Goal: Task Accomplishment & Management: Manage account settings

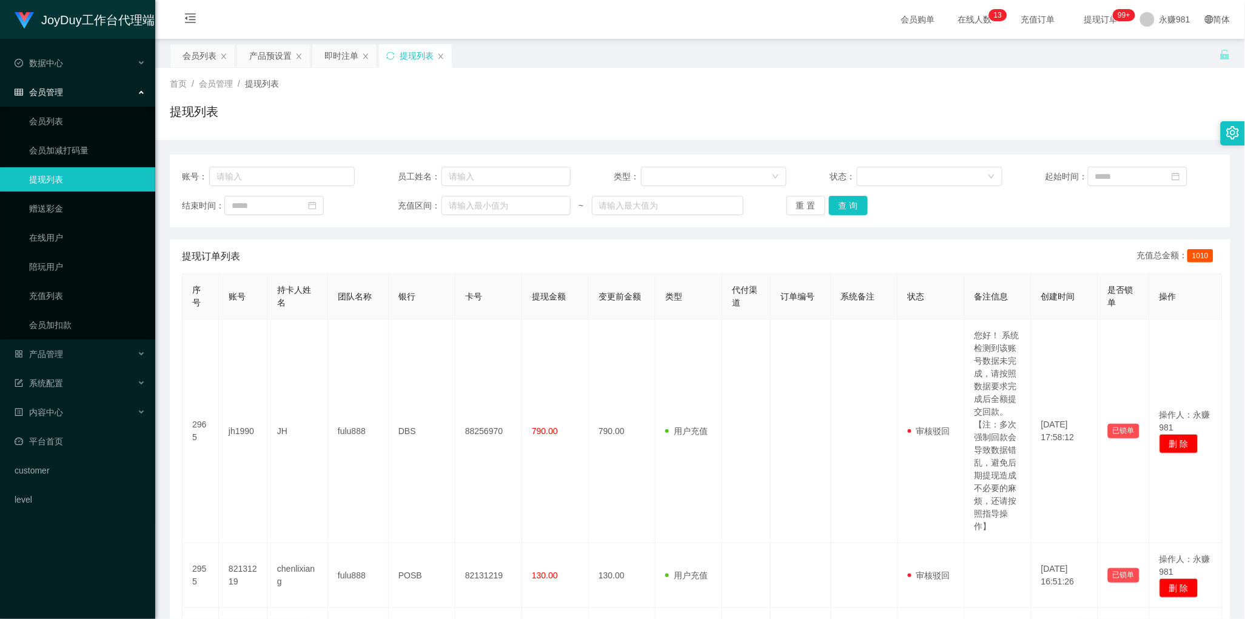
click at [844, 205] on button "查 询" at bounding box center [848, 205] width 39 height 19
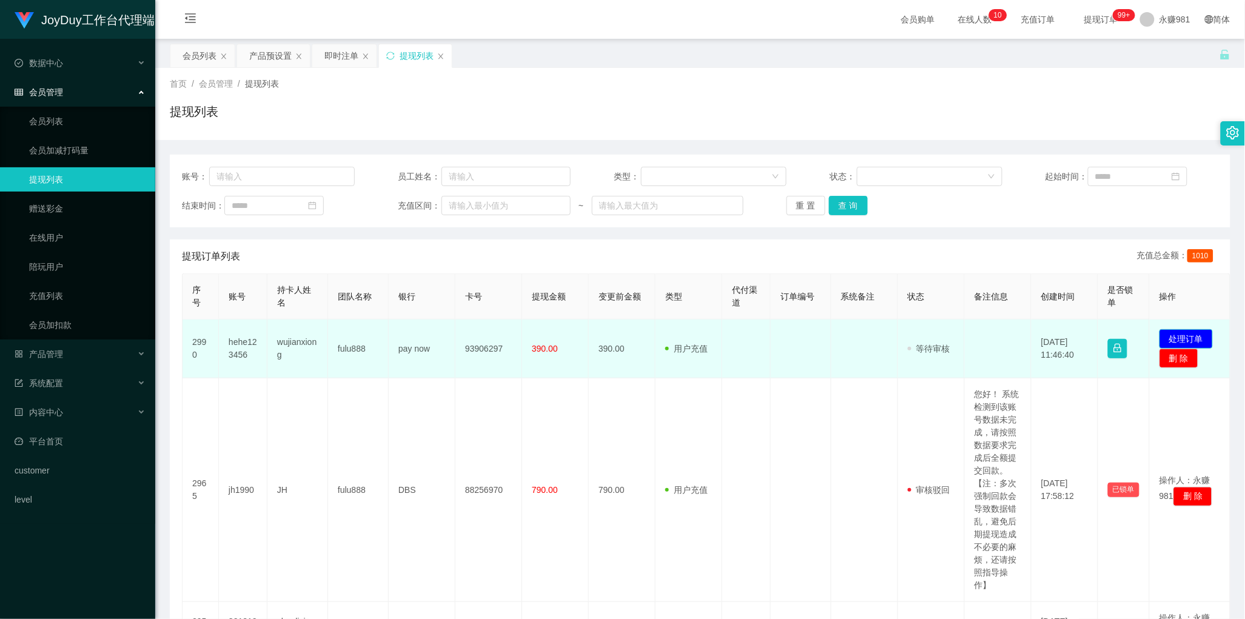
click at [1175, 332] on button "处理订单" at bounding box center [1185, 338] width 53 height 19
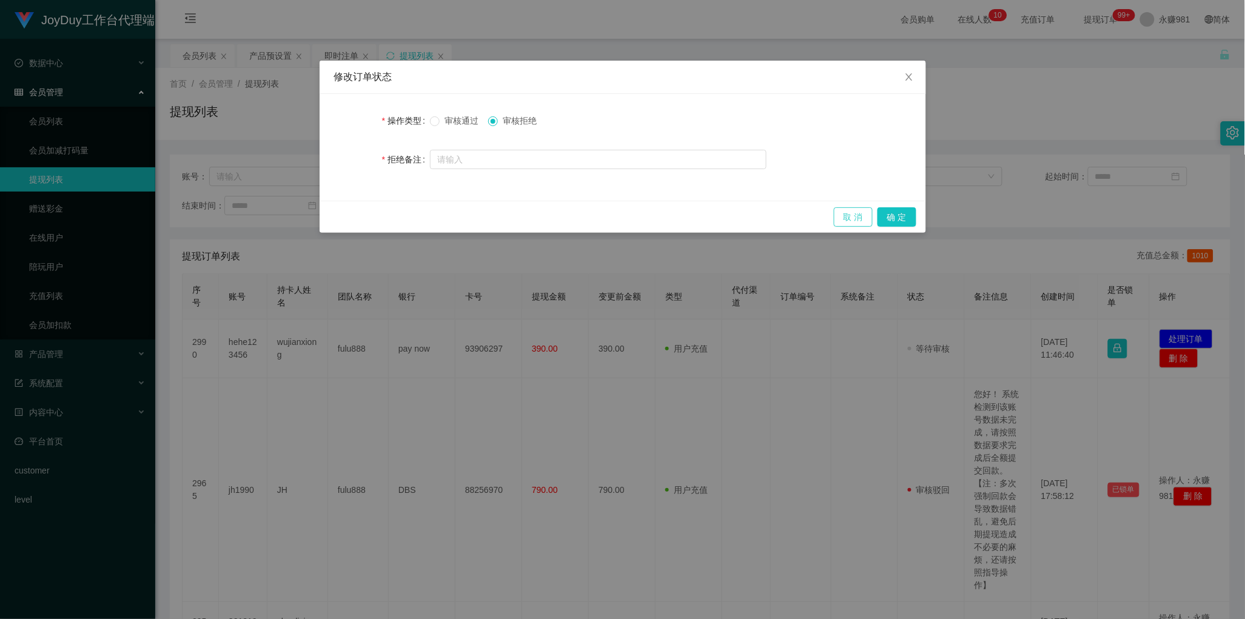
click at [846, 212] on button "取 消" at bounding box center [853, 216] width 39 height 19
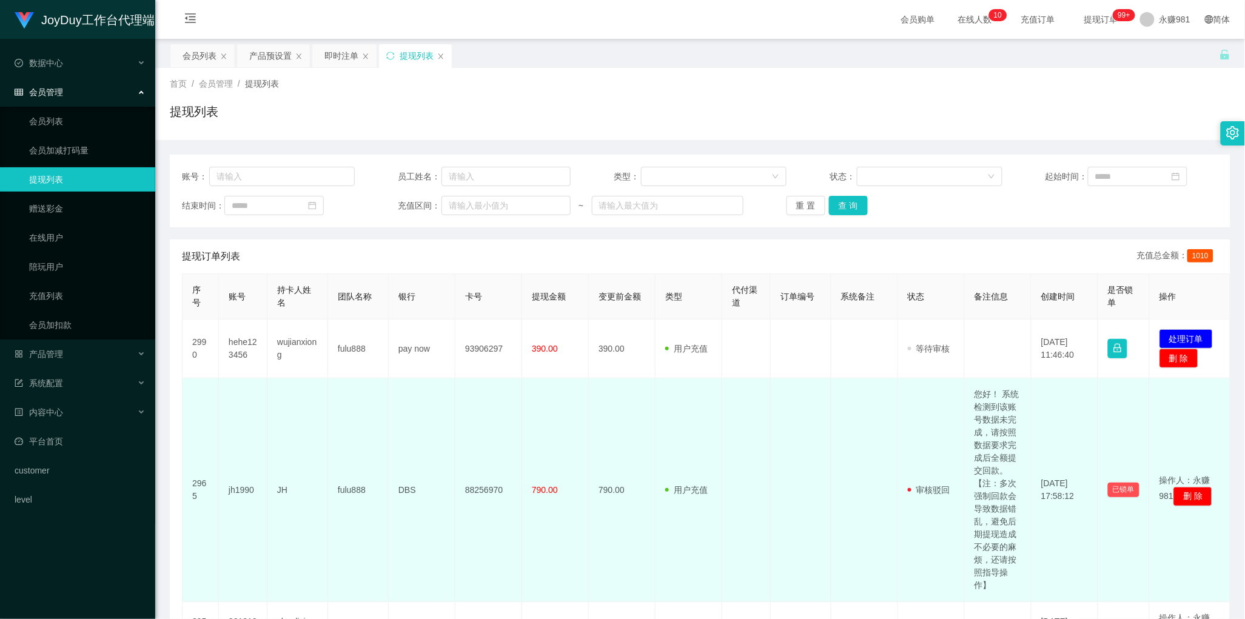
click at [981, 443] on td "您好！ 系统检测到该账号数据未完成，请按照数据要求完成后全额提交回款。【注：多次强制回款会导致数据错乱，避免后期提现造成不必要的麻烦，还请按照指导操作】" at bounding box center [998, 490] width 67 height 224
copy td "您好！ 系统检测到该账号数据未完成，请按照数据要求完成后全额提交回款。【注：多次强制回款会导致数据错乱，避免后期提现造成不必要的麻烦，还请按照指导操作】"
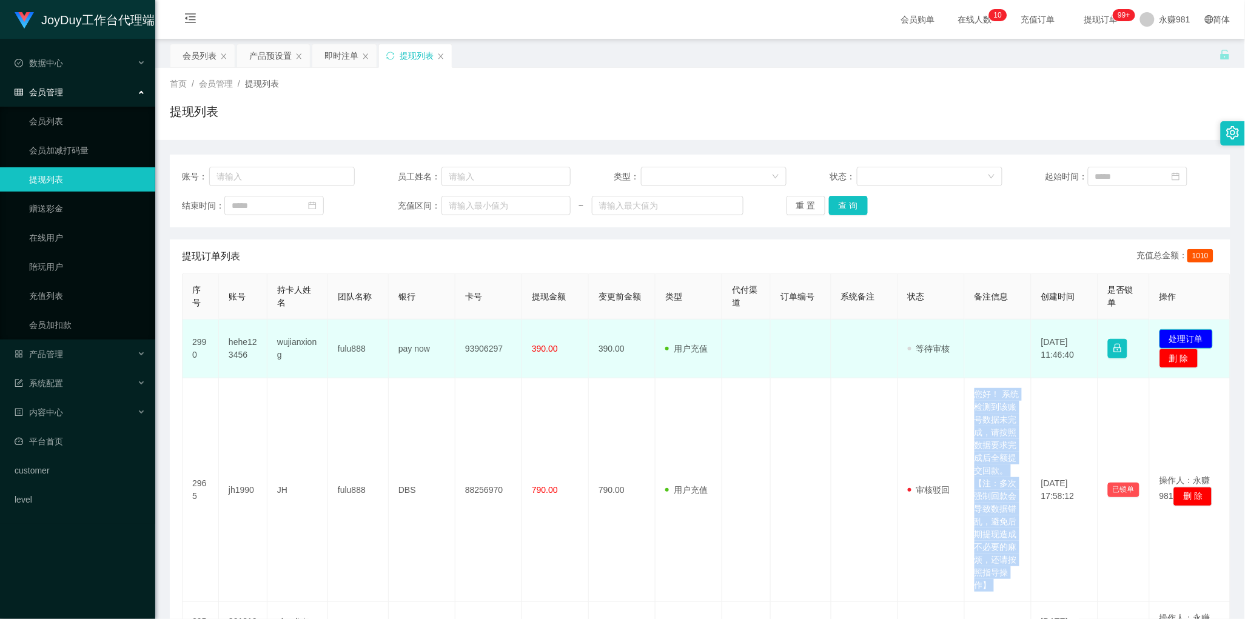
click at [1187, 340] on button "处理订单" at bounding box center [1185, 338] width 53 height 19
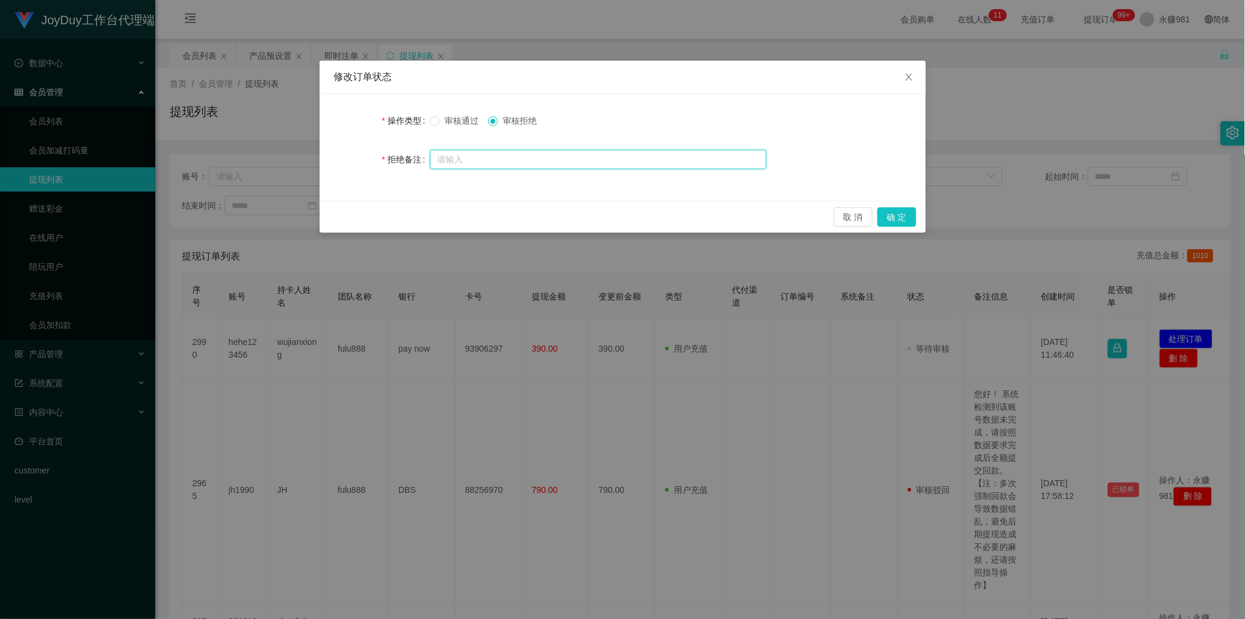
click at [468, 164] on input "text" at bounding box center [598, 159] width 337 height 19
paste input "您好！ 系统检测到该账号数据未完成，请按照数据要求完成后全额提交回款。【注：多次强制回款会导致数据错乱，避免后期提现造成不必要的麻烦，还请按照指导操作】"
type input "您好！ 系统检测到该账号数据未完成，请按照数据要求完成后全额提交回款。【注：多次强制回款会导致数据错乱，避免后期提现造成不必要的麻烦，还请按照指导操作】"
click at [890, 210] on button "确 定" at bounding box center [897, 216] width 39 height 19
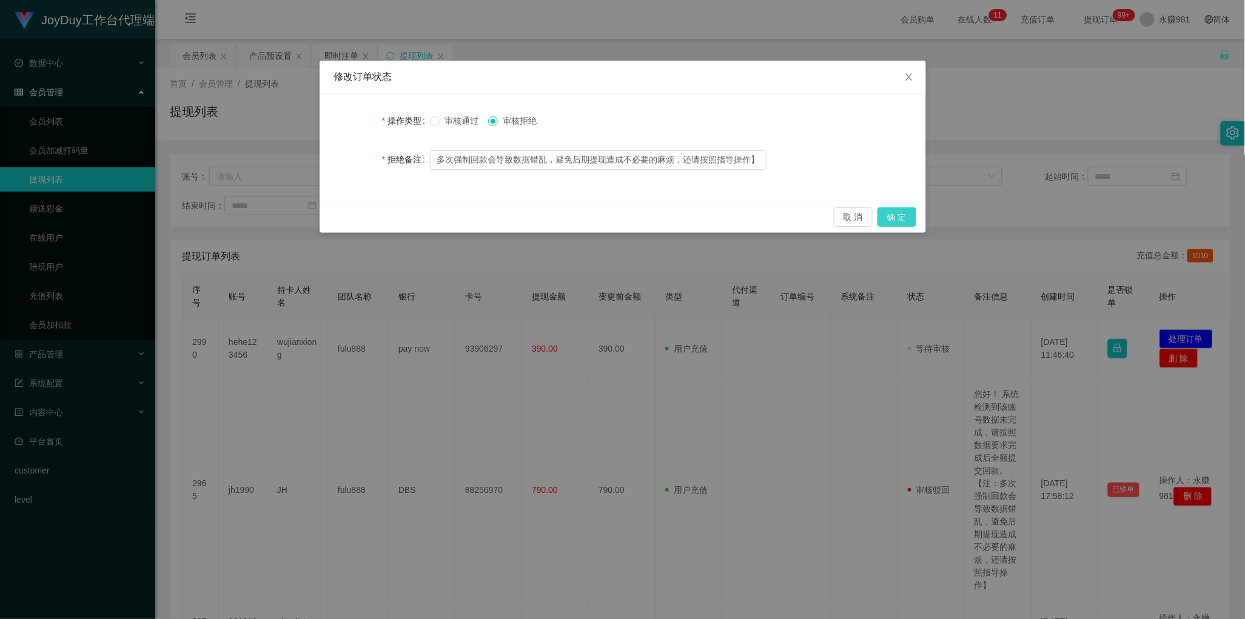
scroll to position [0, 0]
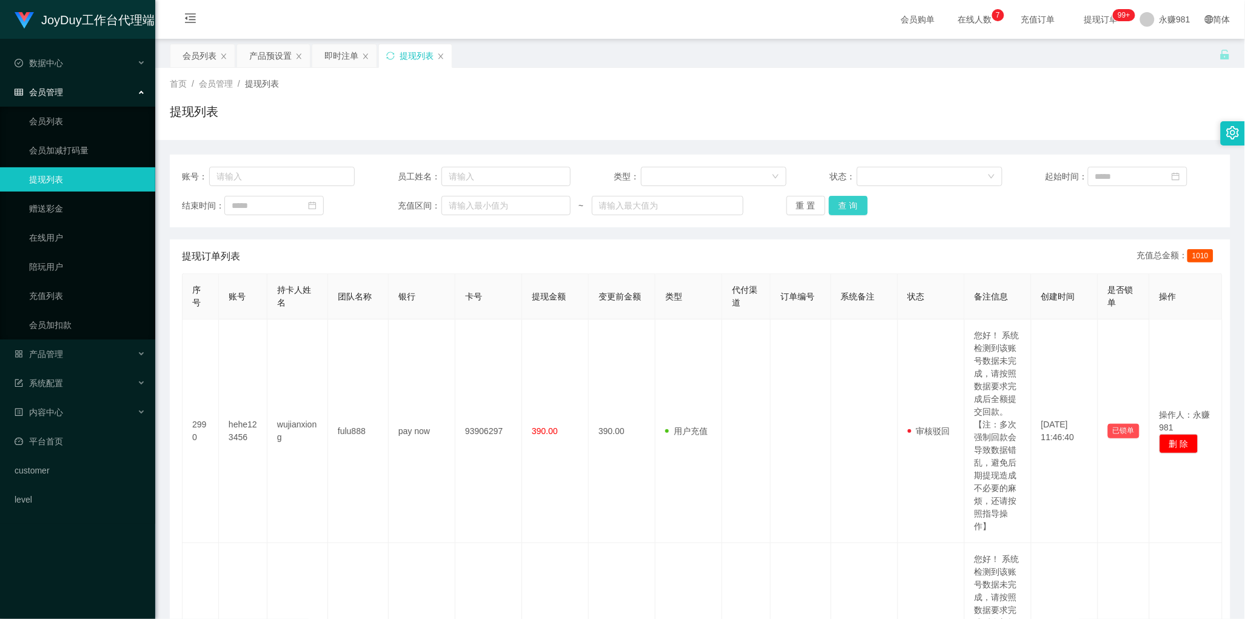
click at [848, 211] on button "查 询" at bounding box center [848, 205] width 39 height 19
drag, startPoint x: 184, startPoint y: 52, endPoint x: 364, endPoint y: 102, distance: 187.4
click at [184, 52] on div "会员列表" at bounding box center [200, 55] width 34 height 23
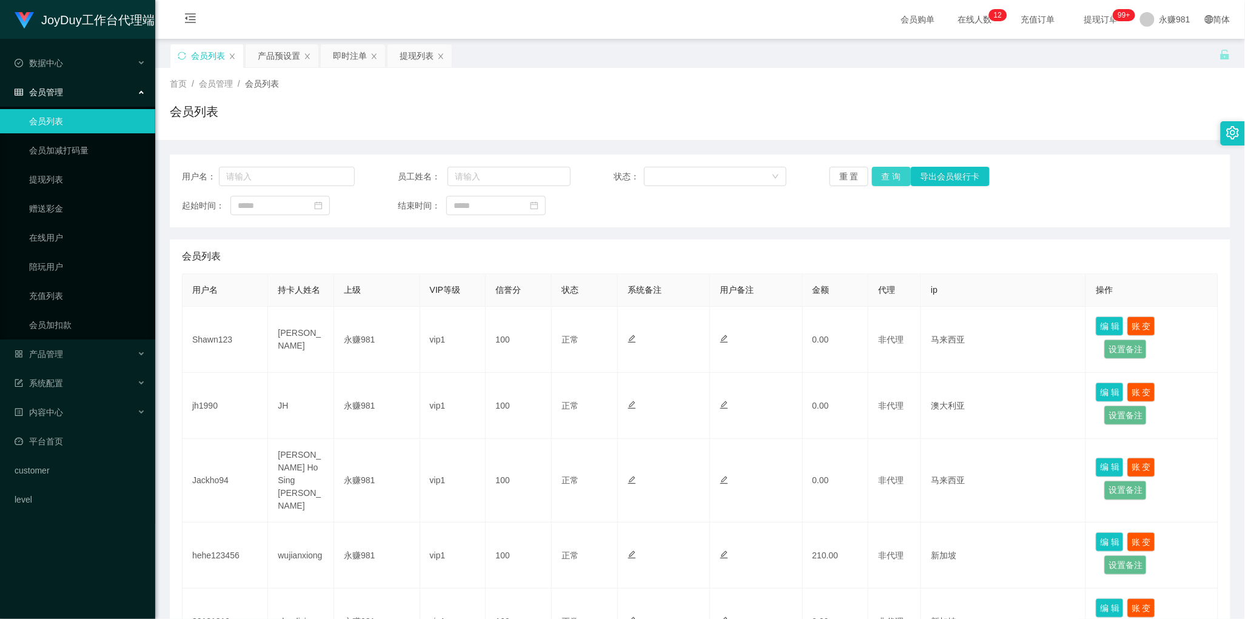
click at [896, 179] on button "查 询" at bounding box center [891, 176] width 39 height 19
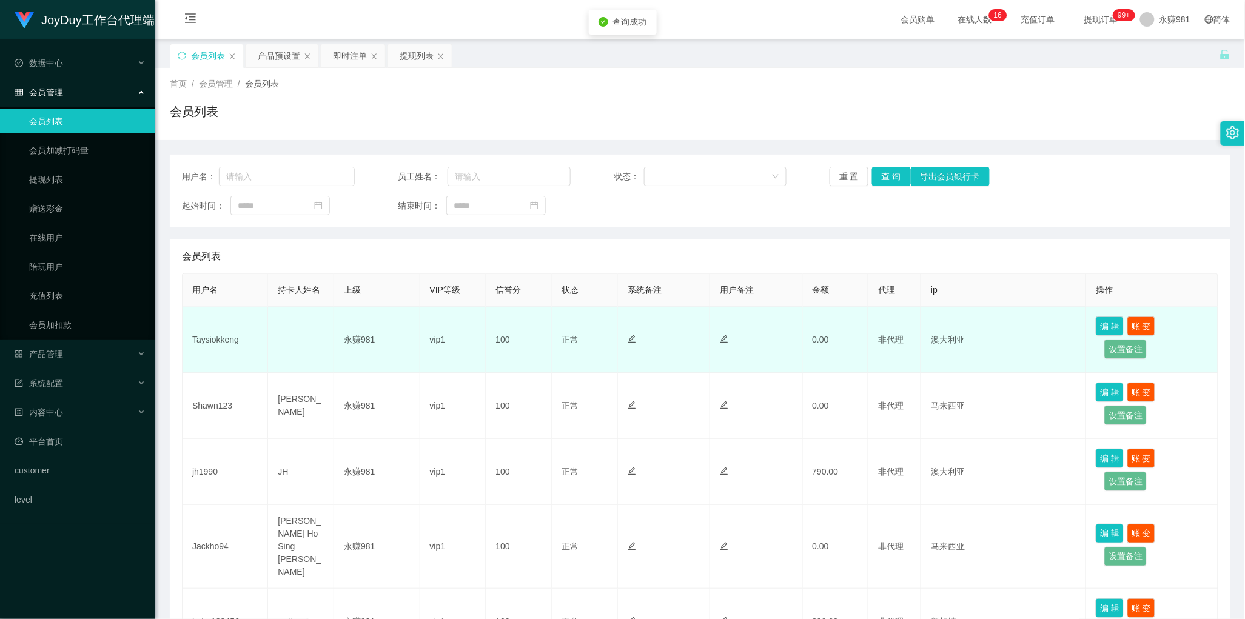
click at [209, 338] on td "Taysiokkeng" at bounding box center [226, 340] width 86 height 66
copy td "Taysiokkeng"
click at [491, 323] on td "100" at bounding box center [519, 340] width 66 height 66
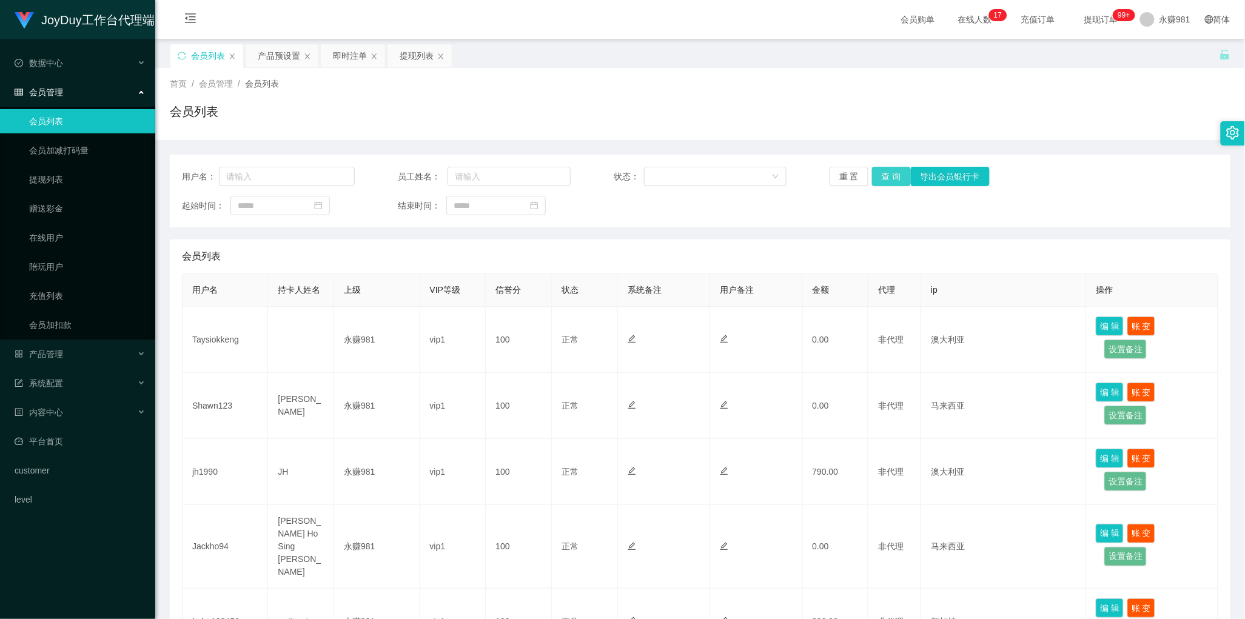
click at [888, 182] on button "查 询" at bounding box center [891, 176] width 39 height 19
click at [605, 261] on div "会员列表" at bounding box center [700, 257] width 1036 height 34
click at [879, 176] on button "查 询" at bounding box center [891, 176] width 39 height 19
click at [278, 58] on div "产品预设置" at bounding box center [279, 55] width 42 height 23
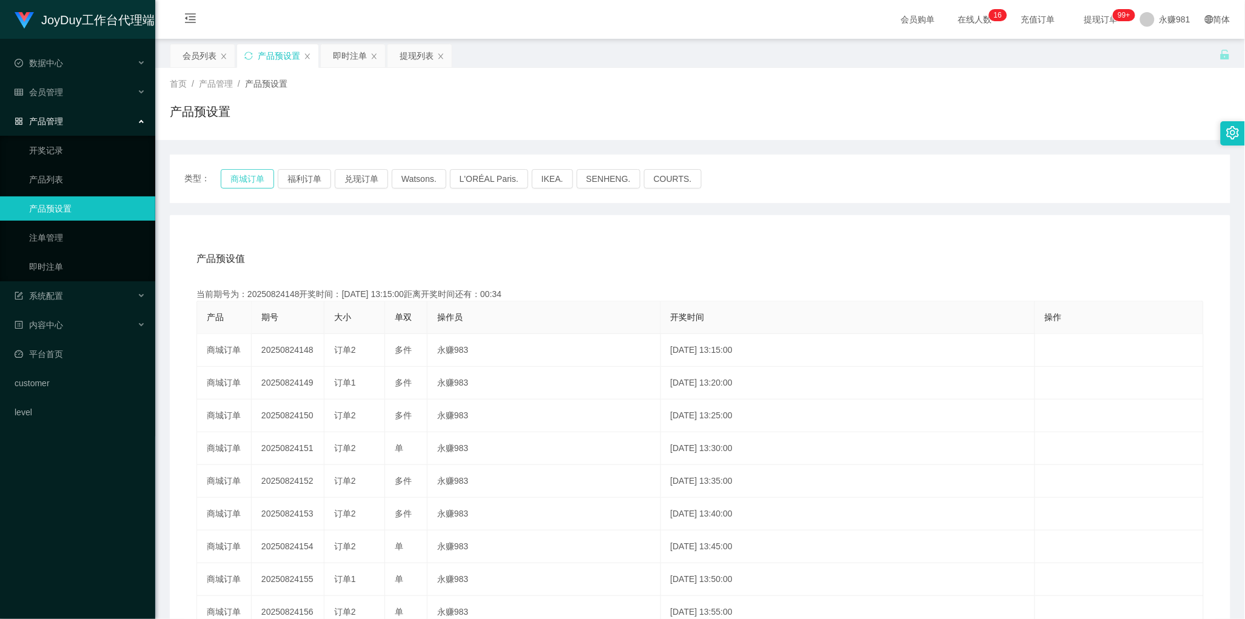
click at [243, 188] on button "商城订单" at bounding box center [247, 178] width 53 height 19
click at [731, 241] on div "产品预设值 添加期号 当前期号为：20250824148开奖时间：[DATE] 13:15:00距离开奖时间还有：00:0-22 产品 期号 大小 单双 操作…" at bounding box center [700, 465] width 1061 height 500
click at [246, 164] on div "类型： 商城订单 福利订单 兑现订单 Watsons. L'ORÉAL Paris. IKEA. [GEOGRAPHIC_DATA]. COURTS." at bounding box center [700, 179] width 1061 height 49
click at [247, 176] on button "商城订单" at bounding box center [247, 178] width 53 height 19
click at [192, 55] on div "会员列表" at bounding box center [200, 55] width 34 height 23
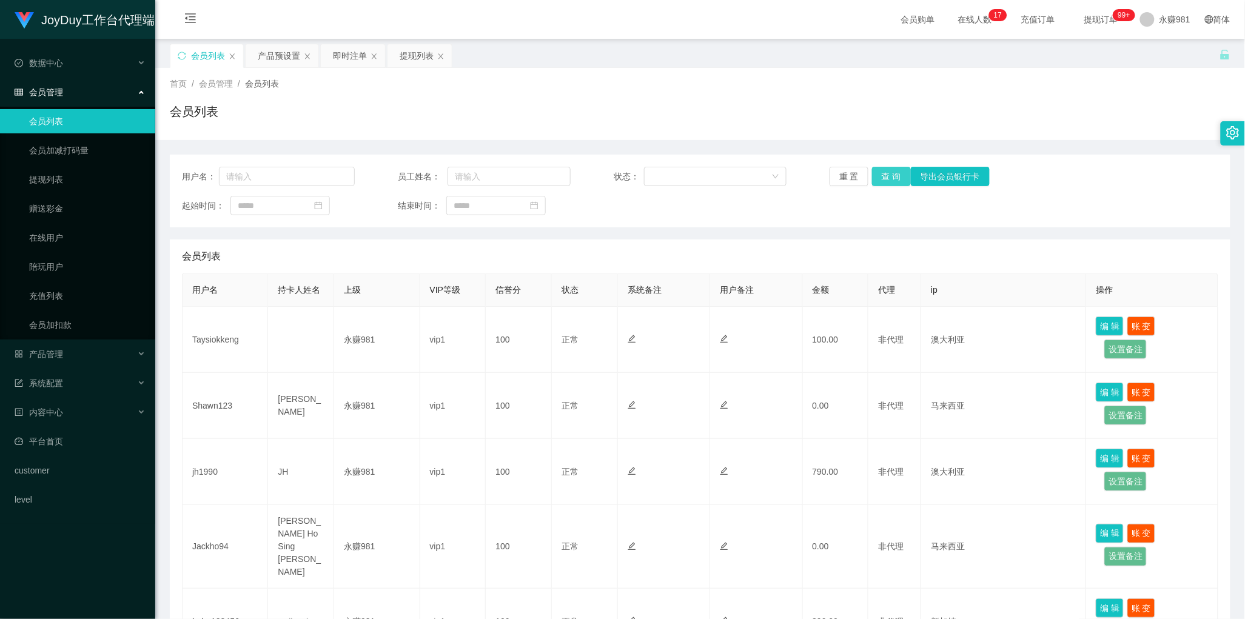
click at [881, 182] on button "查 询" at bounding box center [891, 176] width 39 height 19
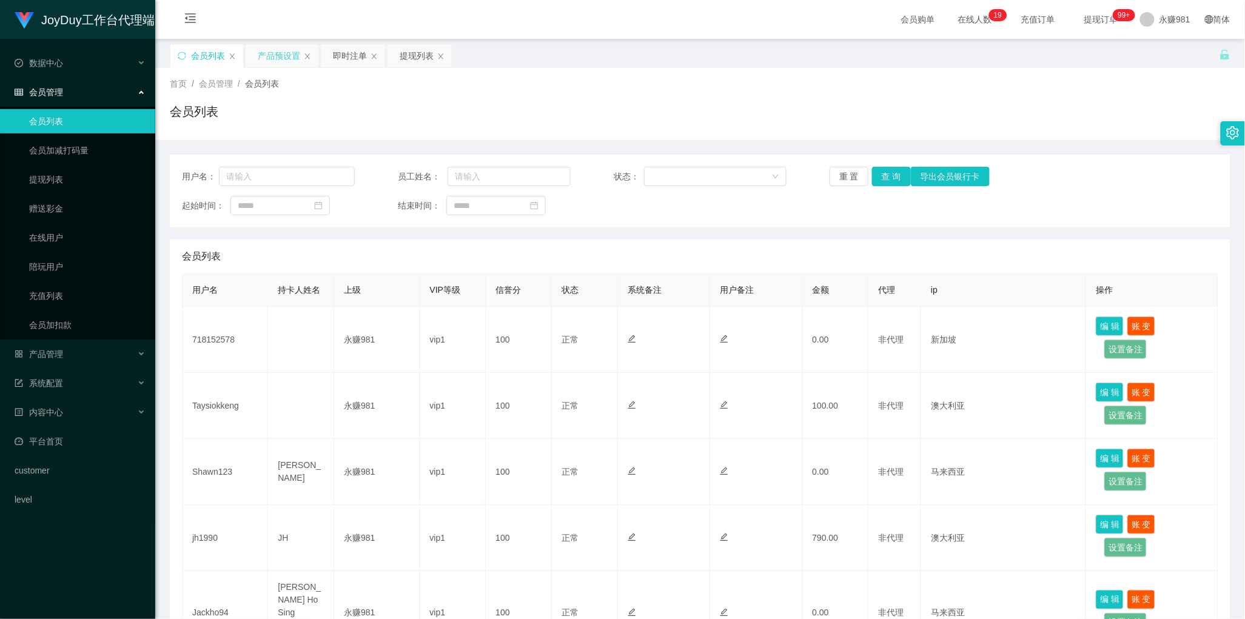
drag, startPoint x: 262, startPoint y: 59, endPoint x: 298, endPoint y: 65, distance: 36.2
click at [262, 59] on div "产品预设置" at bounding box center [279, 55] width 42 height 23
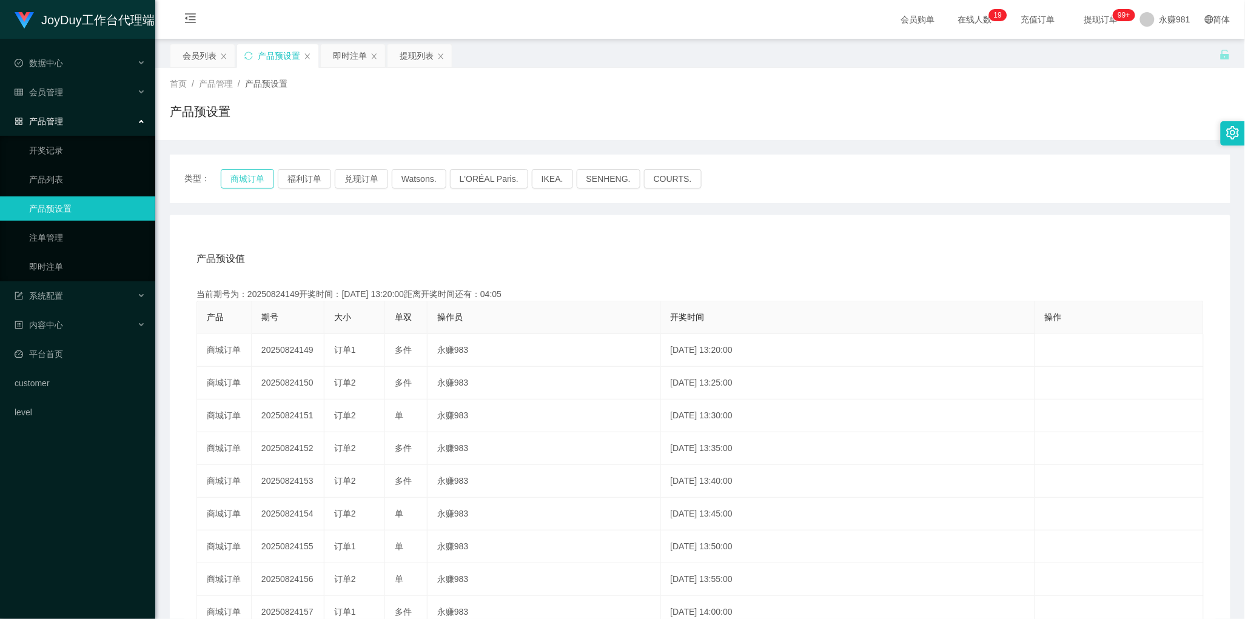
click at [229, 182] on button "商城订单" at bounding box center [247, 178] width 53 height 19
click at [616, 267] on div "产品预设值 添加期号" at bounding box center [699, 259] width 1007 height 34
click at [341, 59] on div "即时注单" at bounding box center [350, 55] width 34 height 23
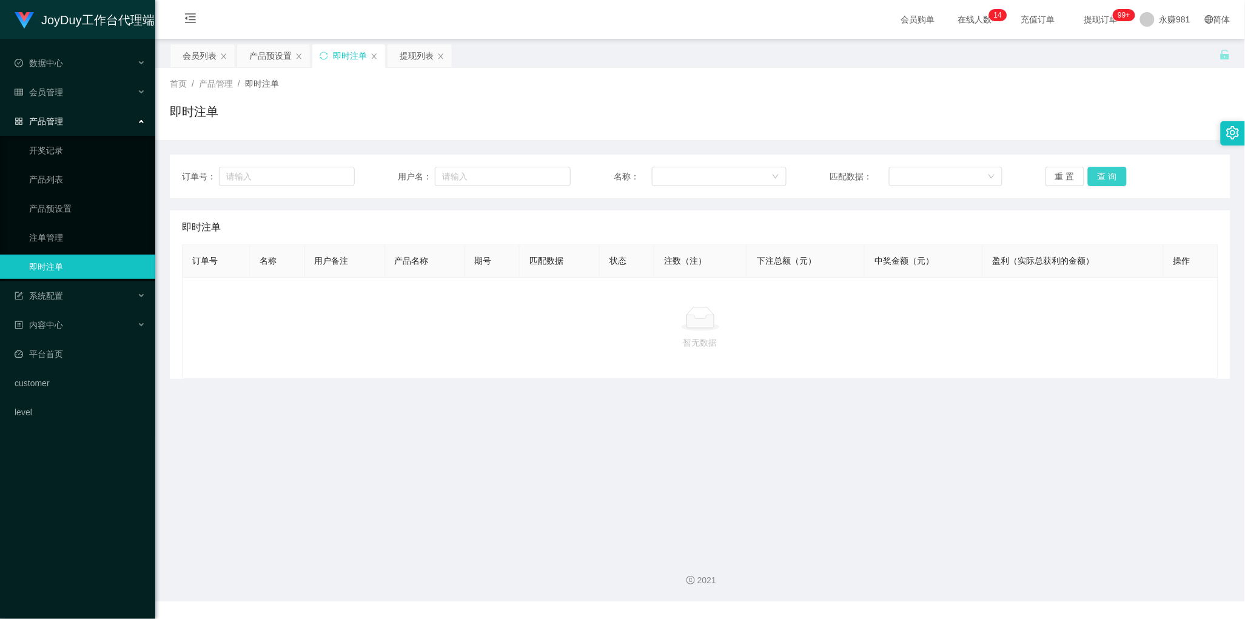
click at [1109, 184] on button "查 询" at bounding box center [1107, 176] width 39 height 19
click at [668, 338] on p "暂无数据" at bounding box center [700, 342] width 1016 height 13
click at [1090, 175] on button "查 询" at bounding box center [1107, 176] width 39 height 19
click at [799, 414] on main "关闭左侧 关闭右侧 关闭其它 刷新页面 会员列表 产品预设置 即时注单 提现列表 首页 / 产品管理 / 即时注单 / 即时注单 订单号： 用户名： 名称： …" at bounding box center [700, 292] width 1090 height 506
click at [628, 101] on div "首页 / 产品管理 / 即时注单 / 即时注单" at bounding box center [700, 104] width 1061 height 53
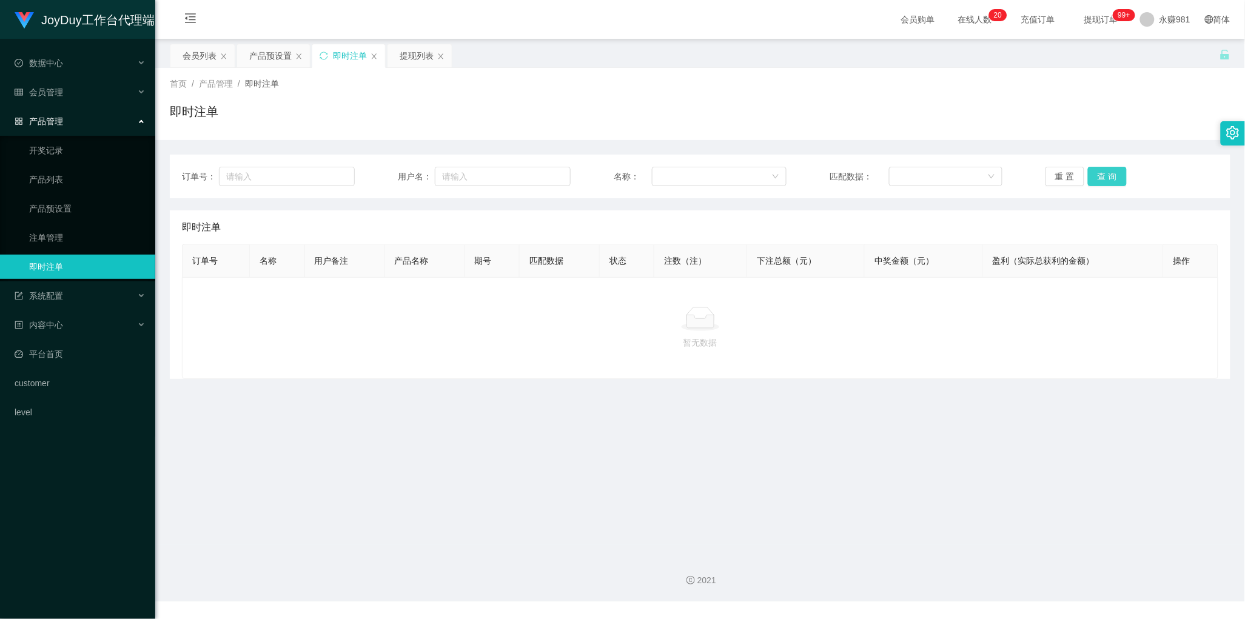
click at [1096, 174] on button "查 询" at bounding box center [1107, 176] width 39 height 19
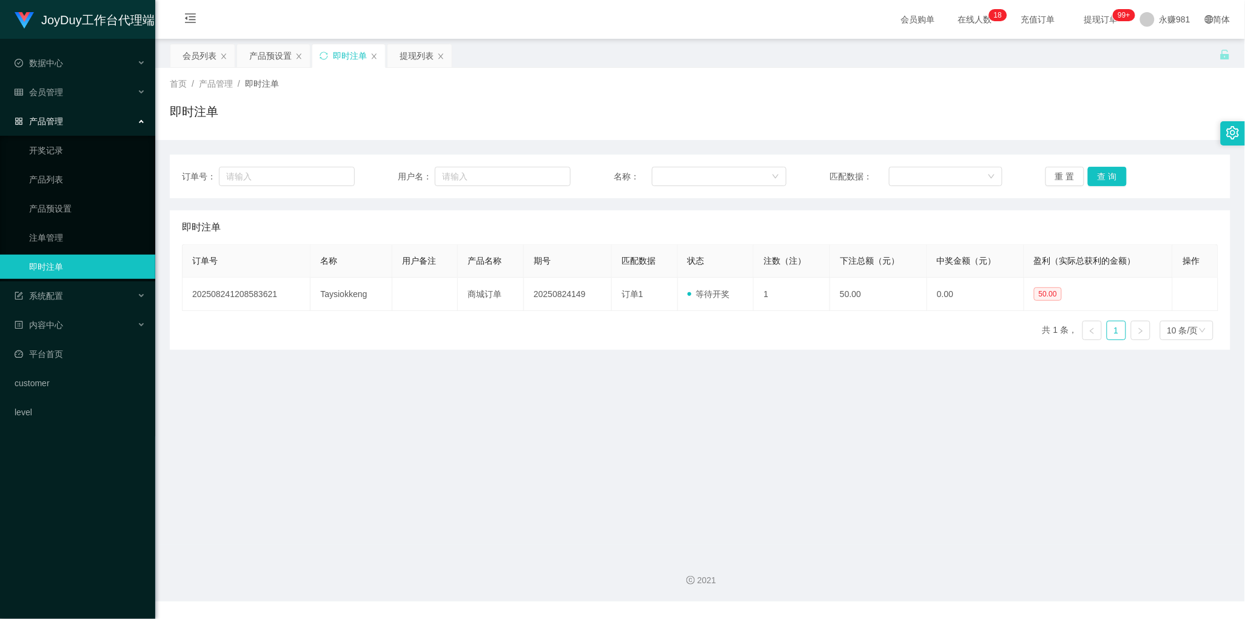
drag, startPoint x: 667, startPoint y: 363, endPoint x: 671, endPoint y: 351, distance: 12.9
click at [667, 363] on main "关闭左侧 关闭右侧 关闭其它 刷新页面 会员列表 产品预设置 即时注单 提现列表 首页 / 产品管理 / 即时注单 / 即时注单 订单号： 用户名： 名称： …" at bounding box center [700, 292] width 1090 height 506
click at [1113, 176] on button "查 询" at bounding box center [1107, 176] width 39 height 19
click at [201, 61] on div "会员列表" at bounding box center [200, 55] width 34 height 23
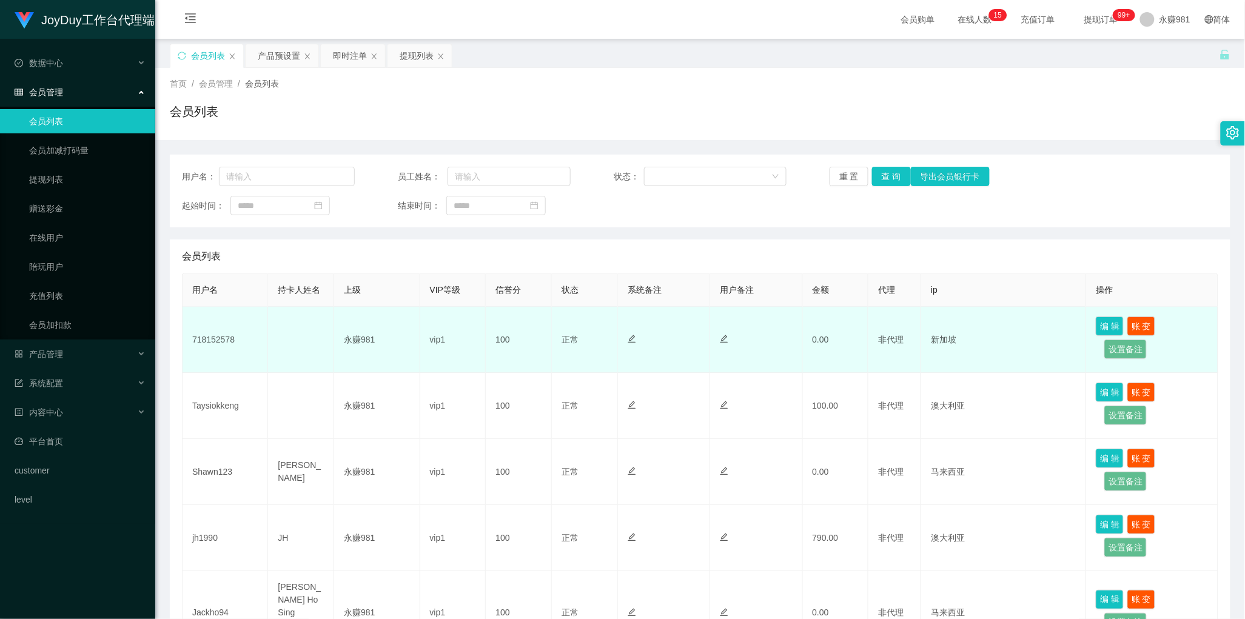
click at [220, 334] on td "718152578" at bounding box center [226, 340] width 86 height 66
copy td "718152578"
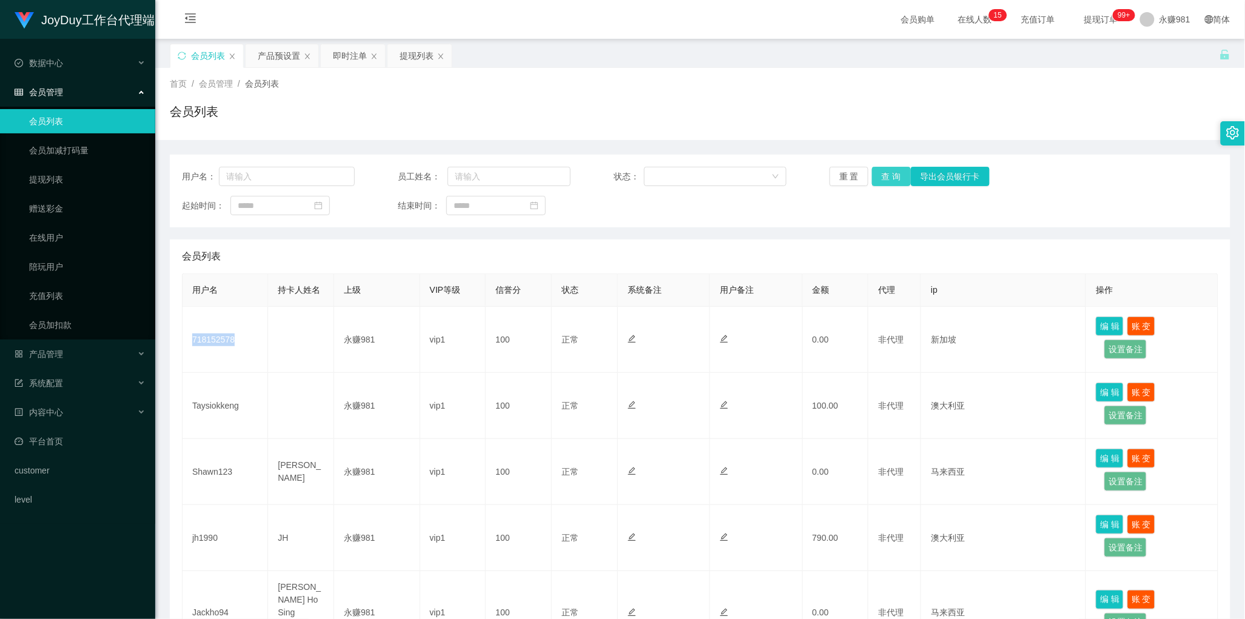
click at [878, 176] on button "查 询" at bounding box center [891, 176] width 39 height 19
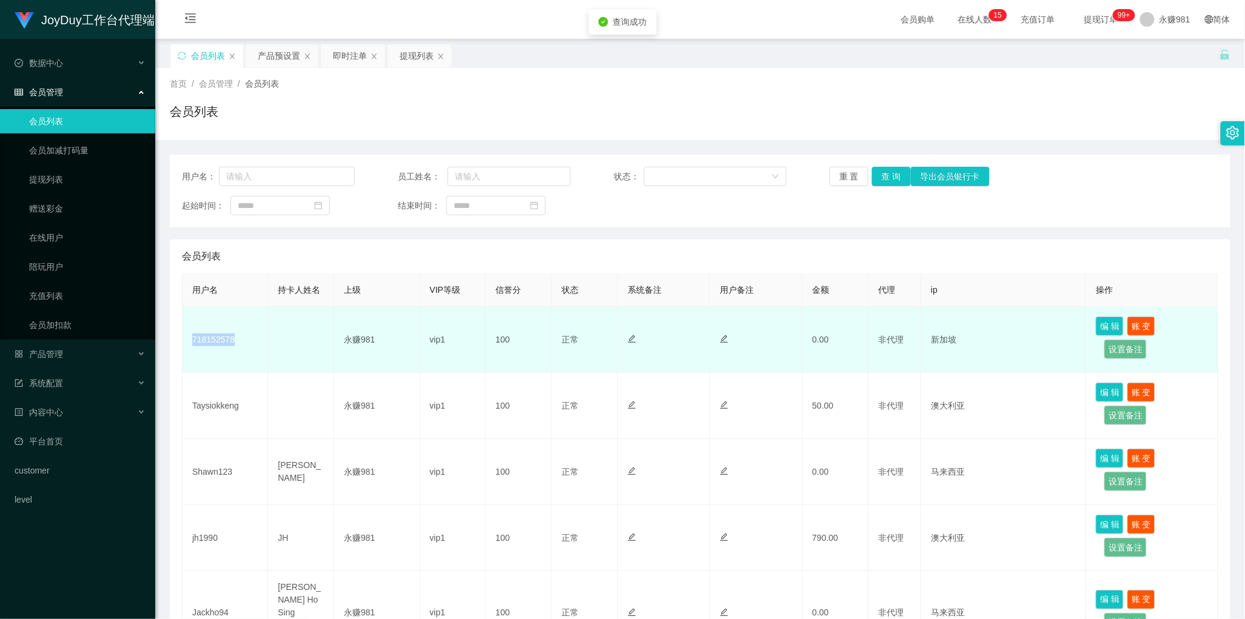
click at [212, 338] on td "718152578" at bounding box center [226, 340] width 86 height 66
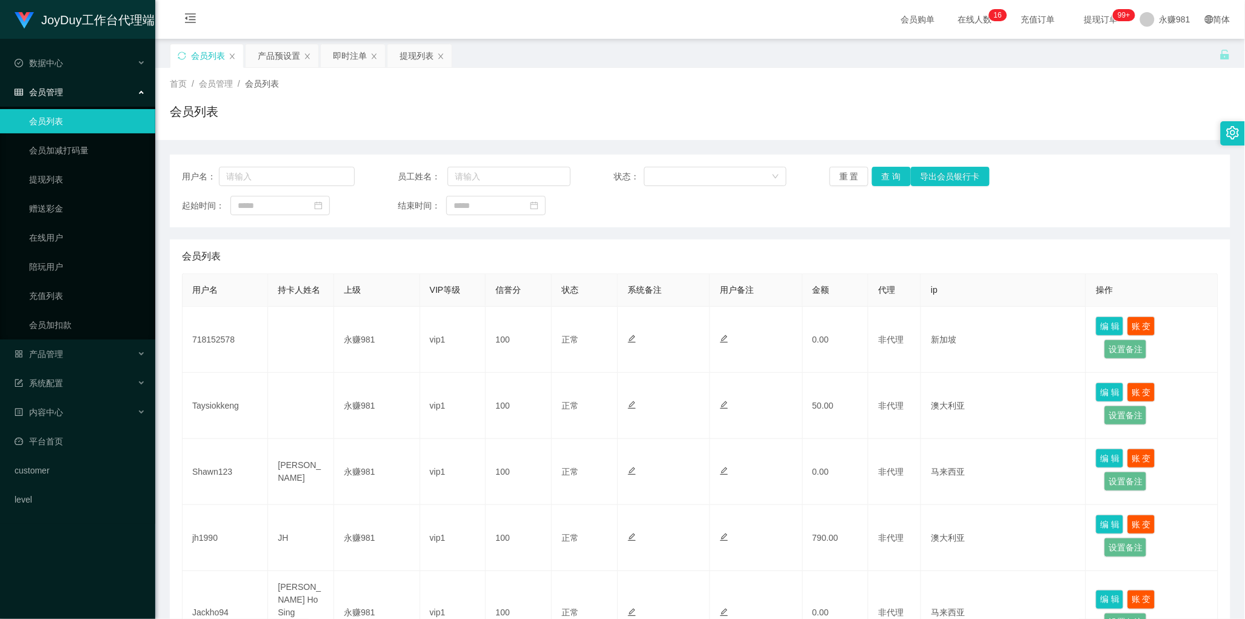
click at [603, 266] on div "会员列表" at bounding box center [700, 257] width 1036 height 34
click at [881, 172] on button "查 询" at bounding box center [891, 176] width 39 height 19
click at [280, 58] on div "产品预设置" at bounding box center [279, 55] width 42 height 23
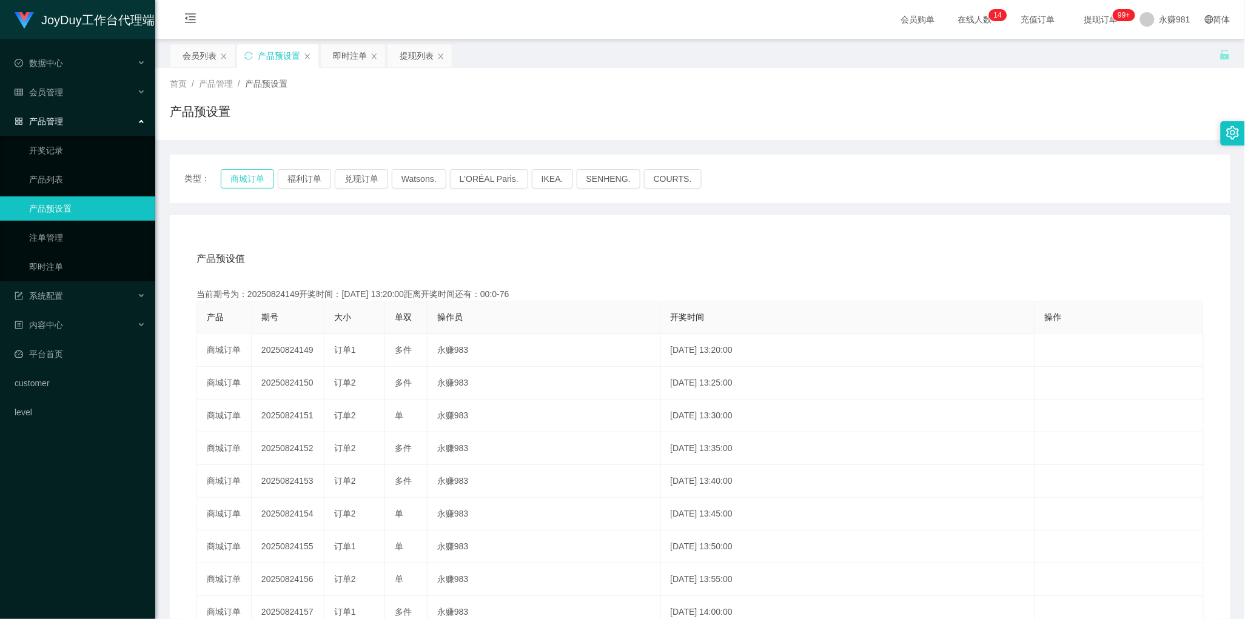
click at [250, 173] on button "商城订单" at bounding box center [247, 178] width 53 height 19
click at [235, 178] on button "商城订单" at bounding box center [247, 178] width 53 height 19
click at [255, 181] on button "商城订单" at bounding box center [247, 178] width 53 height 19
click at [350, 58] on div "即时注单" at bounding box center [350, 55] width 34 height 23
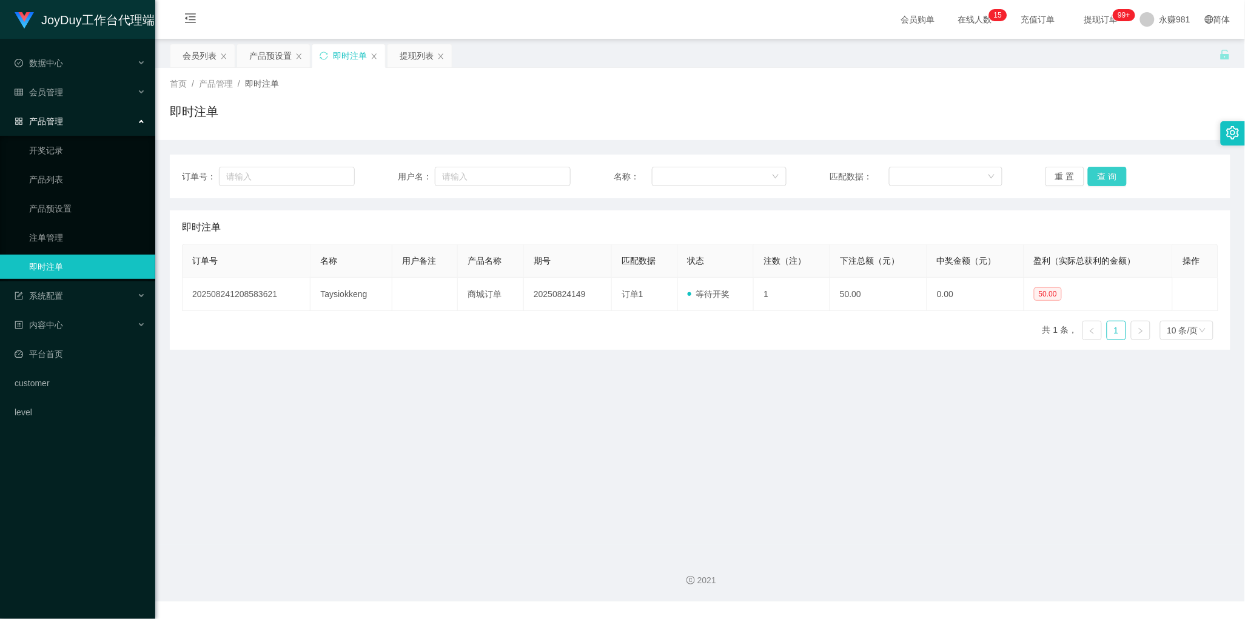
click at [1113, 176] on button "查 询" at bounding box center [1107, 176] width 39 height 19
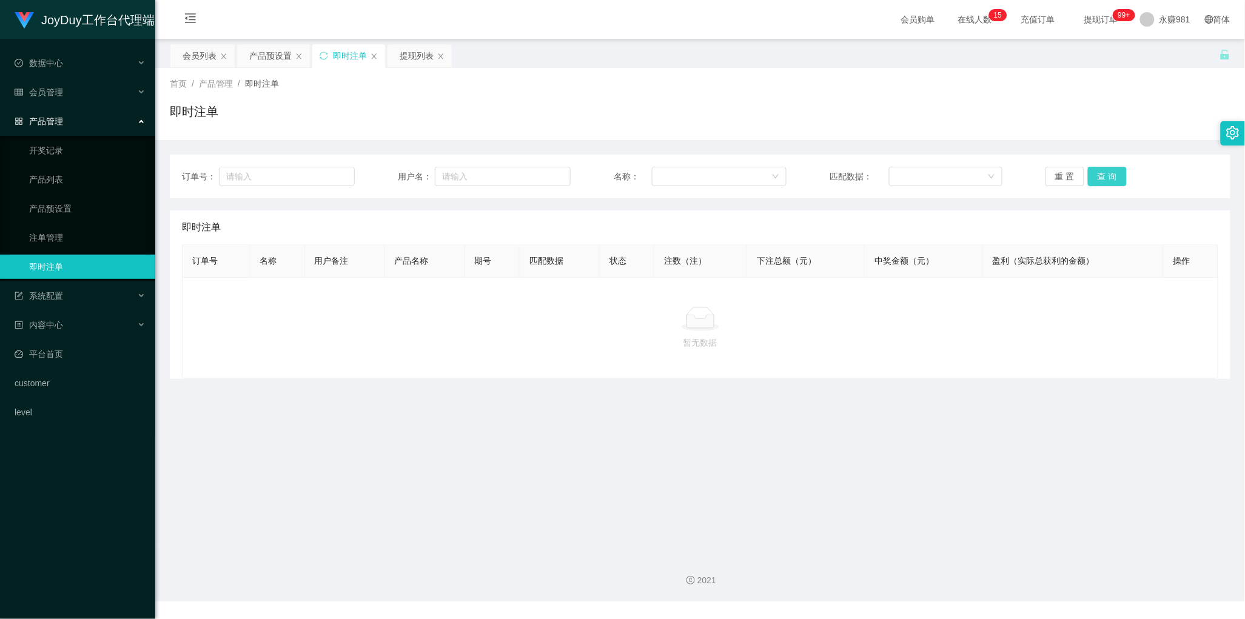
click at [1113, 176] on button "查 询" at bounding box center [1107, 176] width 39 height 19
click at [580, 255] on th "匹配数据" at bounding box center [560, 261] width 80 height 33
click at [1102, 175] on button "查 询" at bounding box center [1107, 176] width 39 height 19
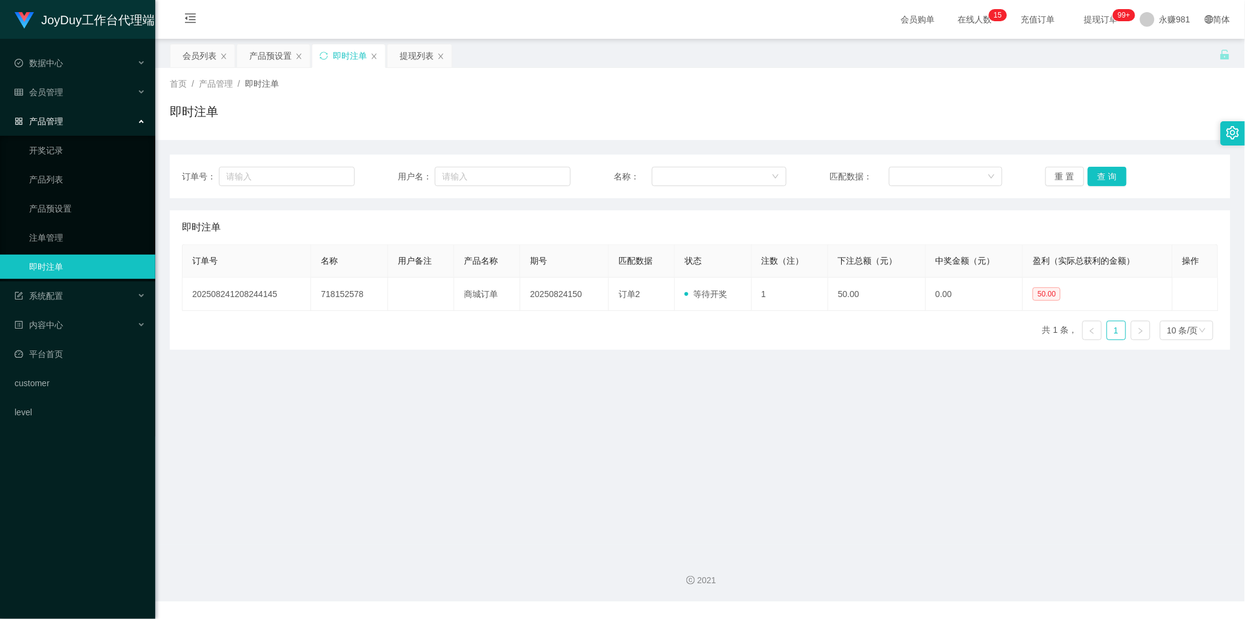
drag, startPoint x: 631, startPoint y: 397, endPoint x: 543, endPoint y: 349, distance: 99.9
click at [631, 397] on main "关闭左侧 关闭右侧 关闭其它 刷新页面 会员列表 产品预设置 即时注单 提现列表 首页 / 产品管理 / 即时注单 / 即时注单 订单号： 用户名： 名称： …" at bounding box center [700, 292] width 1090 height 506
click at [194, 50] on div "会员列表" at bounding box center [200, 55] width 34 height 23
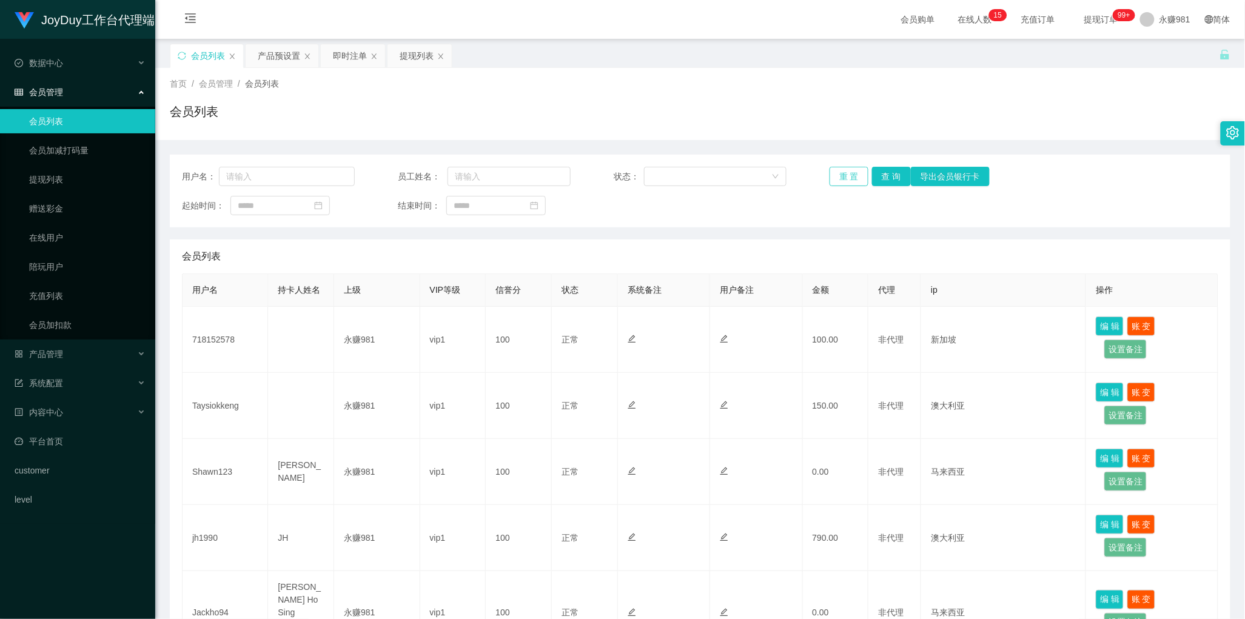
click at [841, 172] on button "重 置" at bounding box center [849, 176] width 39 height 19
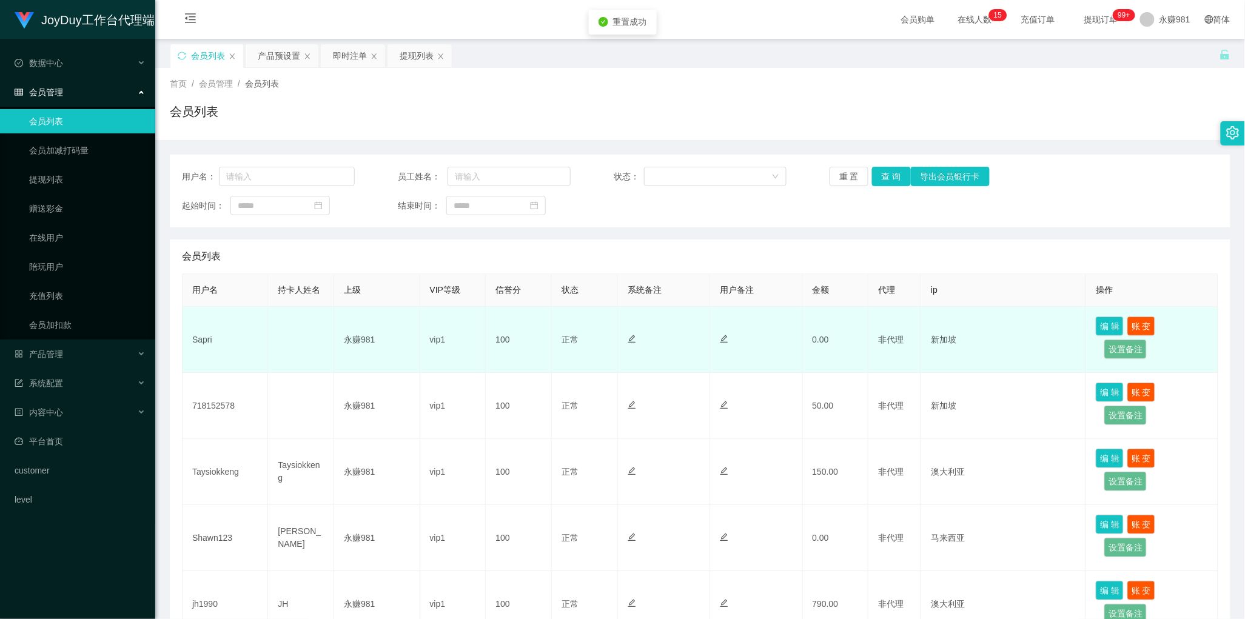
click at [205, 343] on td "Sapri" at bounding box center [226, 340] width 86 height 66
copy td "Sapri"
drag, startPoint x: 779, startPoint y: 380, endPoint x: 791, endPoint y: 370, distance: 15.9
click at [779, 380] on td at bounding box center [756, 406] width 92 height 66
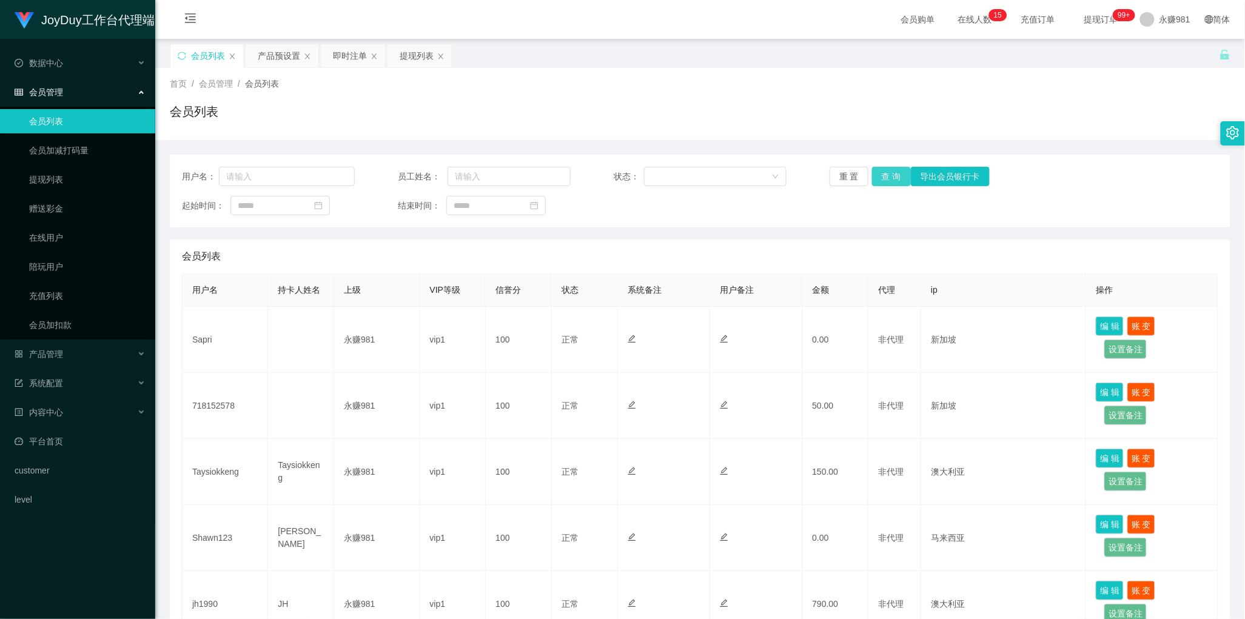
click at [894, 174] on button "查 询" at bounding box center [891, 176] width 39 height 19
click at [699, 211] on div "起始时间： 结束时间：" at bounding box center [700, 205] width 1036 height 19
click at [879, 176] on button "查 询" at bounding box center [891, 176] width 39 height 19
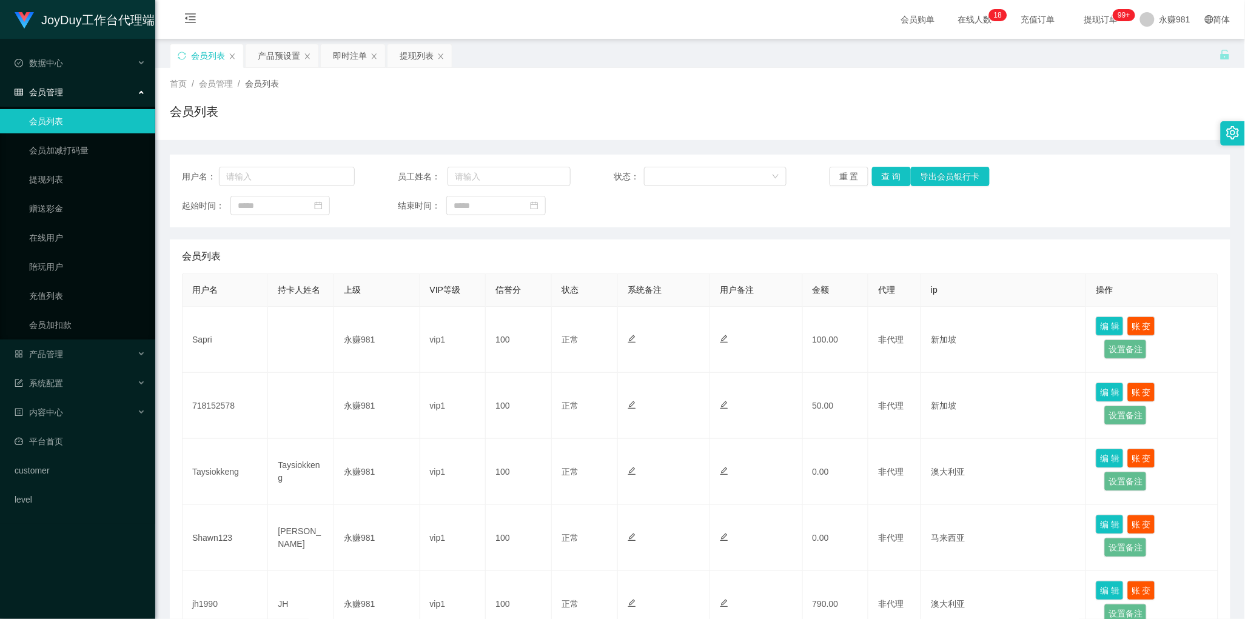
click at [620, 237] on div "用户名： 员工姓名： 状态： 重 置 查 询 导出会员银行卡 起始时间： 结束时间： 会员列表 用户名 持卡人姓名 上级 VIP等级 信誉分 状态 系统备注 …" at bounding box center [700, 590] width 1061 height 870
click at [884, 173] on button "查 询" at bounding box center [891, 176] width 39 height 19
click at [638, 211] on div "起始时间： 结束时间：" at bounding box center [700, 205] width 1036 height 19
click at [885, 185] on button "查 询" at bounding box center [891, 176] width 39 height 19
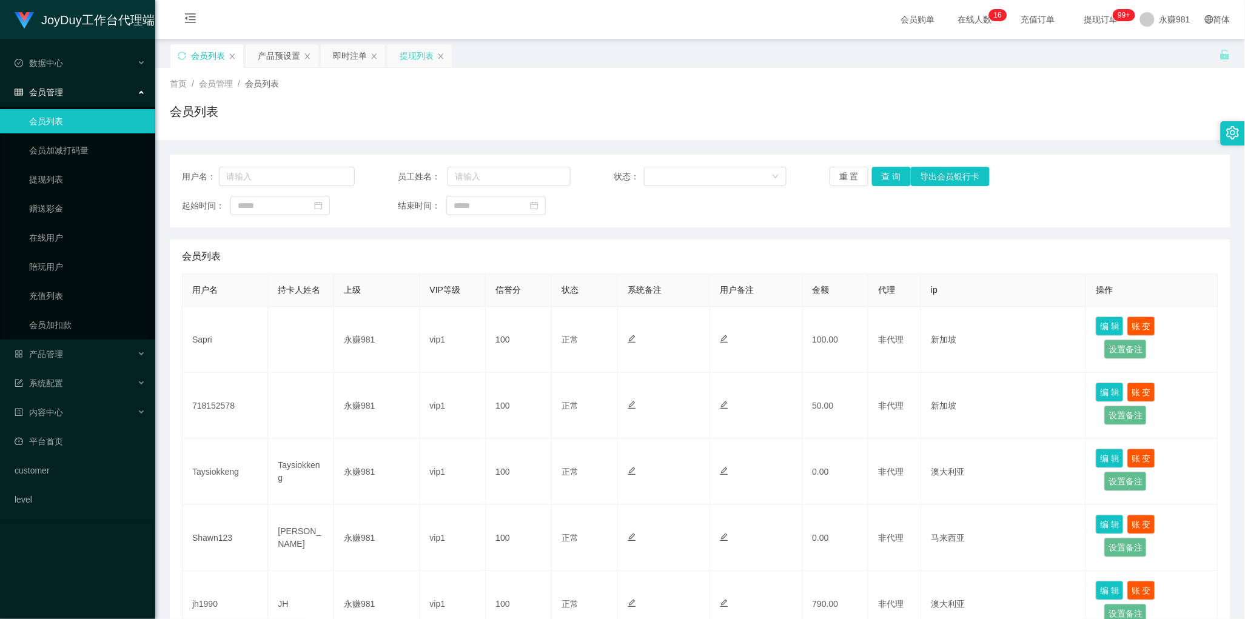
click at [404, 61] on div "提现列表" at bounding box center [417, 55] width 34 height 23
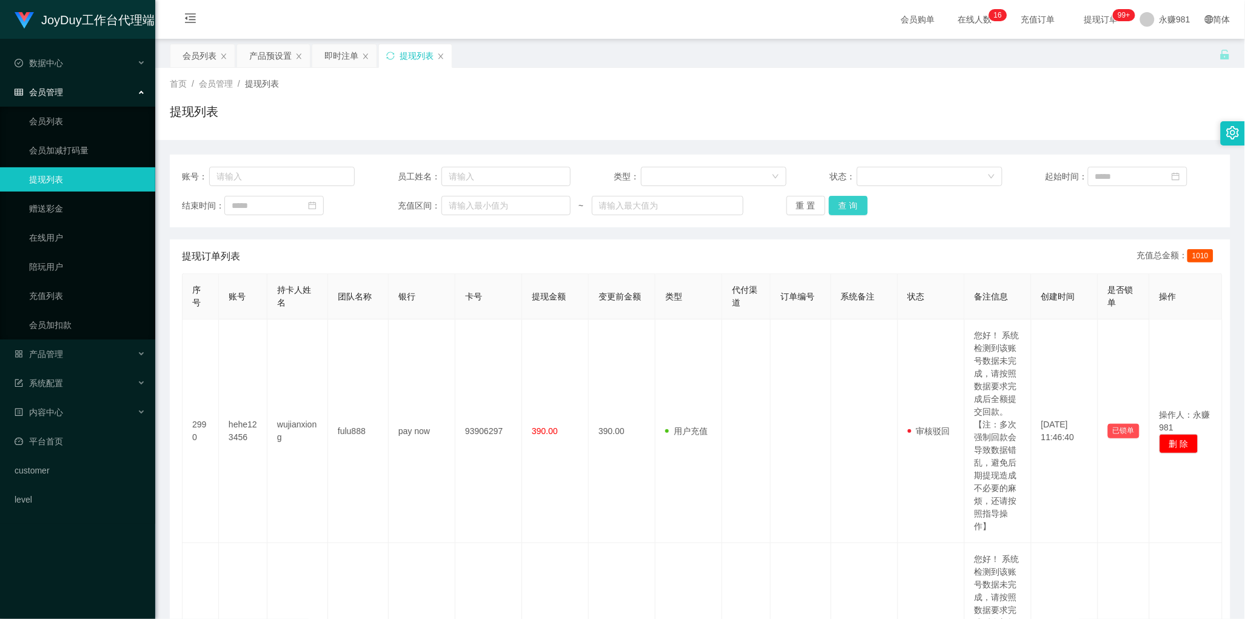
click at [840, 204] on button "查 询" at bounding box center [848, 205] width 39 height 19
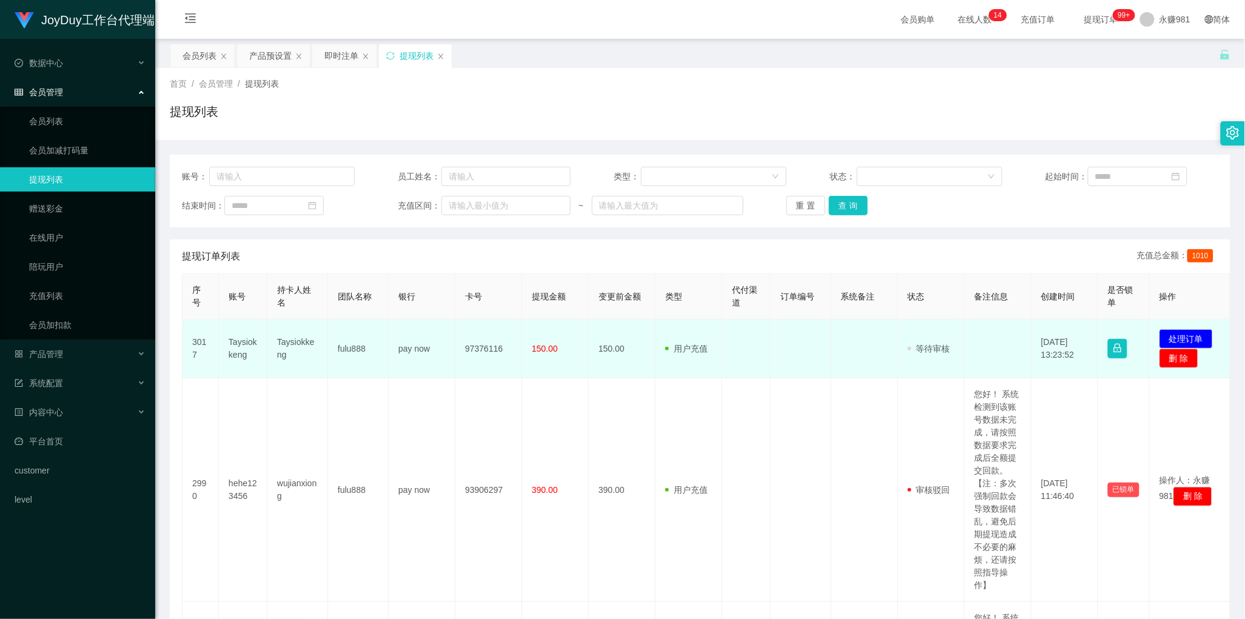
click at [280, 343] on td "Taysiokkeng" at bounding box center [297, 349] width 61 height 59
copy td "Taysiokkeng"
click at [296, 338] on td "Taysiokkeng" at bounding box center [297, 349] width 61 height 59
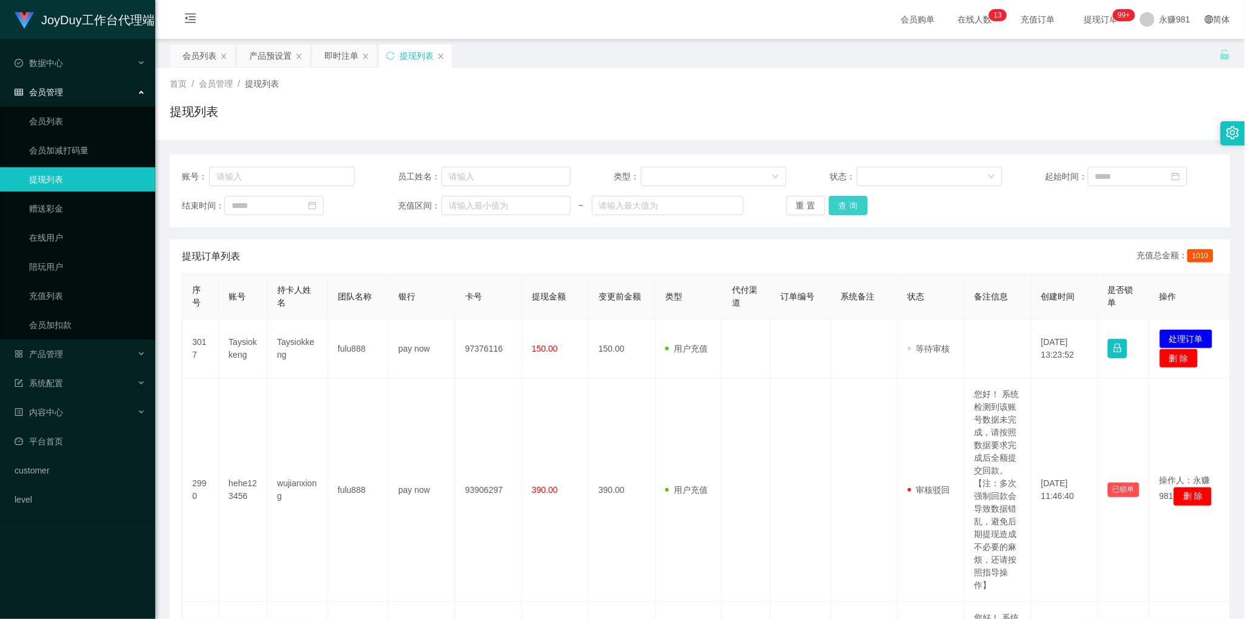
click at [843, 207] on button "查 询" at bounding box center [848, 205] width 39 height 19
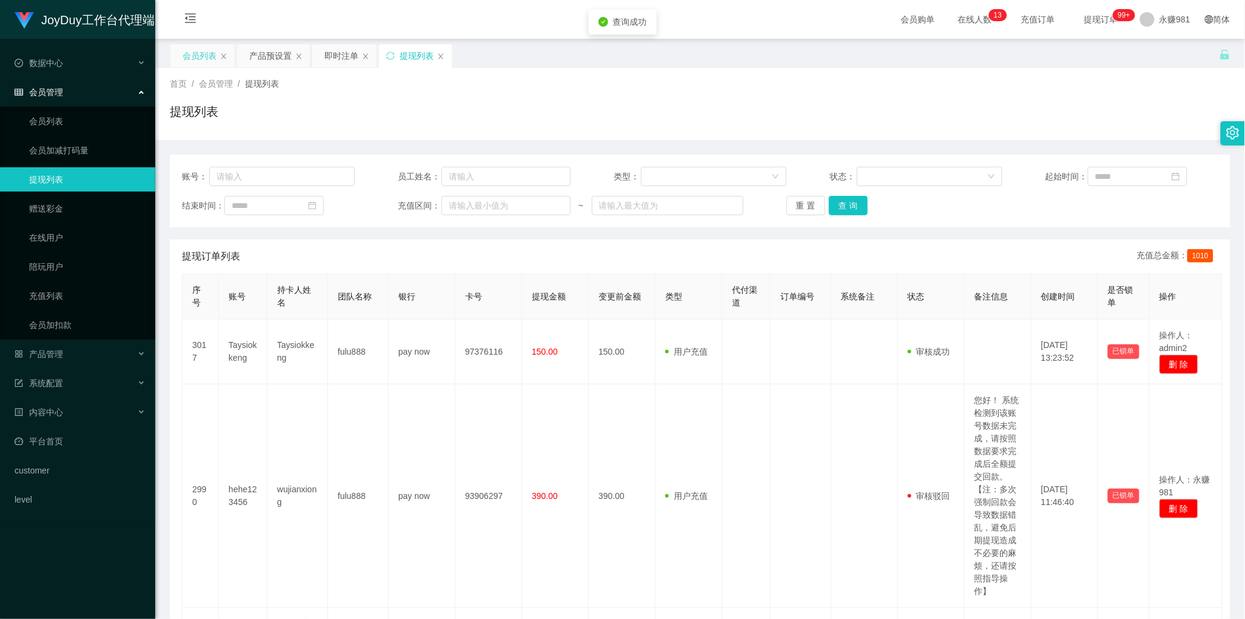
click at [185, 56] on div "会员列表" at bounding box center [200, 55] width 34 height 23
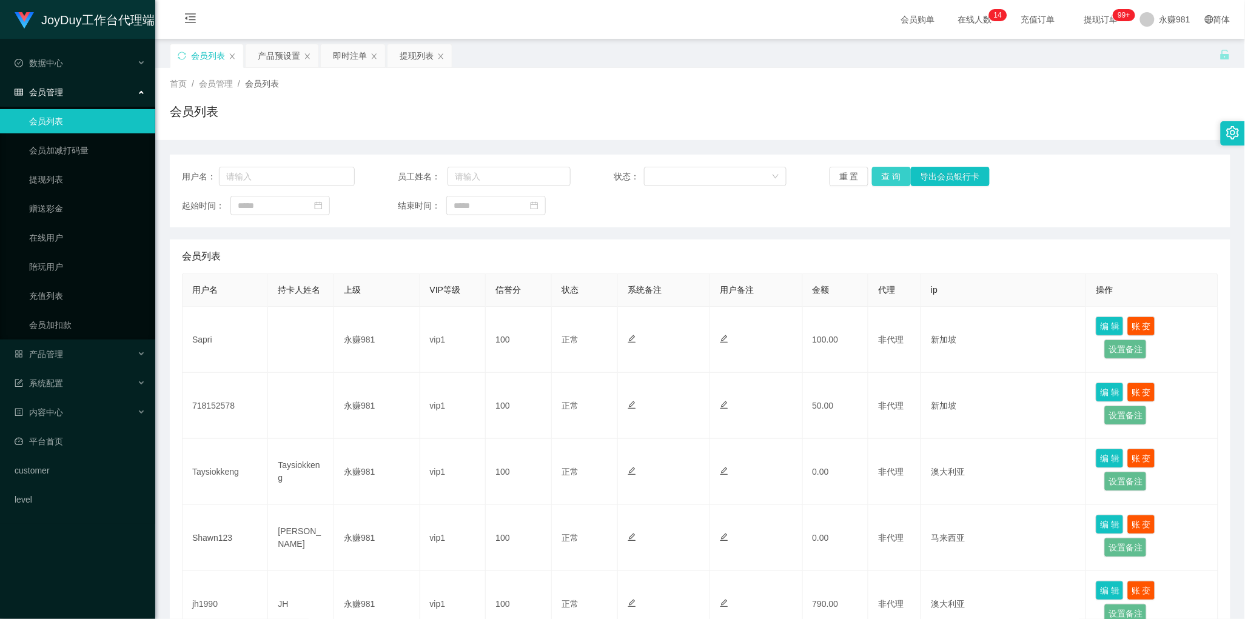
click at [874, 174] on button "查 询" at bounding box center [891, 176] width 39 height 19
click at [594, 241] on div "会员列表" at bounding box center [700, 257] width 1036 height 34
click at [879, 177] on button "查 询" at bounding box center [891, 176] width 39 height 19
click at [661, 220] on div "用户名： 员工姓名： 状态： 重 置 查 询 导出会员银行卡 起始时间： 结束时间：" at bounding box center [700, 191] width 1061 height 73
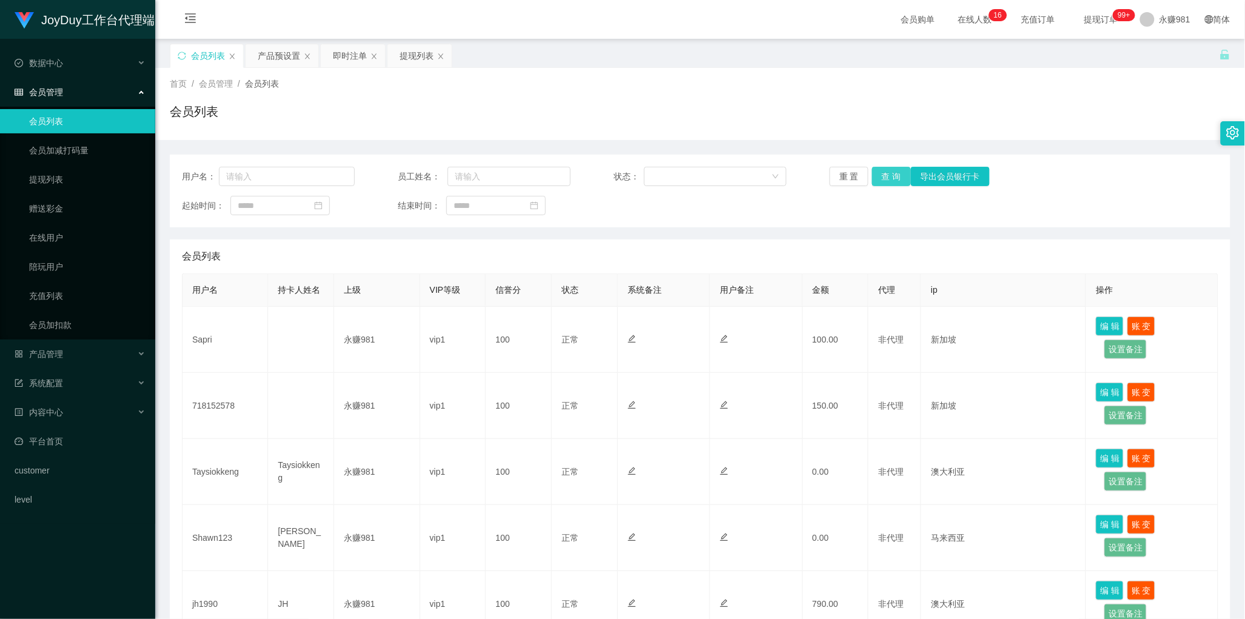
click at [884, 173] on button "查 询" at bounding box center [891, 176] width 39 height 19
click at [408, 53] on div "提现列表" at bounding box center [417, 55] width 34 height 23
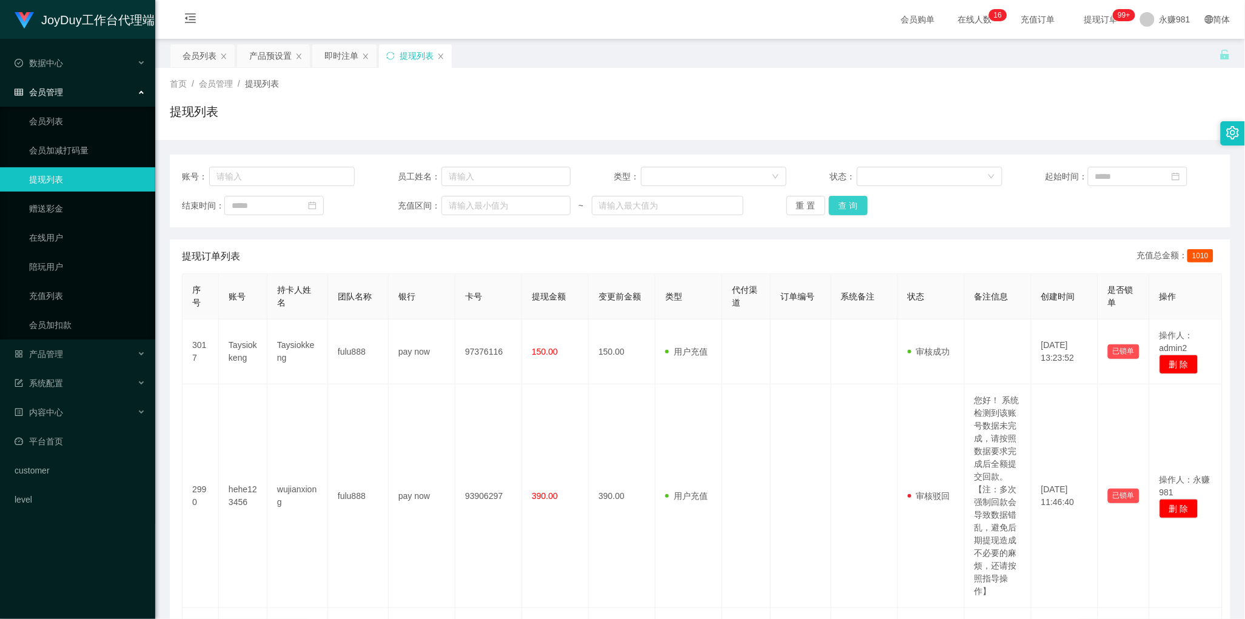
click at [837, 198] on button "查 询" at bounding box center [848, 205] width 39 height 19
click at [859, 198] on button "查 询" at bounding box center [848, 205] width 39 height 19
click at [540, 121] on div "提现列表" at bounding box center [700, 116] width 1061 height 28
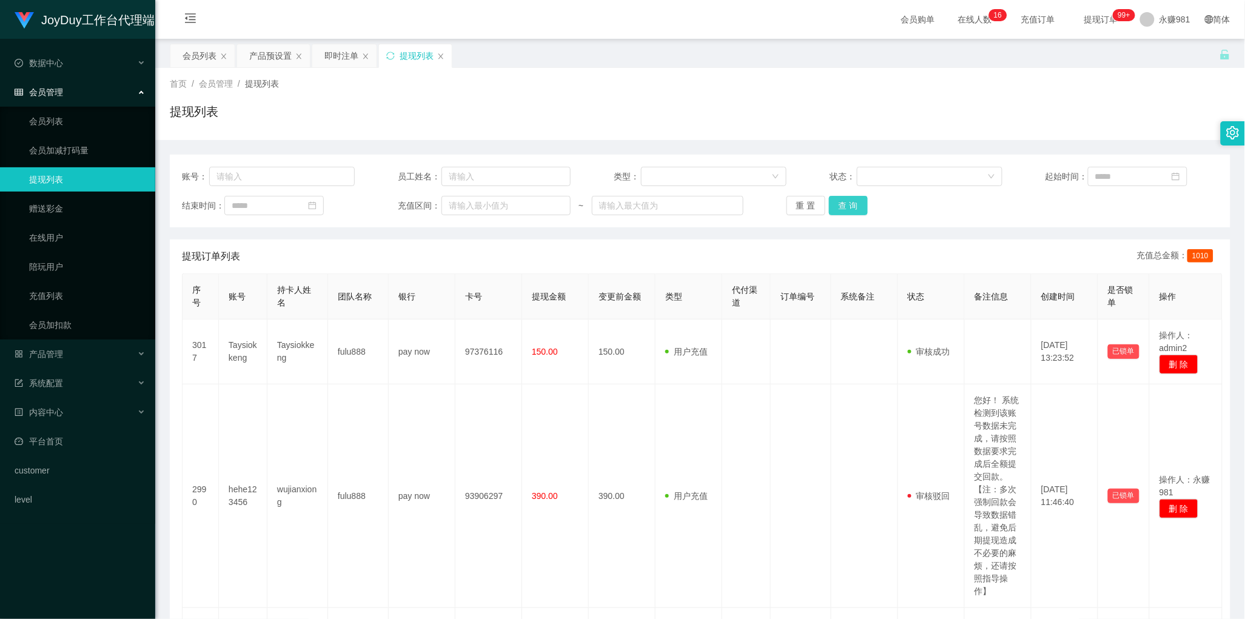
click at [841, 208] on button "查 询" at bounding box center [848, 205] width 39 height 19
click at [195, 55] on div "会员列表" at bounding box center [200, 55] width 34 height 23
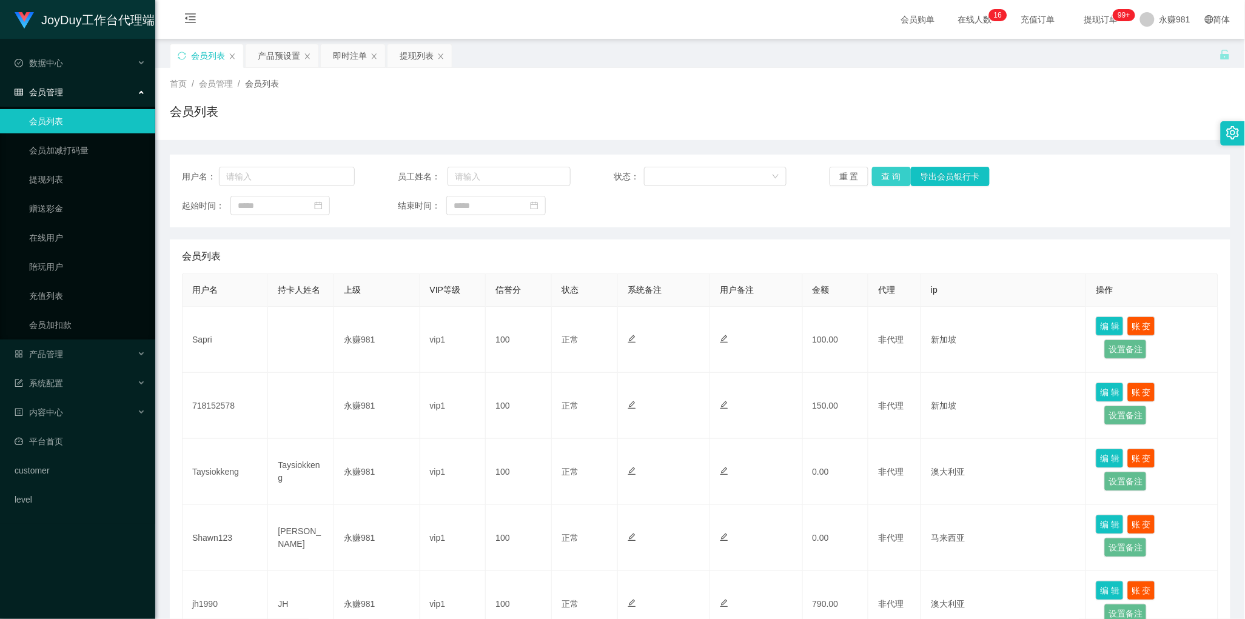
click at [887, 174] on button "查 询" at bounding box center [891, 176] width 39 height 19
click at [466, 244] on div "会员列表" at bounding box center [700, 257] width 1036 height 34
click at [890, 171] on button "查 询" at bounding box center [891, 176] width 39 height 19
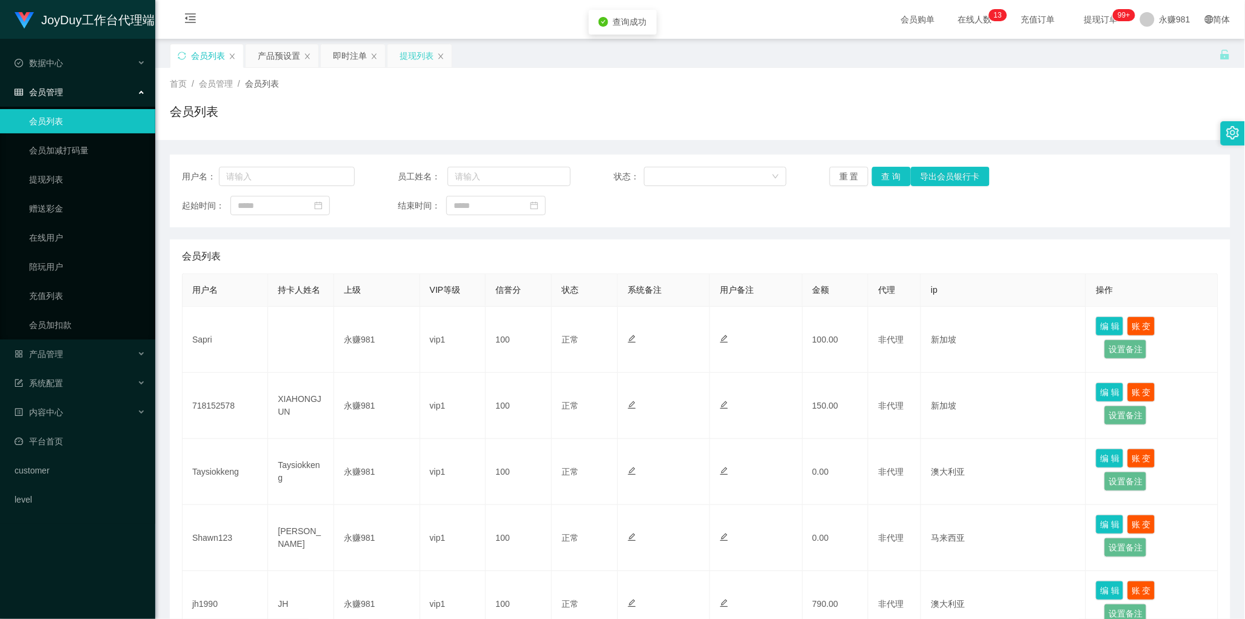
click at [415, 58] on div "提现列表" at bounding box center [417, 55] width 34 height 23
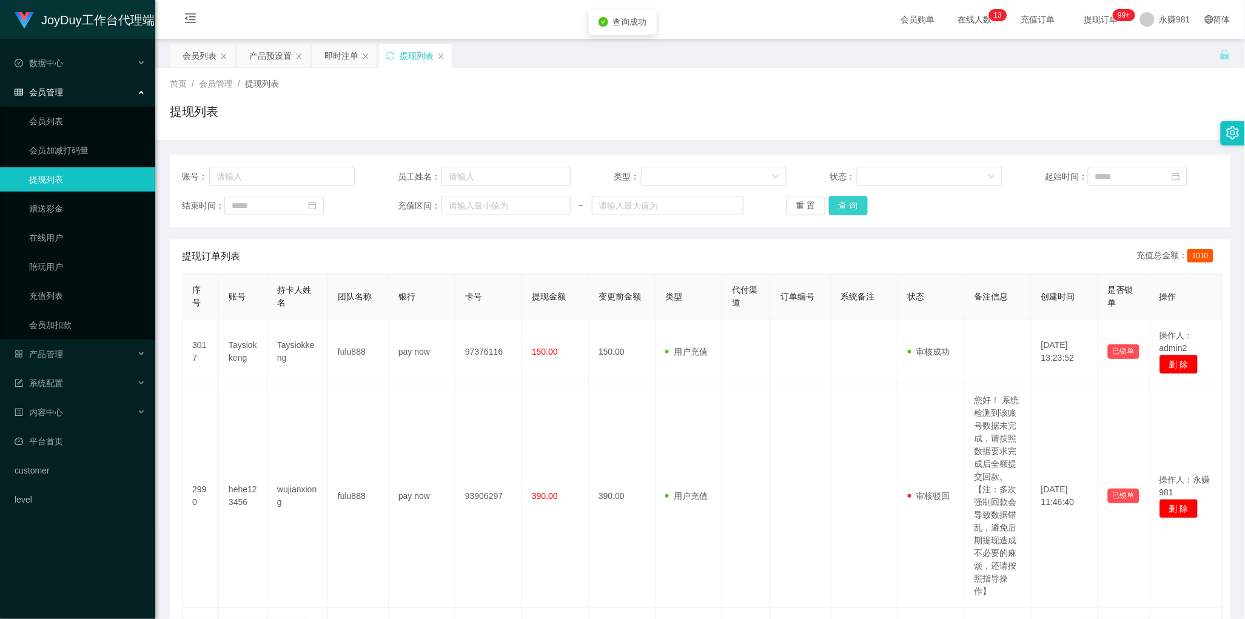
click at [855, 205] on button "查 询" at bounding box center [848, 205] width 39 height 19
click at [829, 204] on button "查 询" at bounding box center [848, 205] width 39 height 19
click at [834, 204] on button "查 询" at bounding box center [848, 205] width 39 height 19
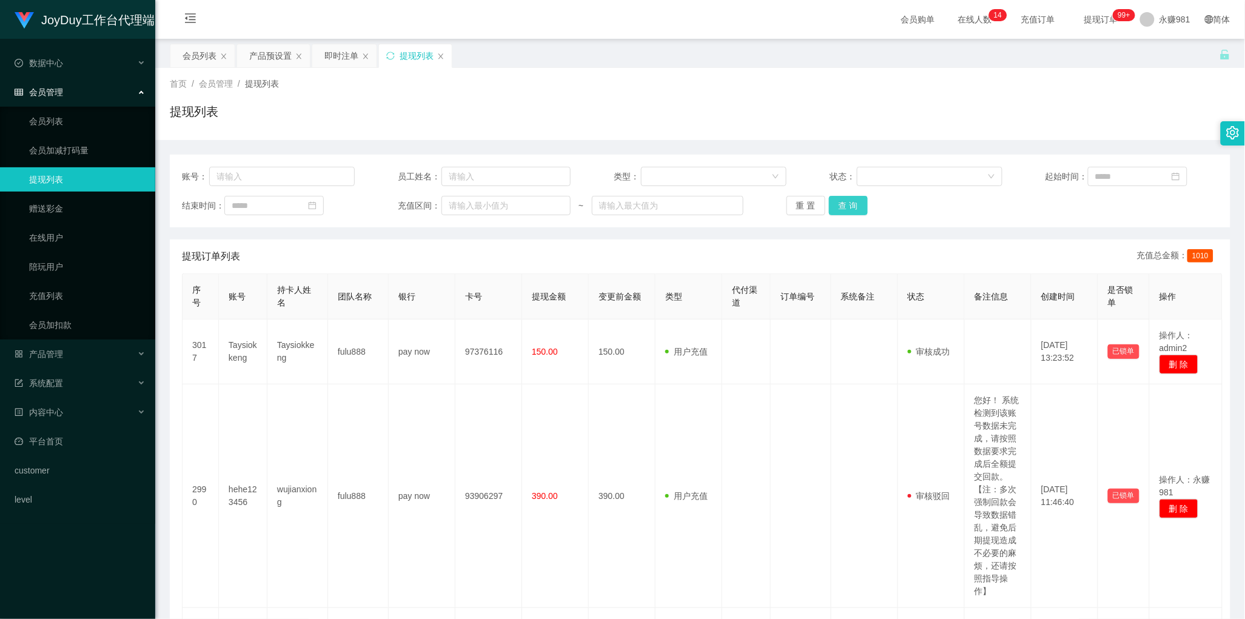
click at [843, 207] on button "查 询" at bounding box center [848, 205] width 39 height 19
click at [194, 59] on div "会员列表" at bounding box center [200, 55] width 34 height 23
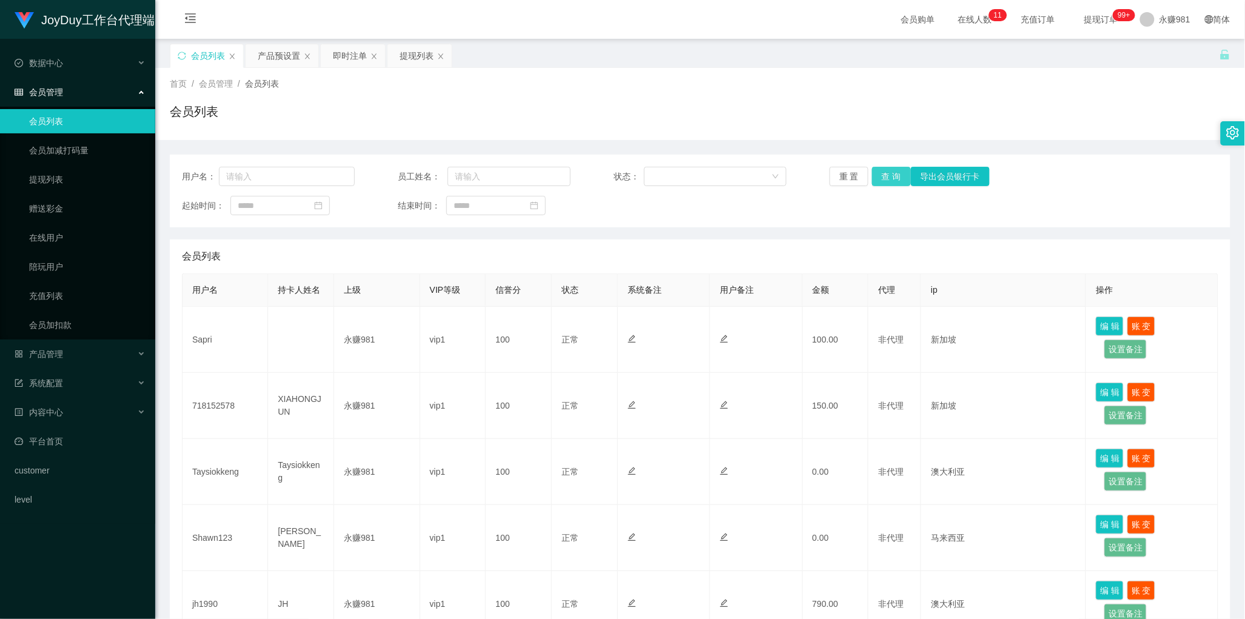
click at [886, 175] on button "查 询" at bounding box center [891, 176] width 39 height 19
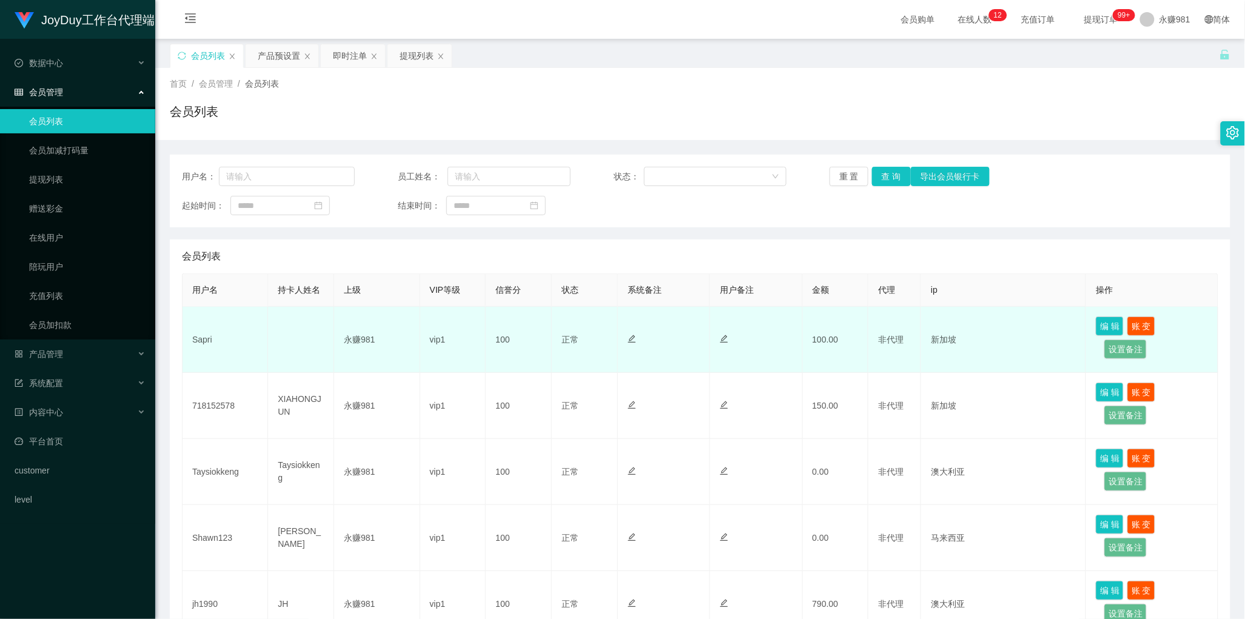
click at [197, 338] on td "Sapri" at bounding box center [226, 340] width 86 height 66
copy td "Sapri"
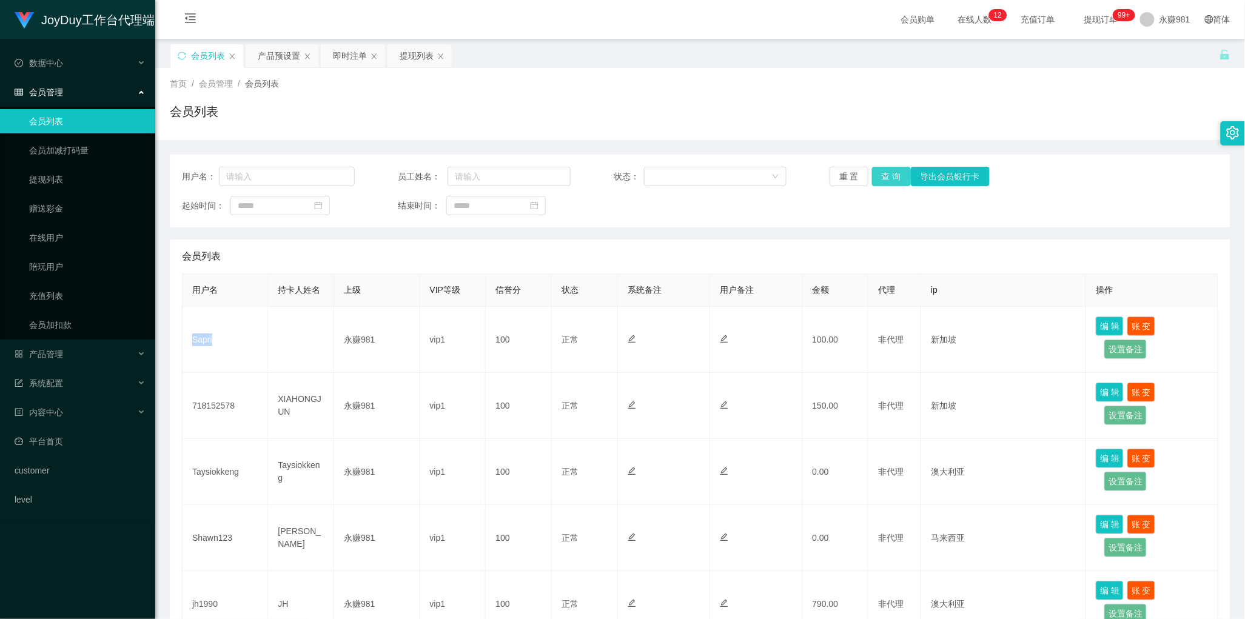
click at [878, 179] on button "查 询" at bounding box center [891, 176] width 39 height 19
click at [878, 180] on button "查 询" at bounding box center [891, 176] width 39 height 19
click at [415, 58] on div "提现列表" at bounding box center [417, 55] width 34 height 23
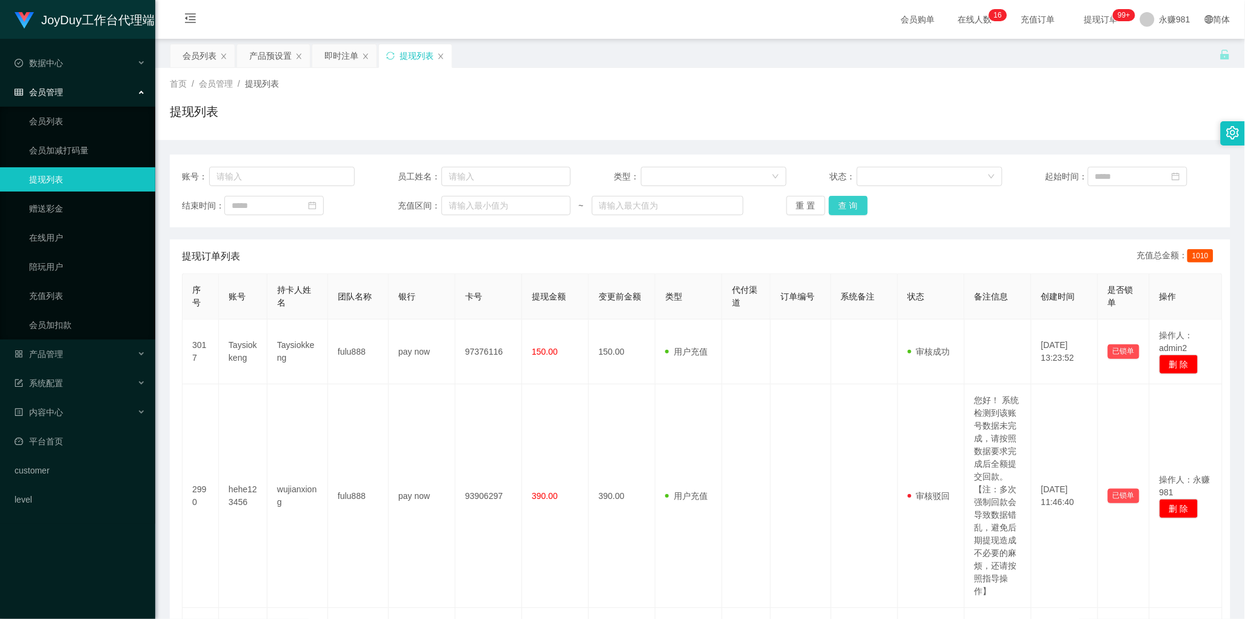
click at [855, 210] on button "查 询" at bounding box center [848, 205] width 39 height 19
click at [271, 55] on div "产品预设置" at bounding box center [270, 55] width 42 height 23
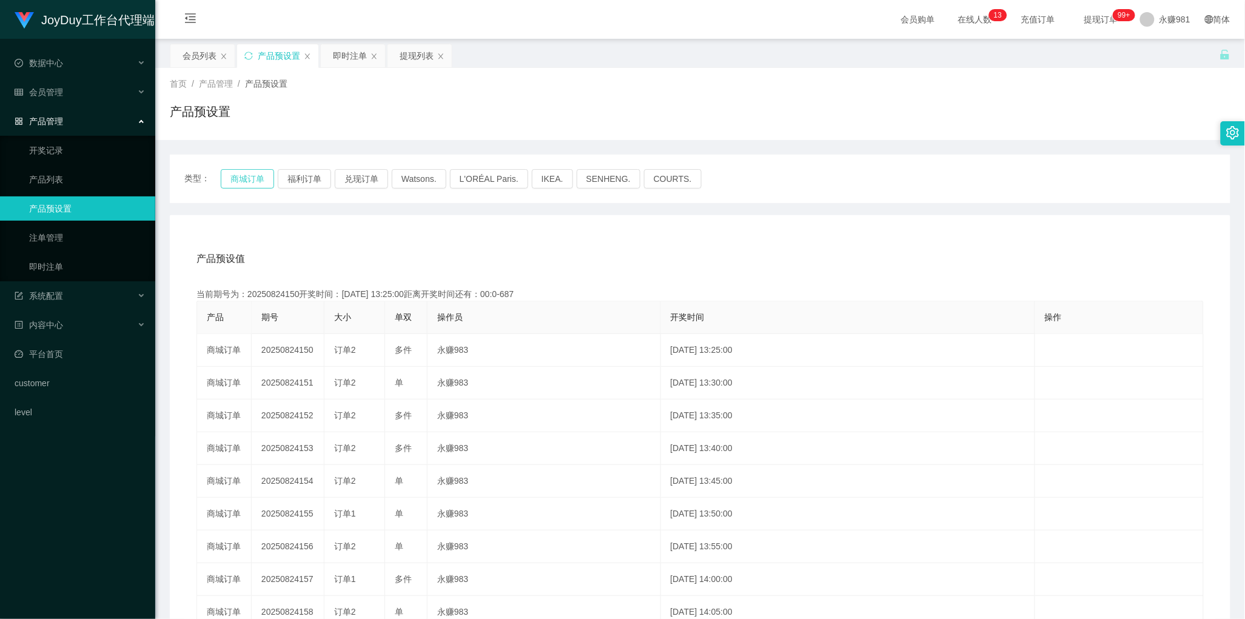
click at [228, 172] on button "商城订单" at bounding box center [247, 178] width 53 height 19
click at [411, 50] on div "提现列表" at bounding box center [417, 55] width 34 height 23
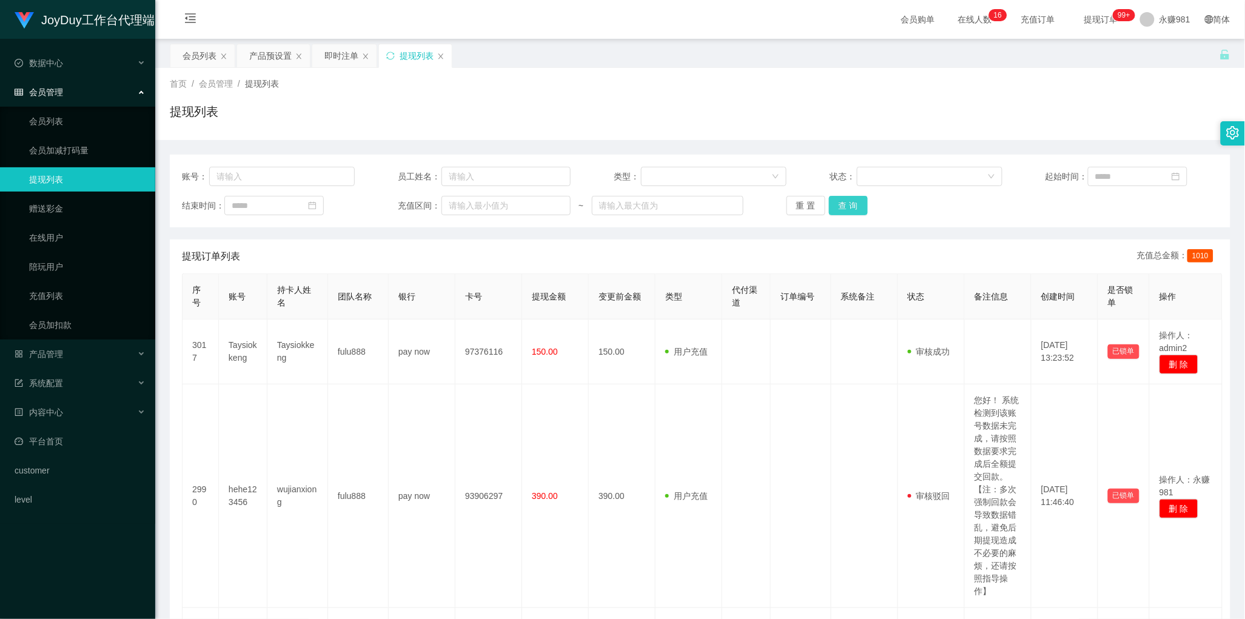
click at [846, 204] on button "查 询" at bounding box center [848, 205] width 39 height 19
click at [542, 269] on div "提现订单列表 充值总金额： 1010" at bounding box center [700, 257] width 1036 height 34
click at [845, 201] on button "查 询" at bounding box center [848, 205] width 39 height 19
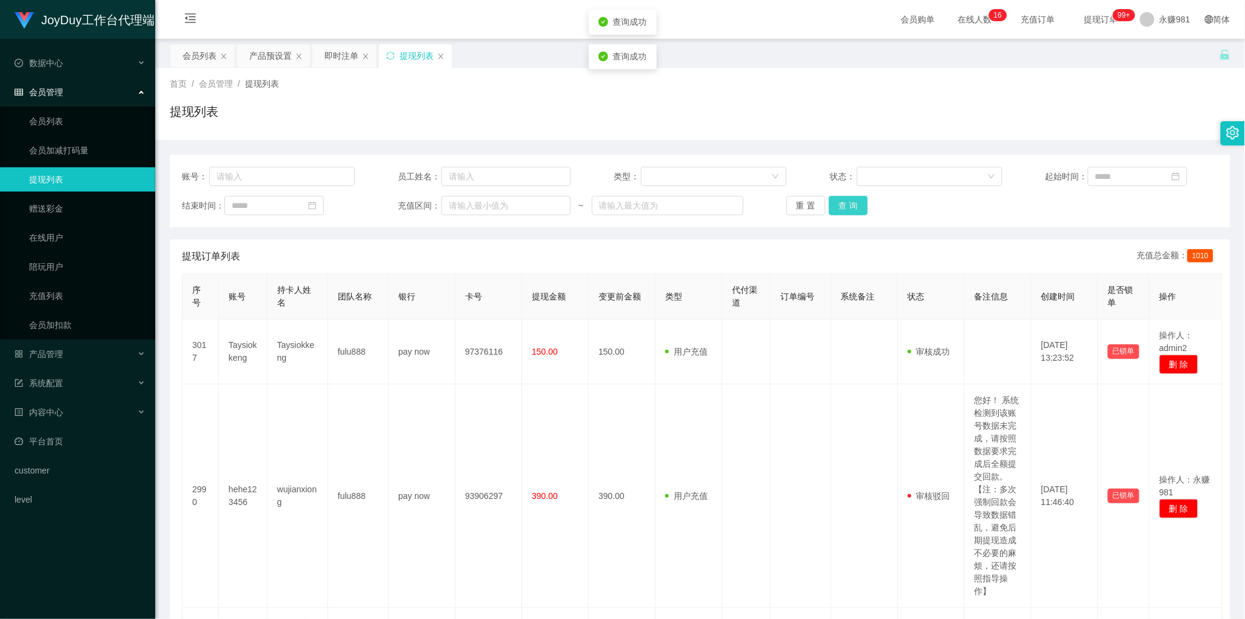
click at [845, 201] on button "查 询" at bounding box center [848, 205] width 39 height 19
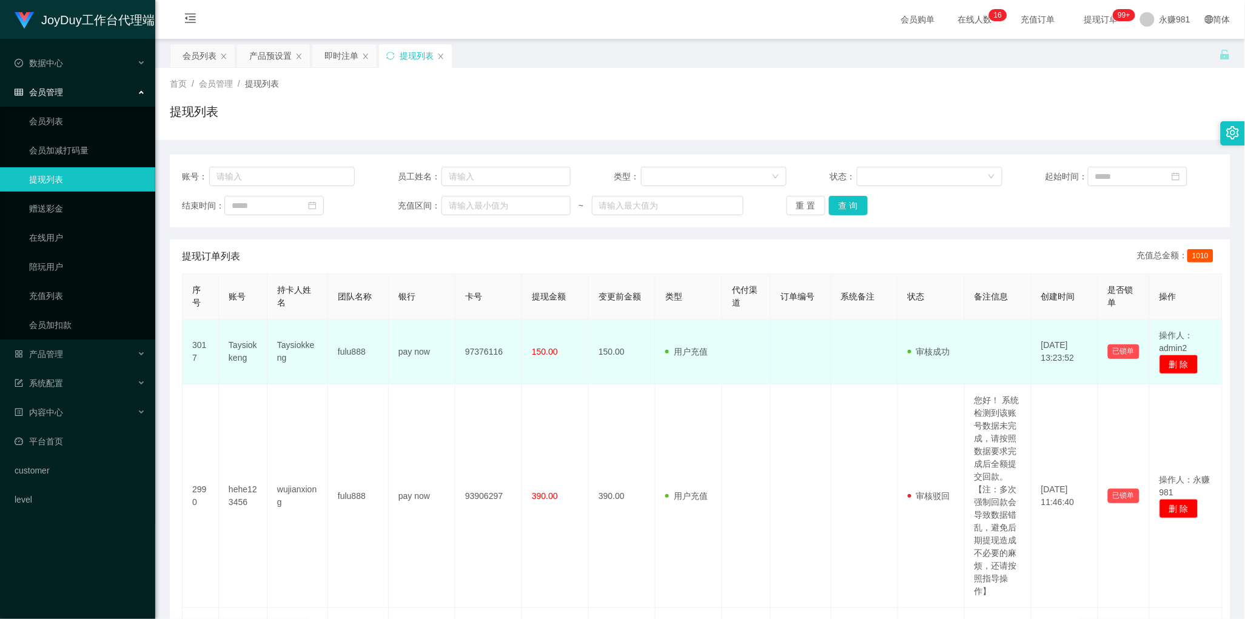
click at [687, 374] on td "用户充值 人工扣款" at bounding box center [689, 352] width 67 height 65
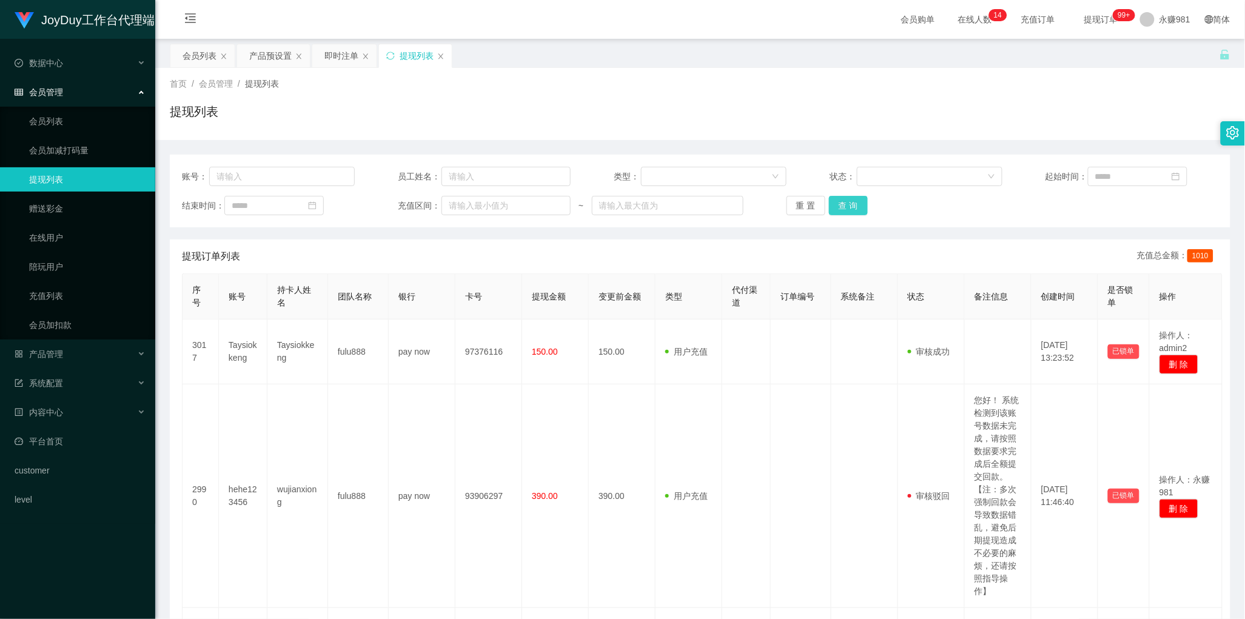
click at [855, 207] on button "查 询" at bounding box center [848, 205] width 39 height 19
click at [332, 61] on div "即时注单" at bounding box center [341, 55] width 34 height 23
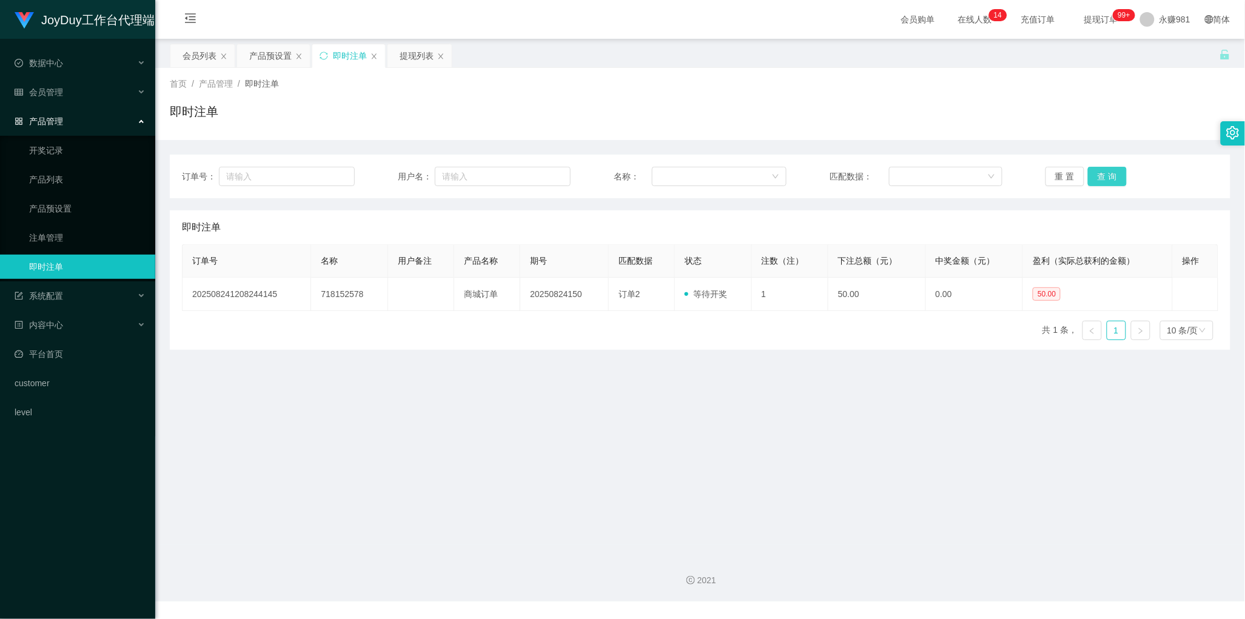
click at [1110, 178] on button "查 询" at bounding box center [1107, 176] width 39 height 19
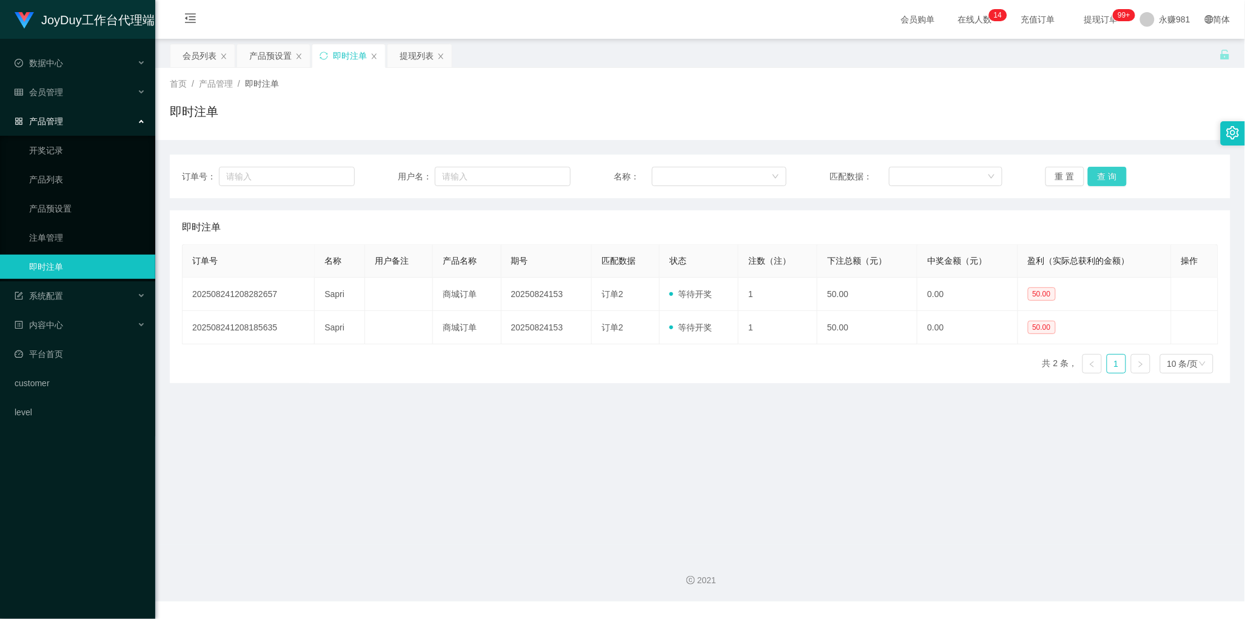
click at [1110, 178] on button "查 询" at bounding box center [1107, 176] width 39 height 19
click at [1089, 173] on button "查 询" at bounding box center [1107, 176] width 39 height 19
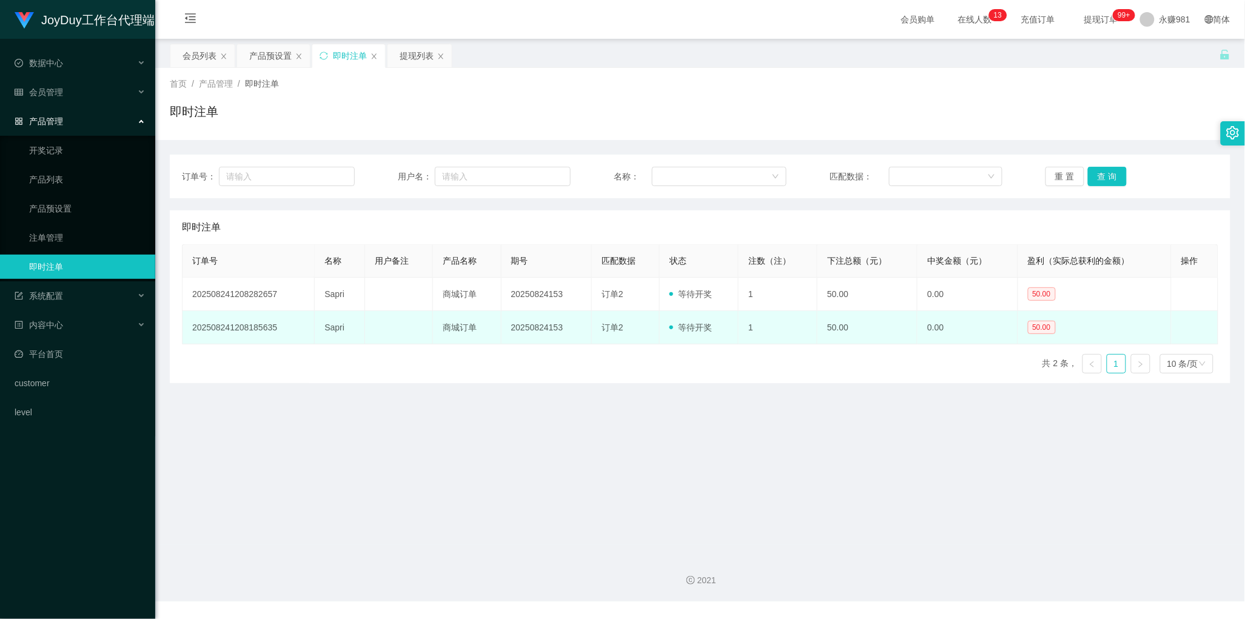
click at [506, 313] on td "20250824153" at bounding box center [547, 327] width 91 height 33
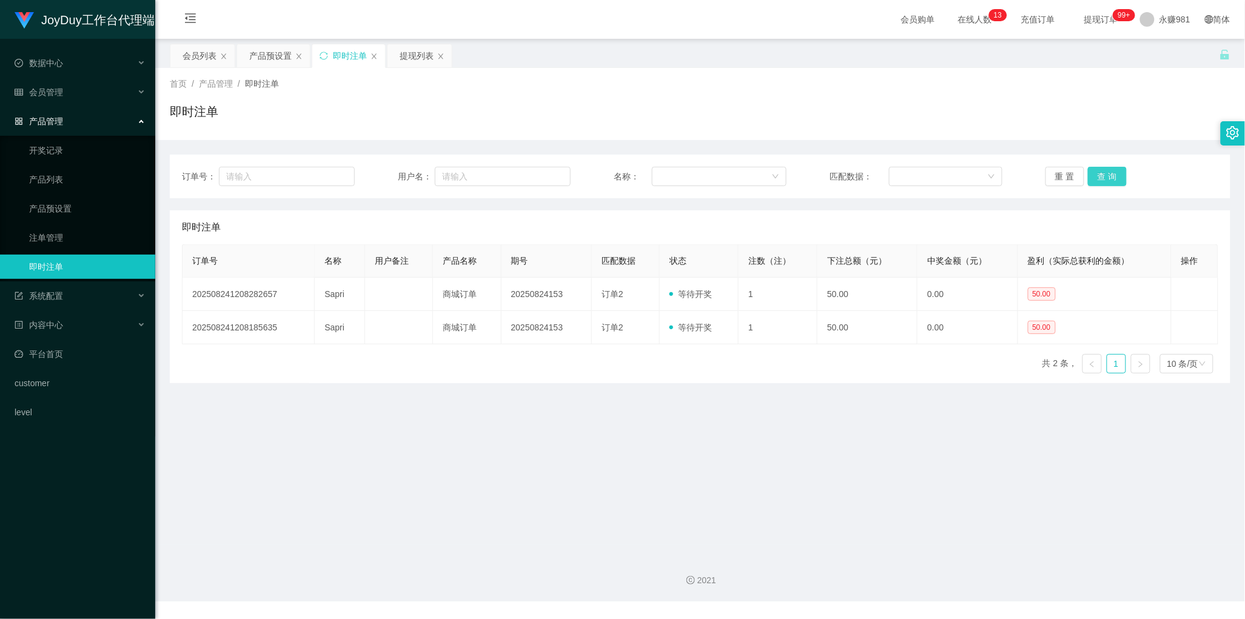
click at [1098, 186] on button "查 询" at bounding box center [1107, 176] width 39 height 19
click at [1098, 176] on button "查 询" at bounding box center [1107, 176] width 39 height 19
click at [1090, 182] on button "查 询" at bounding box center [1107, 176] width 39 height 19
click at [420, 46] on div "提现列表" at bounding box center [417, 55] width 34 height 23
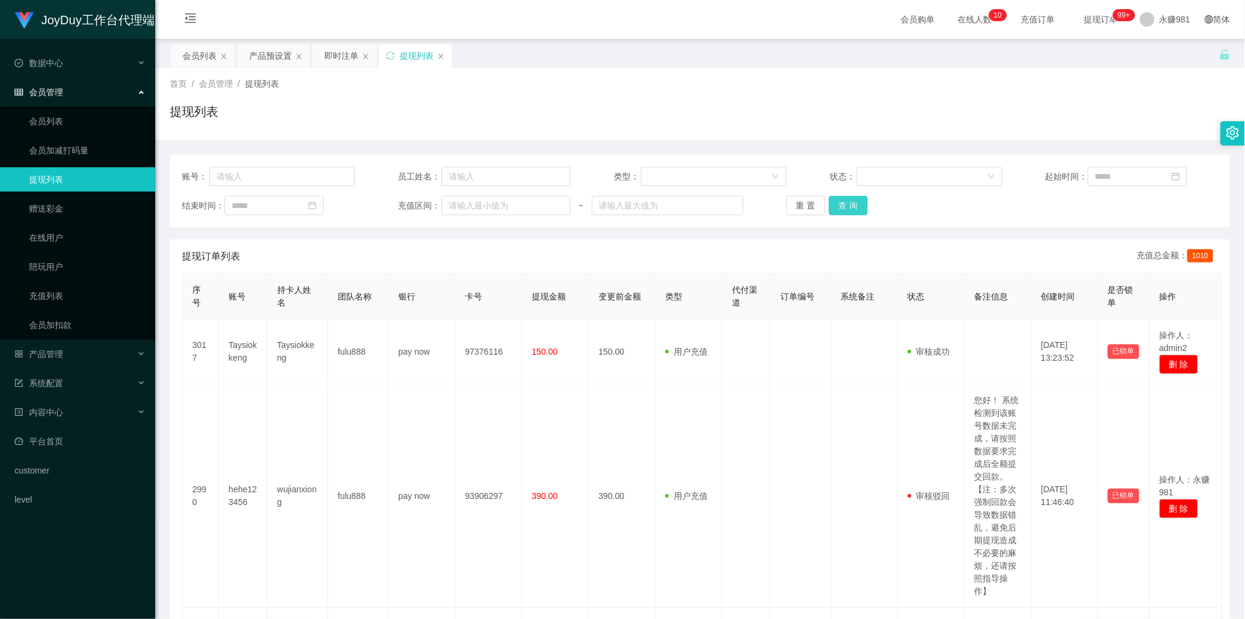
click at [843, 203] on button "查 询" at bounding box center [848, 205] width 39 height 19
click at [569, 307] on th "提现金额" at bounding box center [555, 296] width 67 height 45
click at [835, 204] on button "查 询" at bounding box center [848, 205] width 39 height 19
click at [858, 204] on button "查 询" at bounding box center [848, 205] width 39 height 19
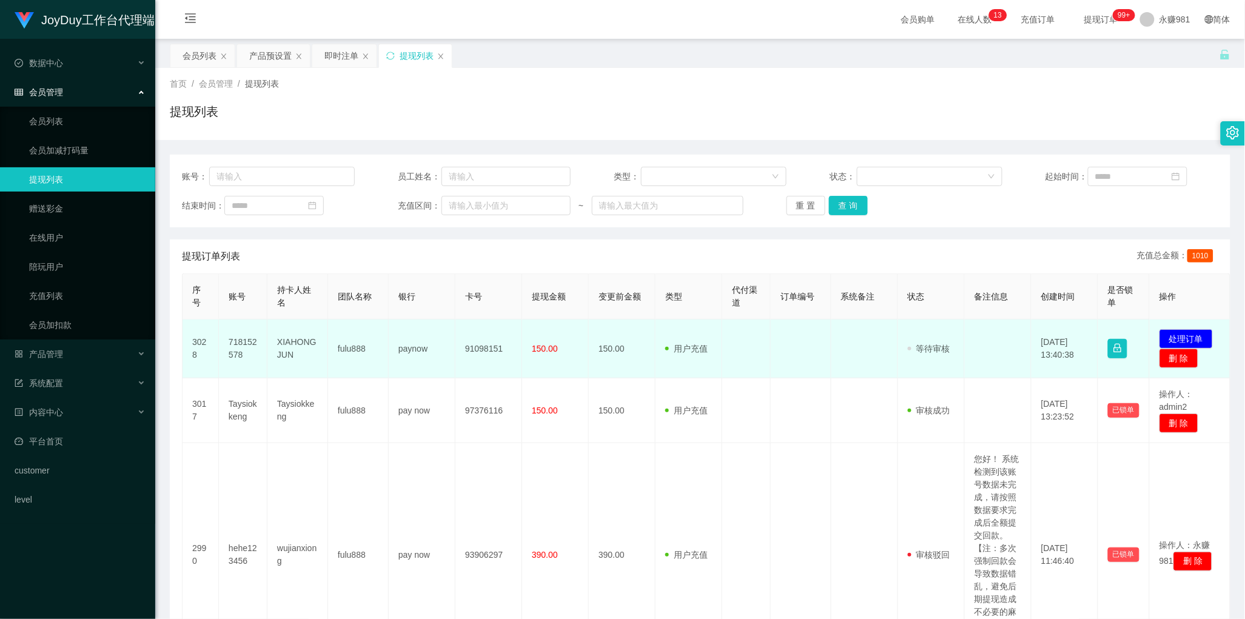
click at [286, 347] on td "XIAHONGJUN" at bounding box center [297, 349] width 61 height 59
click at [243, 344] on td "718152578" at bounding box center [243, 349] width 49 height 59
copy td "718152578"
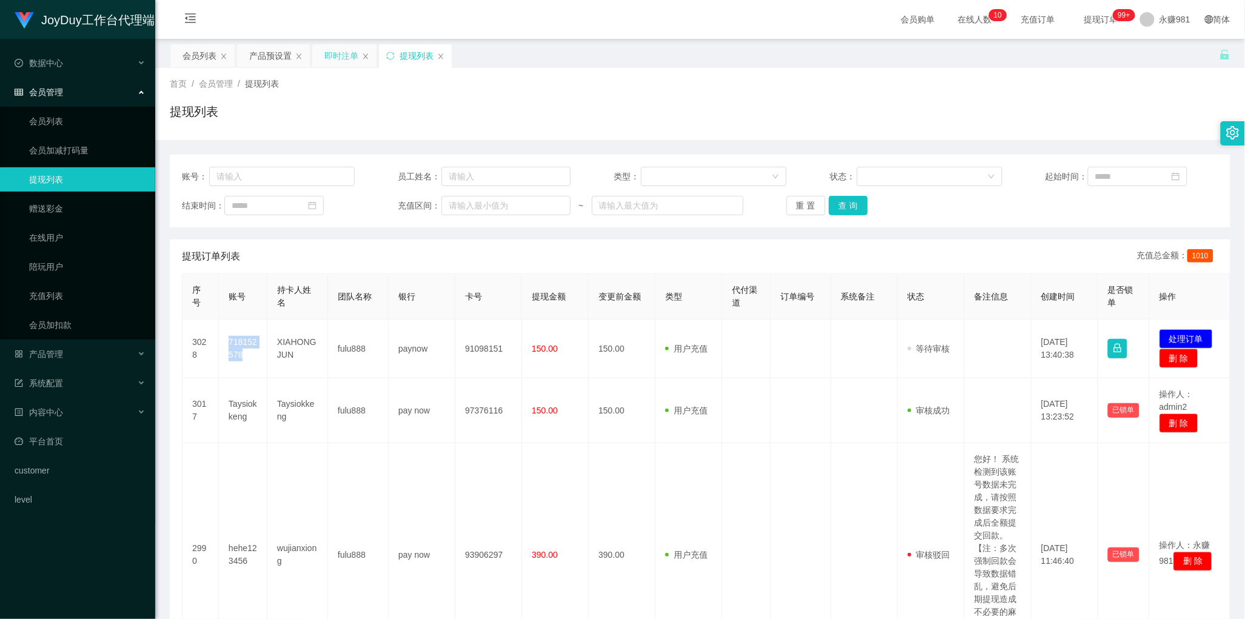
click at [343, 61] on div "即时注单" at bounding box center [341, 55] width 34 height 23
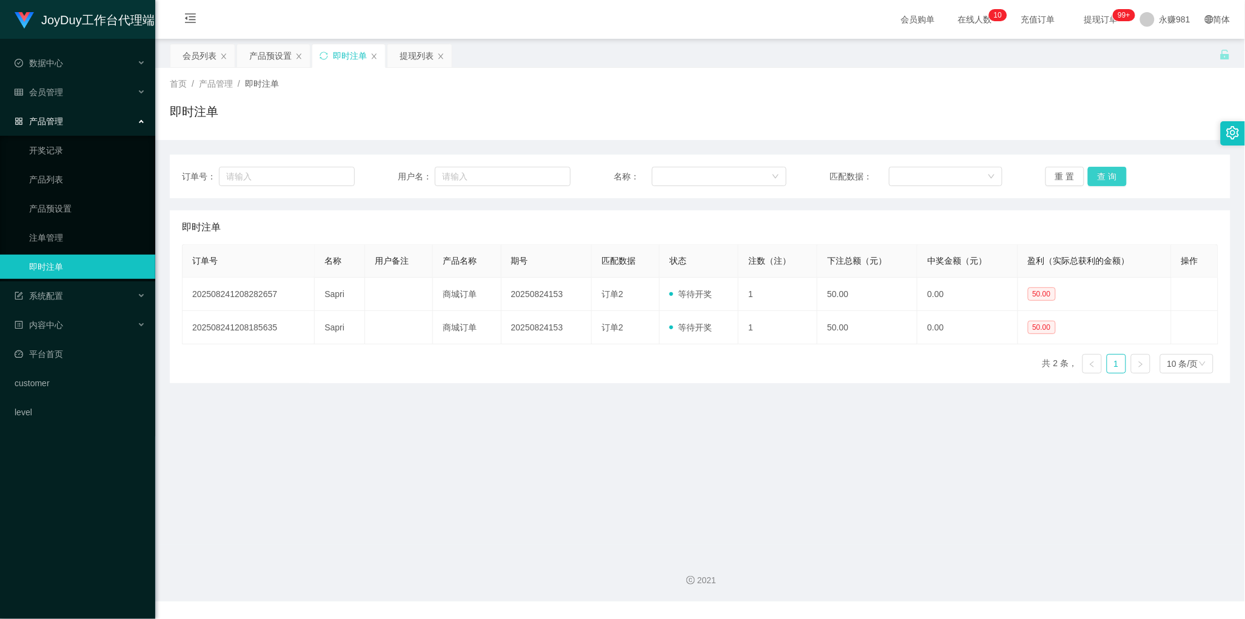
click at [1109, 177] on button "查 询" at bounding box center [1107, 176] width 39 height 19
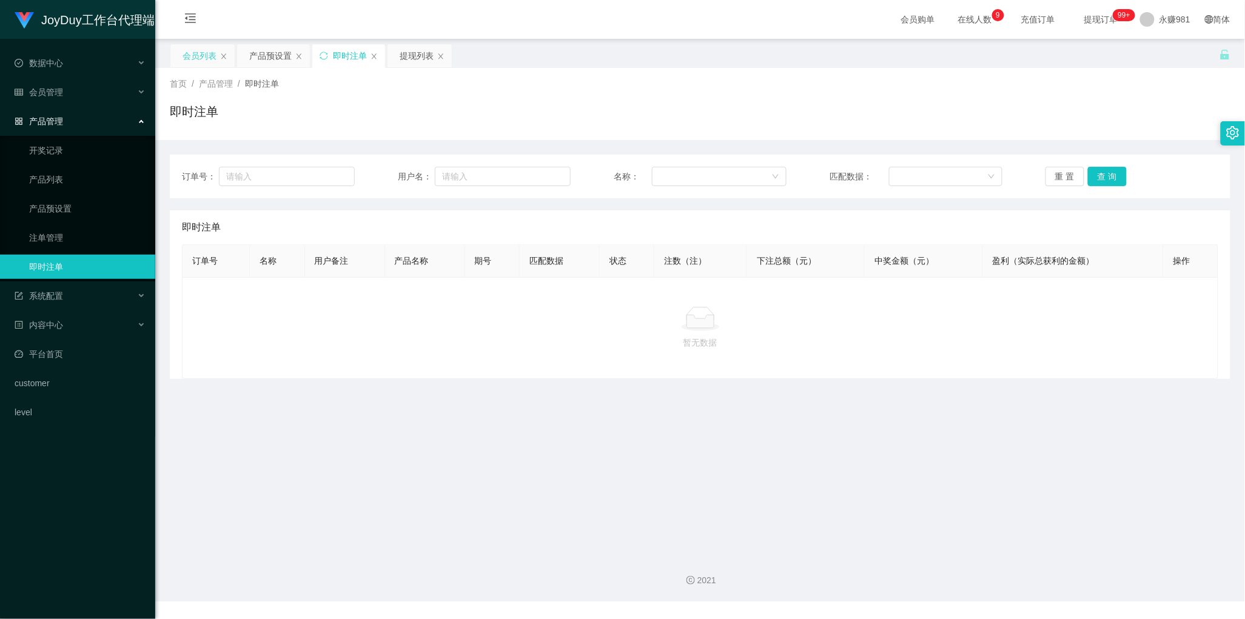
click at [176, 55] on div "会员列表" at bounding box center [202, 55] width 64 height 23
click at [201, 58] on div "会员列表" at bounding box center [200, 55] width 34 height 23
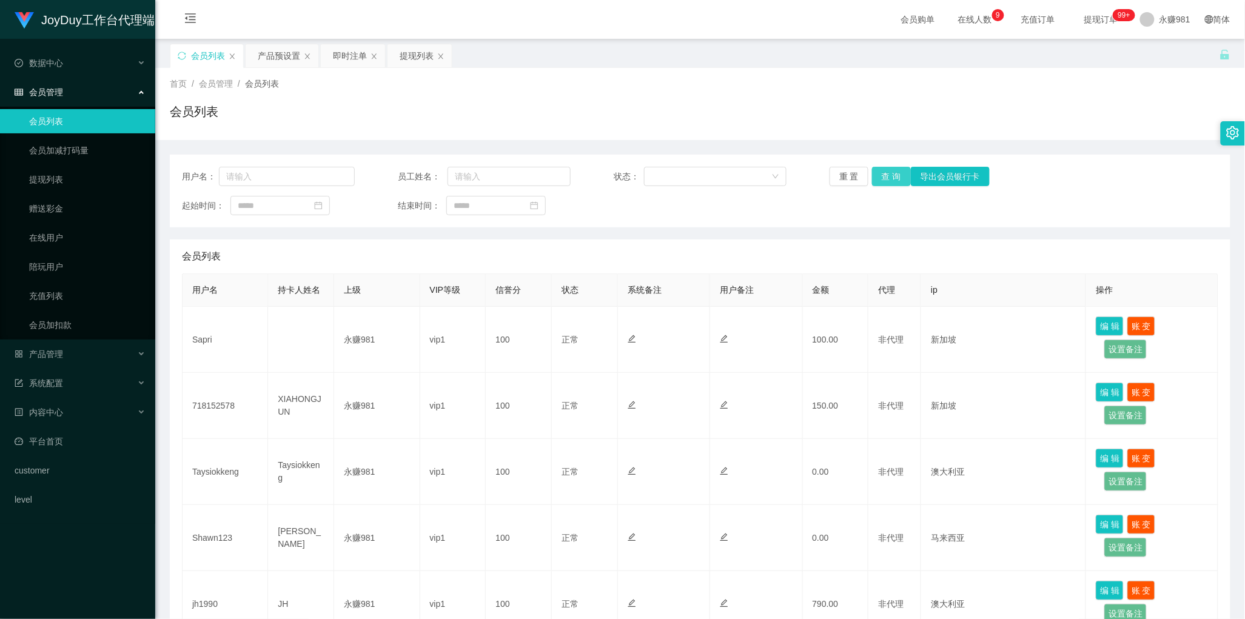
click at [886, 177] on button "查 询" at bounding box center [891, 176] width 39 height 19
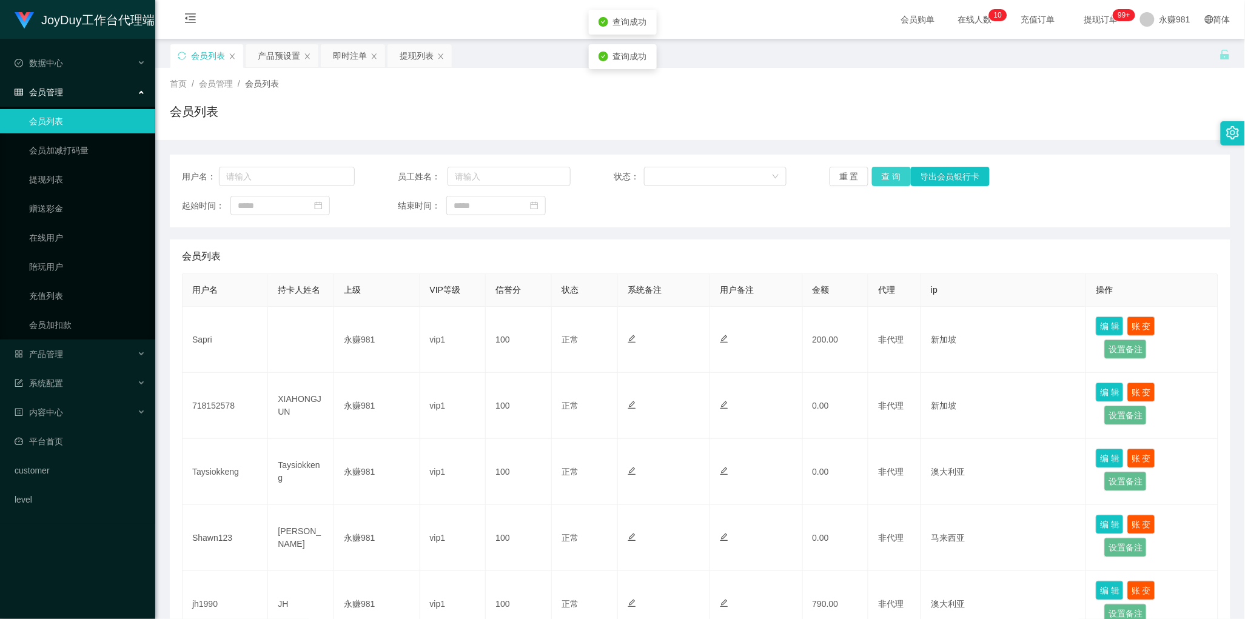
click at [886, 177] on button "查 询" at bounding box center [891, 176] width 39 height 19
click at [876, 172] on button "查 询" at bounding box center [891, 176] width 39 height 19
click at [587, 109] on div "会员列表" at bounding box center [700, 116] width 1061 height 28
click at [881, 180] on button "查 询" at bounding box center [891, 176] width 39 height 19
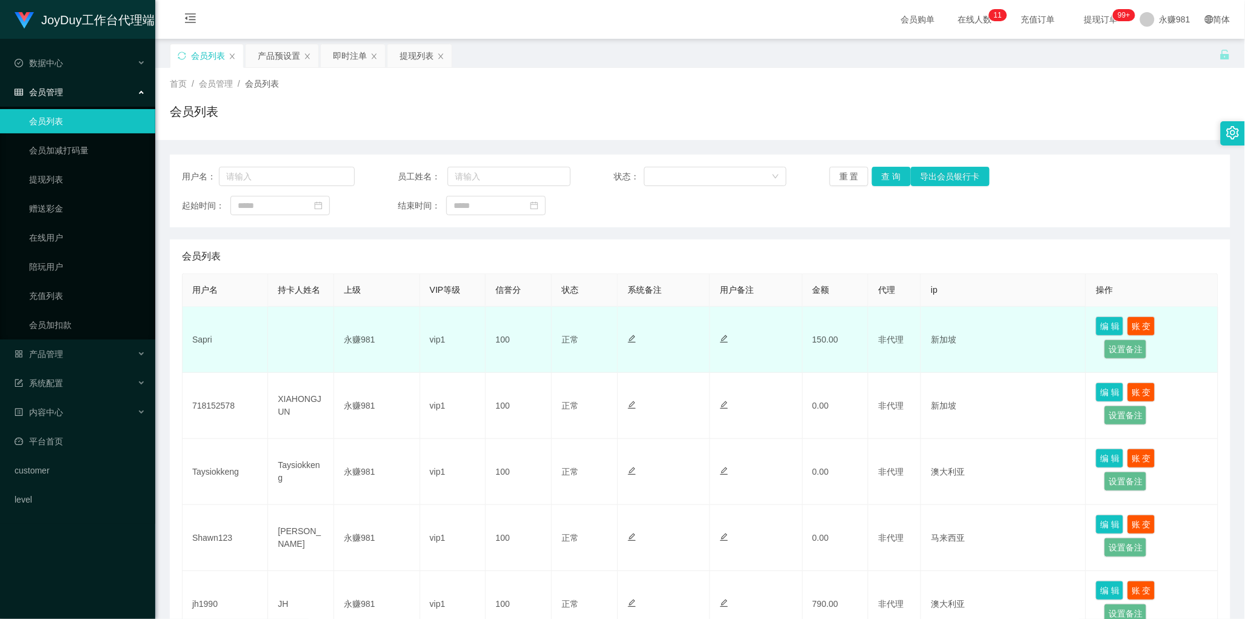
click at [658, 361] on td at bounding box center [664, 340] width 92 height 66
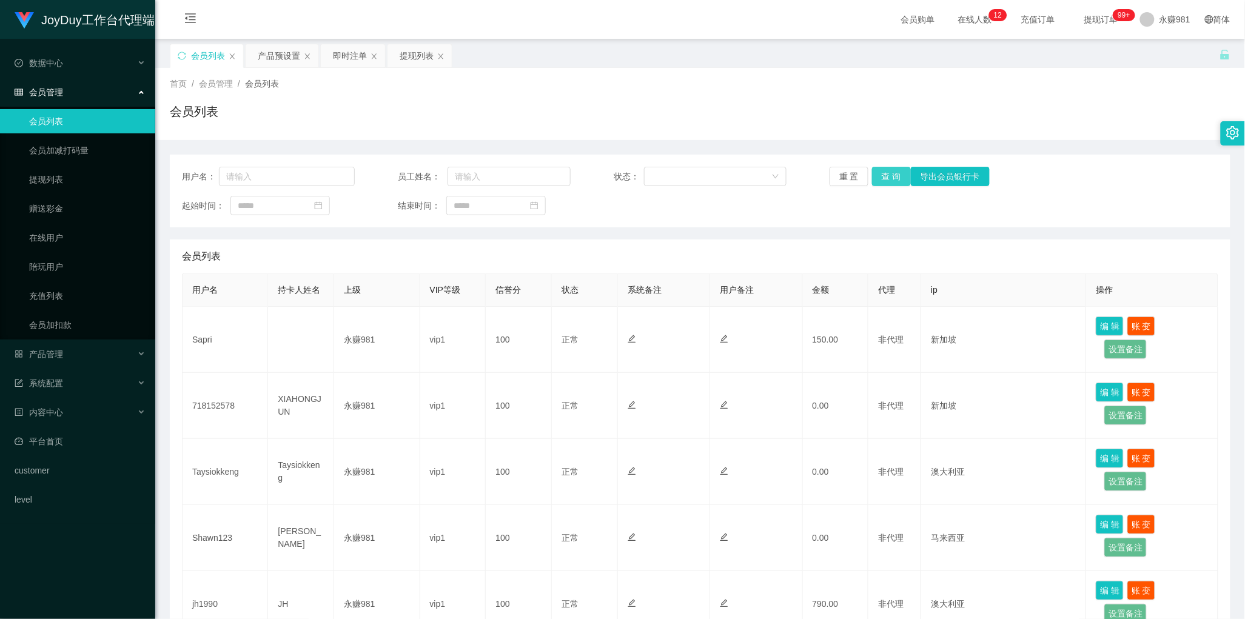
click at [884, 183] on button "查 询" at bounding box center [891, 176] width 39 height 19
click at [725, 221] on div "用户名： 员工姓名： 状态： 重 置 查 询 导出会员银行卡 起始时间： 结束时间：" at bounding box center [700, 191] width 1061 height 73
click at [415, 64] on div "提现列表" at bounding box center [417, 55] width 34 height 23
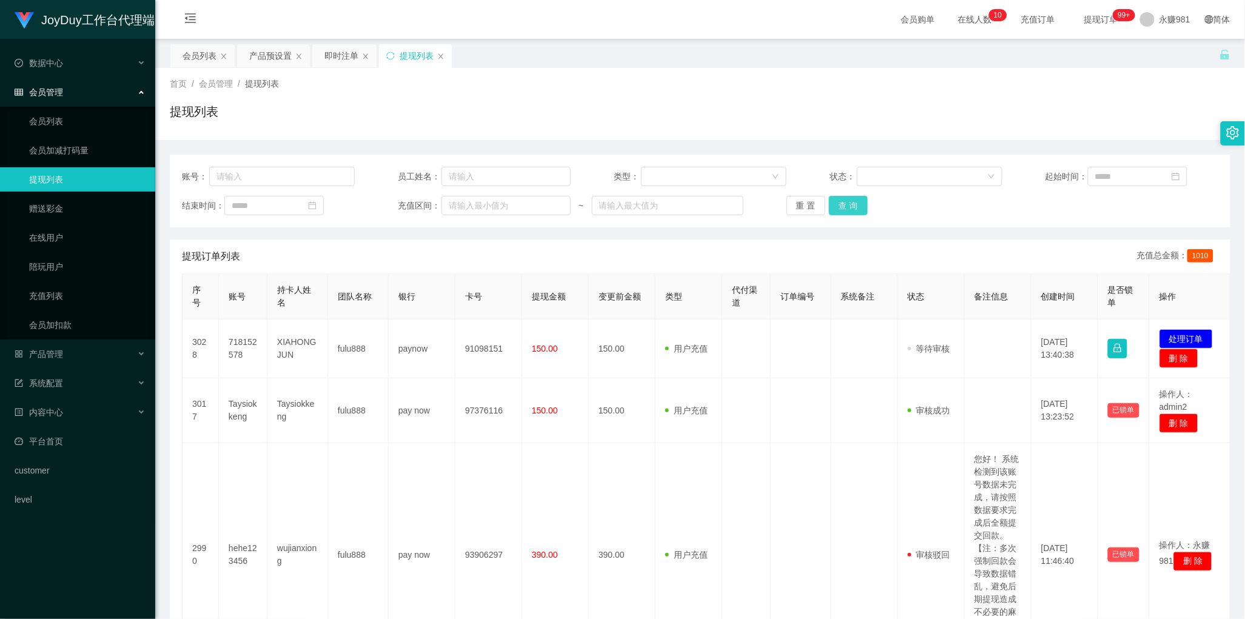
click at [859, 203] on button "查 询" at bounding box center [848, 205] width 39 height 19
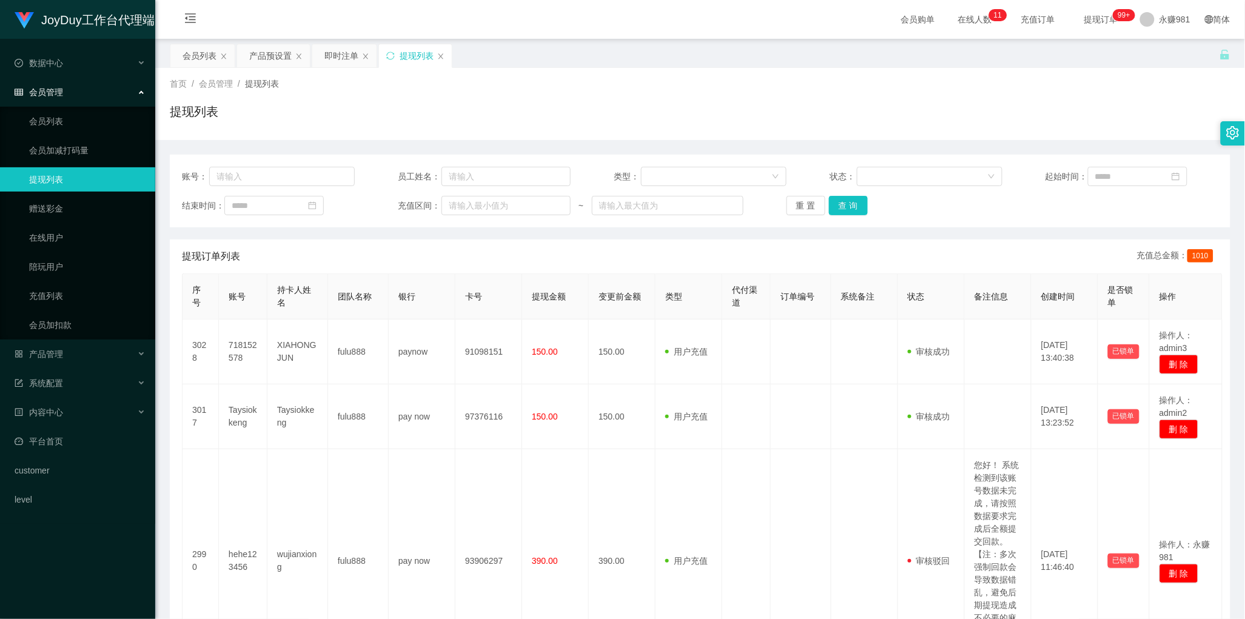
click at [404, 269] on div "提现订单列表 充值总金额： 1010" at bounding box center [700, 257] width 1036 height 34
click at [856, 204] on button "查 询" at bounding box center [848, 205] width 39 height 19
click at [853, 203] on button "查 询" at bounding box center [848, 205] width 39 height 19
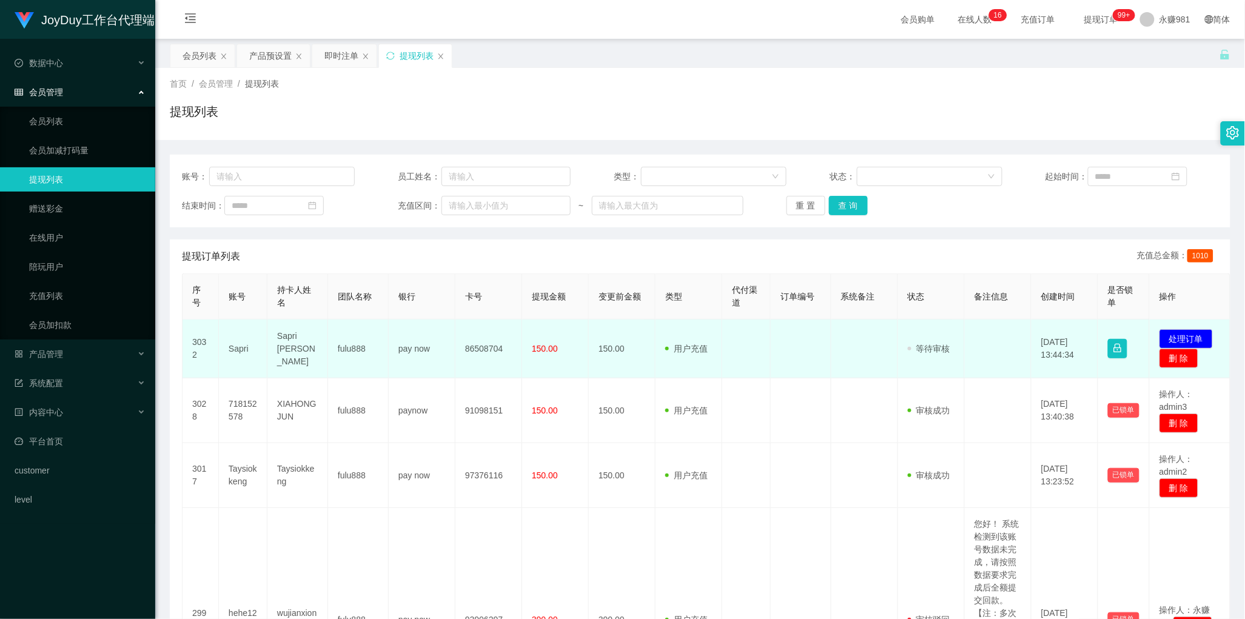
click at [244, 347] on td "Sapri" at bounding box center [243, 349] width 49 height 59
copy td "Sapri"
click at [675, 331] on td "用户充值 人工扣款" at bounding box center [689, 349] width 67 height 59
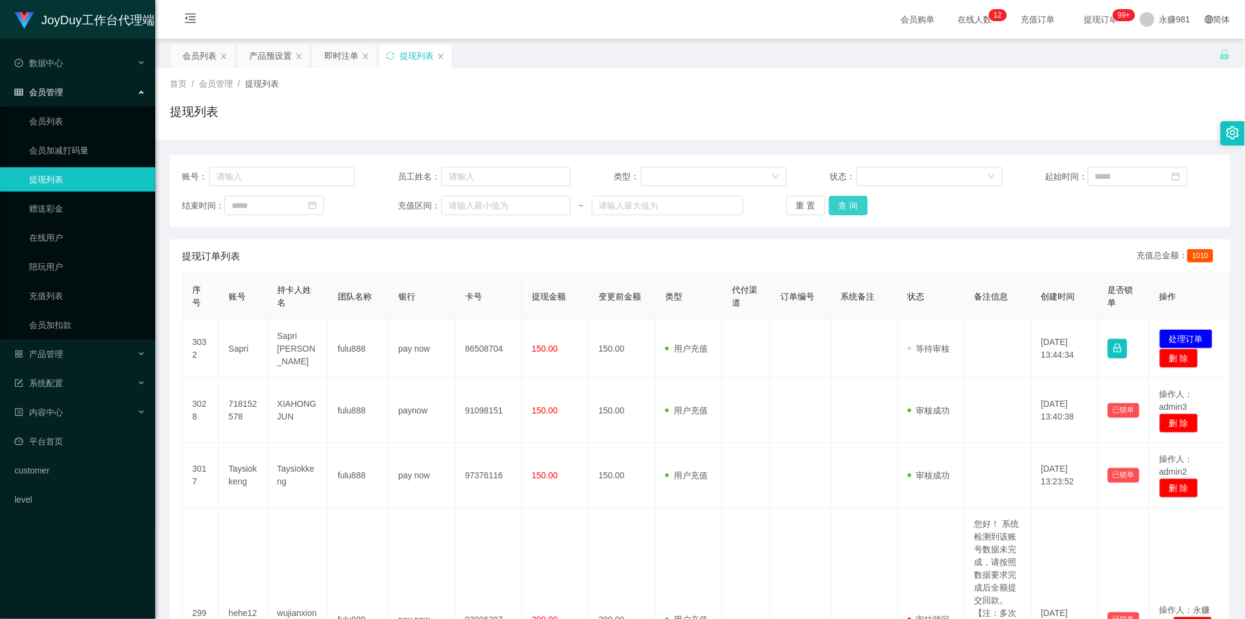
click at [850, 201] on button "查 询" at bounding box center [848, 205] width 39 height 19
click at [852, 207] on button "查 询" at bounding box center [848, 205] width 39 height 19
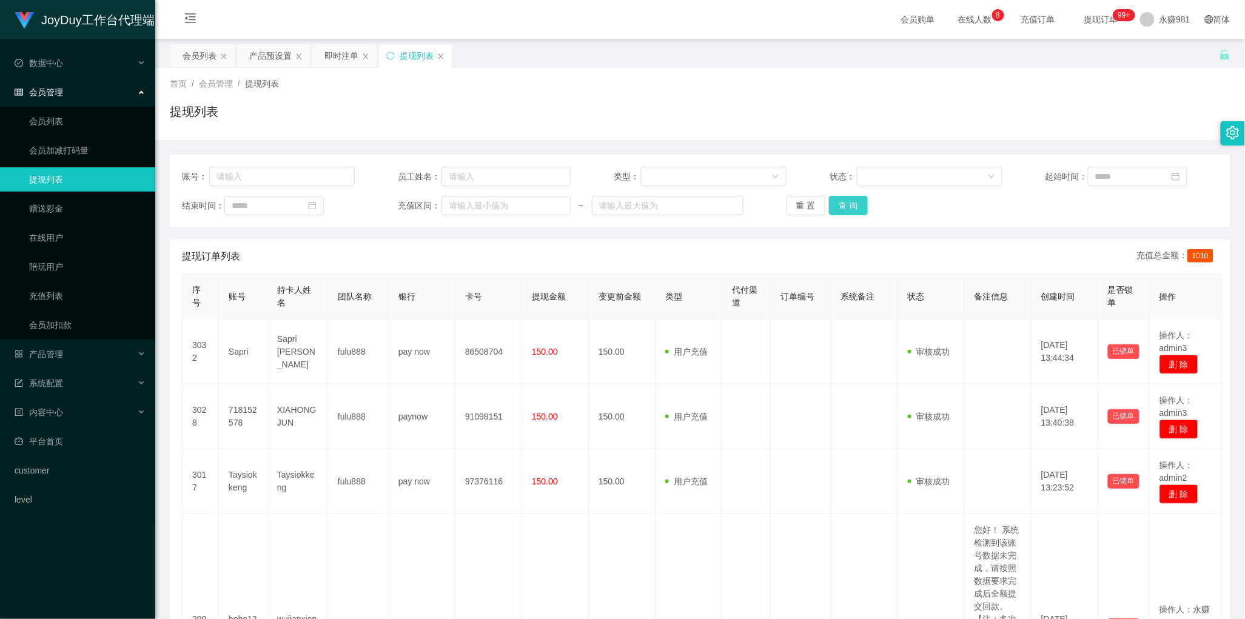
click at [836, 201] on button "查 询" at bounding box center [848, 205] width 39 height 19
click at [192, 53] on div "会员列表" at bounding box center [200, 55] width 34 height 23
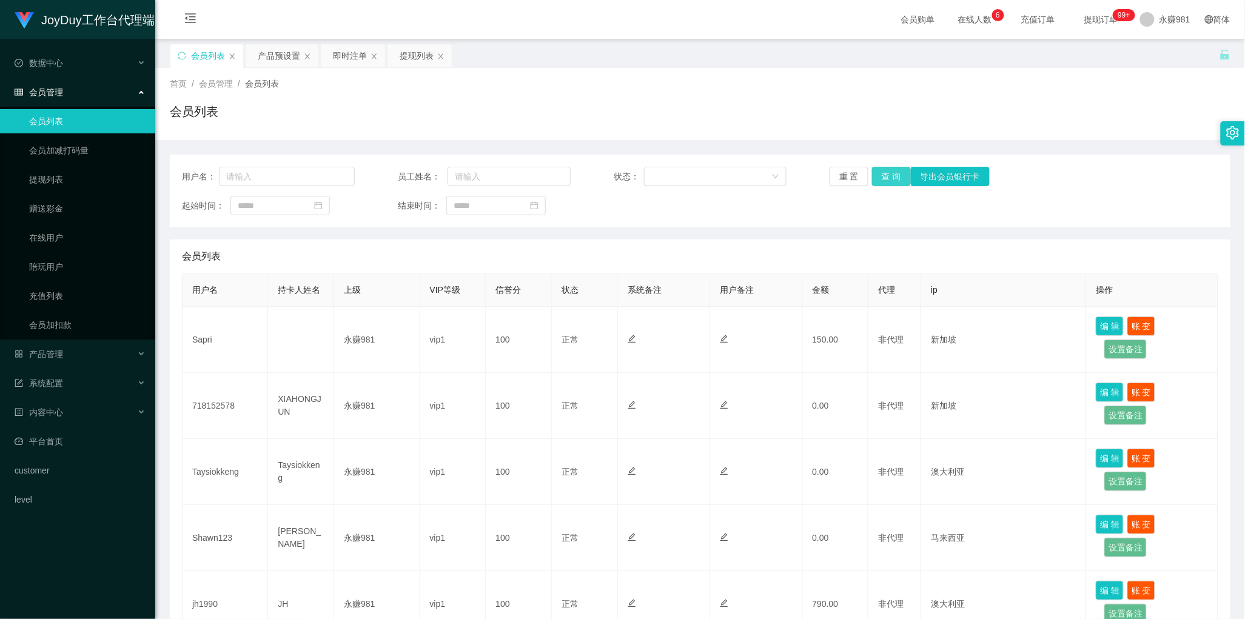
click at [892, 176] on button "查 询" at bounding box center [891, 176] width 39 height 19
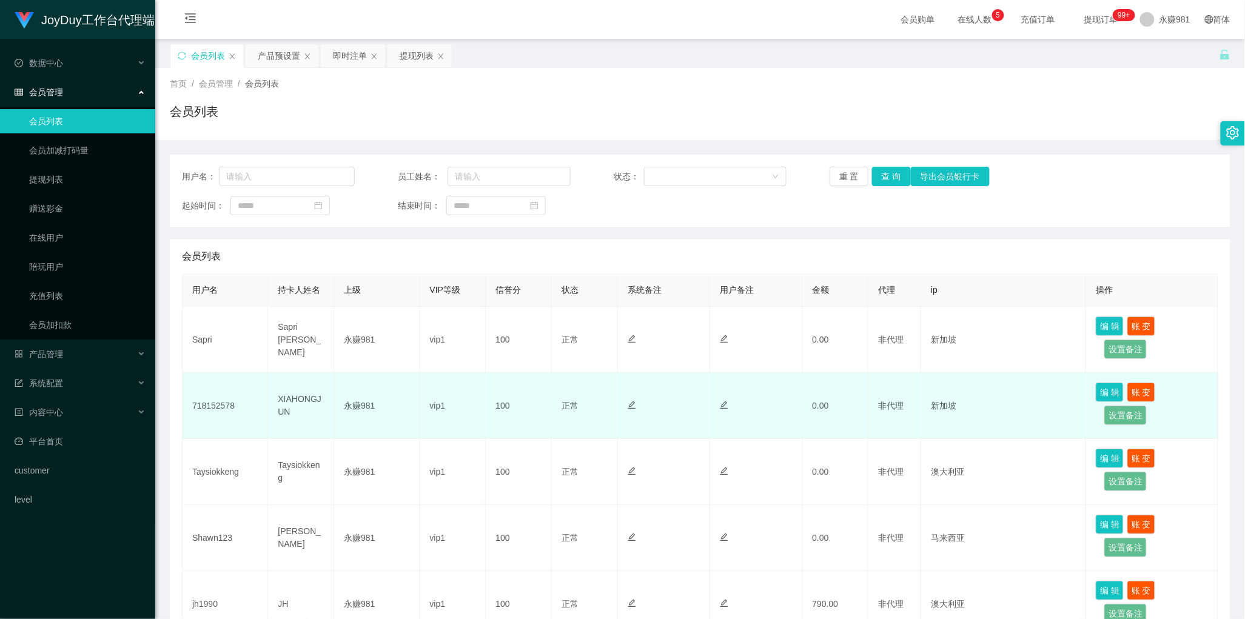
click at [426, 374] on td "vip1" at bounding box center [453, 406] width 66 height 66
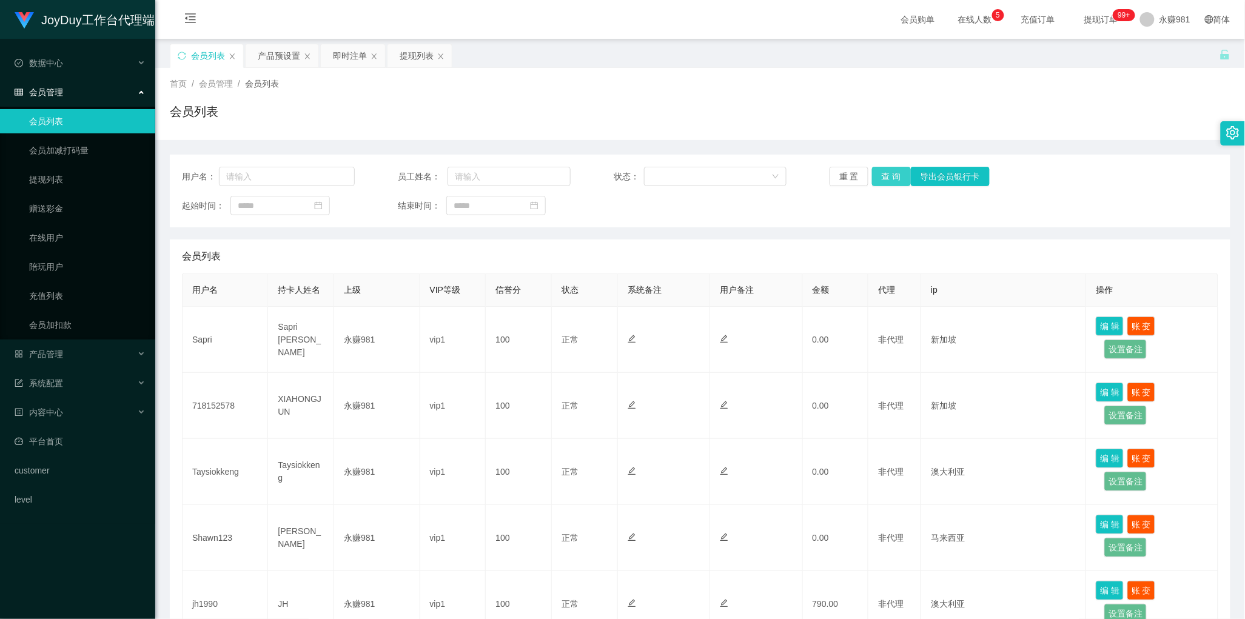
click at [889, 172] on button "查 询" at bounding box center [891, 176] width 39 height 19
click at [602, 219] on div "用户名： 员工姓名： 状态： 重 置 查 询 导出会员银行卡 起始时间： 结束时间：" at bounding box center [700, 191] width 1061 height 73
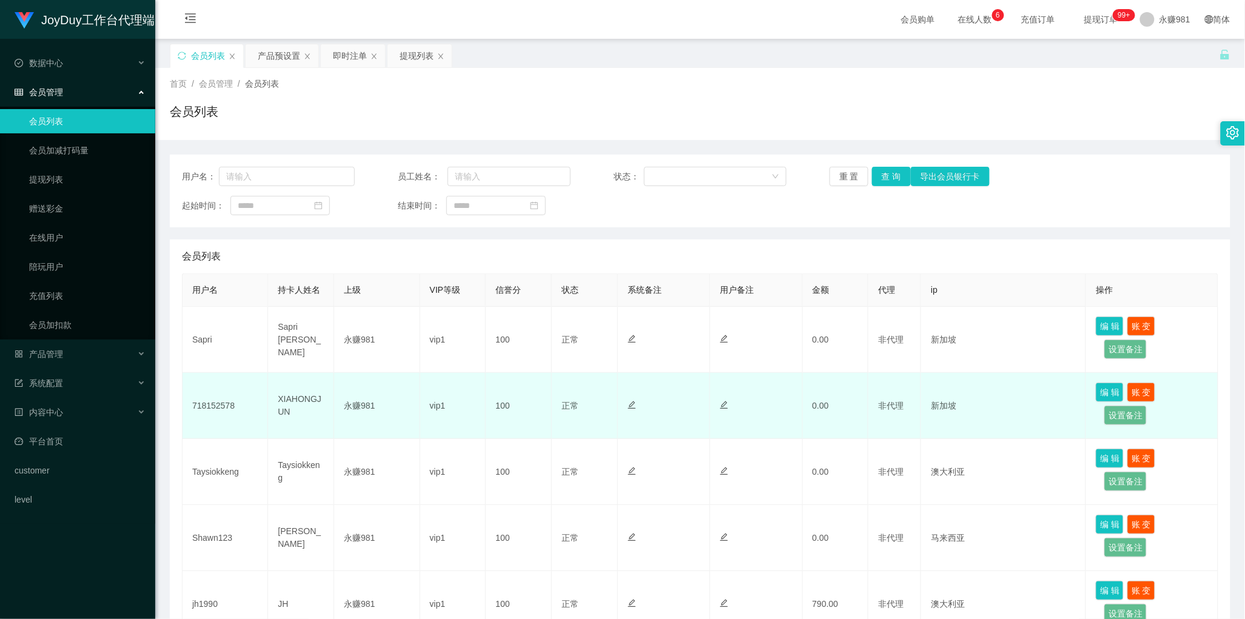
click at [623, 384] on td at bounding box center [664, 406] width 92 height 66
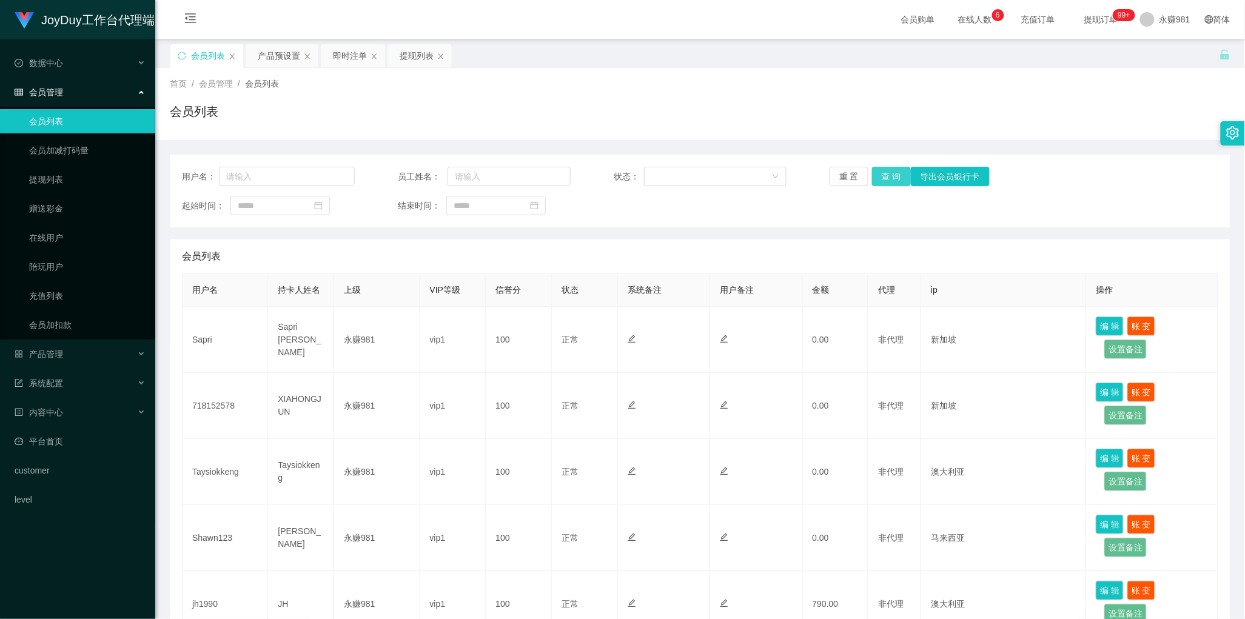
click at [877, 178] on button "查 询" at bounding box center [891, 176] width 39 height 19
click at [423, 59] on div "提现列表" at bounding box center [417, 55] width 34 height 23
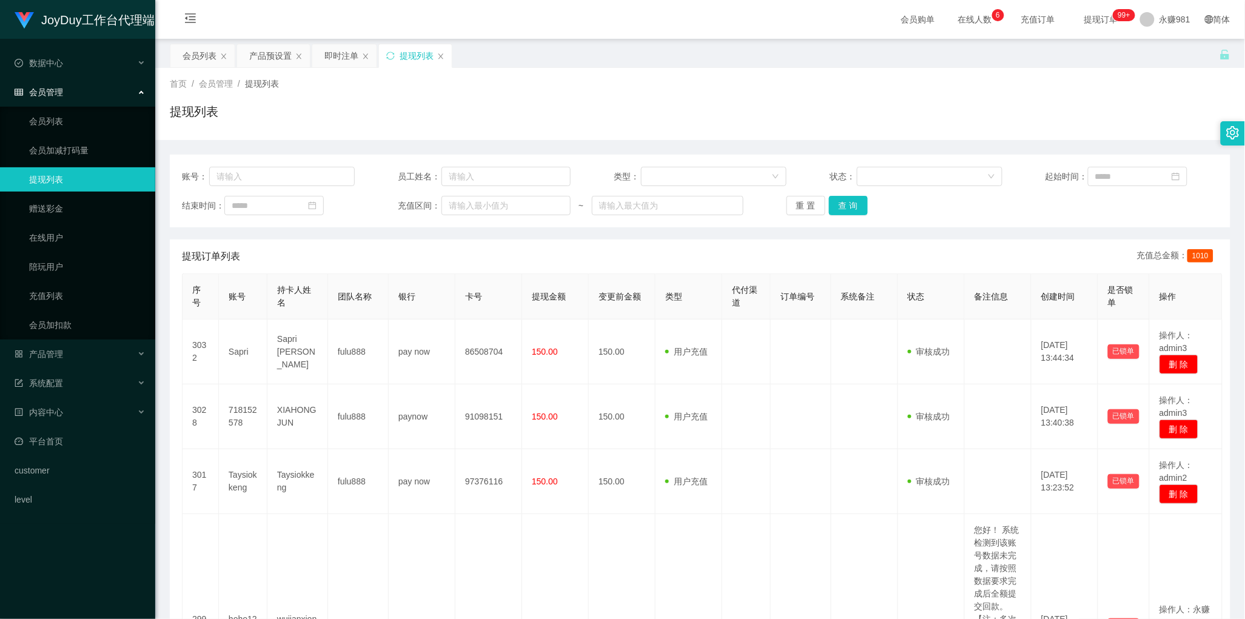
click at [865, 205] on div "重 置 查 询" at bounding box center [873, 205] width 173 height 19
click at [851, 209] on button "查 询" at bounding box center [848, 205] width 39 height 19
click at [203, 53] on div "会员列表" at bounding box center [200, 55] width 34 height 23
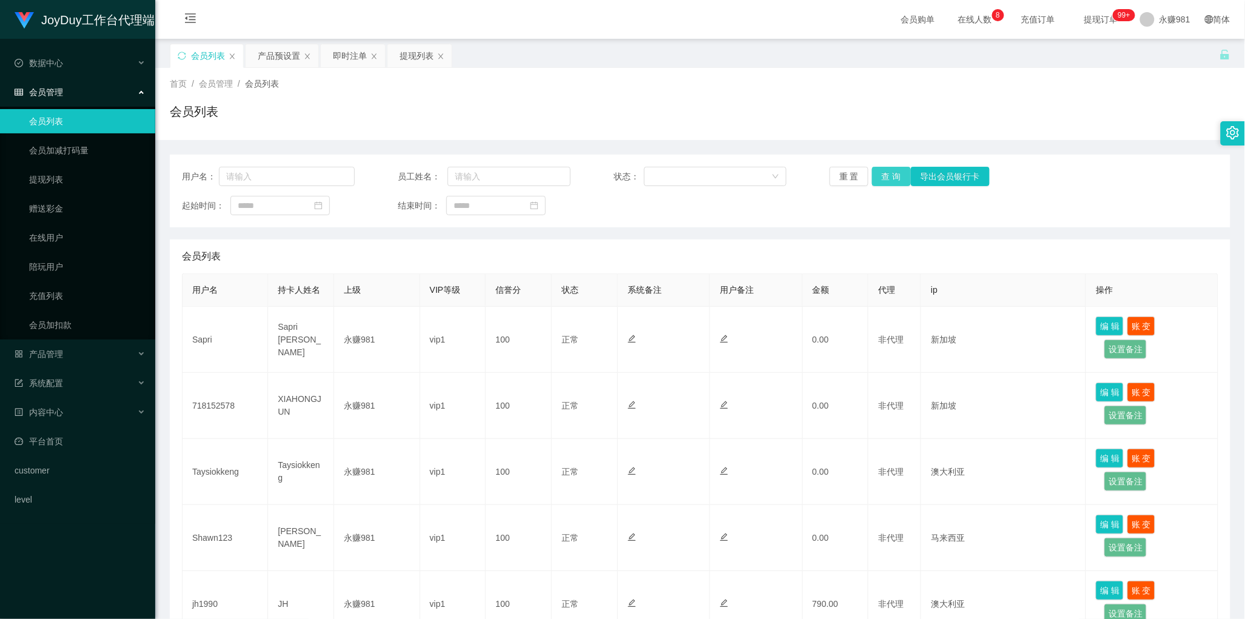
click at [882, 181] on button "查 询" at bounding box center [891, 176] width 39 height 19
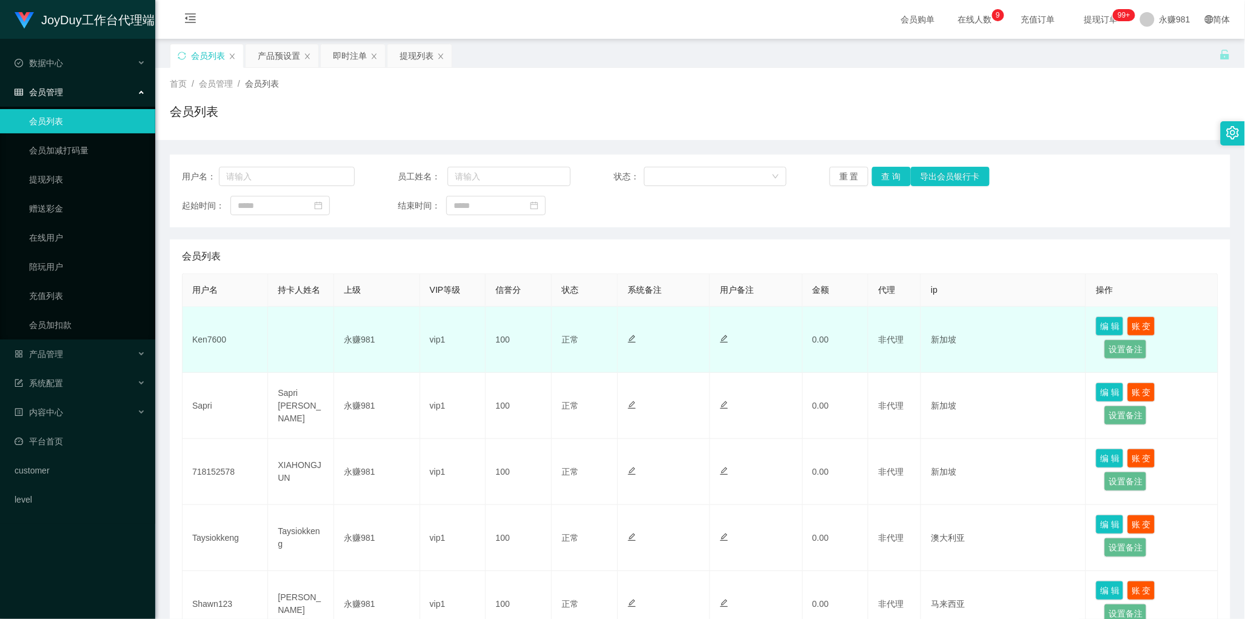
click at [216, 343] on td "Ken7600" at bounding box center [226, 340] width 86 height 66
copy td "Ken7600"
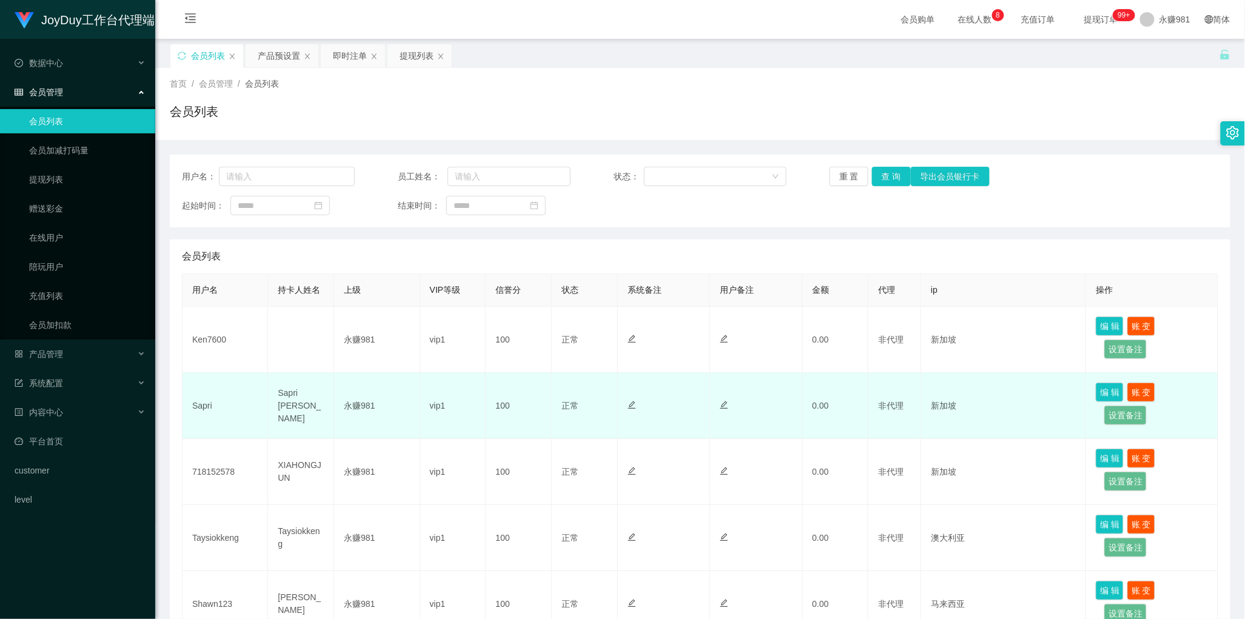
click at [591, 389] on td "正常 禁止登录 禁止投注" at bounding box center [585, 406] width 66 height 66
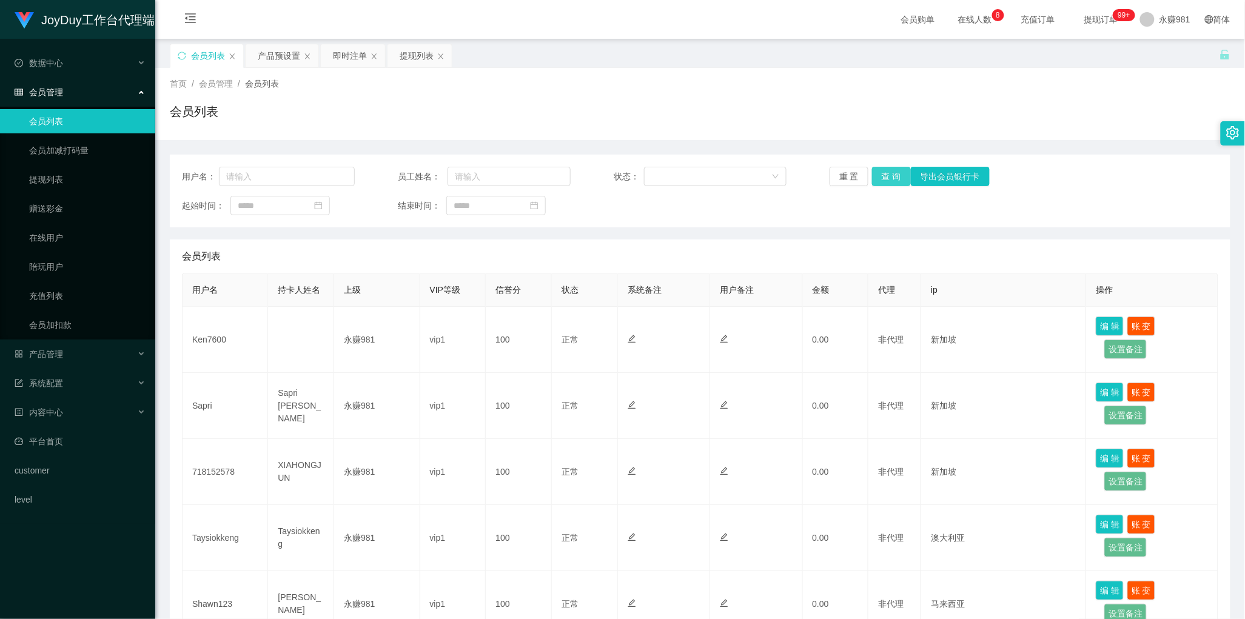
click at [884, 175] on button "查 询" at bounding box center [891, 176] width 39 height 19
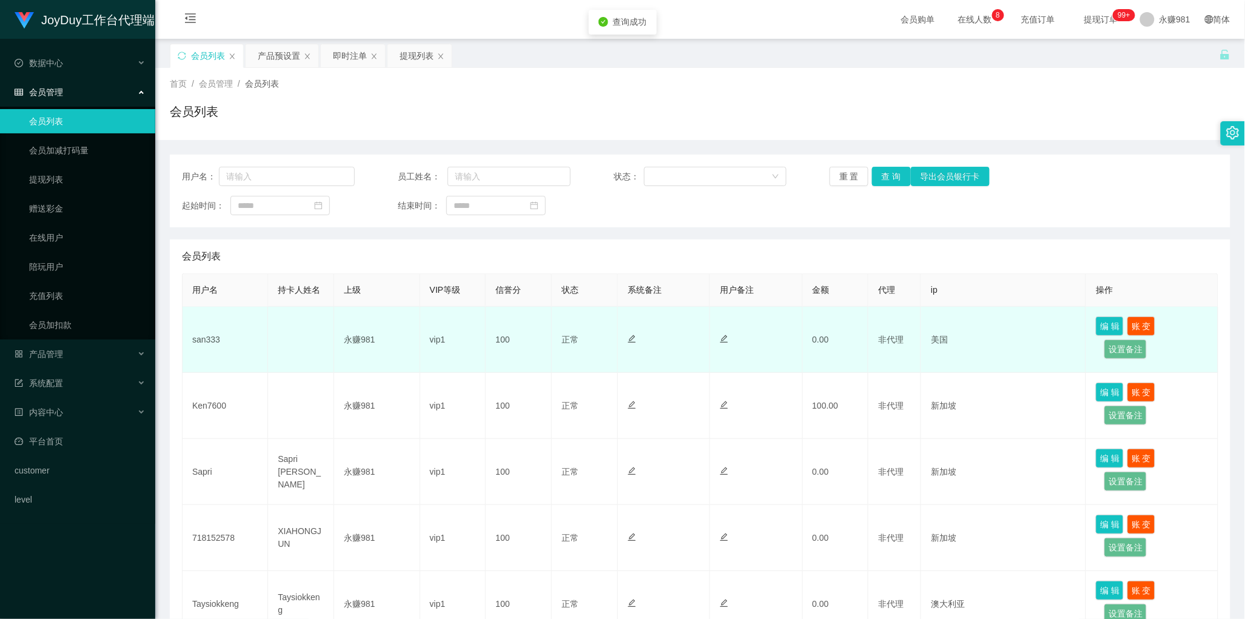
click at [207, 340] on td "san333" at bounding box center [226, 340] width 86 height 66
copy td "san333"
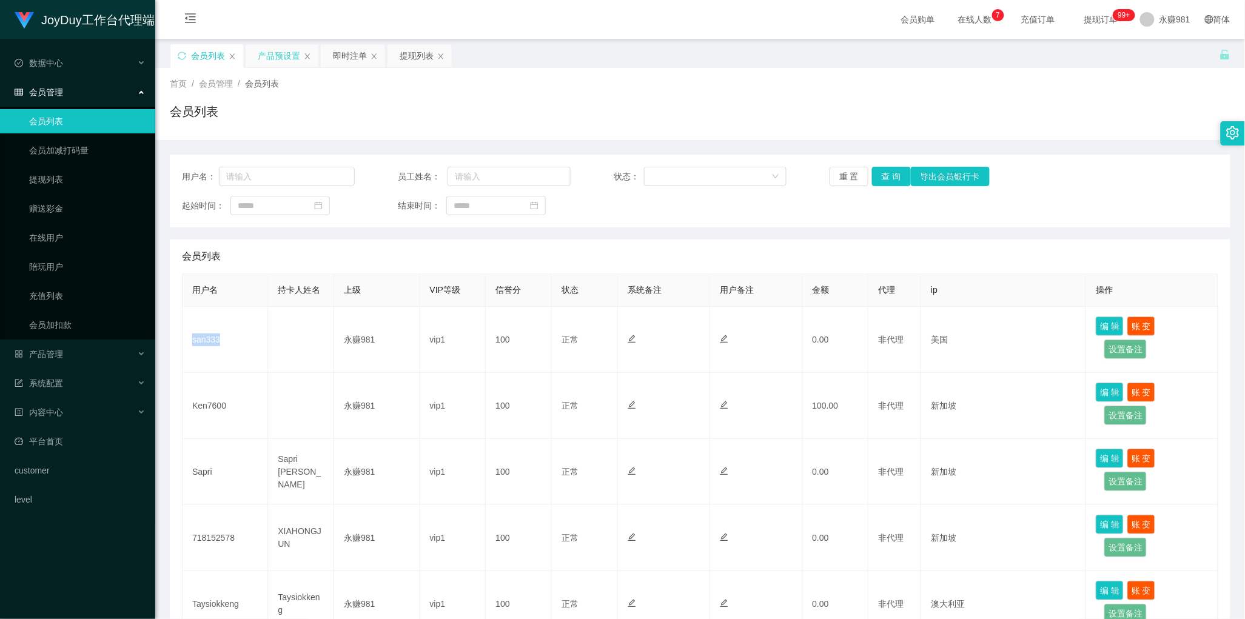
click at [275, 56] on div "产品预设置" at bounding box center [279, 55] width 42 height 23
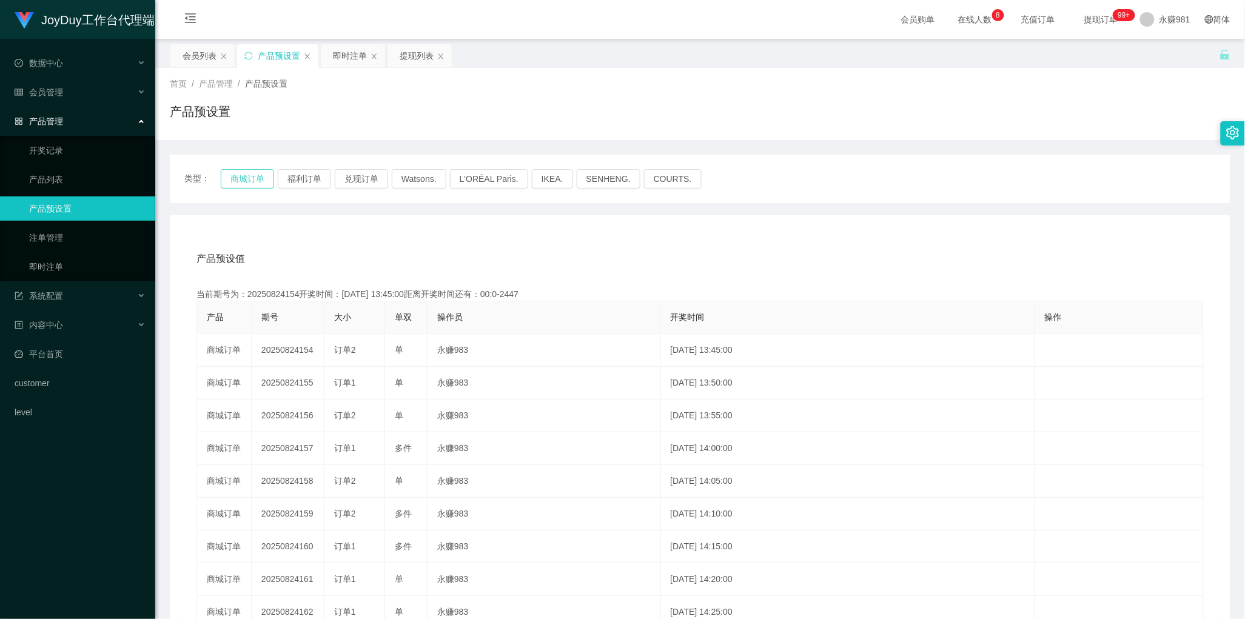
click at [241, 180] on button "商城订单" at bounding box center [247, 178] width 53 height 19
drag, startPoint x: 574, startPoint y: 249, endPoint x: 546, endPoint y: 237, distance: 29.9
click at [574, 249] on div "产品预设值 添加期号" at bounding box center [699, 259] width 1007 height 34
click at [349, 61] on div "即时注单" at bounding box center [350, 55] width 34 height 23
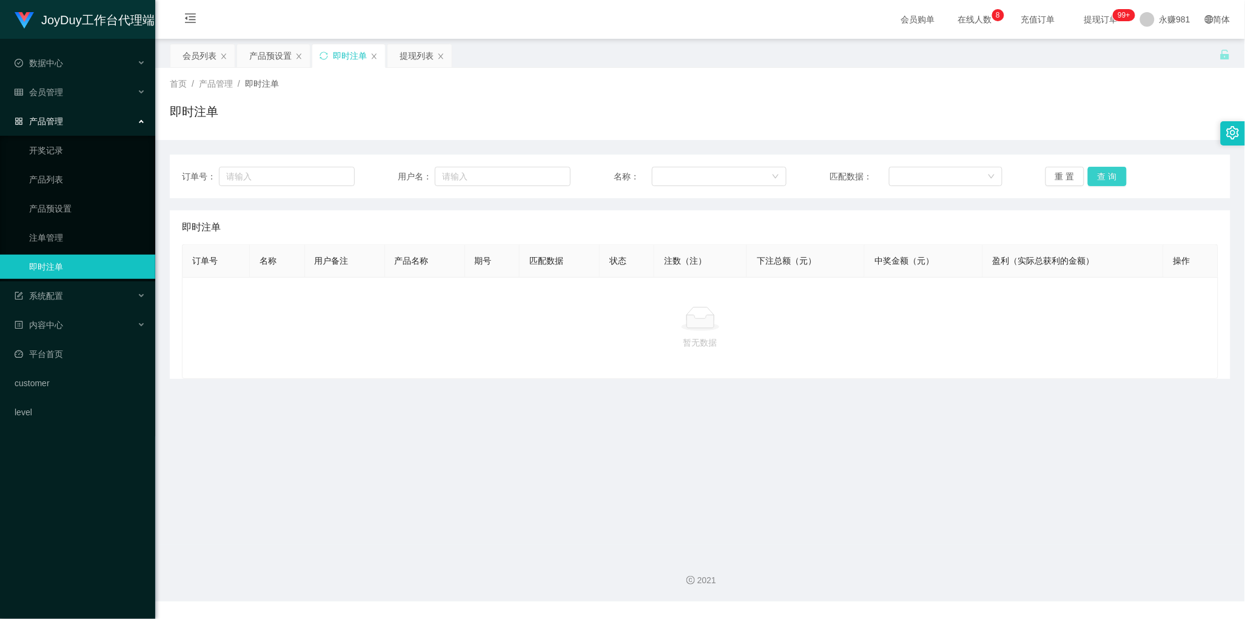
click at [1108, 182] on button "查 询" at bounding box center [1107, 176] width 39 height 19
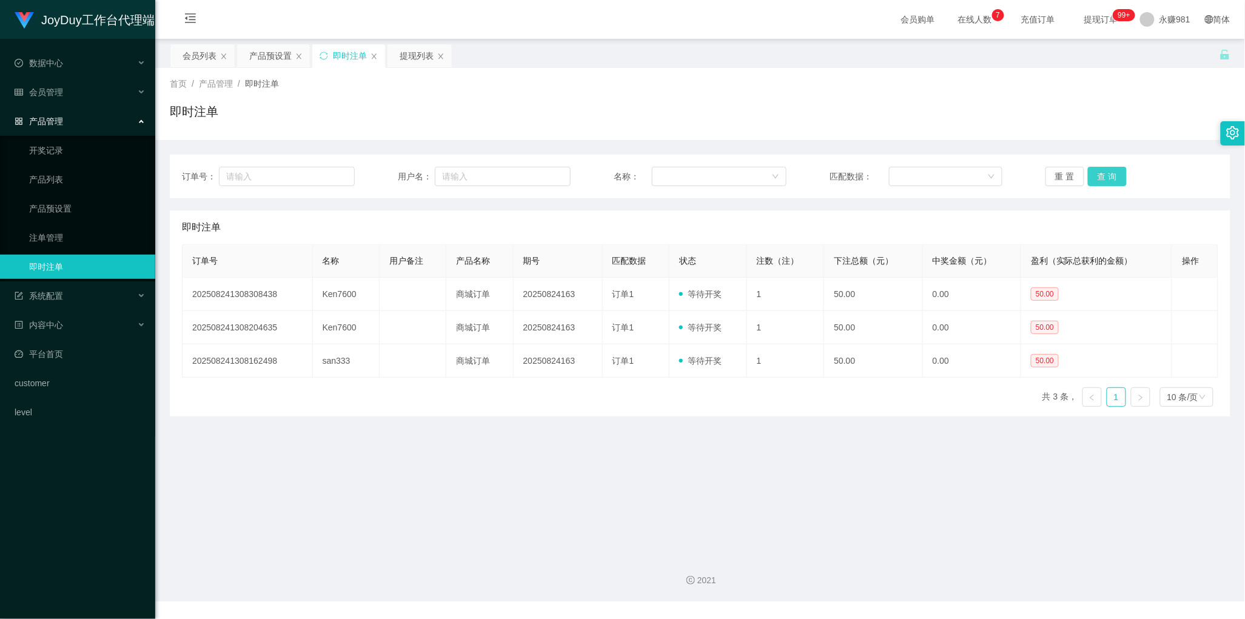
click at [1108, 182] on button "查 询" at bounding box center [1107, 176] width 39 height 19
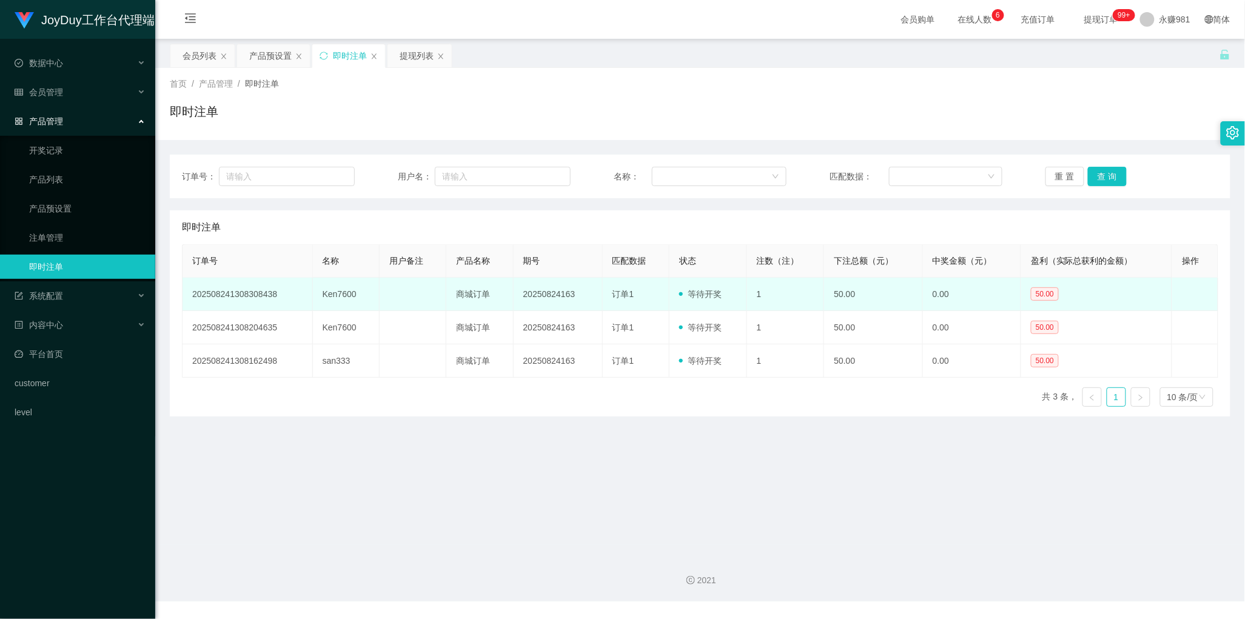
click at [702, 290] on span "等待开奖" at bounding box center [700, 294] width 42 height 10
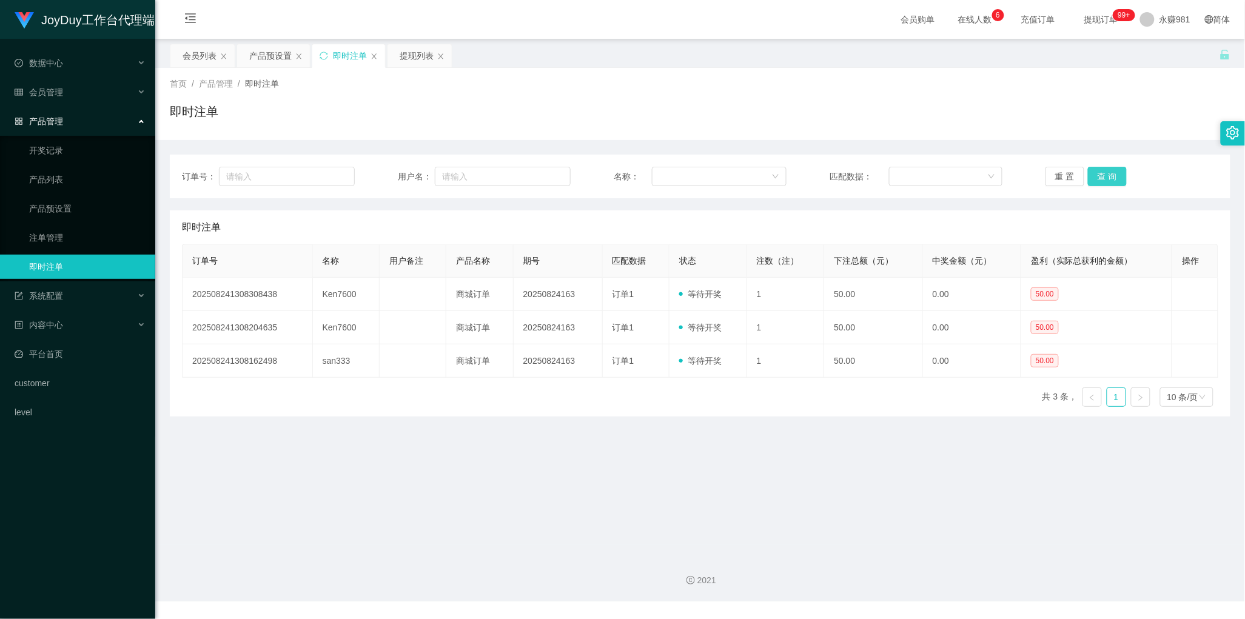
click at [1095, 168] on button "查 询" at bounding box center [1107, 176] width 39 height 19
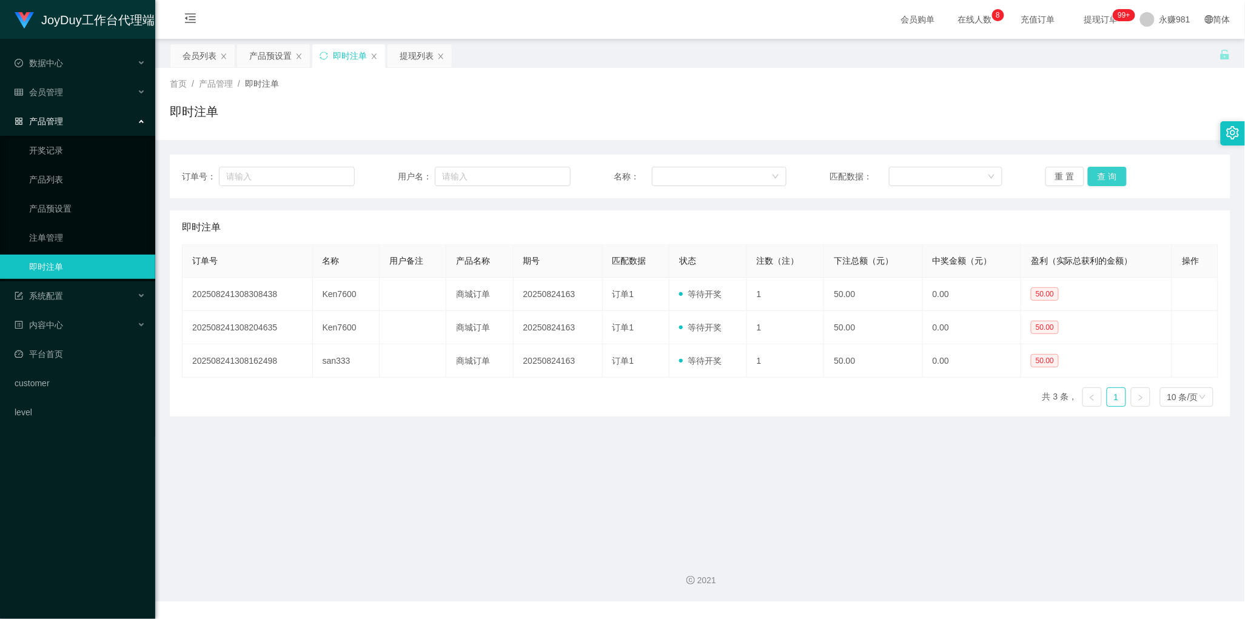
click at [1095, 168] on button "查 询" at bounding box center [1107, 176] width 39 height 19
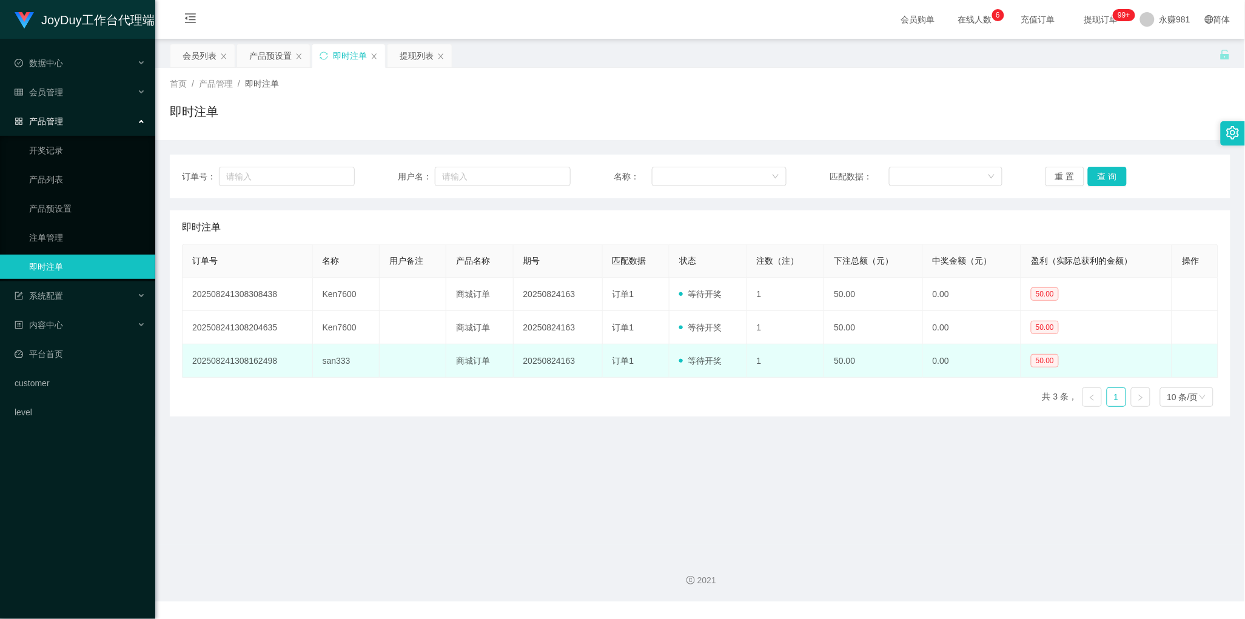
drag, startPoint x: 717, startPoint y: 438, endPoint x: 895, endPoint y: 374, distance: 189.2
click at [719, 438] on main "关闭左侧 关闭右侧 关闭其它 刷新页面 会员列表 产品预设置 即时注单 提现列表 首页 / 产品管理 / 即时注单 / 即时注单 订单号： 用户名： 名称： …" at bounding box center [700, 292] width 1090 height 506
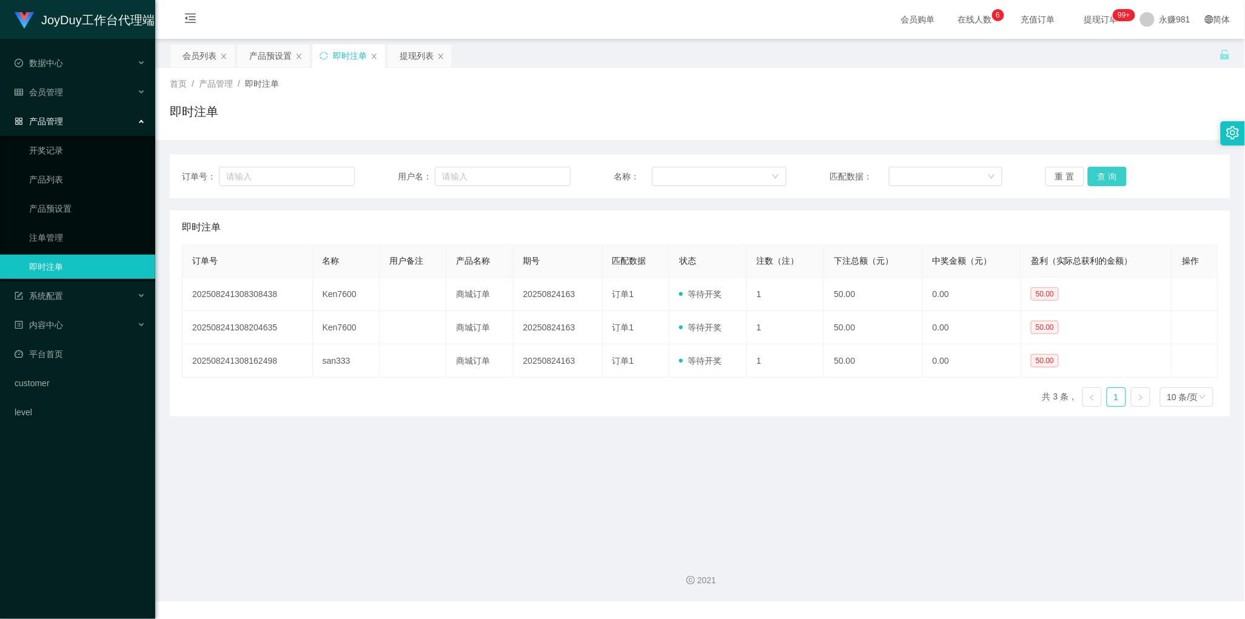
click at [1099, 180] on button "查 询" at bounding box center [1107, 176] width 39 height 19
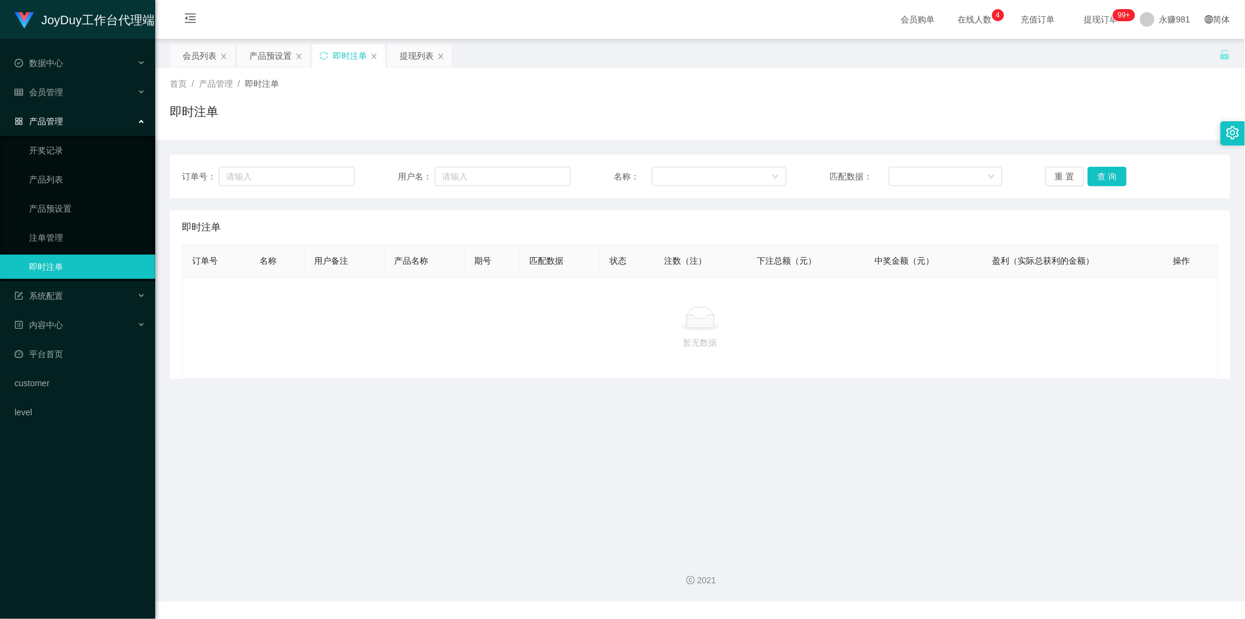
click at [719, 344] on p "暂无数据" at bounding box center [700, 342] width 1016 height 13
click at [1098, 174] on button "查 询" at bounding box center [1107, 176] width 39 height 19
click at [569, 331] on div at bounding box center [700, 319] width 1016 height 24
click at [1102, 174] on button "查 询" at bounding box center [1107, 176] width 39 height 19
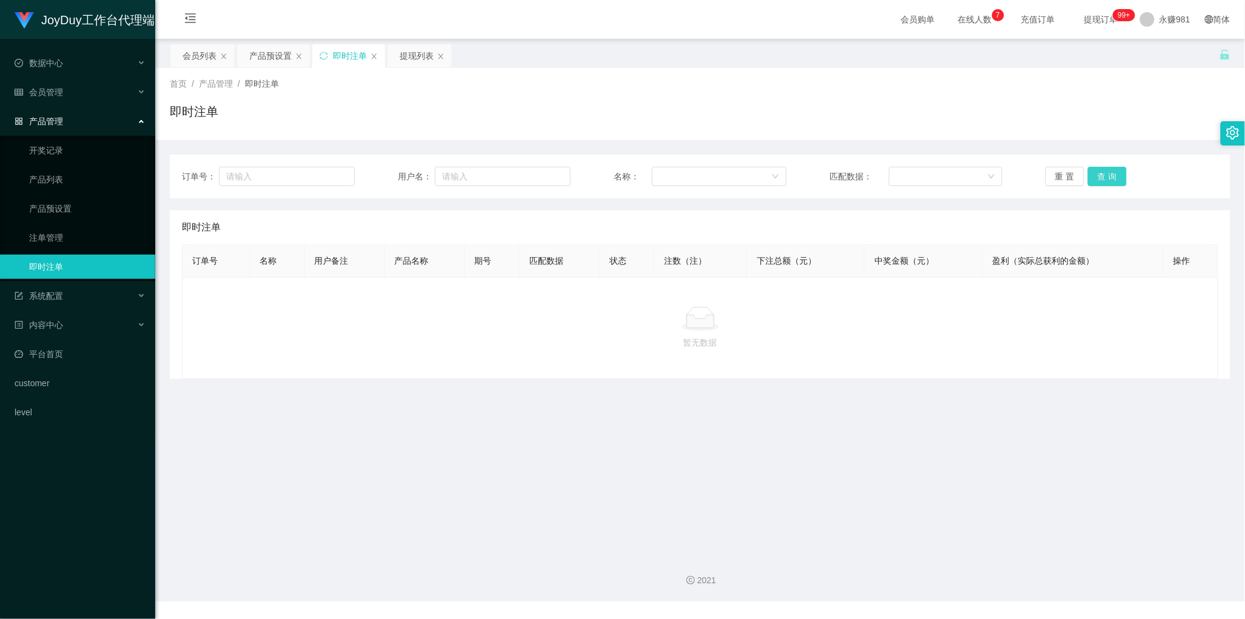
click at [1102, 174] on button "查 询" at bounding box center [1107, 176] width 39 height 19
click at [417, 61] on div "提现列表" at bounding box center [417, 55] width 34 height 23
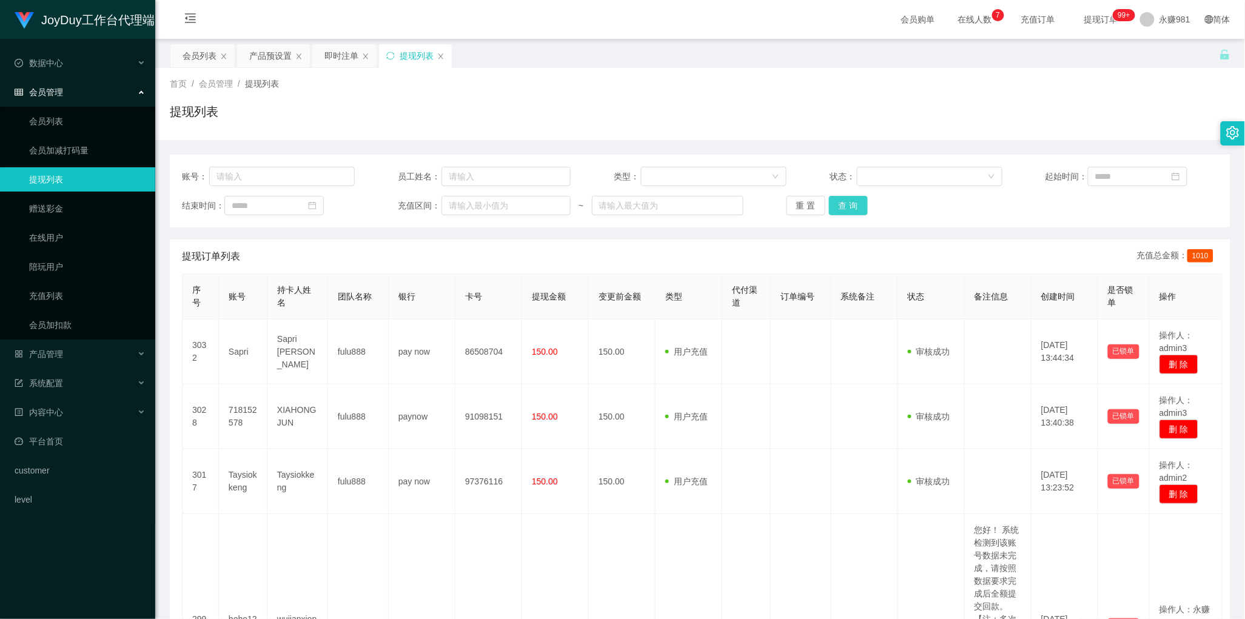
click at [850, 197] on button "查 询" at bounding box center [848, 205] width 39 height 19
click at [344, 58] on div "即时注单" at bounding box center [341, 55] width 34 height 23
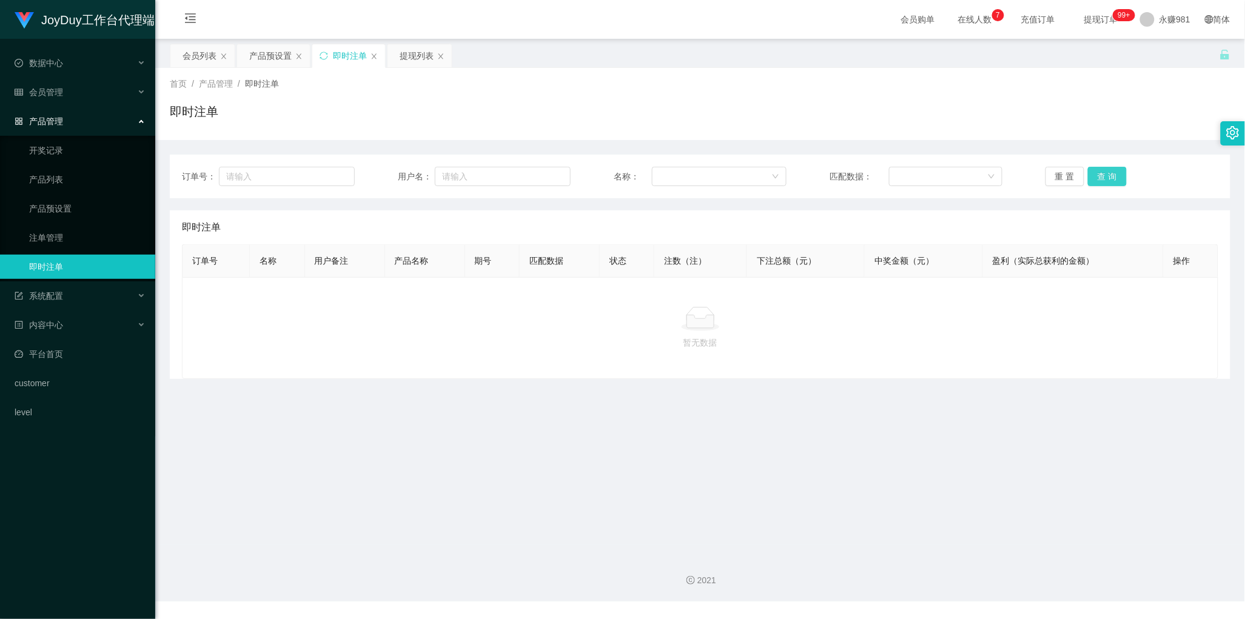
click at [1099, 172] on button "查 询" at bounding box center [1107, 176] width 39 height 19
click at [193, 55] on div "会员列表" at bounding box center [200, 55] width 34 height 23
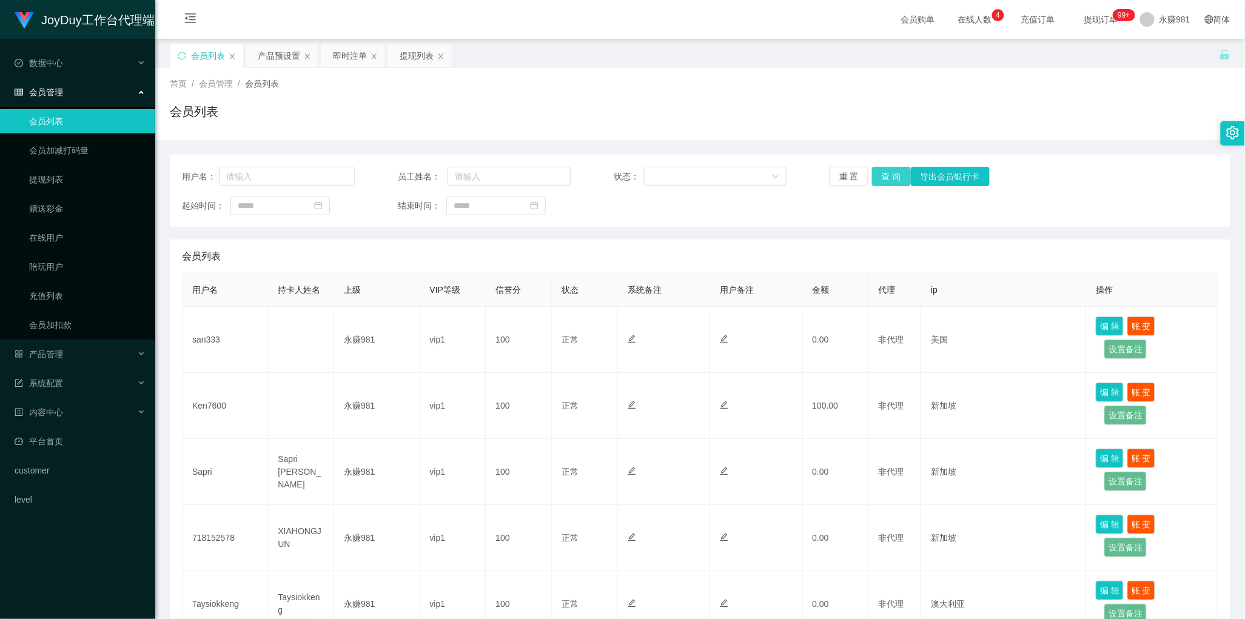
click at [882, 179] on button "查 询" at bounding box center [891, 176] width 39 height 19
click at [582, 246] on div "会员列表" at bounding box center [700, 257] width 1036 height 34
click at [421, 56] on div "提现列表" at bounding box center [417, 55] width 34 height 23
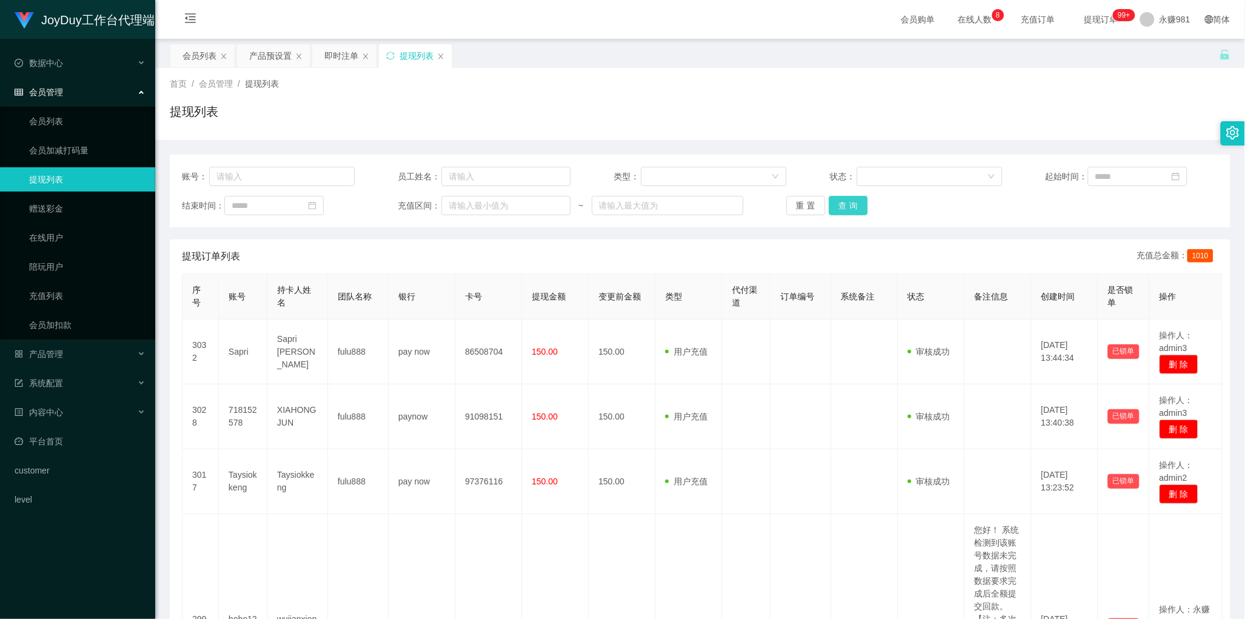
click at [861, 209] on button "查 询" at bounding box center [848, 205] width 39 height 19
click at [335, 58] on div "即时注单" at bounding box center [341, 55] width 34 height 23
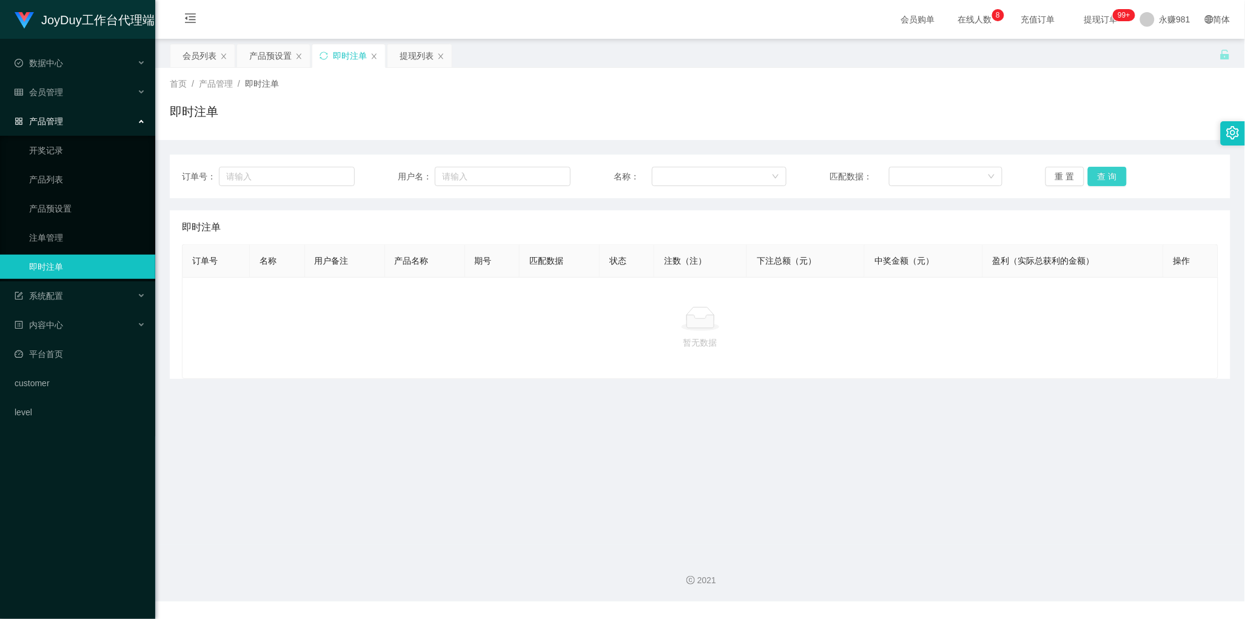
click at [1098, 180] on button "查 询" at bounding box center [1107, 176] width 39 height 19
click at [551, 385] on main "关闭左侧 关闭右侧 关闭其它 刷新页面 会员列表 产品预设置 即时注单 提现列表 首页 / 产品管理 / 即时注单 / 即时注单 订单号： 用户名： 名称： …" at bounding box center [700, 292] width 1090 height 506
click at [413, 58] on div "提现列表" at bounding box center [417, 55] width 34 height 23
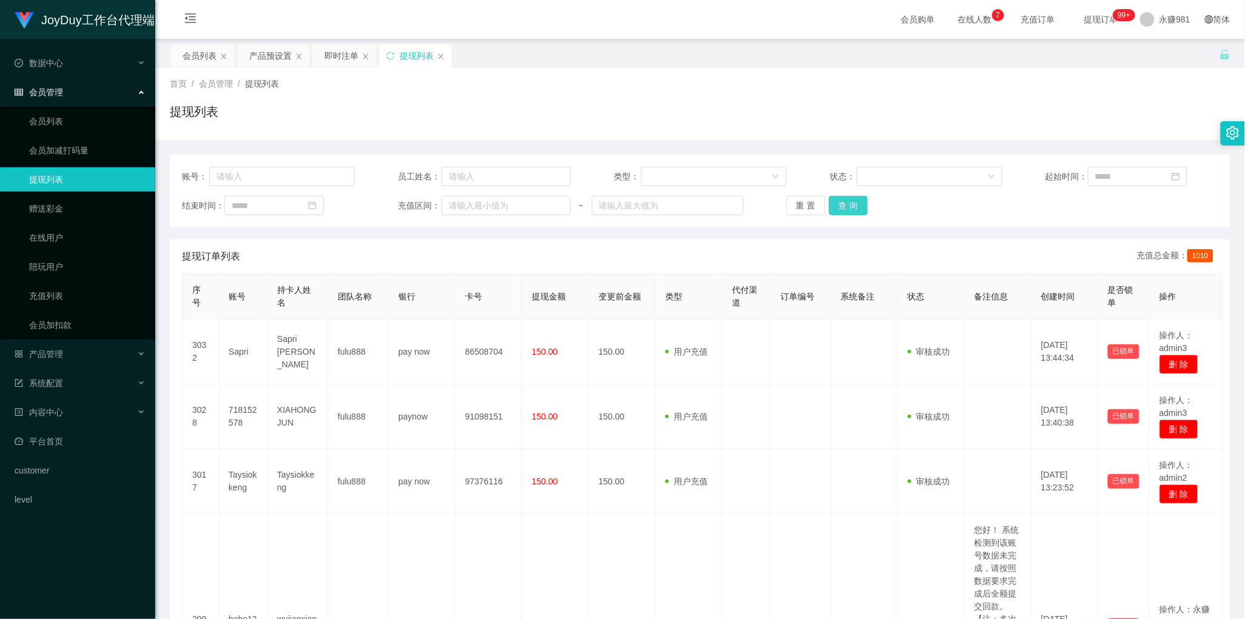
click at [841, 205] on button "查 询" at bounding box center [848, 205] width 39 height 19
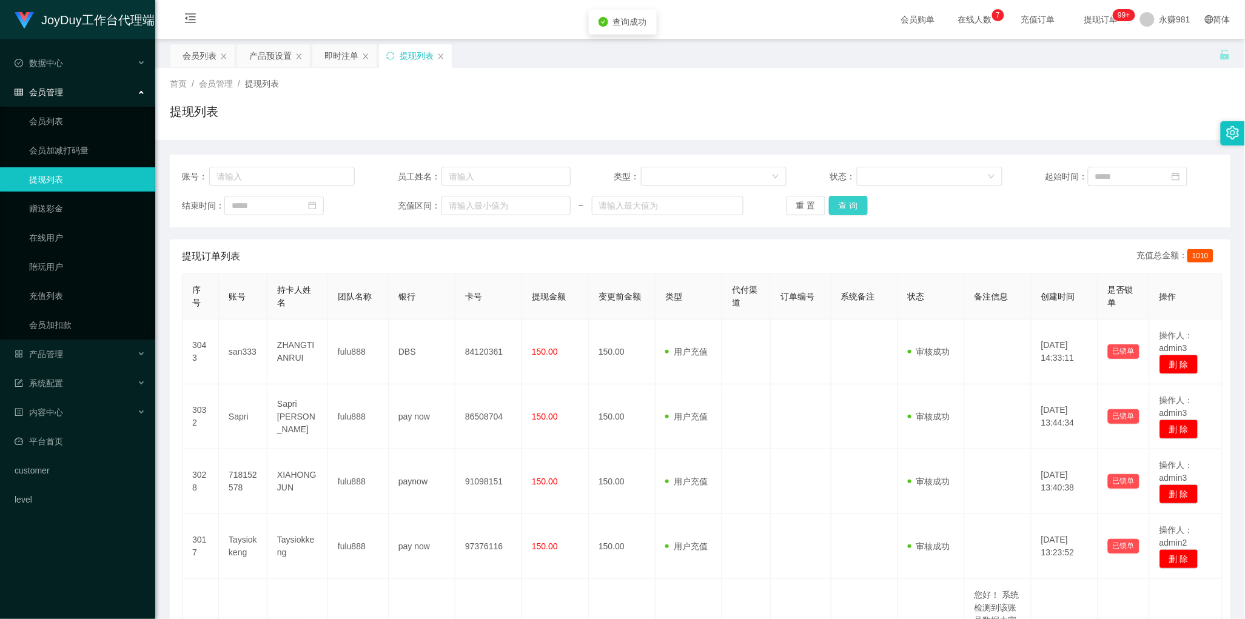
click at [841, 205] on button "查 询" at bounding box center [848, 205] width 39 height 19
click at [855, 207] on button "查 询" at bounding box center [848, 205] width 39 height 19
click at [842, 205] on button "查 询" at bounding box center [848, 205] width 39 height 19
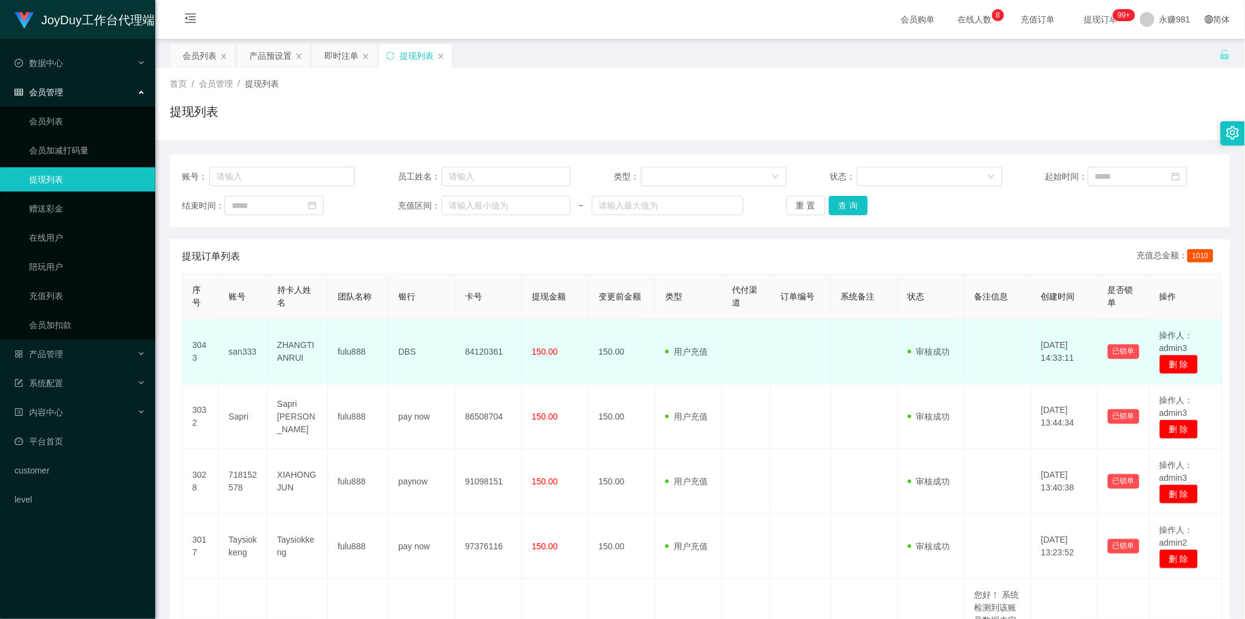
click at [713, 344] on td "用户充值 人工扣款" at bounding box center [689, 352] width 67 height 65
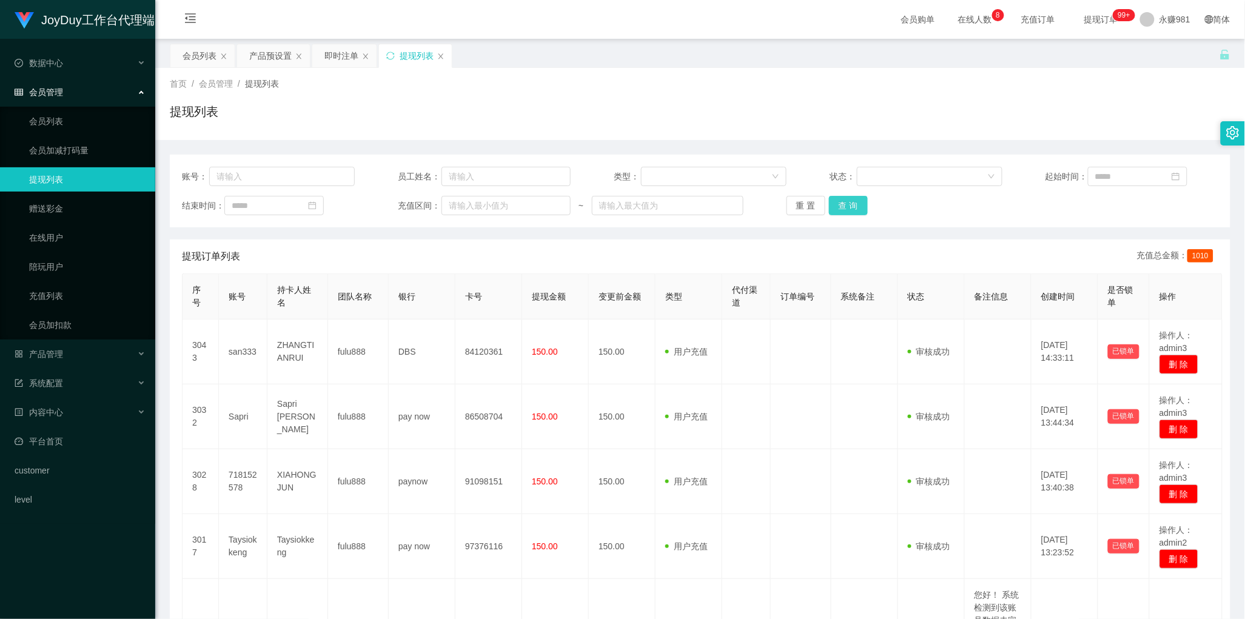
click at [846, 204] on button "查 询" at bounding box center [848, 205] width 39 height 19
click at [198, 62] on div "会员列表" at bounding box center [200, 55] width 34 height 23
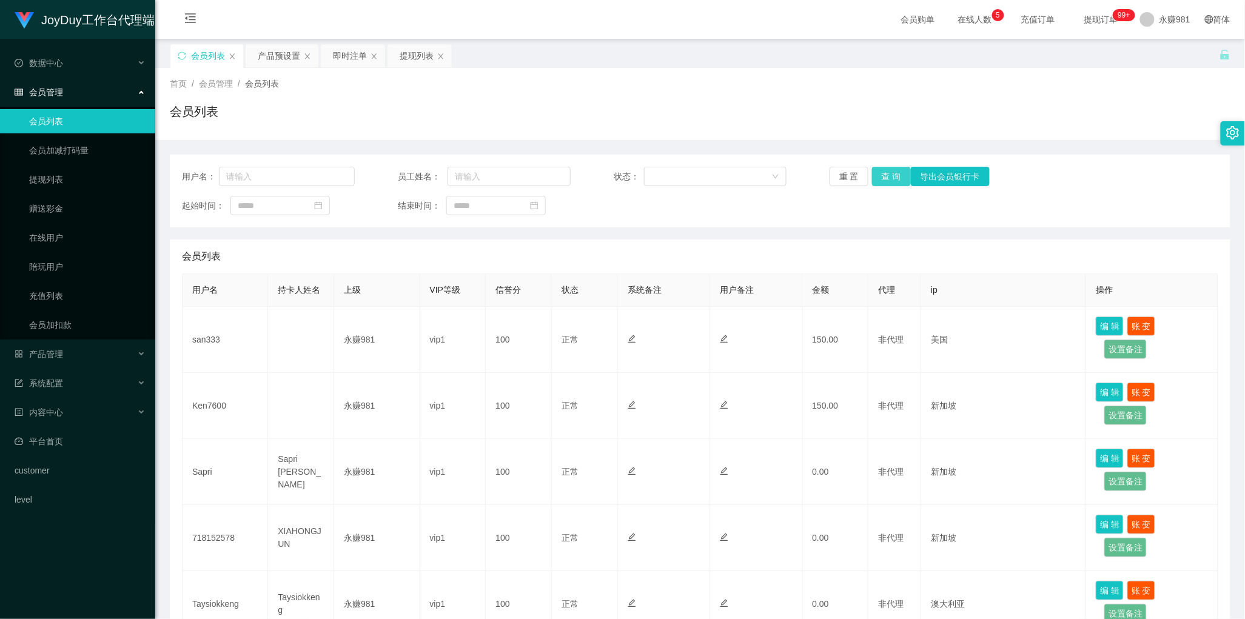
click at [890, 170] on button "查 询" at bounding box center [891, 176] width 39 height 19
click at [895, 179] on button "查 询" at bounding box center [891, 176] width 39 height 19
click at [887, 179] on button "查 询" at bounding box center [891, 176] width 39 height 19
click at [884, 173] on button "查 询" at bounding box center [891, 176] width 39 height 19
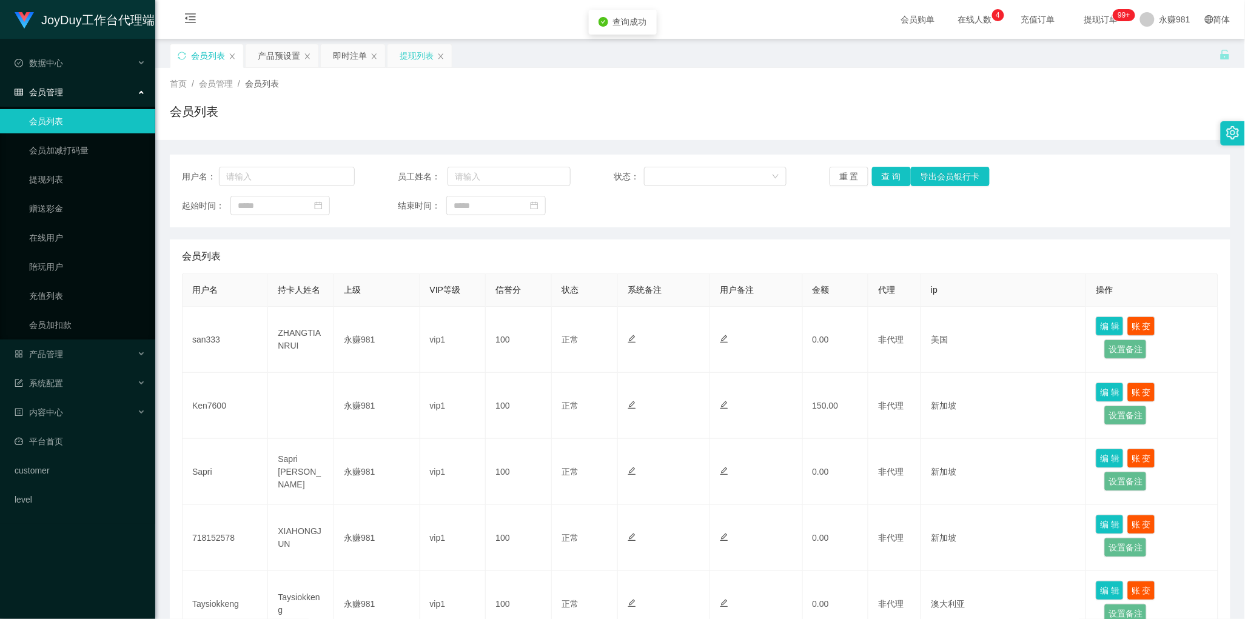
click at [419, 64] on div "提现列表" at bounding box center [417, 55] width 34 height 23
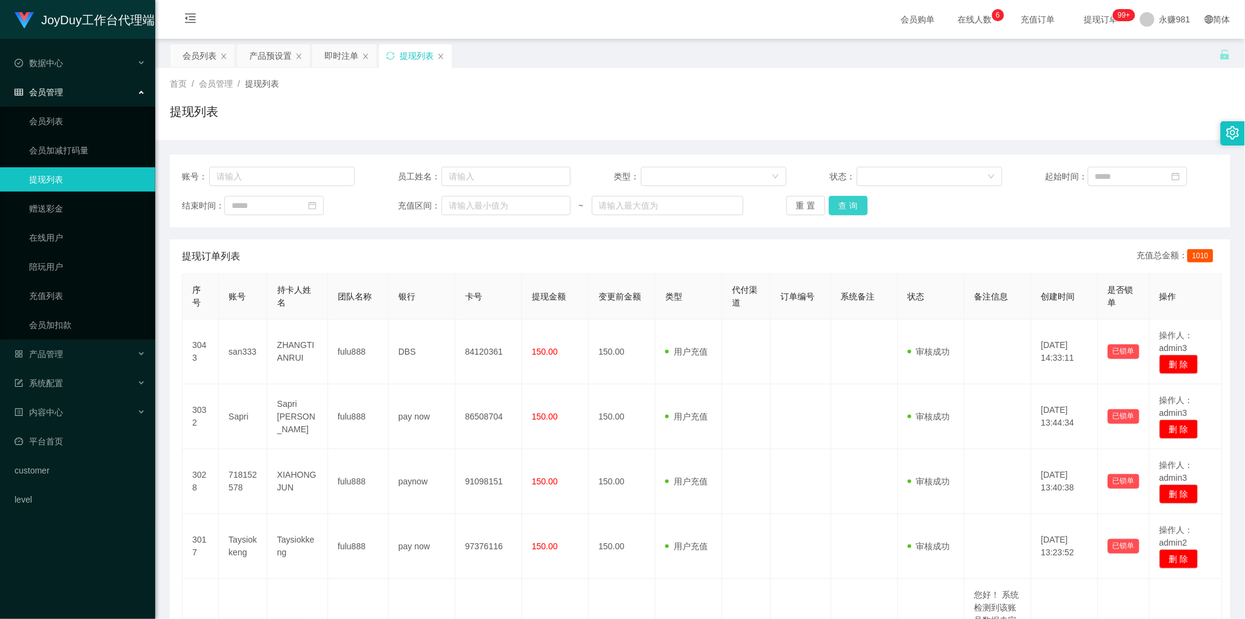
click at [856, 202] on button "查 询" at bounding box center [848, 205] width 39 height 19
click at [262, 55] on div "产品预设置" at bounding box center [270, 55] width 42 height 23
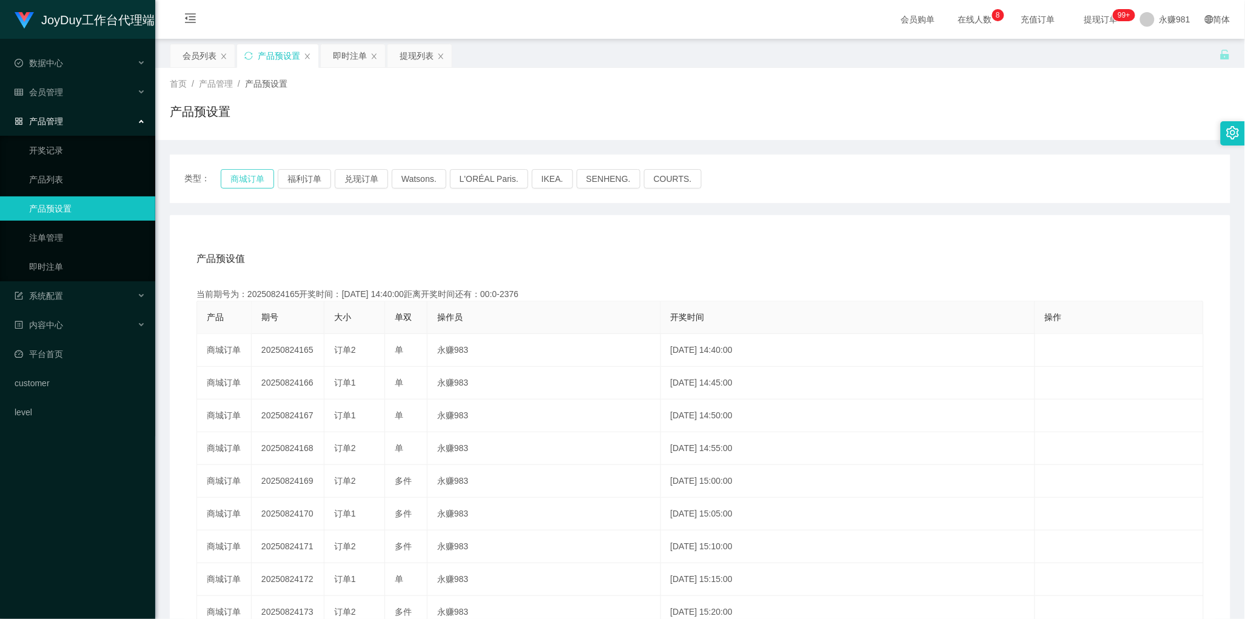
click at [225, 174] on button "商城订单" at bounding box center [247, 178] width 53 height 19
click at [244, 180] on button "商城订单" at bounding box center [247, 178] width 53 height 19
click at [698, 261] on div "产品预设值 添加期号" at bounding box center [699, 259] width 1007 height 34
click at [349, 53] on div "即时注单" at bounding box center [350, 55] width 34 height 23
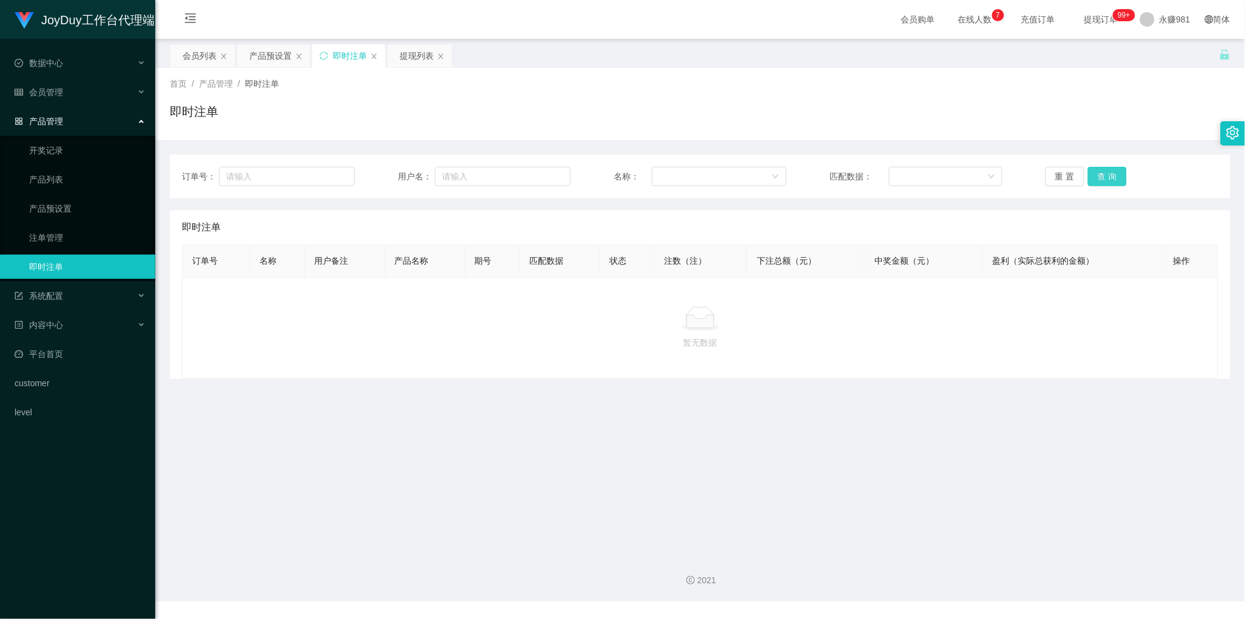
click at [1101, 170] on button "查 询" at bounding box center [1107, 176] width 39 height 19
drag, startPoint x: 569, startPoint y: 350, endPoint x: 594, endPoint y: 351, distance: 25.5
click at [569, 350] on div "暂无数据" at bounding box center [700, 328] width 1036 height 102
click at [1102, 173] on button "查 询" at bounding box center [1107, 176] width 39 height 19
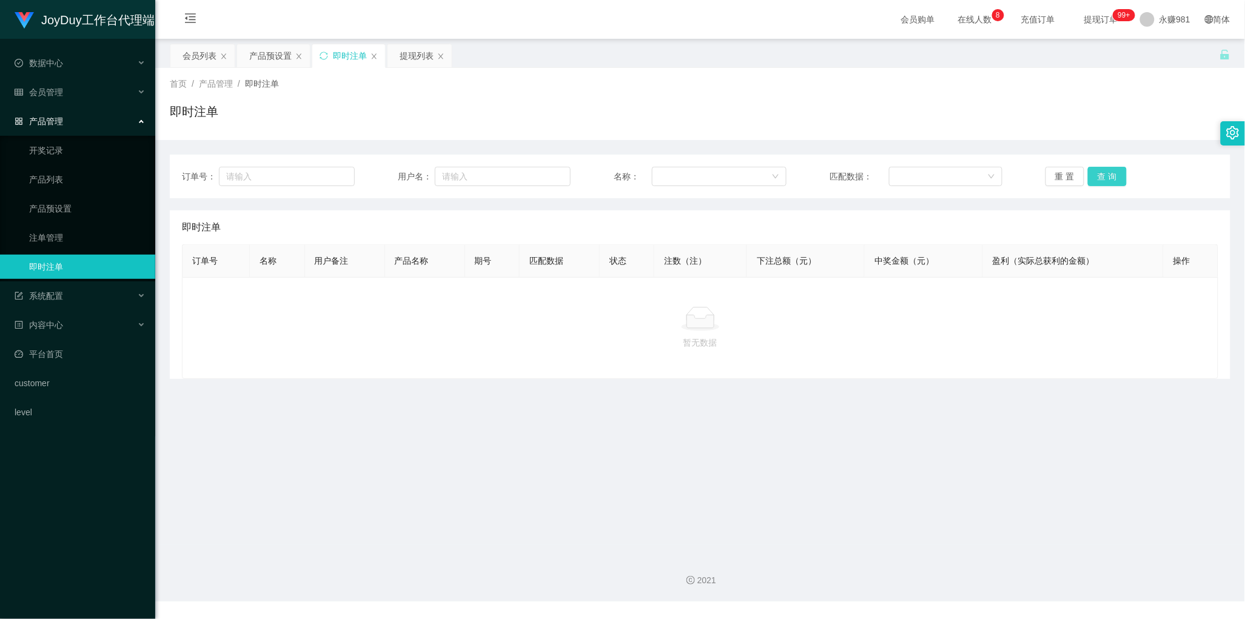
click at [1096, 171] on button "查 询" at bounding box center [1107, 176] width 39 height 19
click at [1098, 173] on button "查 询" at bounding box center [1107, 176] width 39 height 19
click at [1102, 176] on button "查 询" at bounding box center [1107, 176] width 39 height 19
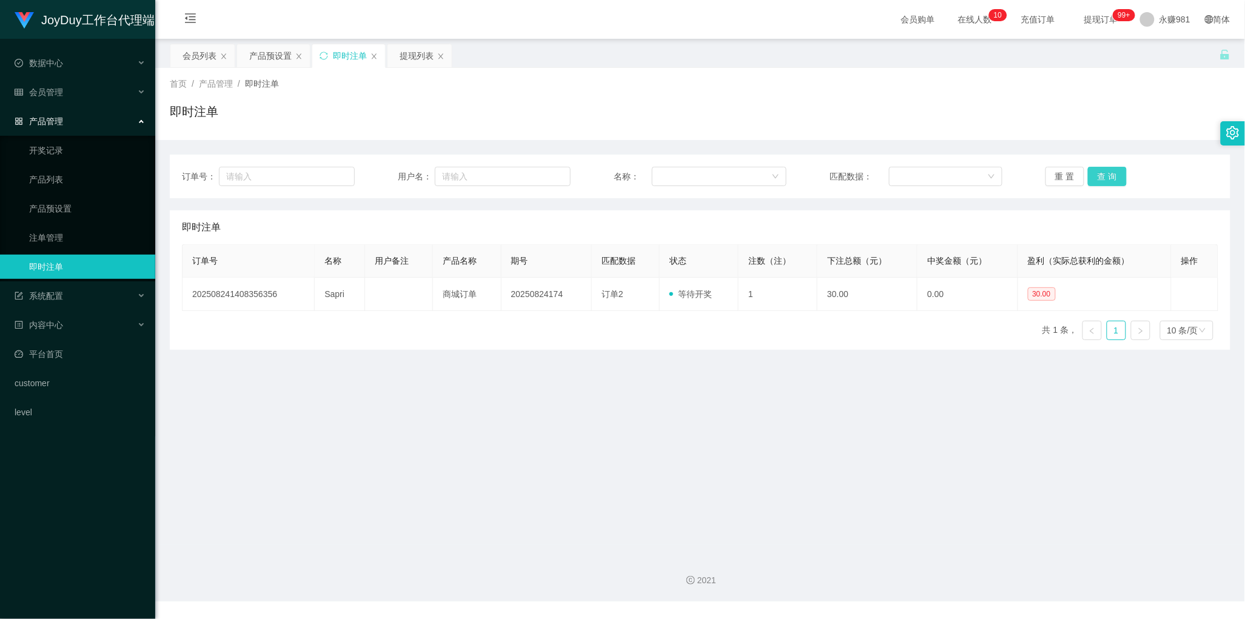
click at [1102, 176] on button "查 询" at bounding box center [1107, 176] width 39 height 19
click at [1107, 170] on button "查 询" at bounding box center [1107, 176] width 39 height 19
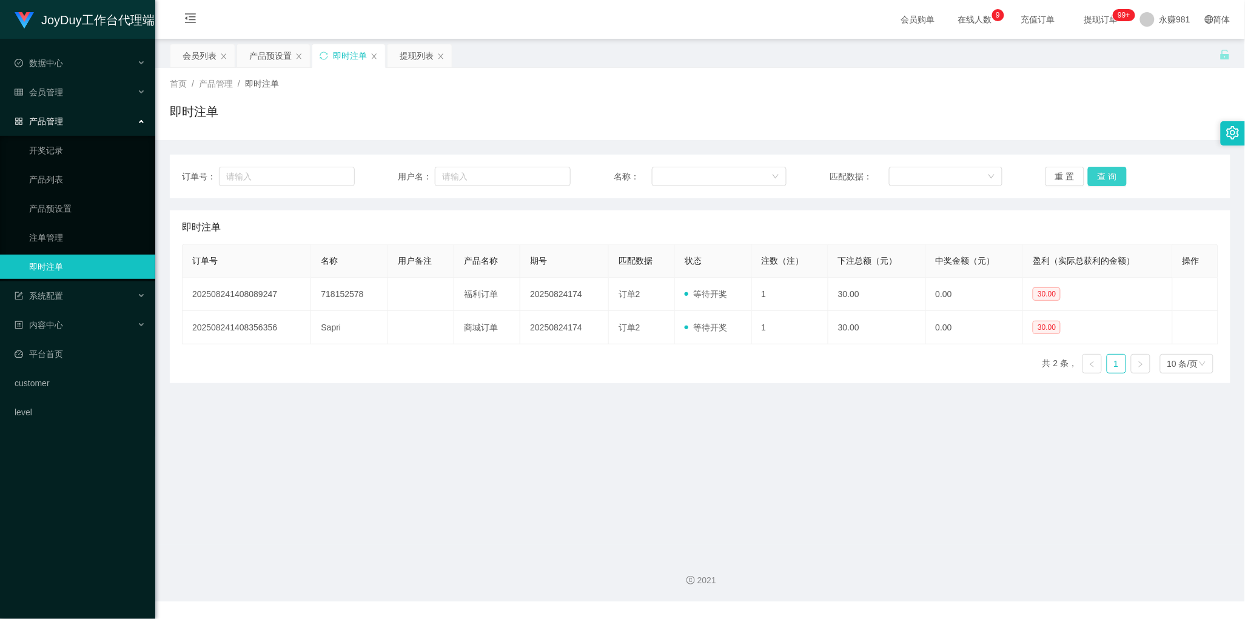
click at [1107, 170] on button "查 询" at bounding box center [1107, 176] width 39 height 19
click at [726, 383] on div "订单号 名称 用户备注 产品名称 期号 匹配数据 状态 注数（注） 下注总额（元） 中奖金额（元） 盈利（实际总获利的金额） 操作 2025082414080…" at bounding box center [700, 313] width 1036 height 139
click at [1111, 176] on button "查 询" at bounding box center [1107, 176] width 39 height 19
drag, startPoint x: 696, startPoint y: 400, endPoint x: 774, endPoint y: 364, distance: 85.7
click at [696, 400] on main "关闭左侧 关闭右侧 关闭其它 刷新页面 会员列表 产品预设置 即时注单 提现列表 首页 / 产品管理 / 即时注单 / 即时注单 订单号： 用户名： 名称： …" at bounding box center [700, 292] width 1090 height 506
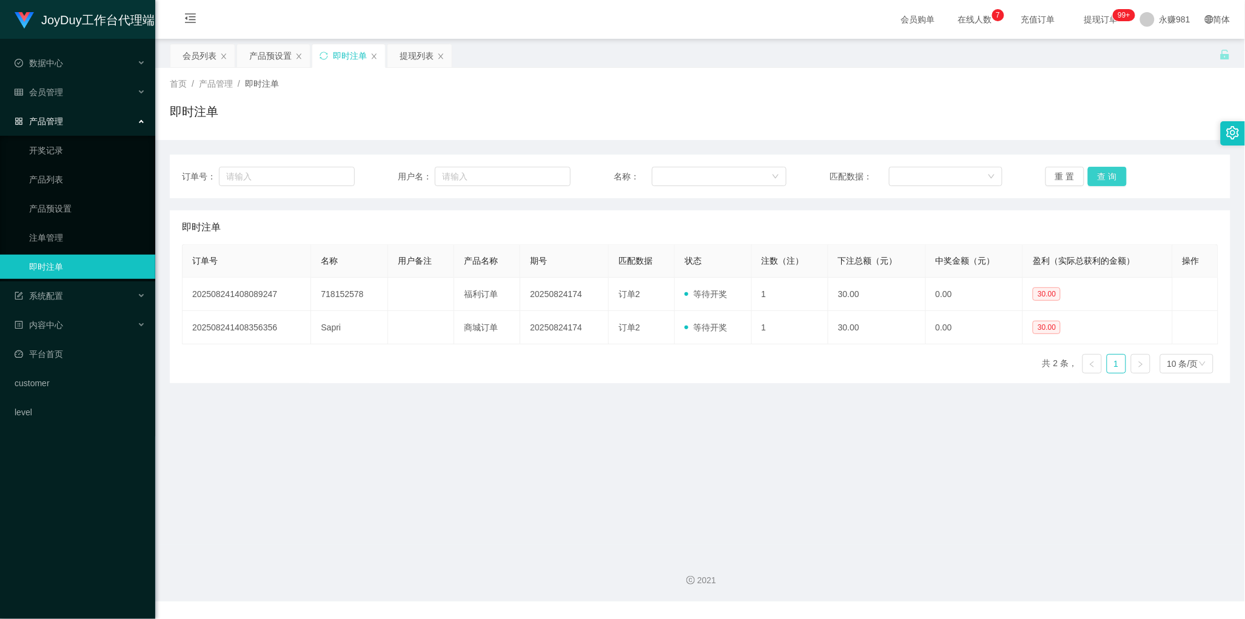
click at [1107, 174] on button "查 询" at bounding box center [1107, 176] width 39 height 19
click at [738, 401] on main "关闭左侧 关闭右侧 关闭其它 刷新页面 会员列表 产品预设置 即时注单 提现列表 首页 / 产品管理 / 即时注单 / 即时注单 订单号： 用户名： 名称： …" at bounding box center [700, 292] width 1090 height 506
click at [1098, 174] on button "查 询" at bounding box center [1107, 176] width 39 height 19
click at [1104, 176] on button "查 询" at bounding box center [1107, 176] width 39 height 19
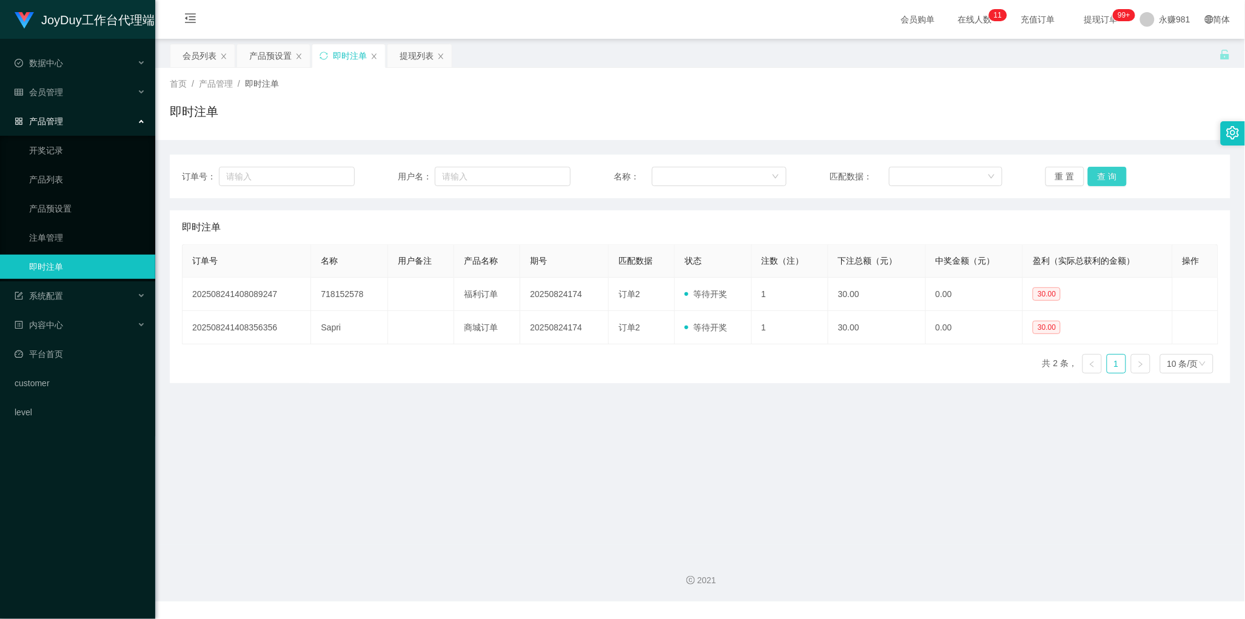
click at [1104, 176] on button "查 询" at bounding box center [1107, 176] width 39 height 19
drag, startPoint x: 717, startPoint y: 389, endPoint x: 725, endPoint y: 379, distance: 13.0
click at [717, 389] on main "关闭左侧 关闭右侧 关闭其它 刷新页面 会员列表 产品预设置 即时注单 提现列表 首页 / 产品管理 / 即时注单 / 即时注单 订单号： 用户名： 名称： …" at bounding box center [700, 292] width 1090 height 506
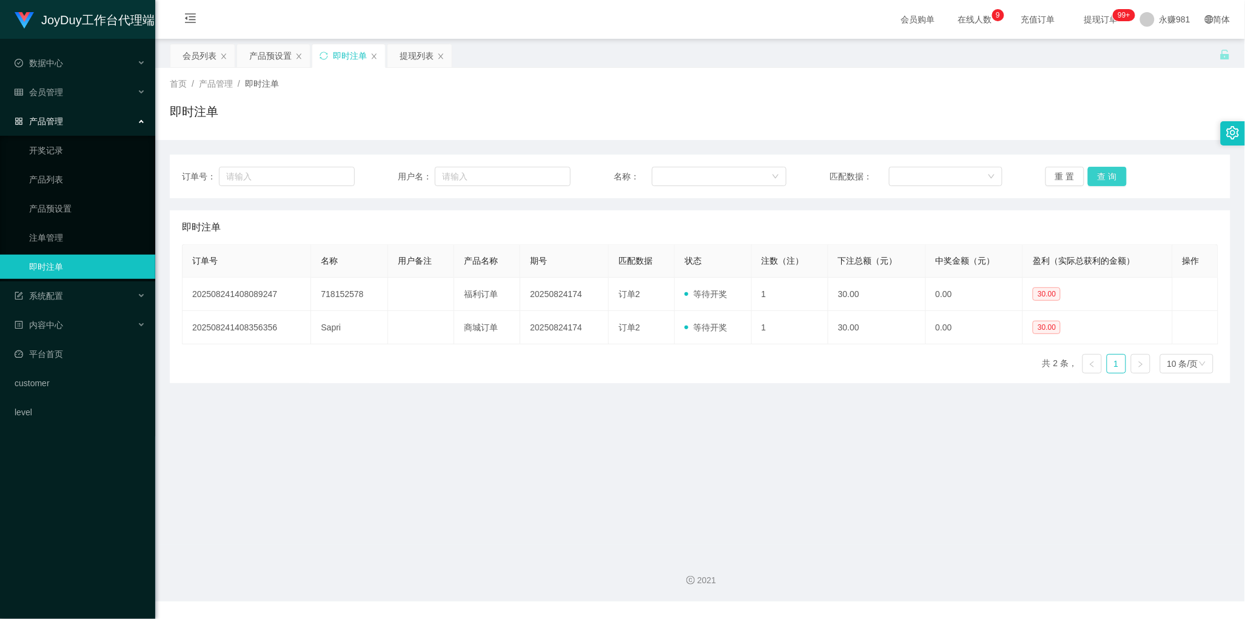
click at [1104, 184] on button "查 询" at bounding box center [1107, 176] width 39 height 19
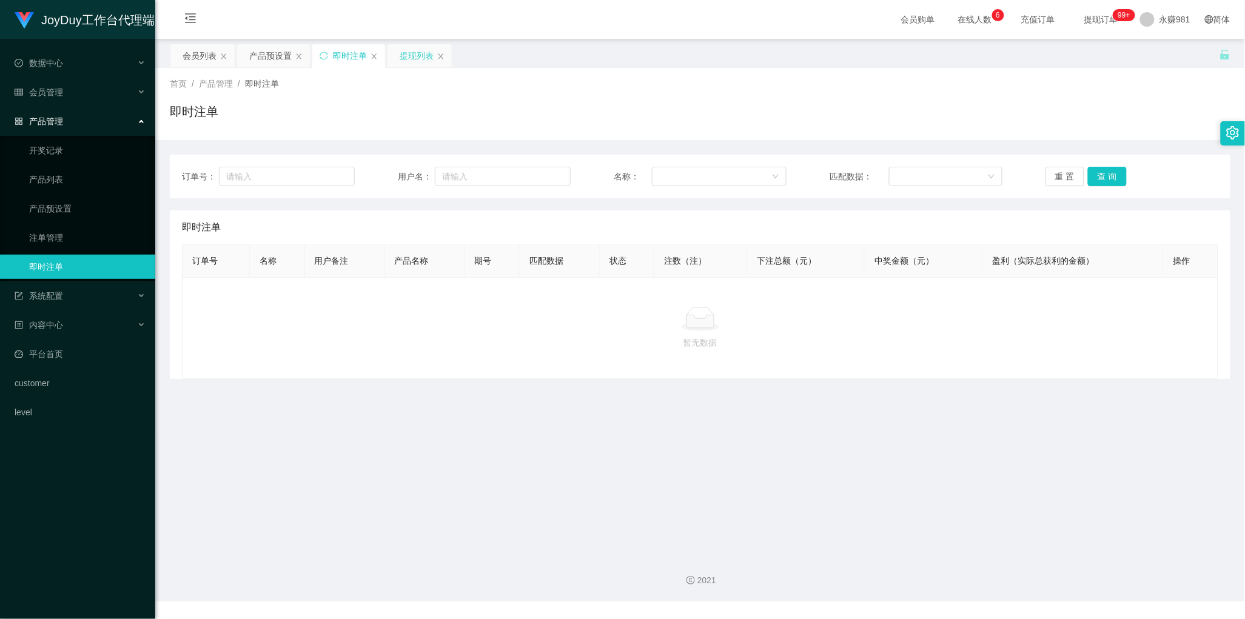
click at [423, 59] on div "提现列表" at bounding box center [417, 55] width 34 height 23
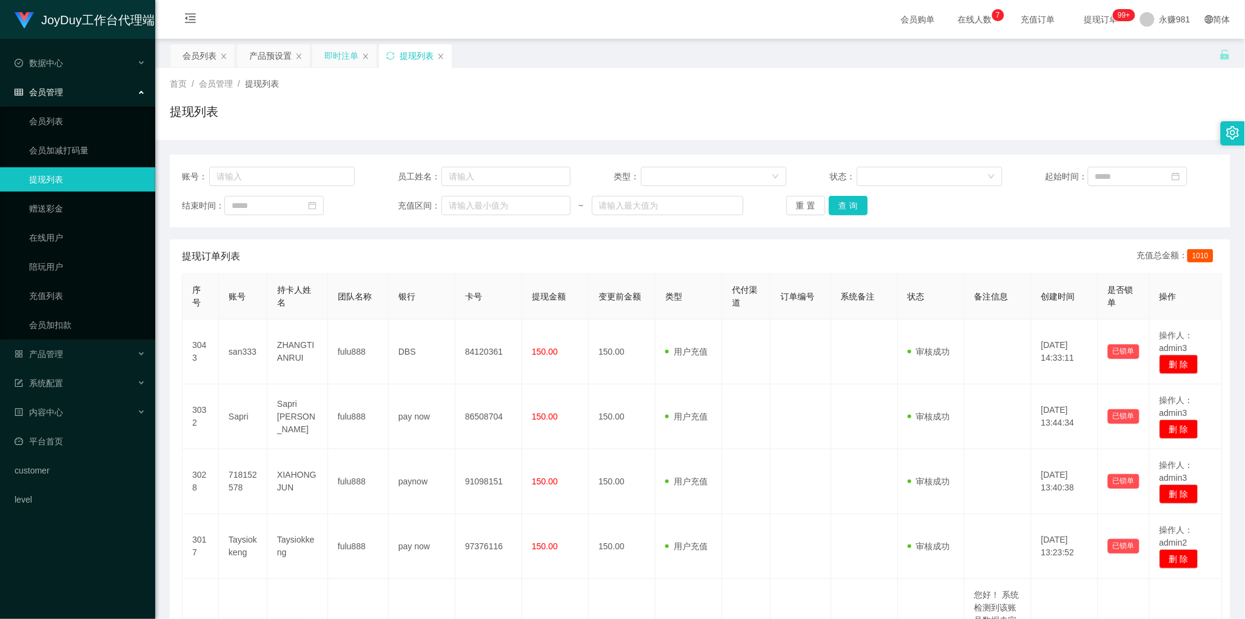
click at [341, 59] on div "即时注单" at bounding box center [341, 55] width 34 height 23
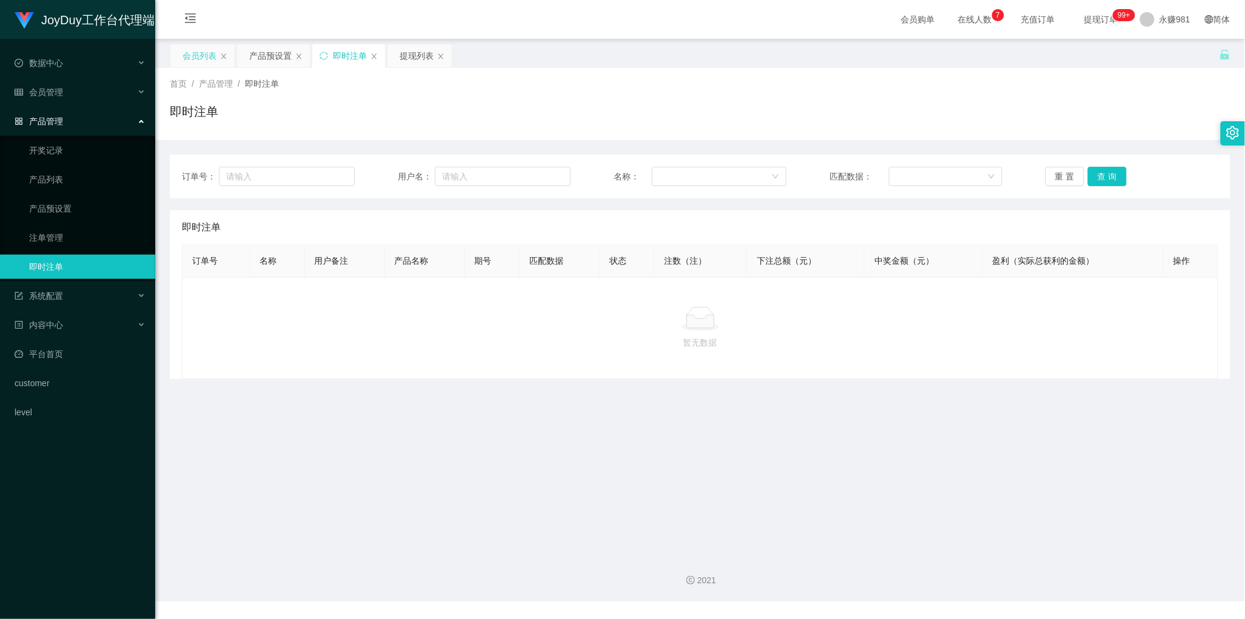
click at [190, 53] on div "会员列表" at bounding box center [200, 55] width 34 height 23
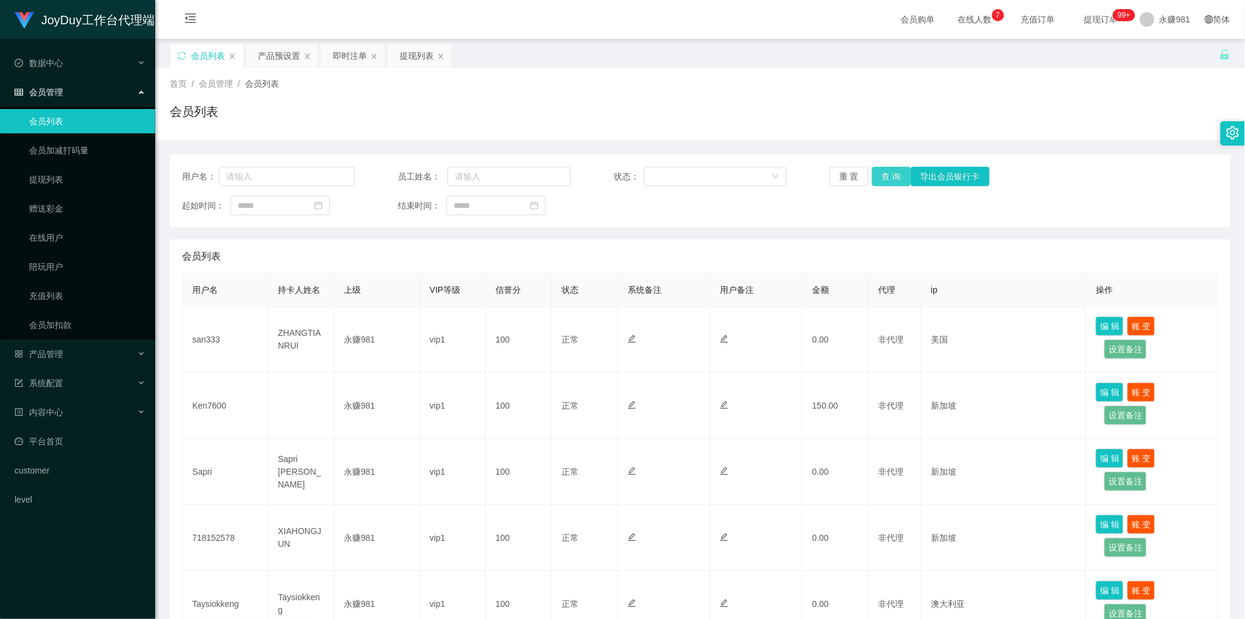
click at [888, 180] on button "查 询" at bounding box center [891, 176] width 39 height 19
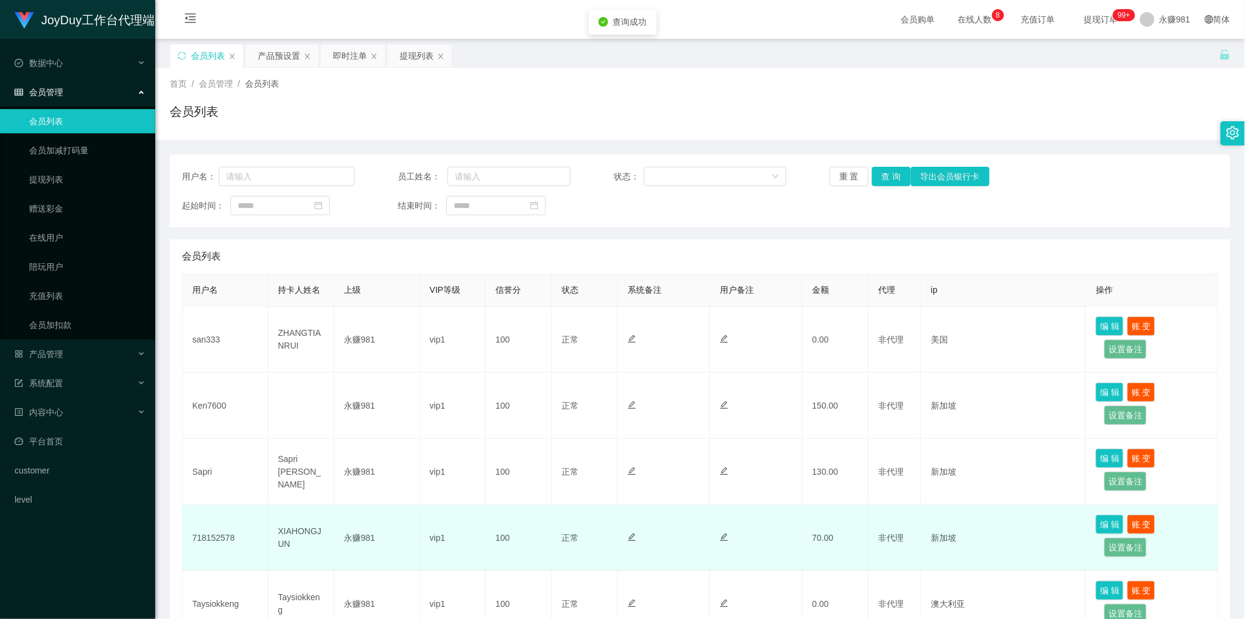
click at [300, 535] on td "XIAHONGJUN" at bounding box center [301, 538] width 66 height 66
click at [212, 532] on td "718152578" at bounding box center [226, 538] width 86 height 66
click at [212, 534] on td "718152578" at bounding box center [226, 538] width 86 height 66
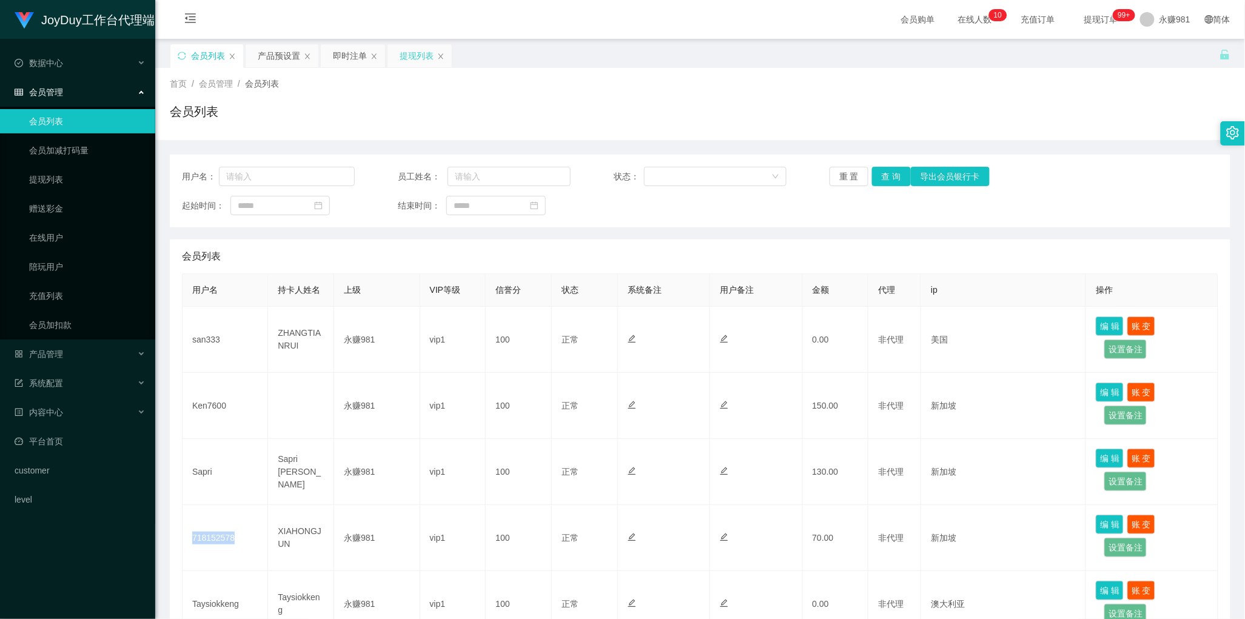
click at [408, 61] on div "提现列表" at bounding box center [417, 55] width 34 height 23
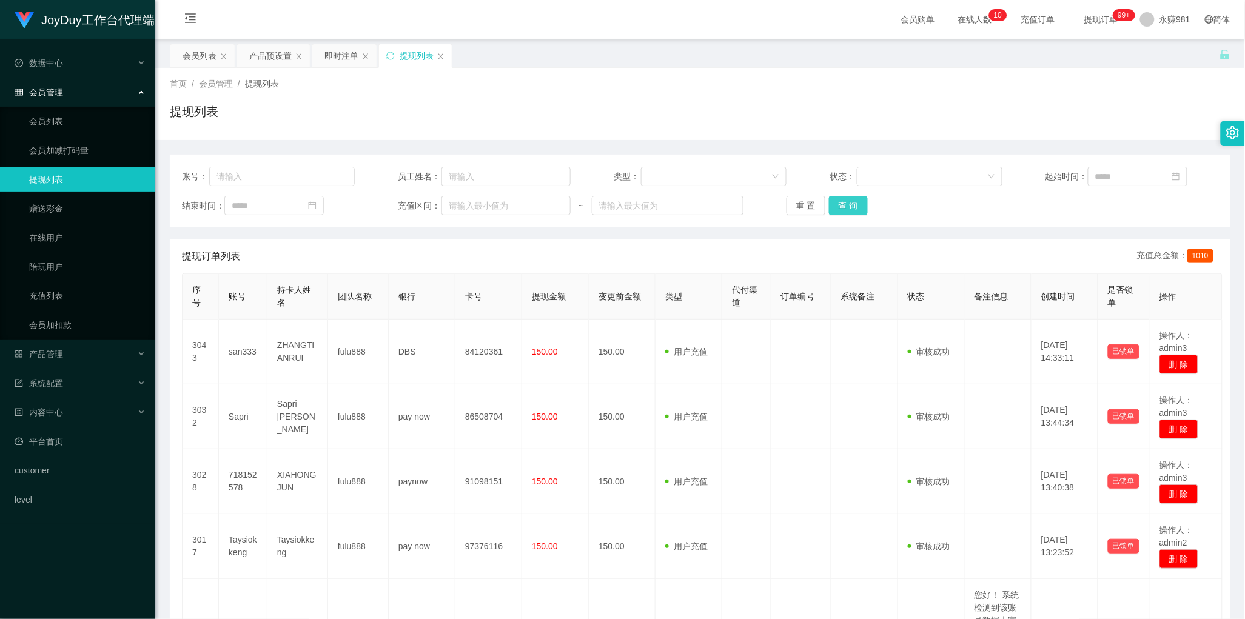
click at [853, 203] on button "查 询" at bounding box center [848, 205] width 39 height 19
click at [853, 204] on button "查 询" at bounding box center [848, 205] width 39 height 19
drag, startPoint x: 606, startPoint y: 269, endPoint x: 706, endPoint y: 250, distance: 101.7
click at [606, 269] on div "提现订单列表 充值总金额： 1010" at bounding box center [700, 257] width 1036 height 34
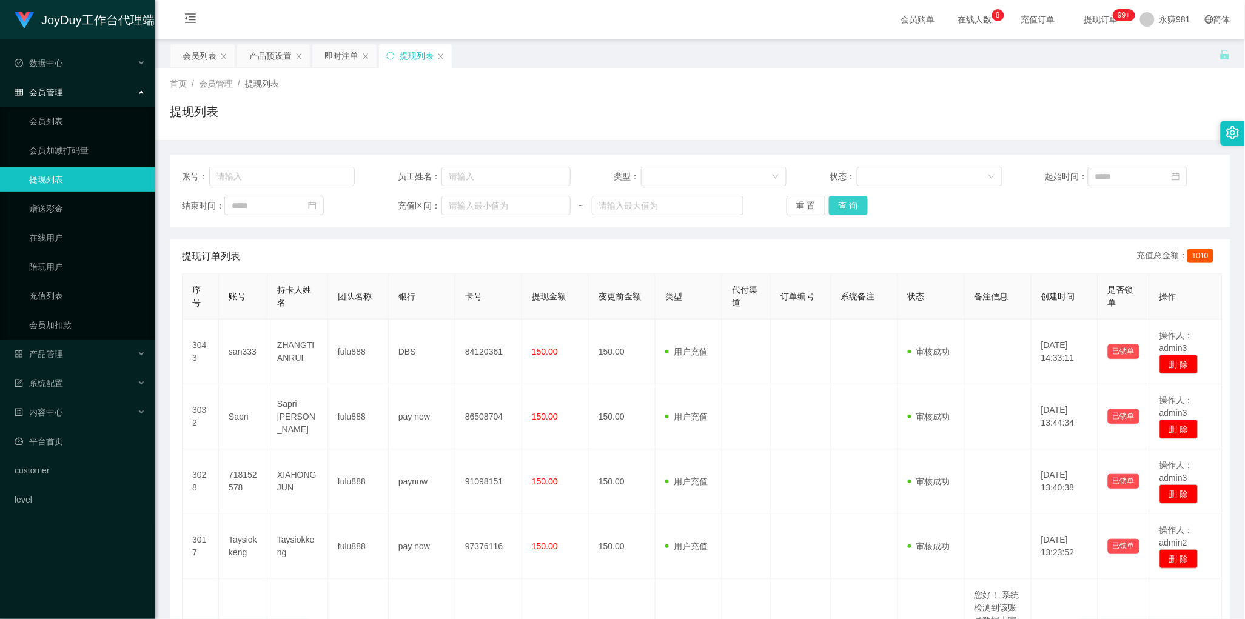
click at [847, 207] on button "查 询" at bounding box center [848, 205] width 39 height 19
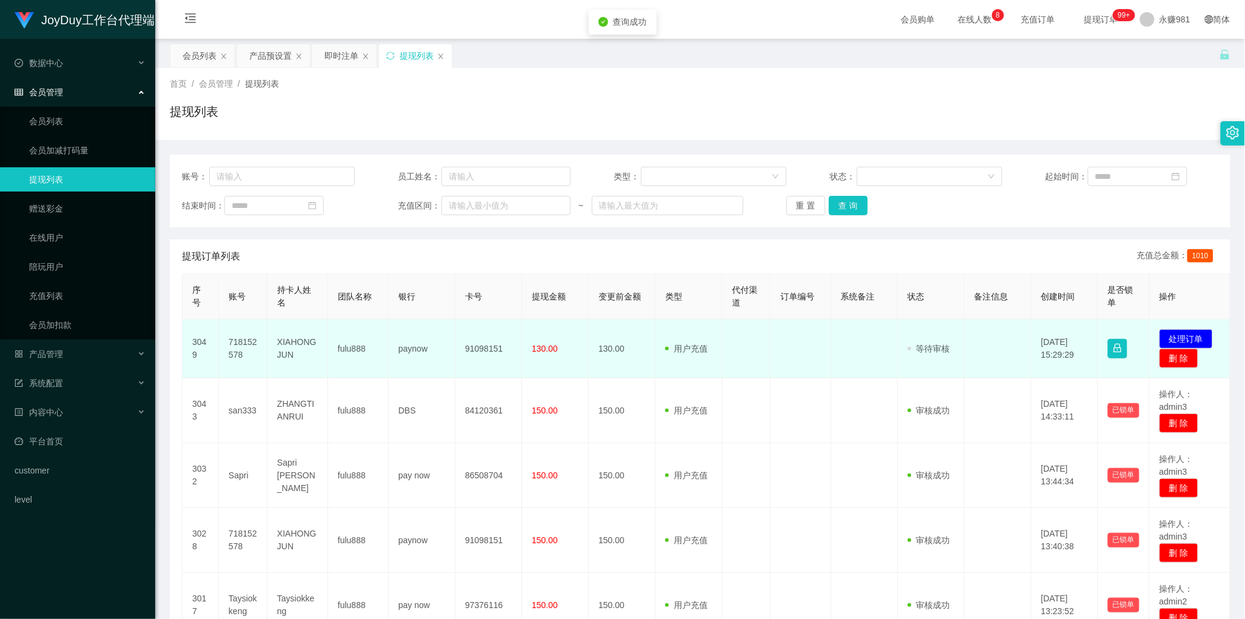
click at [240, 344] on td "718152578" at bounding box center [243, 349] width 49 height 59
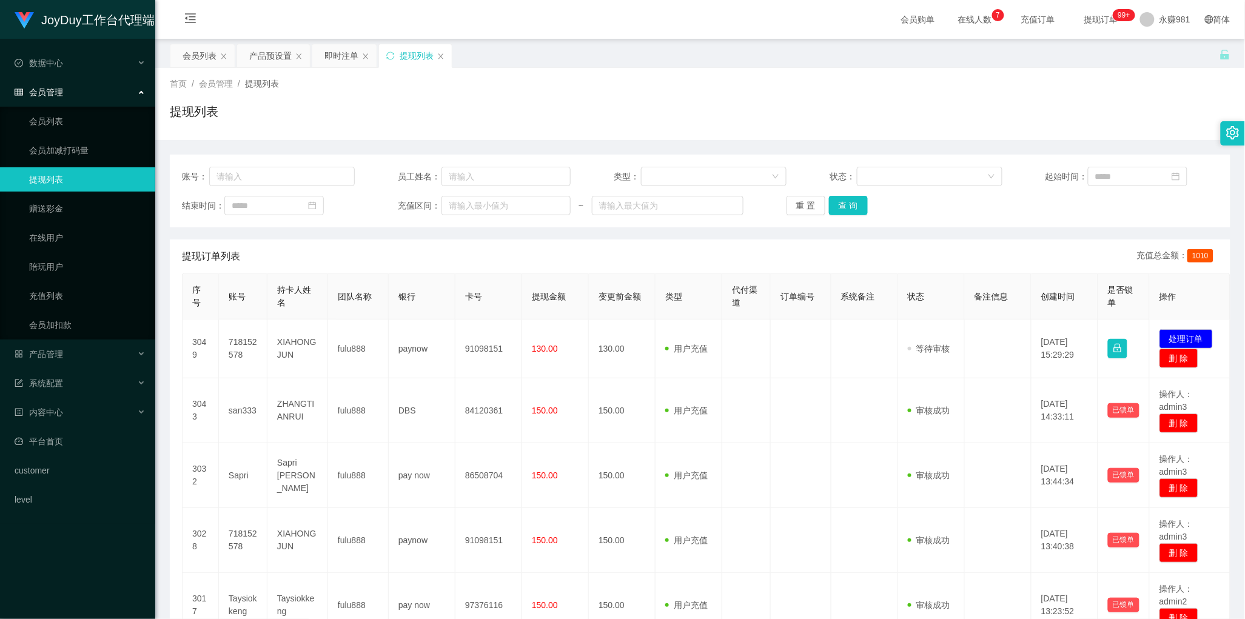
drag, startPoint x: 736, startPoint y: 275, endPoint x: 864, endPoint y: 222, distance: 139.0
click at [736, 275] on th "代付渠道" at bounding box center [746, 296] width 49 height 45
click at [848, 204] on button "查 询" at bounding box center [848, 205] width 39 height 19
drag, startPoint x: 571, startPoint y: 261, endPoint x: 601, endPoint y: 255, distance: 30.3
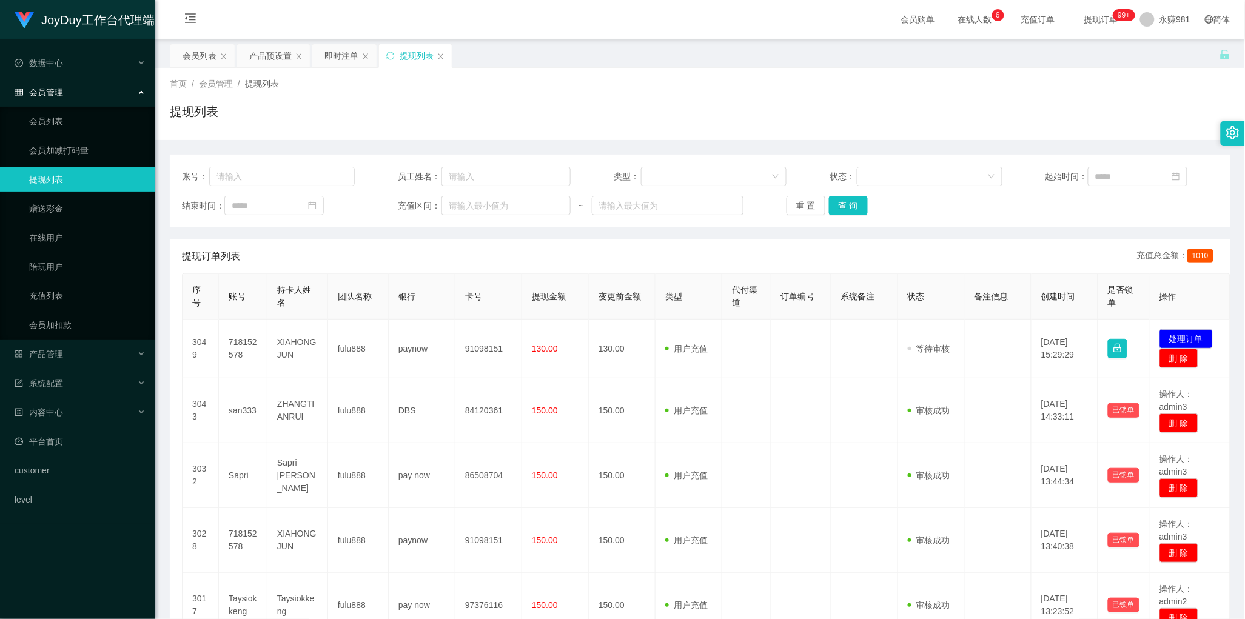
click at [571, 261] on div "提现订单列表 充值总金额： 1010" at bounding box center [700, 257] width 1036 height 34
click at [851, 196] on button "查 询" at bounding box center [848, 205] width 39 height 19
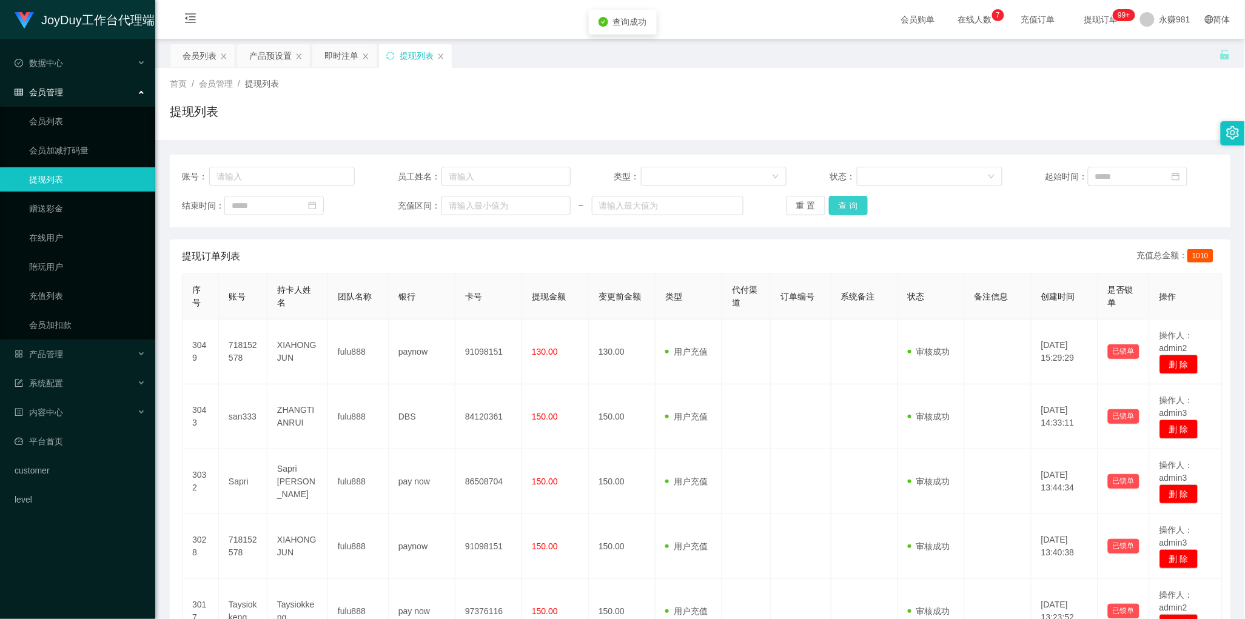
click at [850, 199] on button "查 询" at bounding box center [848, 205] width 39 height 19
click at [847, 208] on button "查 询" at bounding box center [848, 205] width 39 height 19
drag, startPoint x: 500, startPoint y: 247, endPoint x: 750, endPoint y: 257, distance: 250.0
click at [500, 247] on div "提现订单列表 充值总金额： 1010" at bounding box center [700, 257] width 1036 height 34
click at [850, 205] on button "查 询" at bounding box center [848, 205] width 39 height 19
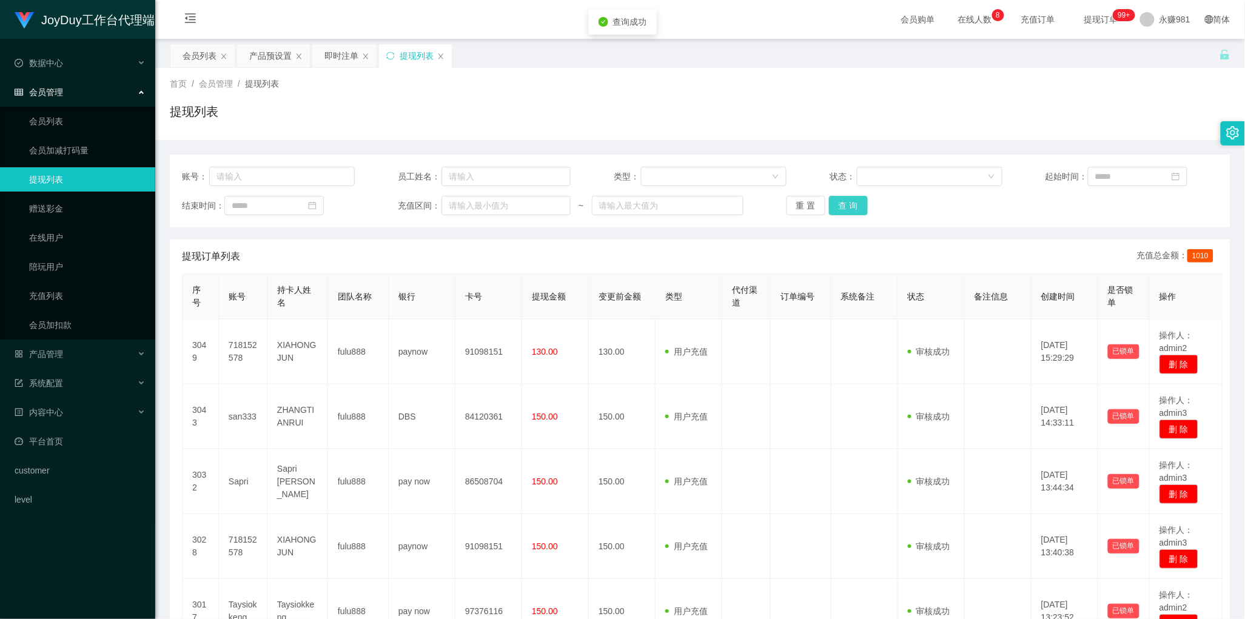
click at [856, 204] on button "查 询" at bounding box center [848, 205] width 39 height 19
click at [495, 258] on div "提现订单列表 充值总金额： 1010" at bounding box center [700, 257] width 1036 height 34
click at [851, 207] on button "查 询" at bounding box center [848, 205] width 39 height 19
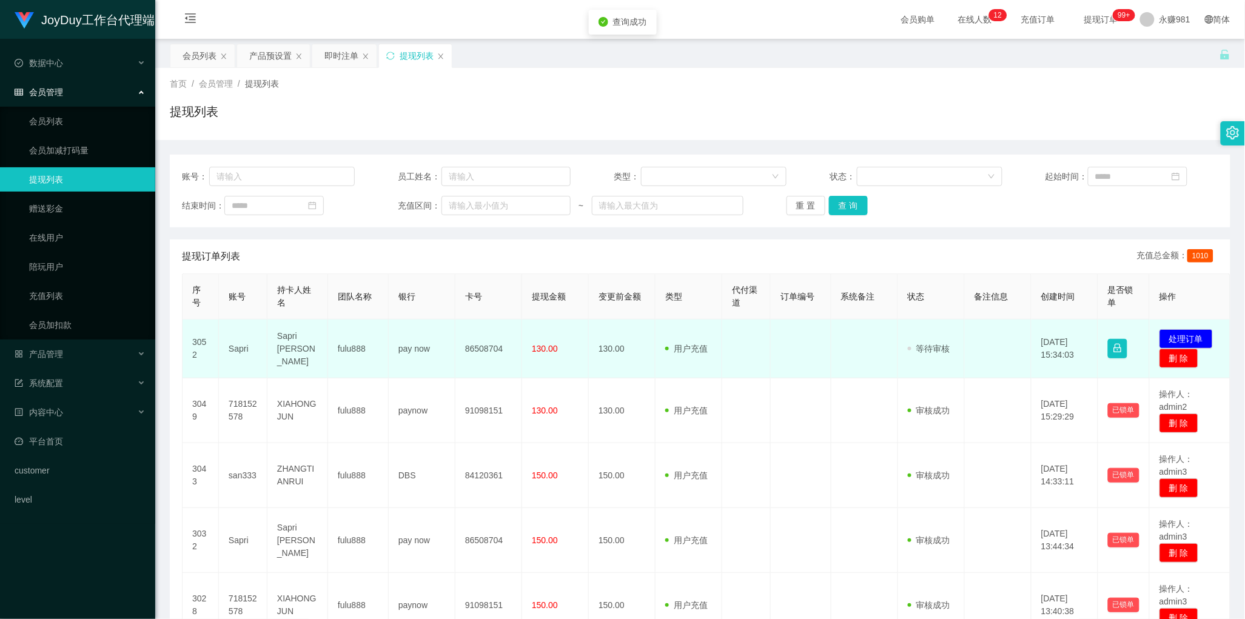
click at [305, 341] on td "Sapri [PERSON_NAME]" at bounding box center [297, 349] width 61 height 59
click at [234, 352] on td "Sapri" at bounding box center [243, 349] width 49 height 59
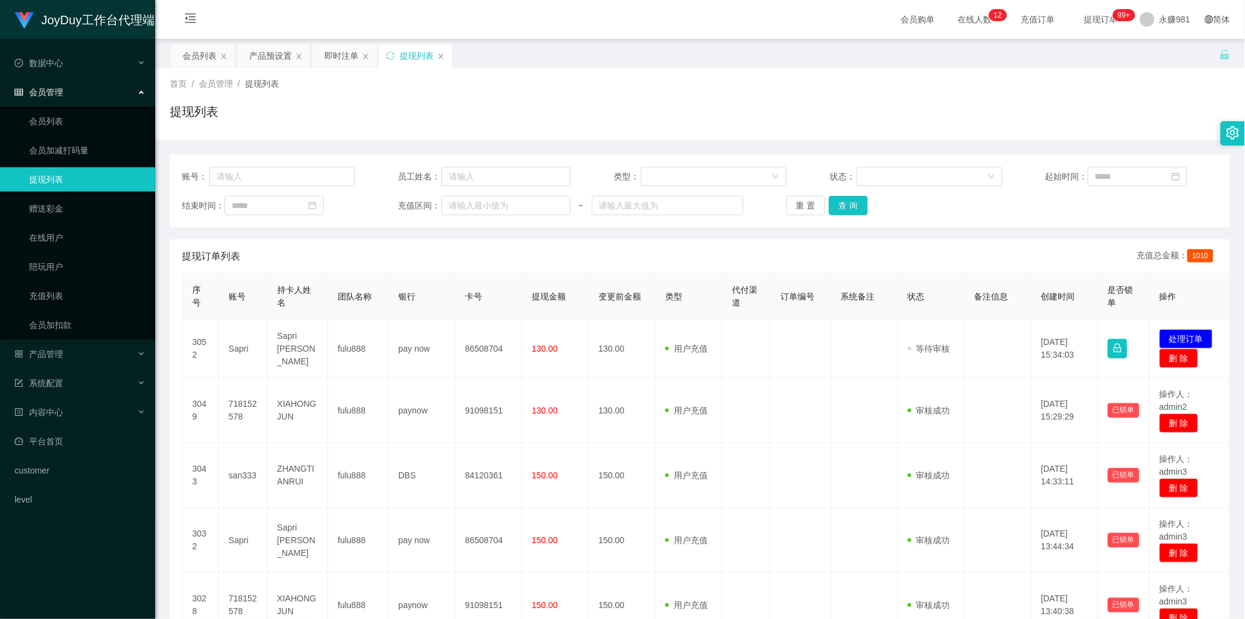
click at [599, 317] on th "变更前金额" at bounding box center [622, 296] width 67 height 45
click at [851, 206] on button "查 询" at bounding box center [848, 205] width 39 height 19
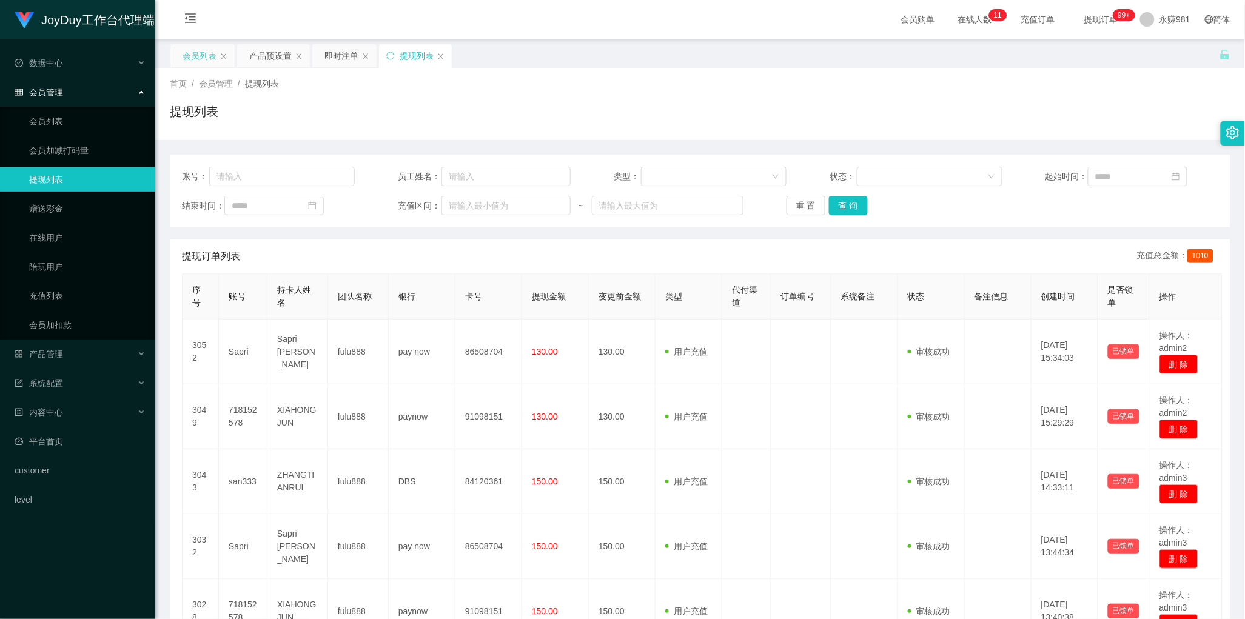
click at [181, 61] on div "会员列表" at bounding box center [202, 55] width 64 height 23
click at [837, 206] on button "查 询" at bounding box center [848, 205] width 39 height 19
click at [198, 58] on div "会员列表" at bounding box center [200, 55] width 34 height 23
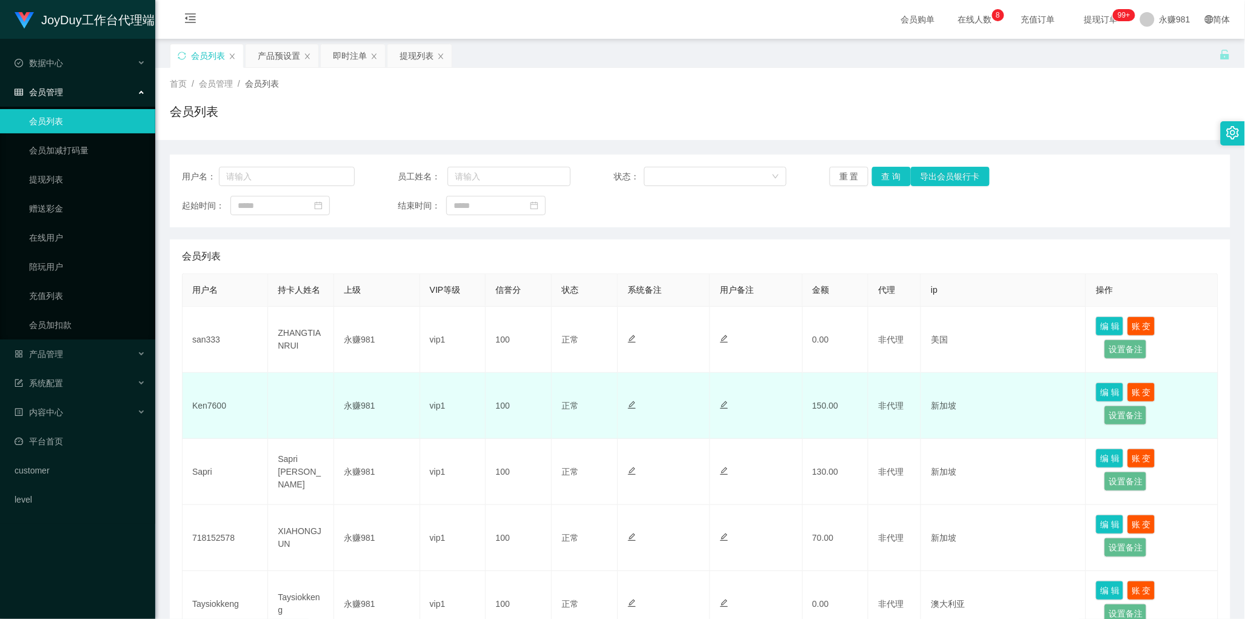
scroll to position [152, 0]
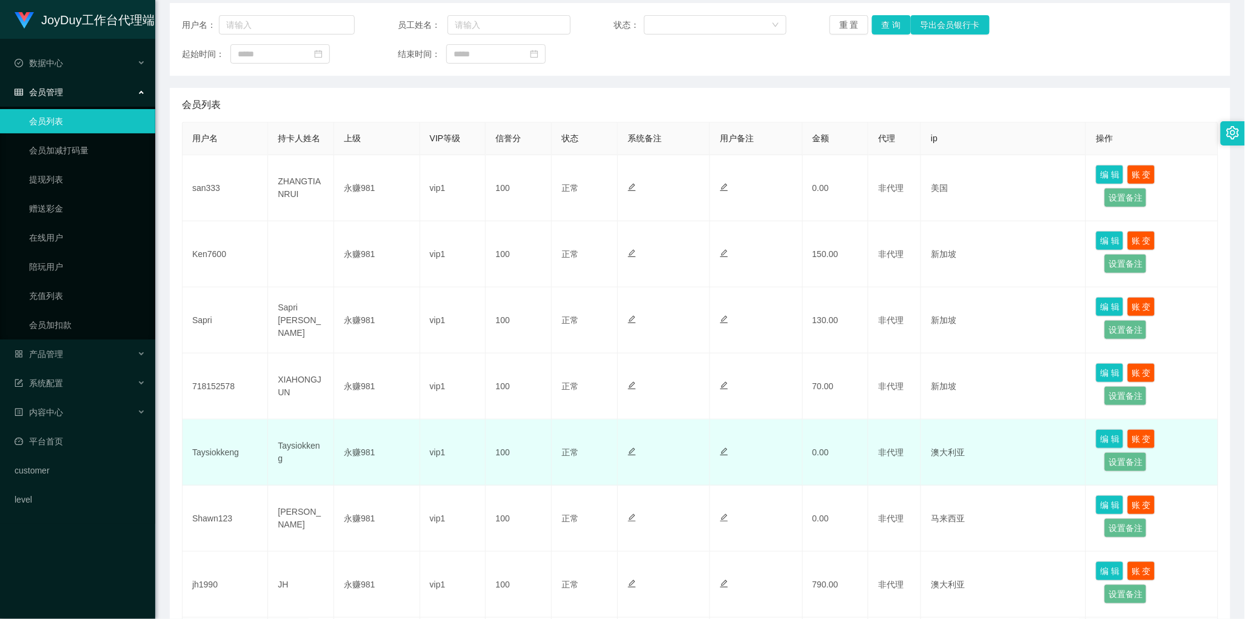
click at [628, 455] on icon "图标: edit" at bounding box center [632, 452] width 8 height 8
click at [1104, 438] on button "编 辑" at bounding box center [1110, 438] width 28 height 19
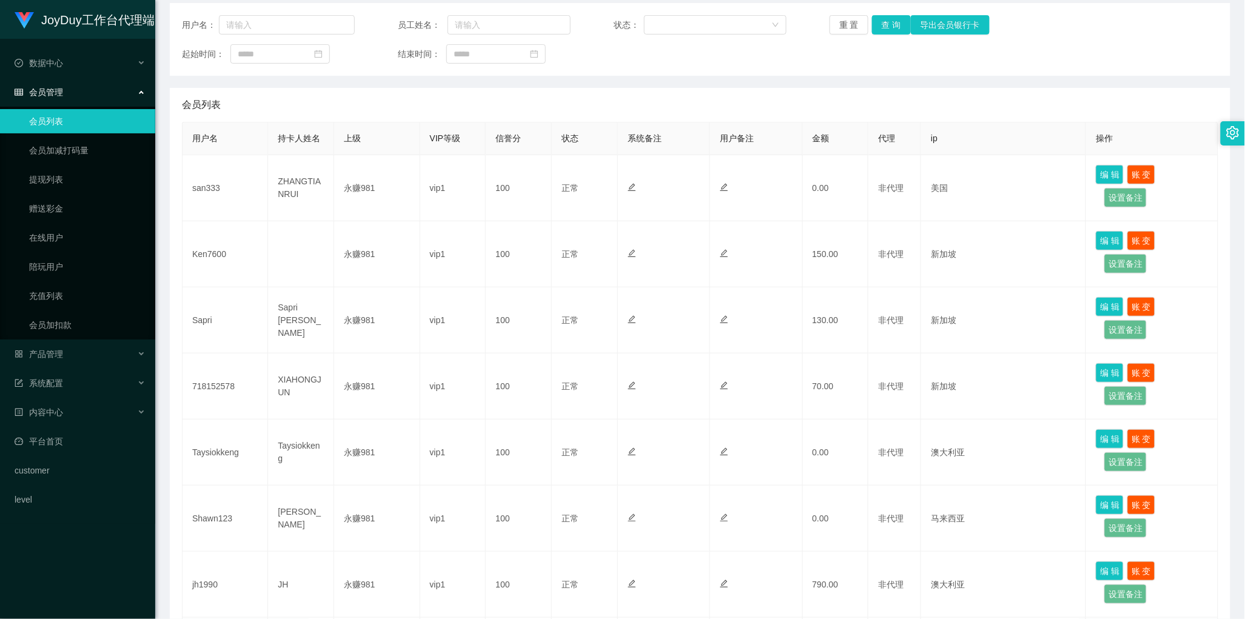
click at [329, 119] on div "会员列表" at bounding box center [700, 105] width 1036 height 34
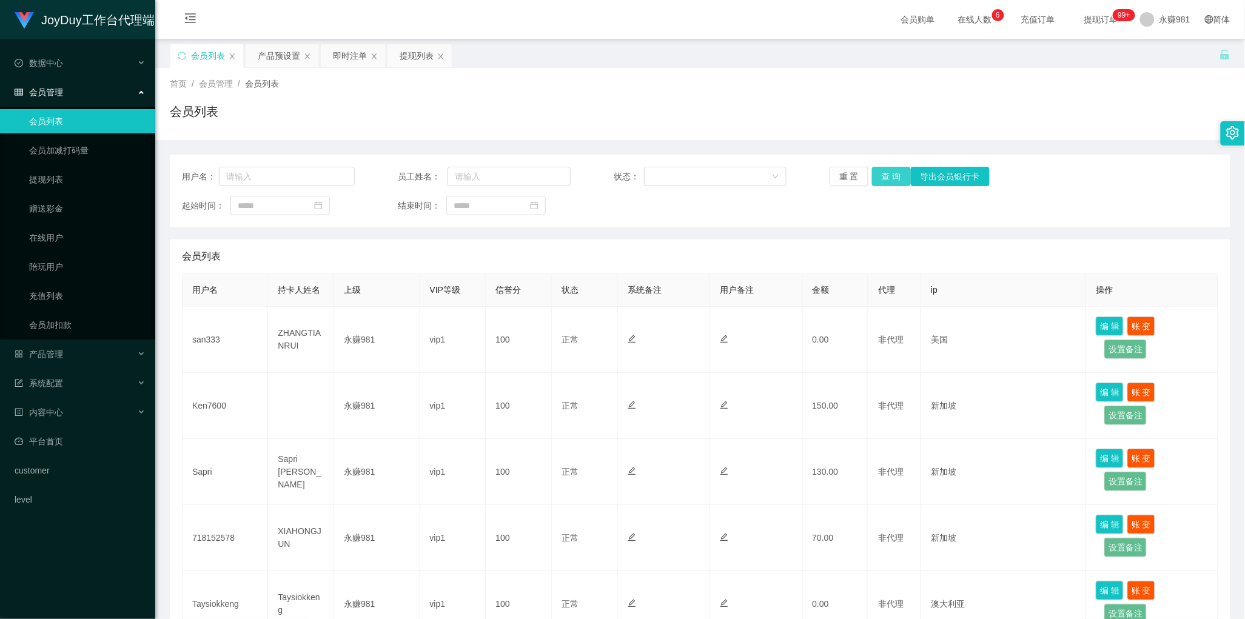
click at [892, 183] on button "查 询" at bounding box center [891, 176] width 39 height 19
click at [280, 58] on div "产品预设置" at bounding box center [279, 55] width 42 height 23
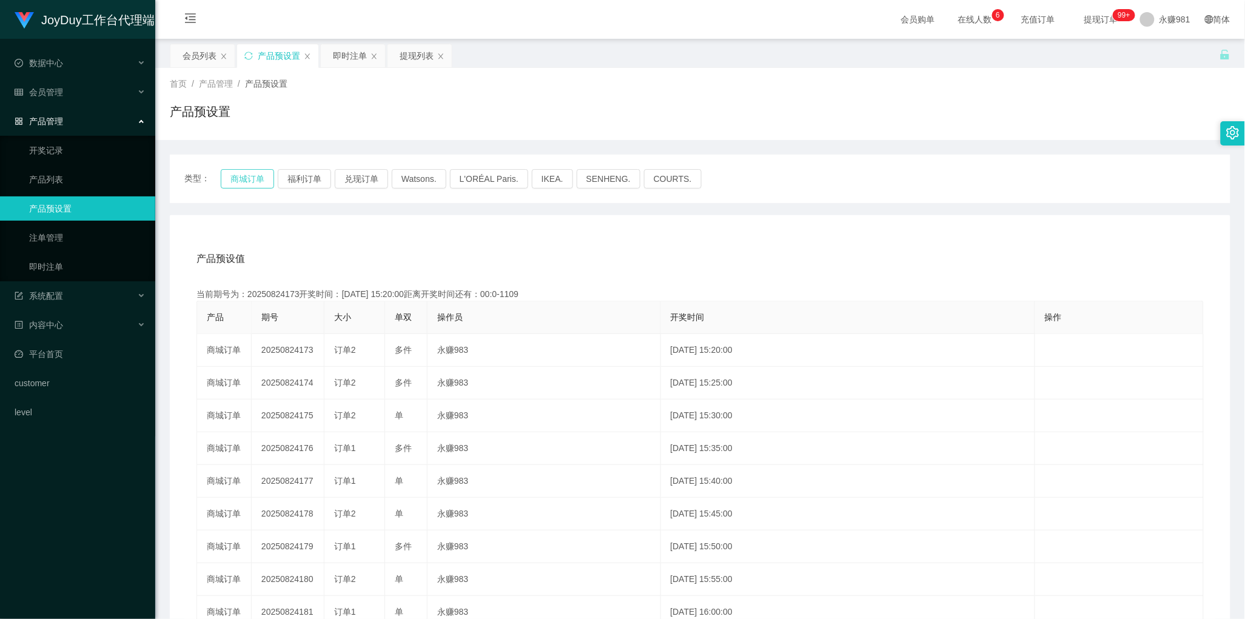
click at [244, 176] on button "商城订单" at bounding box center [247, 178] width 53 height 19
click at [247, 186] on button "商城订单" at bounding box center [247, 178] width 53 height 19
click at [722, 249] on div "产品预设值 添加期号" at bounding box center [699, 259] width 1007 height 34
click at [343, 58] on div "即时注单" at bounding box center [350, 55] width 34 height 23
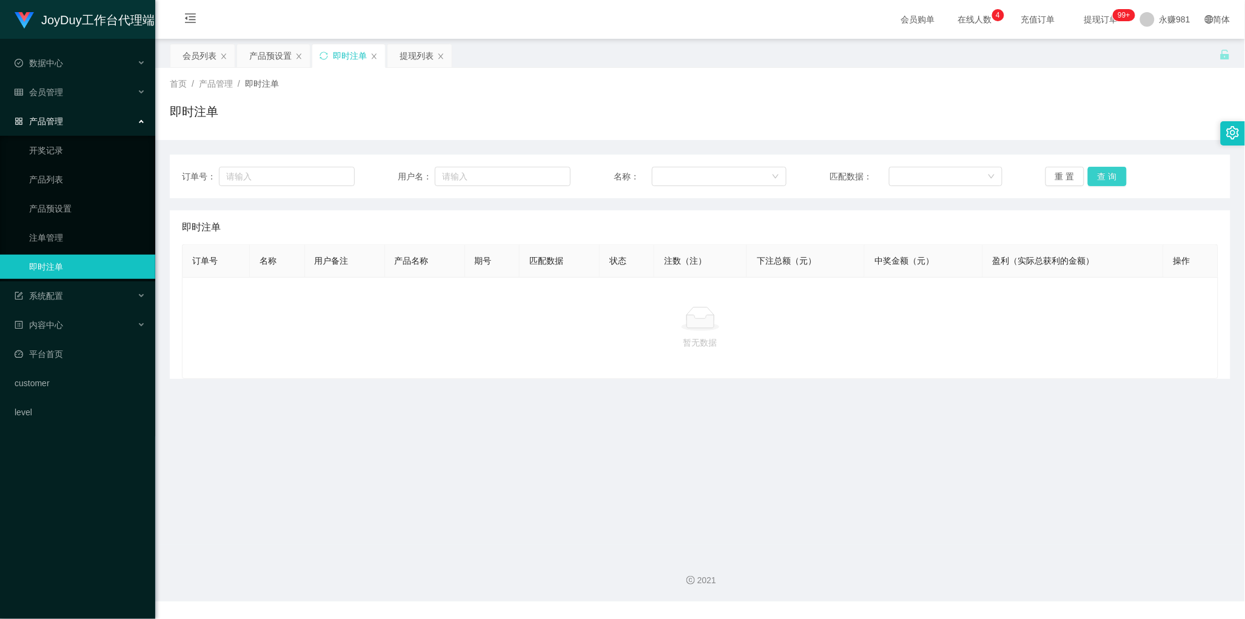
click at [1112, 186] on button "查 询" at bounding box center [1107, 176] width 39 height 19
click at [1110, 169] on button "查 询" at bounding box center [1107, 176] width 39 height 19
click at [1095, 175] on button "查 询" at bounding box center [1107, 176] width 39 height 19
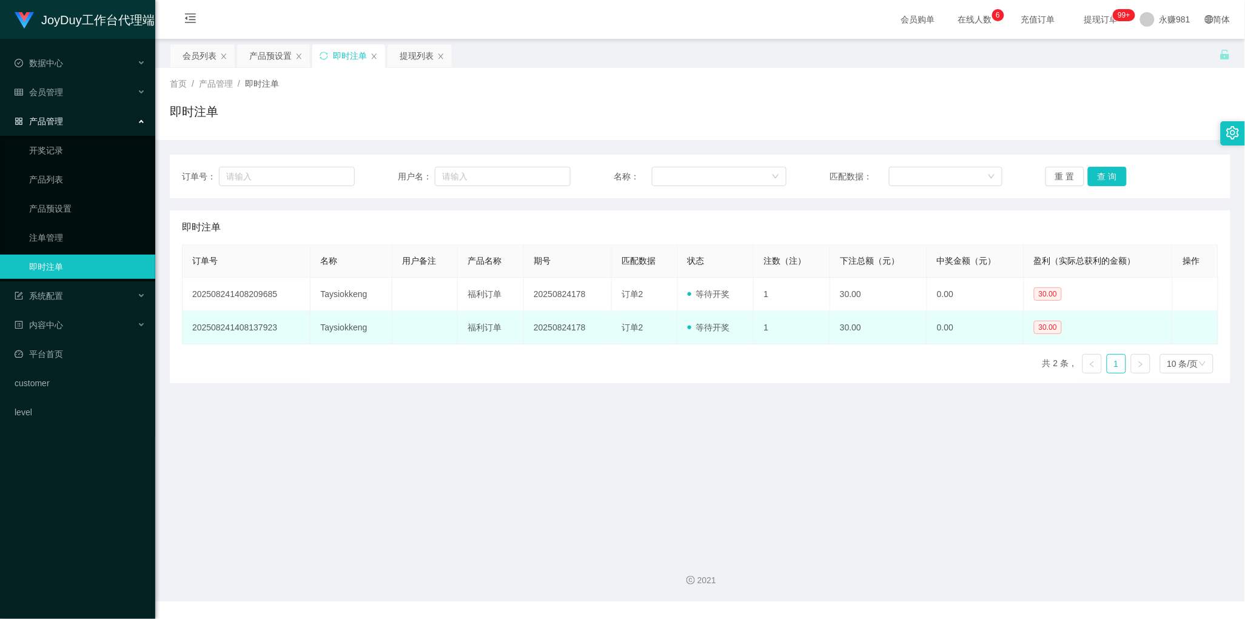
click at [421, 341] on td at bounding box center [425, 327] width 66 height 33
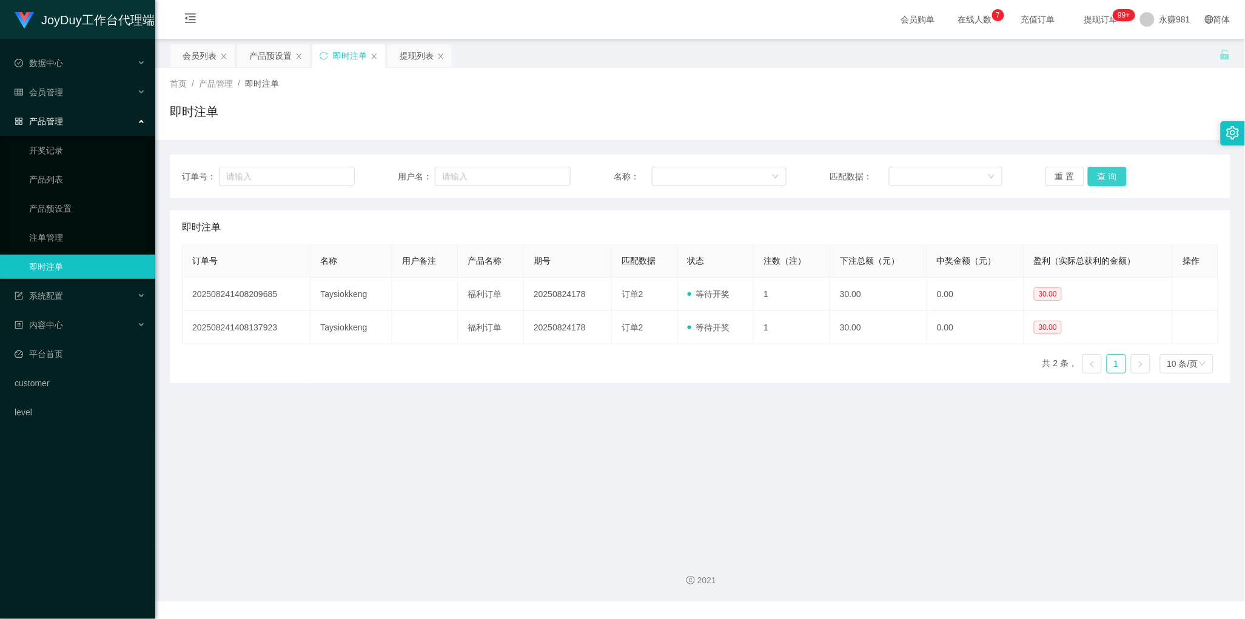
click at [1116, 179] on button "查 询" at bounding box center [1107, 176] width 39 height 19
click at [634, 394] on main "关闭左侧 关闭右侧 关闭其它 刷新页面 会员列表 产品预设置 即时注单 提现列表 首页 / 产品管理 / 即时注单 / 即时注单 订单号： 用户名： 名称： …" at bounding box center [700, 292] width 1090 height 506
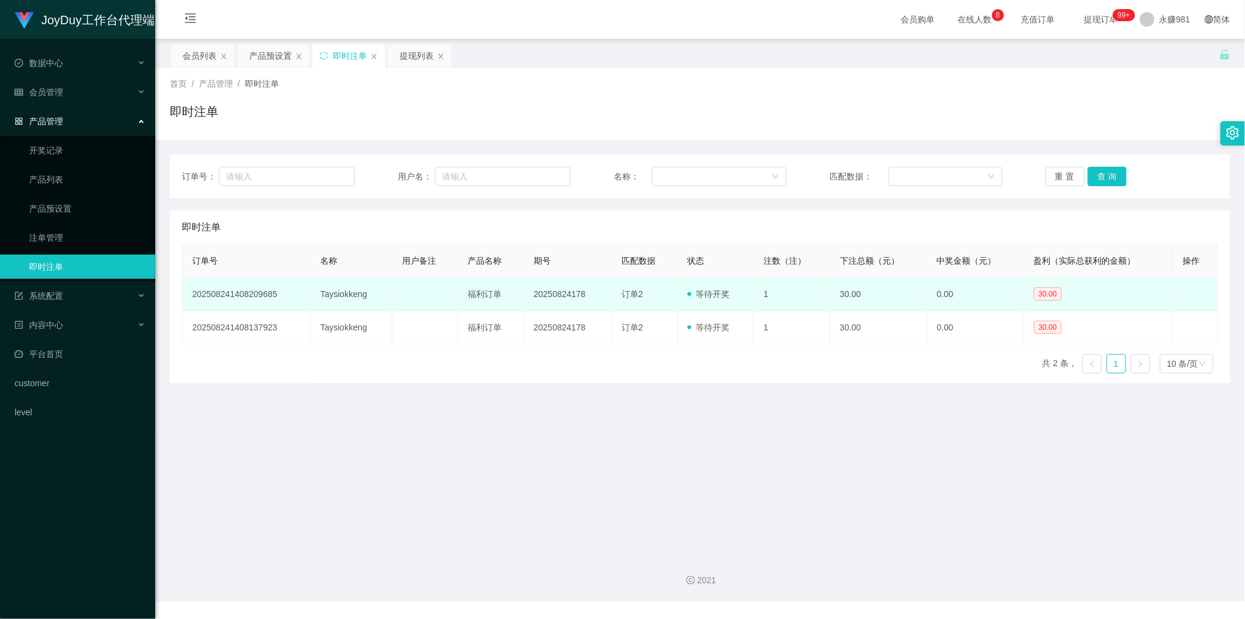
click at [332, 296] on td "Taysiokkeng" at bounding box center [350, 294] width 81 height 33
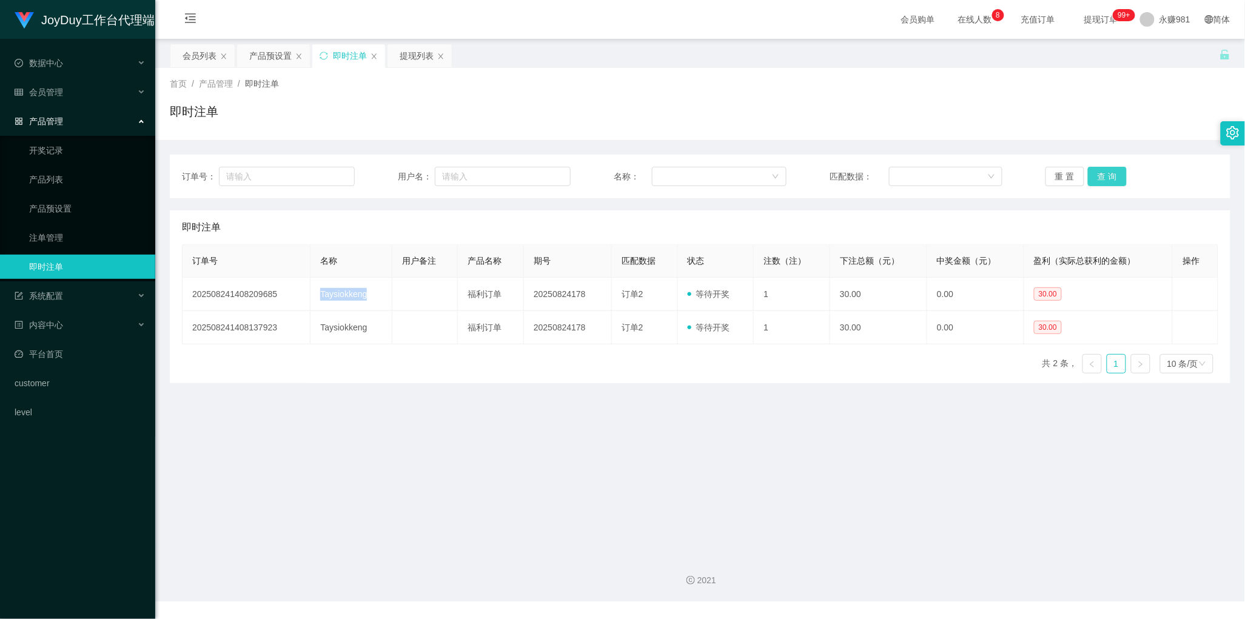
click at [1098, 171] on button "查 询" at bounding box center [1107, 176] width 39 height 19
click at [848, 489] on main "关闭左侧 关闭右侧 关闭其它 刷新页面 会员列表 产品预设置 即时注单 提现列表 首页 / 产品管理 / 即时注单 / 即时注单 订单号： 用户名： 名称： …" at bounding box center [700, 292] width 1090 height 506
click at [1101, 173] on button "查 询" at bounding box center [1107, 176] width 39 height 19
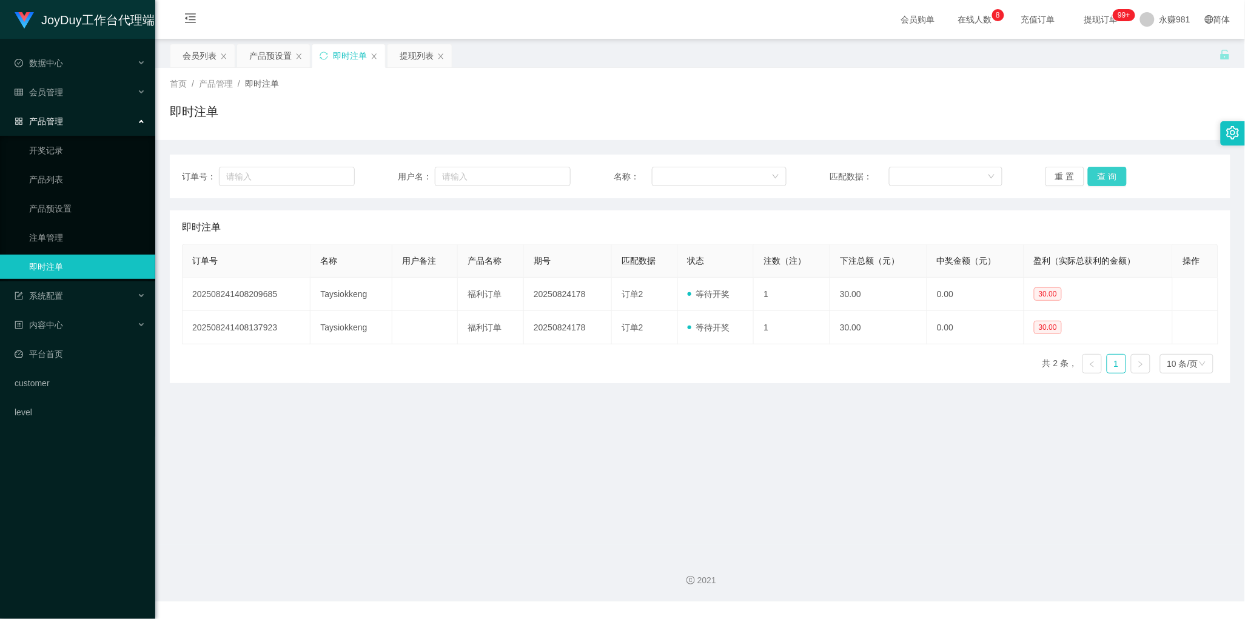
click at [1101, 173] on button "查 询" at bounding box center [1107, 176] width 39 height 19
click at [1102, 179] on button "查 询" at bounding box center [1107, 176] width 39 height 19
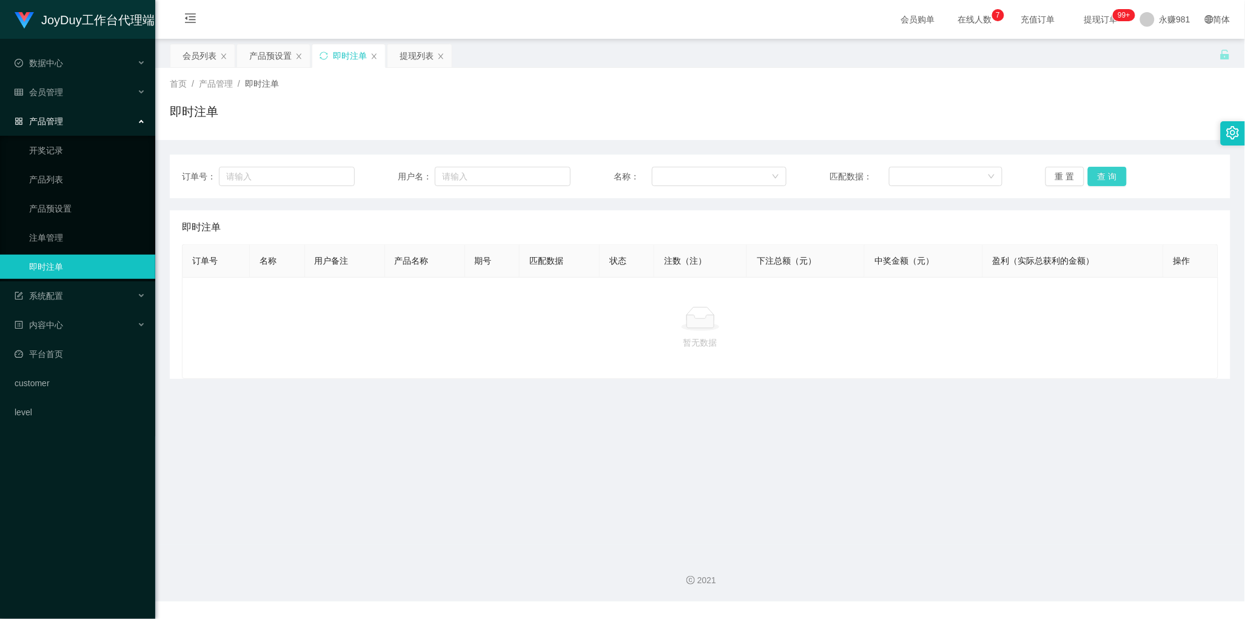
click at [1102, 179] on button "查 询" at bounding box center [1107, 176] width 39 height 19
click at [195, 56] on div "会员列表" at bounding box center [200, 55] width 34 height 23
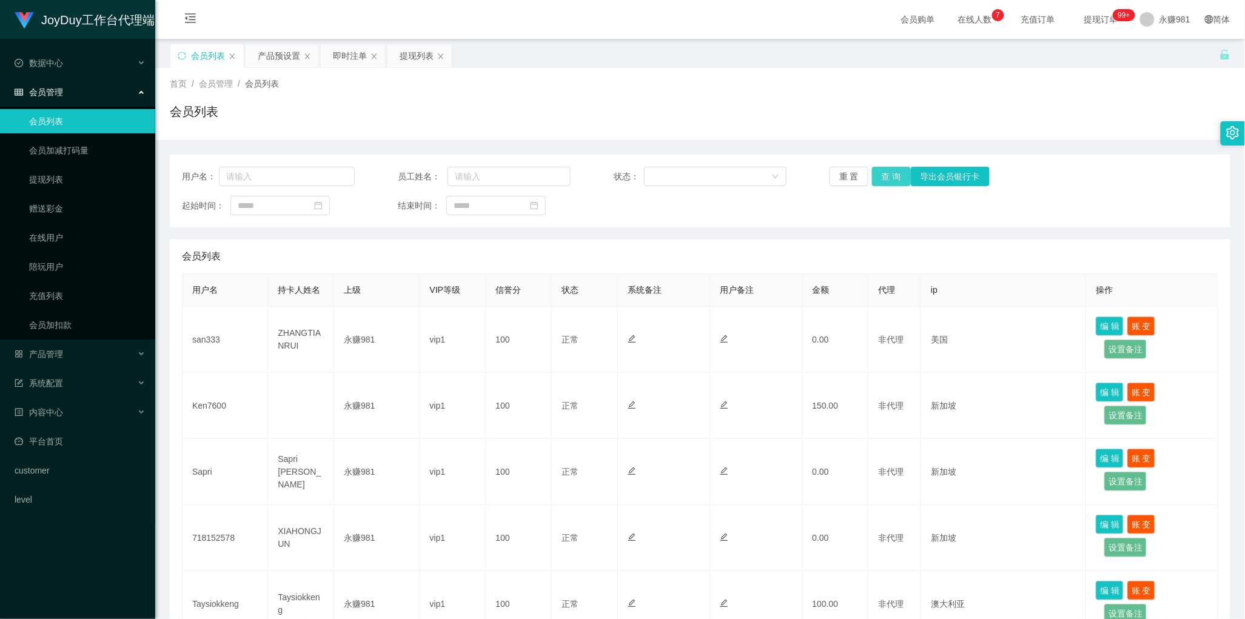
click at [881, 177] on button "查 询" at bounding box center [891, 176] width 39 height 19
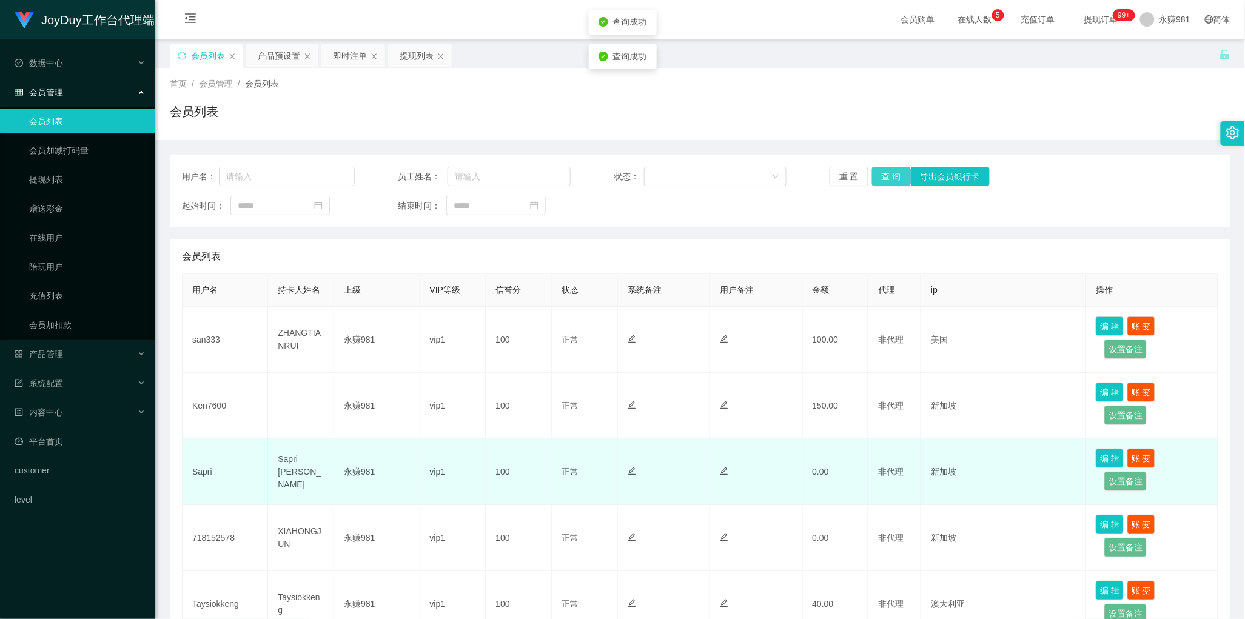
scroll to position [76, 0]
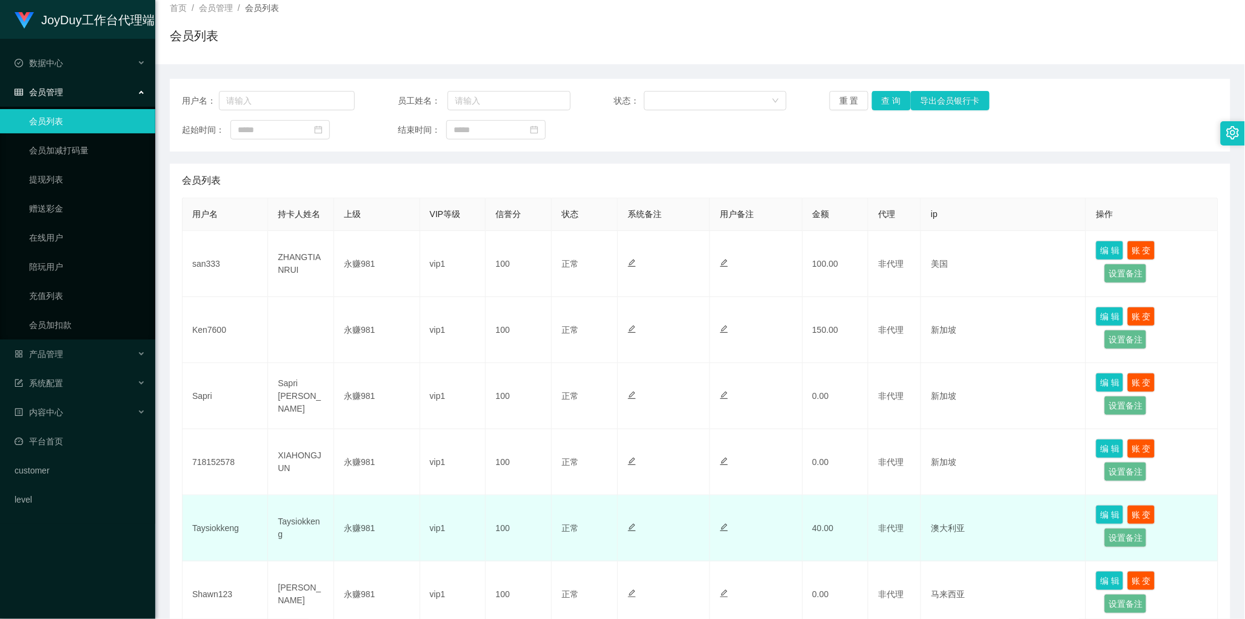
click at [313, 531] on td "Taysiokkeng" at bounding box center [301, 528] width 66 height 66
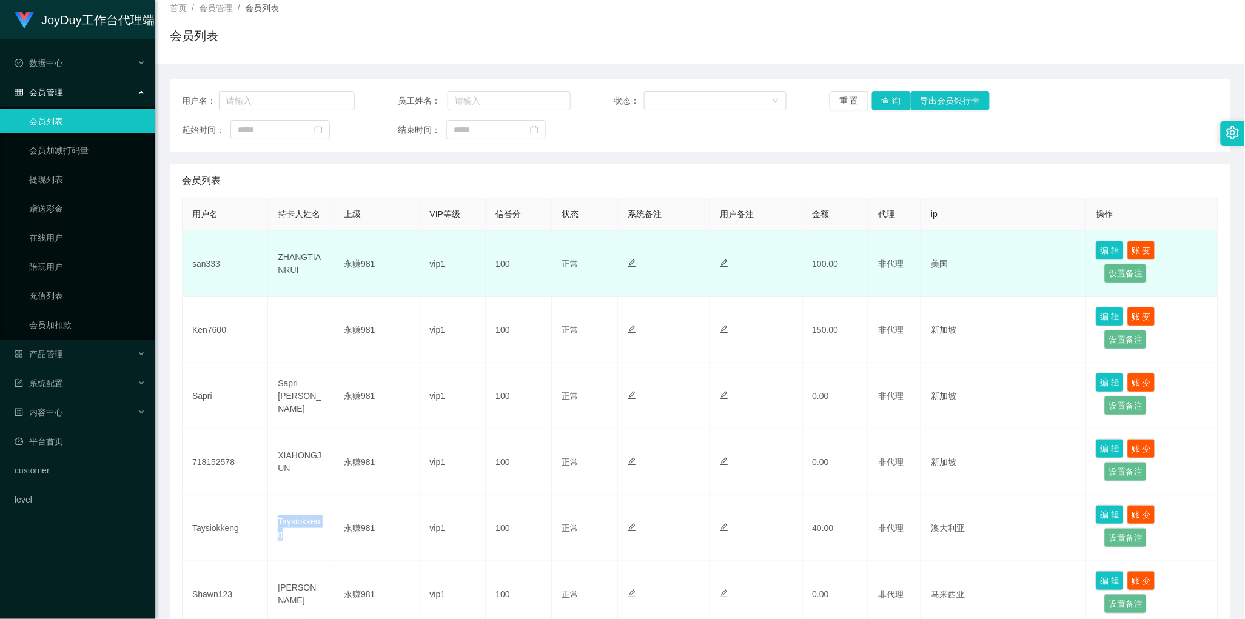
click at [574, 295] on td "正常 禁止登录 禁止投注" at bounding box center [585, 264] width 66 height 66
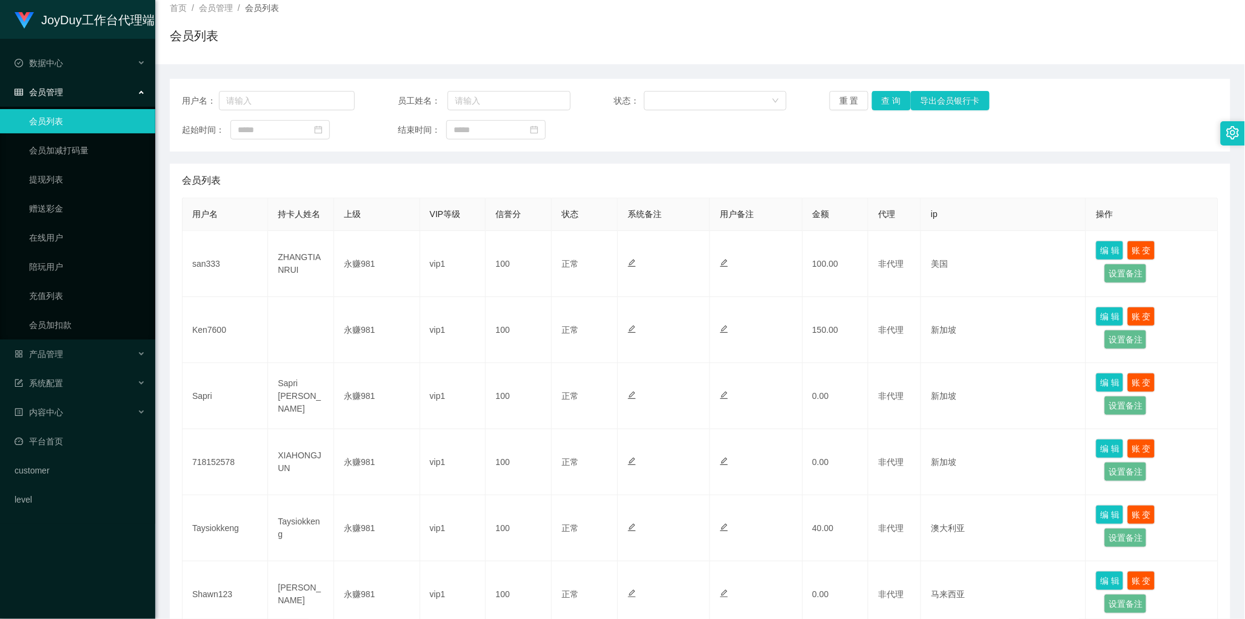
scroll to position [0, 0]
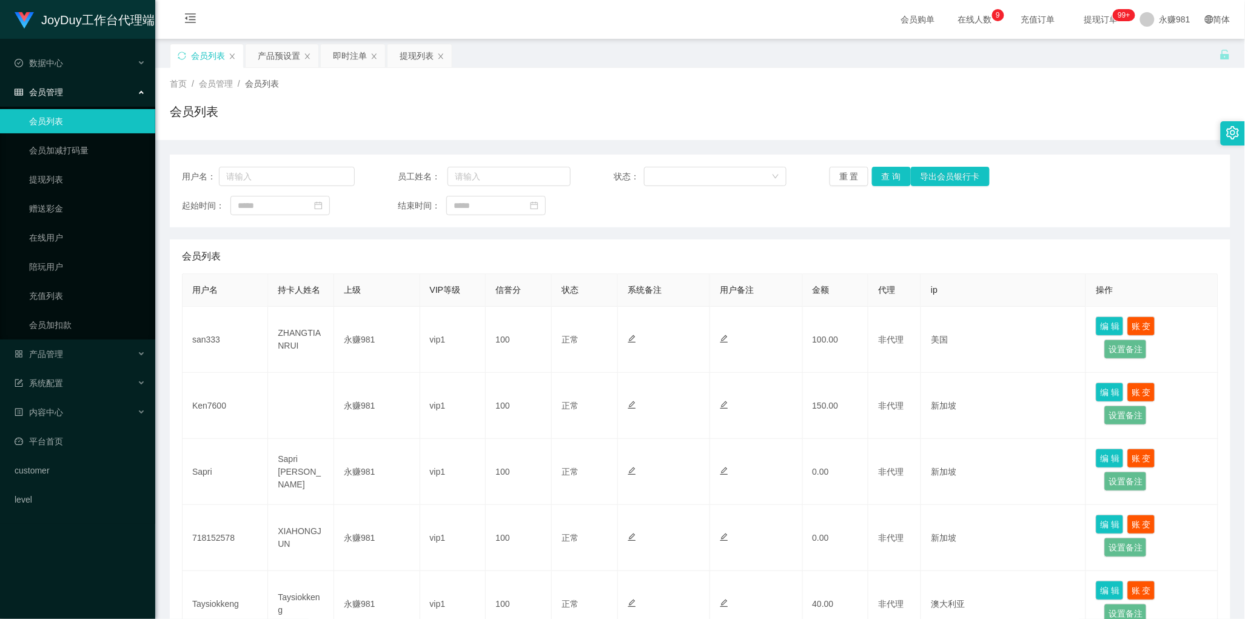
drag, startPoint x: 671, startPoint y: 291, endPoint x: 626, endPoint y: 243, distance: 66.5
click at [671, 291] on th "系统备注" at bounding box center [664, 290] width 92 height 33
click at [421, 59] on div "提现列表" at bounding box center [417, 55] width 34 height 23
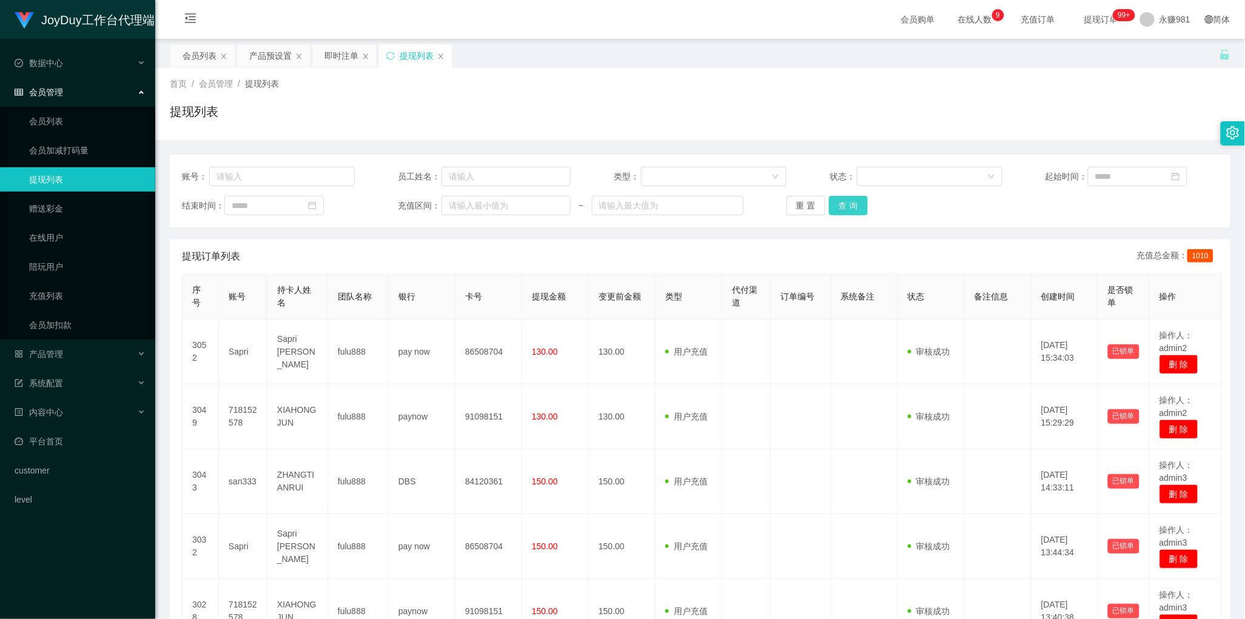
click at [850, 204] on button "查 询" at bounding box center [848, 205] width 39 height 19
click at [357, 253] on div "提现订单列表 充值总金额： 1010" at bounding box center [700, 257] width 1036 height 34
click at [846, 196] on button "查 询" at bounding box center [848, 205] width 39 height 19
click at [842, 204] on button "查 询" at bounding box center [848, 205] width 39 height 19
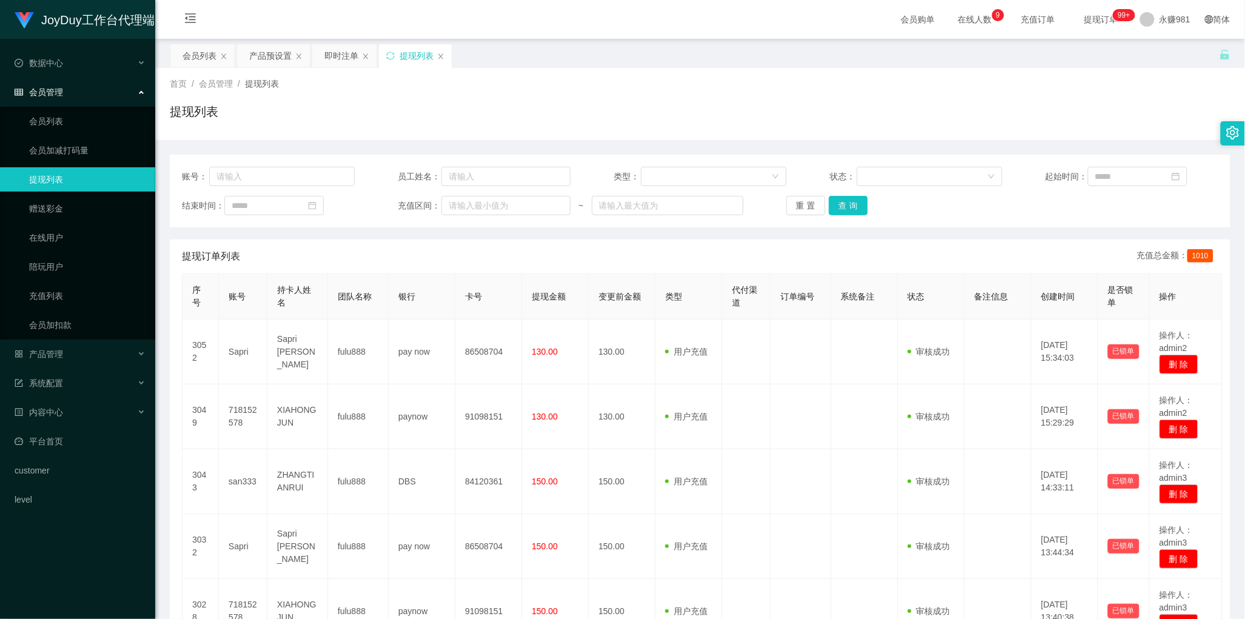
drag, startPoint x: 728, startPoint y: 244, endPoint x: 780, endPoint y: 246, distance: 52.8
click at [728, 244] on div "提现订单列表 充值总金额： 1010" at bounding box center [700, 257] width 1036 height 34
click at [854, 205] on button "查 询" at bounding box center [848, 205] width 39 height 19
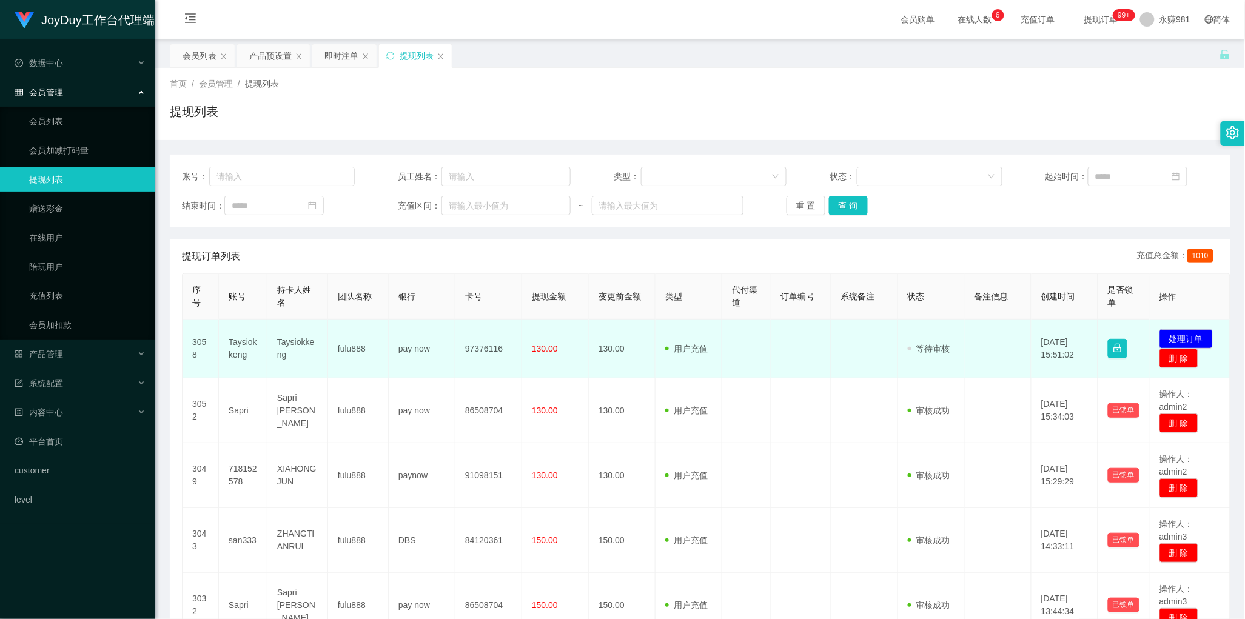
click at [228, 341] on td "Taysiokkeng" at bounding box center [243, 349] width 49 height 59
click at [228, 340] on td "Taysiokkeng" at bounding box center [243, 349] width 49 height 59
click at [731, 358] on td at bounding box center [746, 349] width 49 height 59
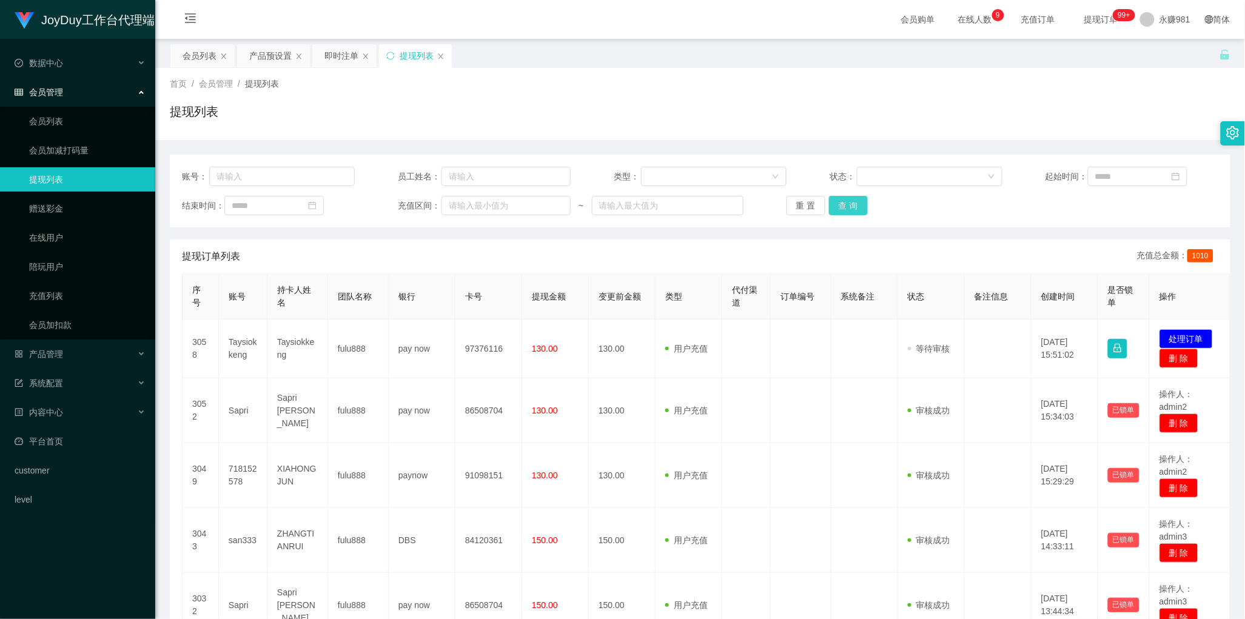
click at [850, 204] on button "查 询" at bounding box center [848, 205] width 39 height 19
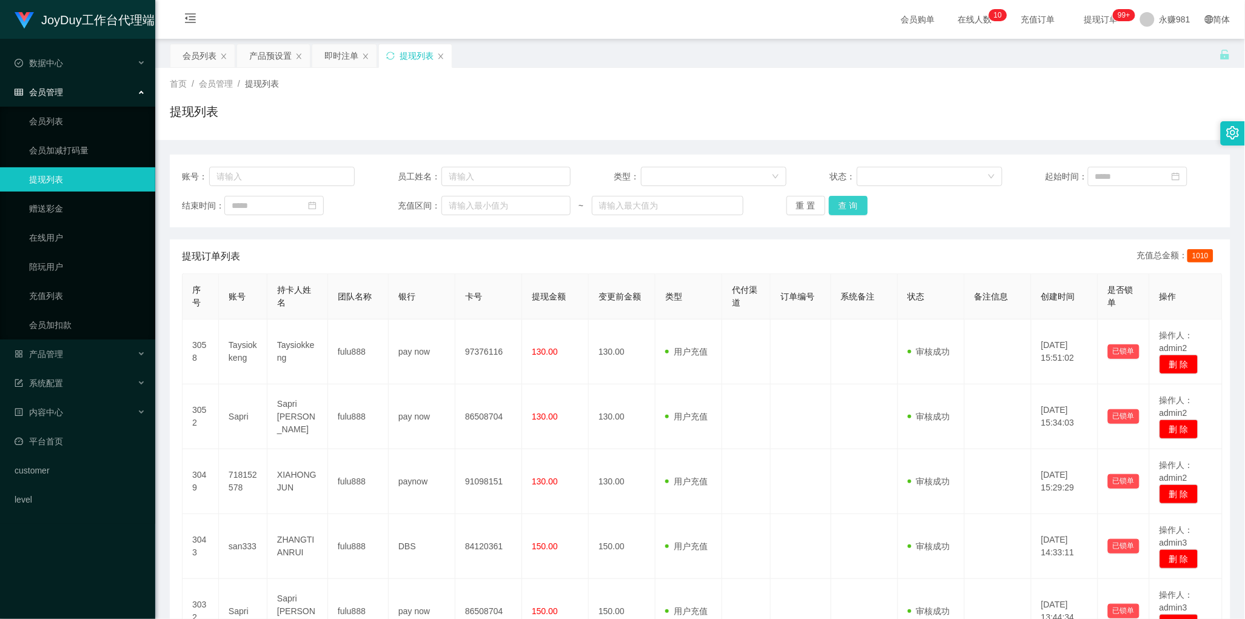
click at [841, 202] on button "查 询" at bounding box center [848, 205] width 39 height 19
click at [266, 53] on div "产品预设置" at bounding box center [270, 55] width 42 height 23
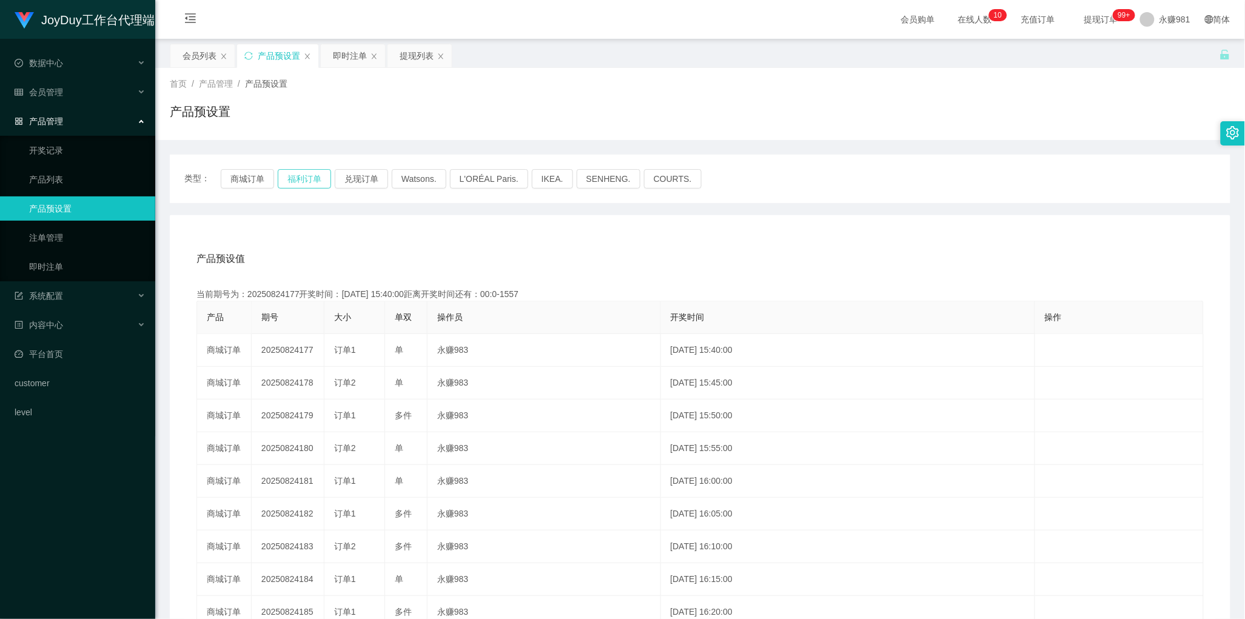
click at [298, 178] on button "福利订单" at bounding box center [304, 178] width 53 height 19
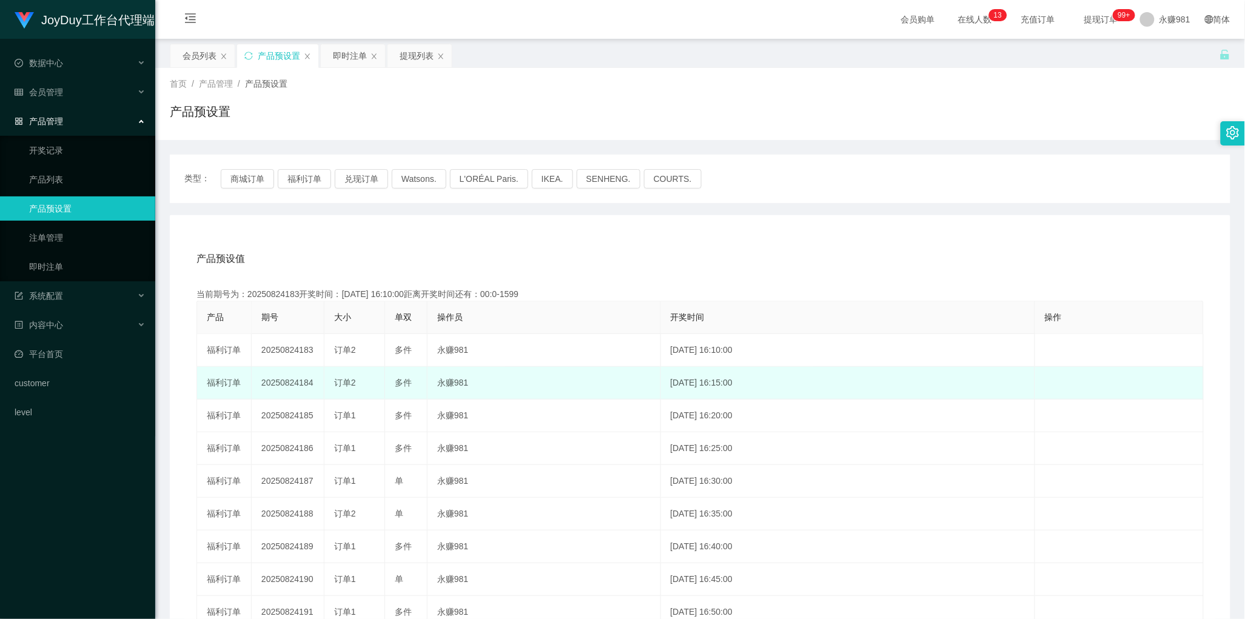
drag, startPoint x: 399, startPoint y: 389, endPoint x: 417, endPoint y: 377, distance: 21.7
click at [399, 389] on div "多件" at bounding box center [406, 383] width 22 height 13
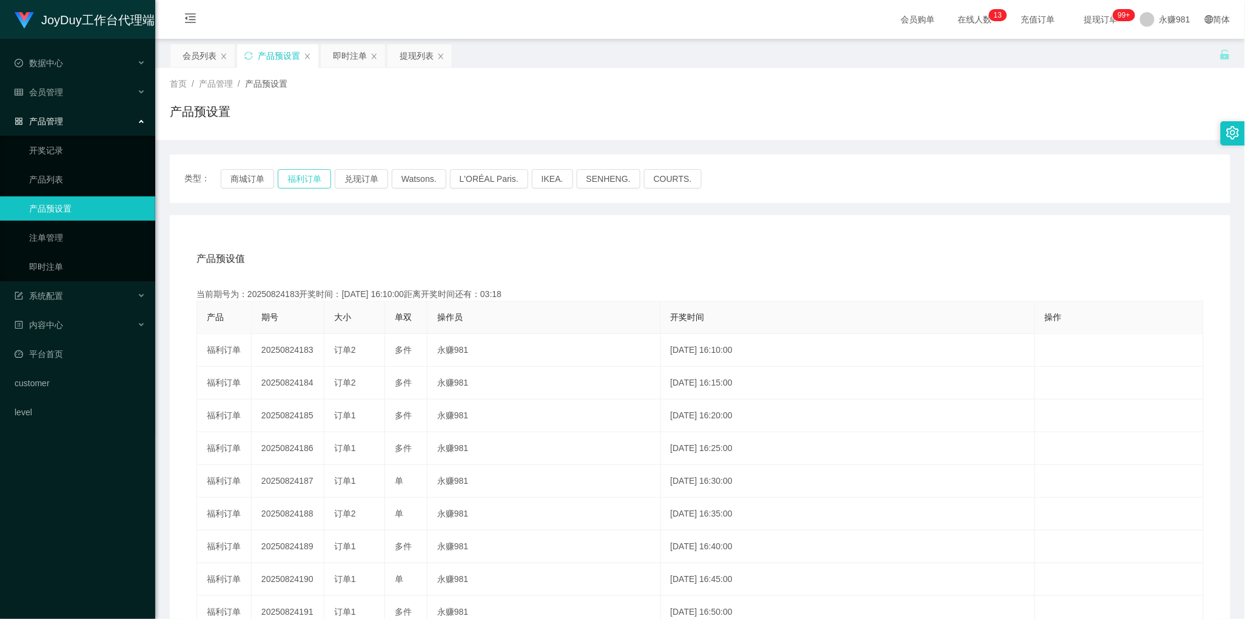
click at [298, 174] on button "福利订单" at bounding box center [304, 178] width 53 height 19
click at [301, 176] on button "福利订单" at bounding box center [304, 178] width 53 height 19
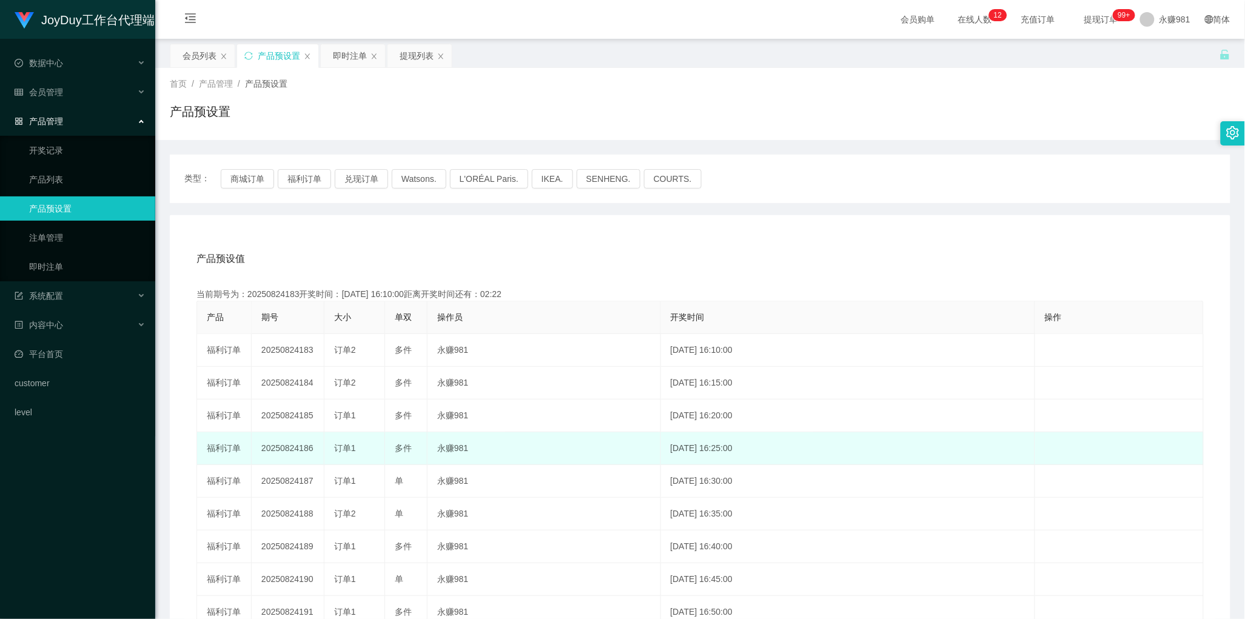
click at [734, 444] on td "[DATE] 16:25:00" at bounding box center [848, 448] width 374 height 33
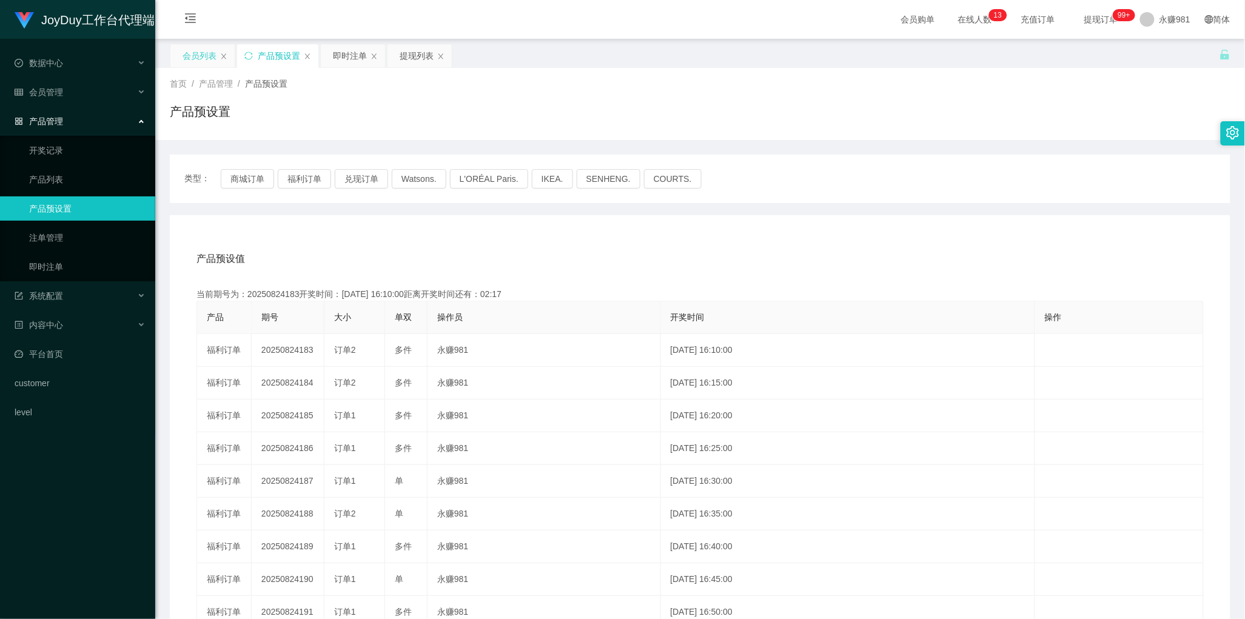
click at [181, 52] on div "会员列表" at bounding box center [202, 55] width 64 height 23
click at [189, 53] on div "会员列表" at bounding box center [200, 55] width 34 height 23
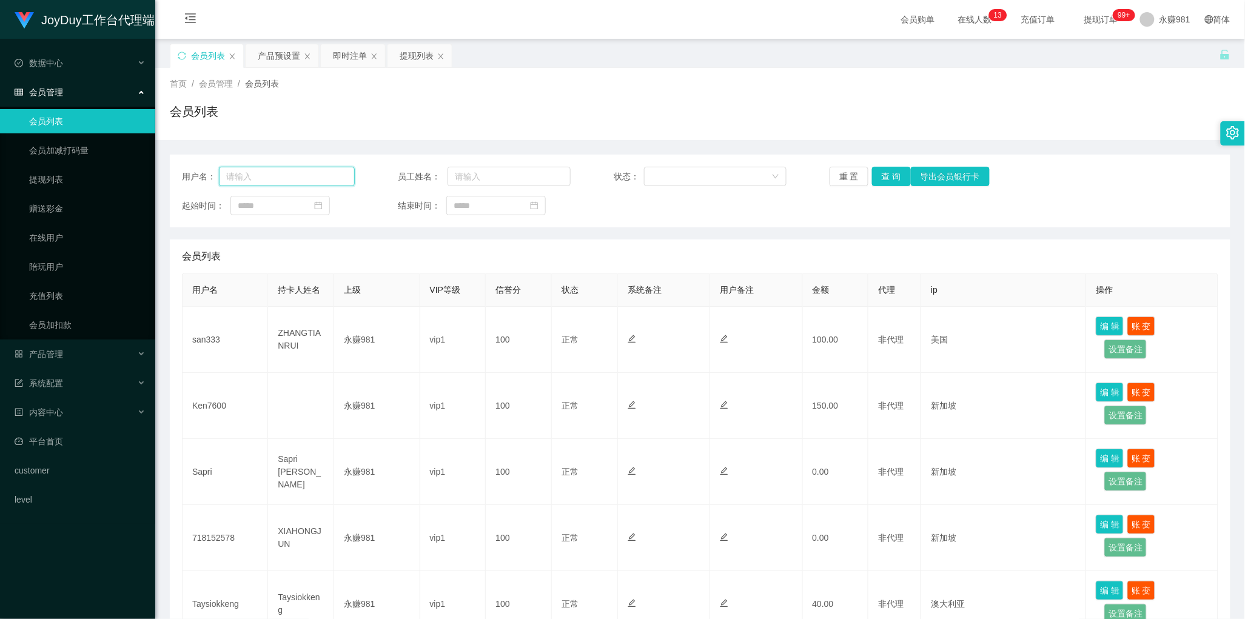
drag, startPoint x: 272, startPoint y: 167, endPoint x: 310, endPoint y: 172, distance: 38.4
click at [272, 167] on input "text" at bounding box center [287, 176] width 136 height 19
paste input "san333"
type input "san333"
click at [891, 170] on button "查 询" at bounding box center [891, 176] width 39 height 19
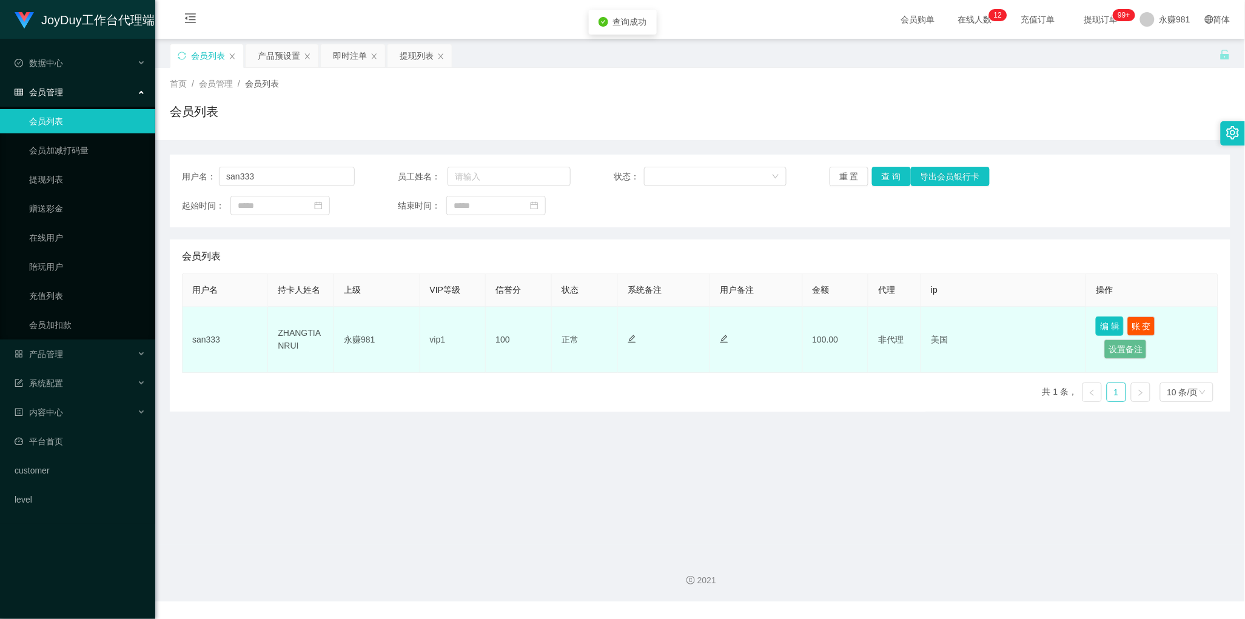
click at [1101, 325] on button "编 辑" at bounding box center [1110, 326] width 28 height 19
type input "san333"
type input "ZHANGTIANRUI"
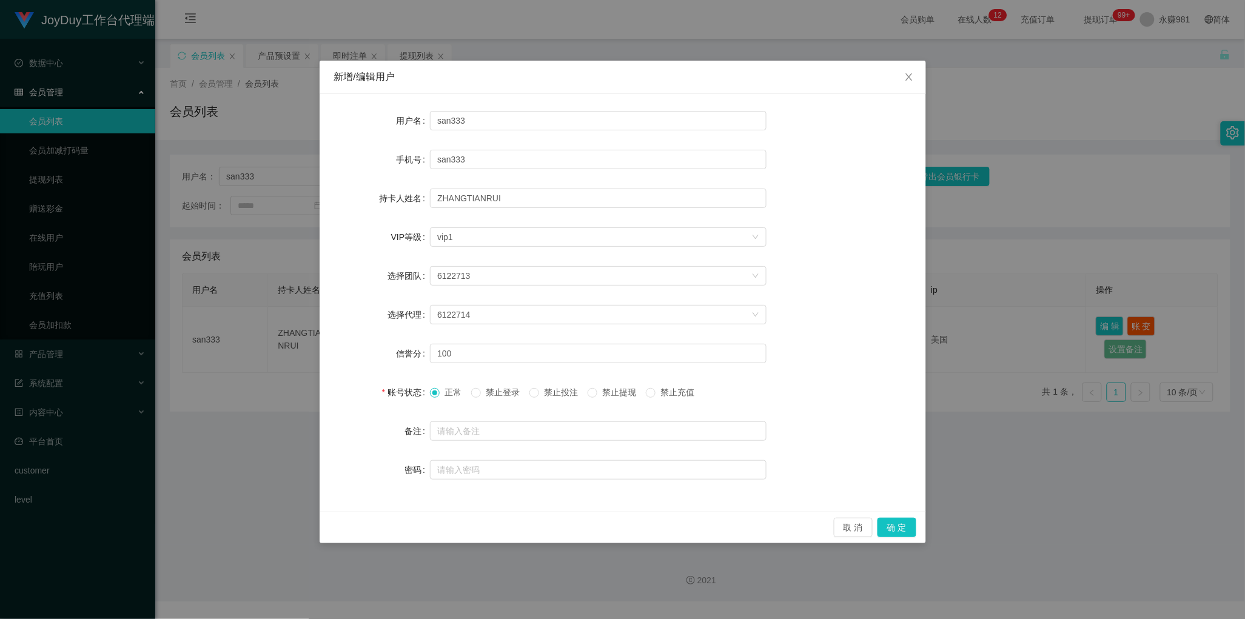
click at [568, 392] on span "禁止投注" at bounding box center [561, 393] width 44 height 10
click at [898, 526] on button "确 定" at bounding box center [897, 527] width 39 height 19
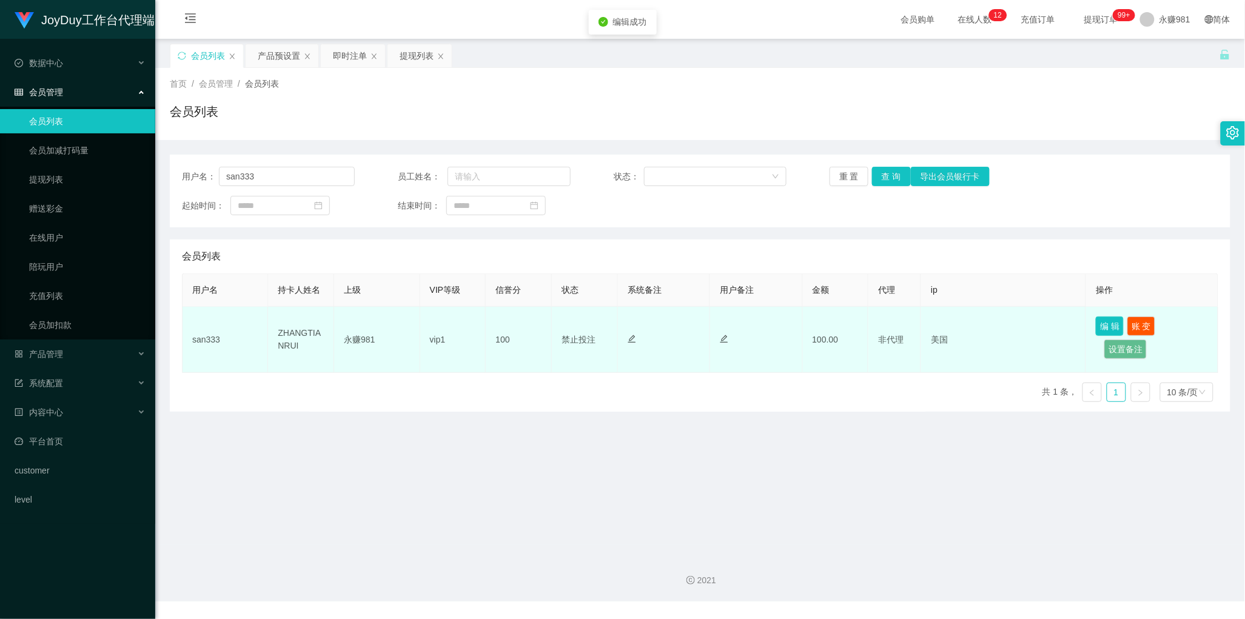
click at [1096, 331] on button "编 辑" at bounding box center [1110, 326] width 28 height 19
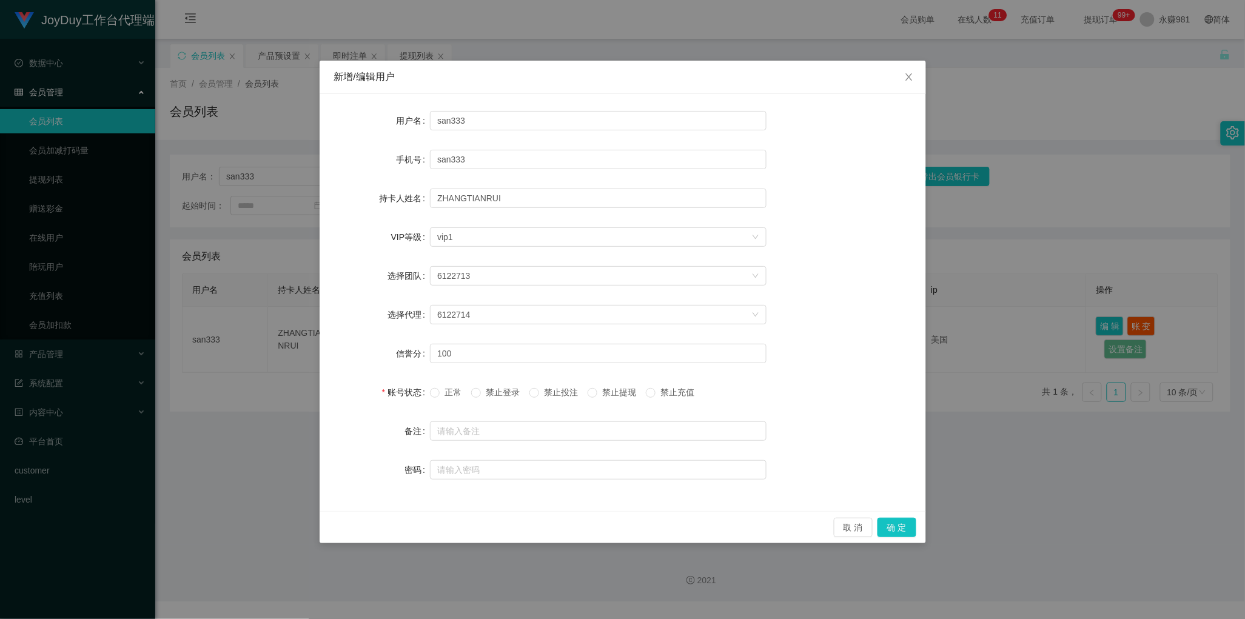
click at [559, 389] on span "禁止投注" at bounding box center [561, 393] width 44 height 10
click at [455, 392] on span "正常" at bounding box center [453, 393] width 27 height 10
click at [545, 391] on span "禁止投注" at bounding box center [561, 393] width 44 height 10
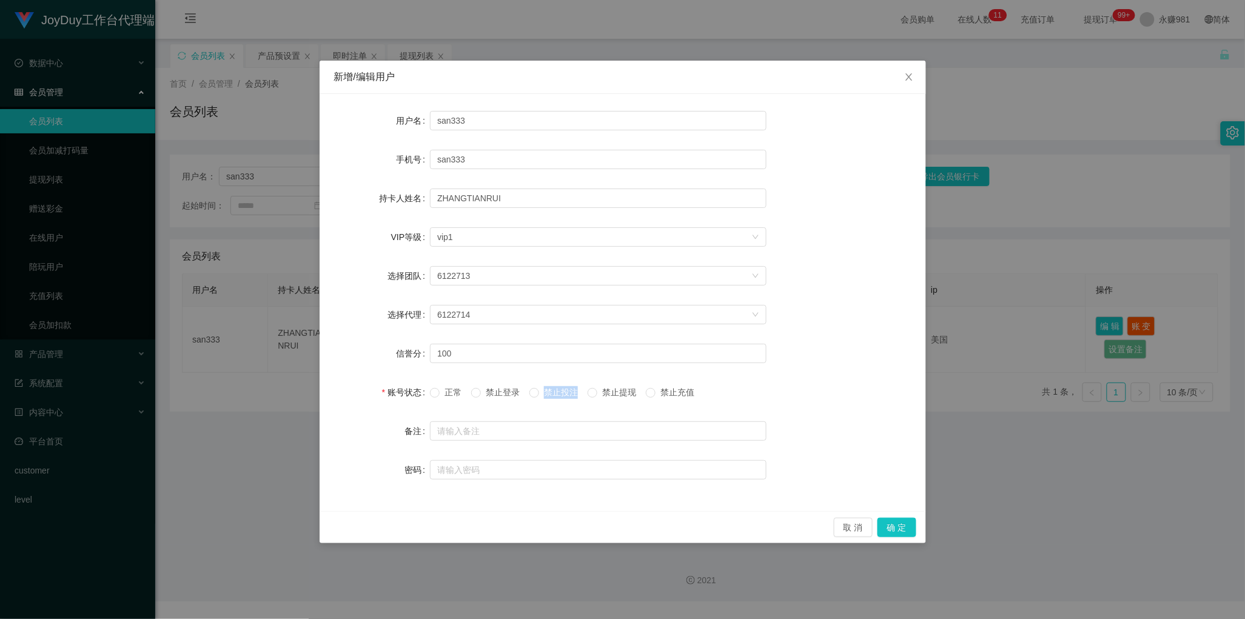
click at [545, 391] on span "禁止投注" at bounding box center [561, 393] width 44 height 10
click at [568, 395] on span "禁止投注" at bounding box center [561, 393] width 44 height 10
click at [890, 528] on button "确 定" at bounding box center [897, 527] width 39 height 19
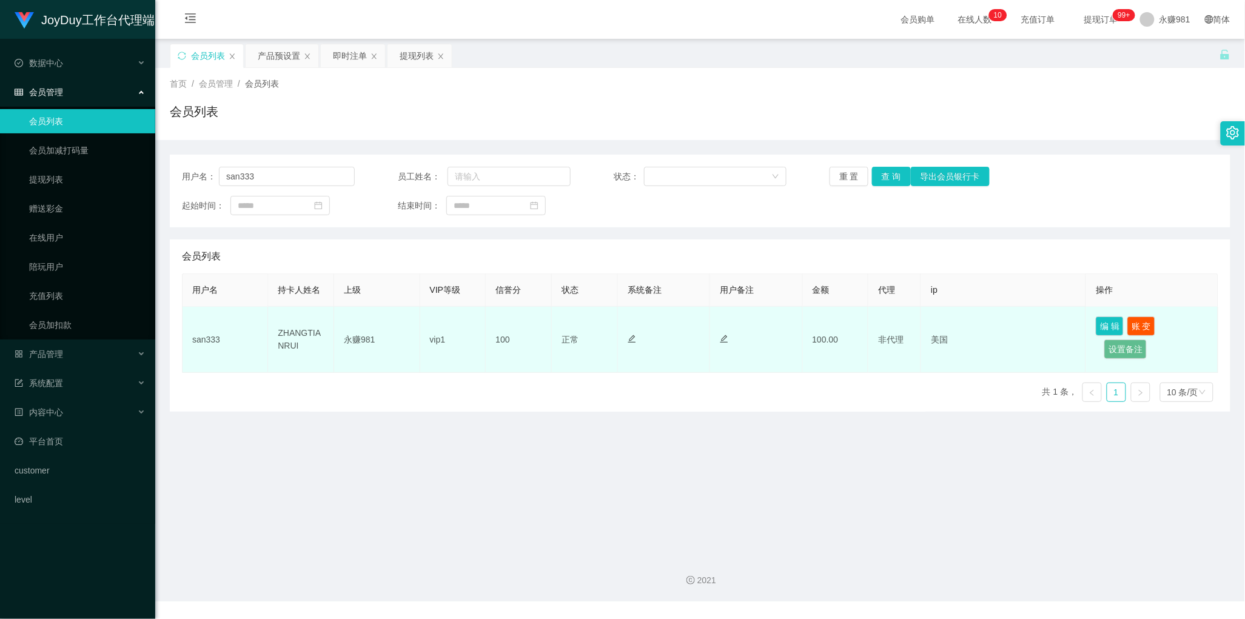
drag, startPoint x: 363, startPoint y: 361, endPoint x: 409, endPoint y: 352, distance: 47.6
click at [363, 361] on td "永赚981" at bounding box center [377, 340] width 86 height 66
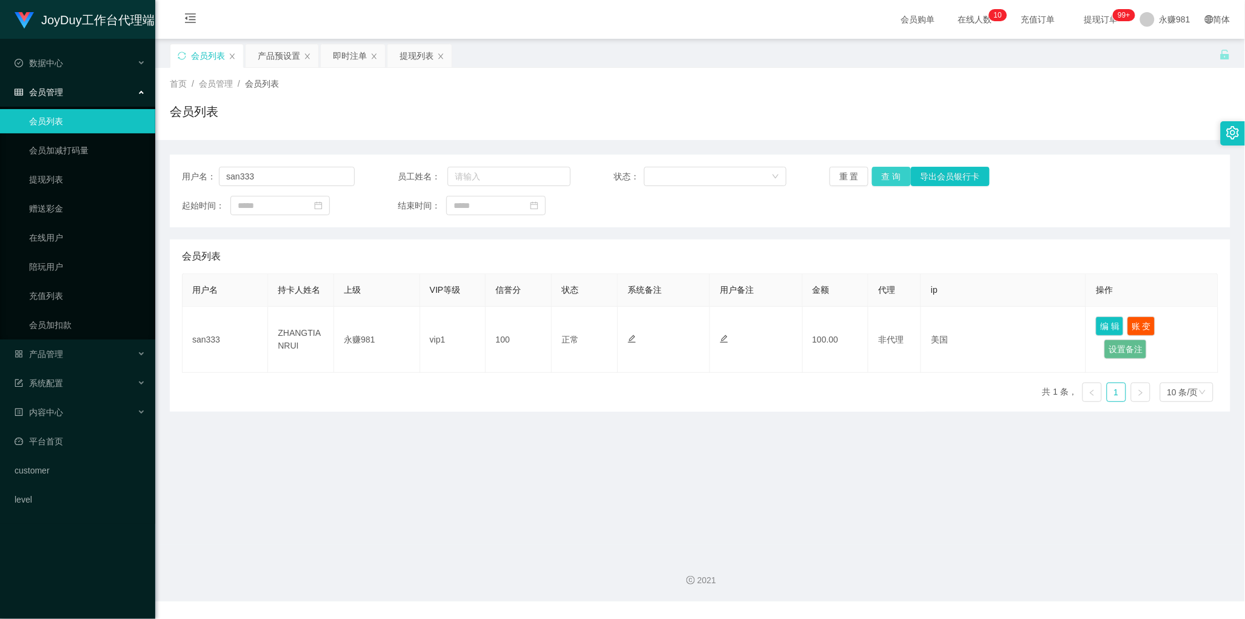
click at [887, 180] on button "查 询" at bounding box center [891, 176] width 39 height 19
click at [352, 52] on div "即时注单" at bounding box center [350, 55] width 34 height 23
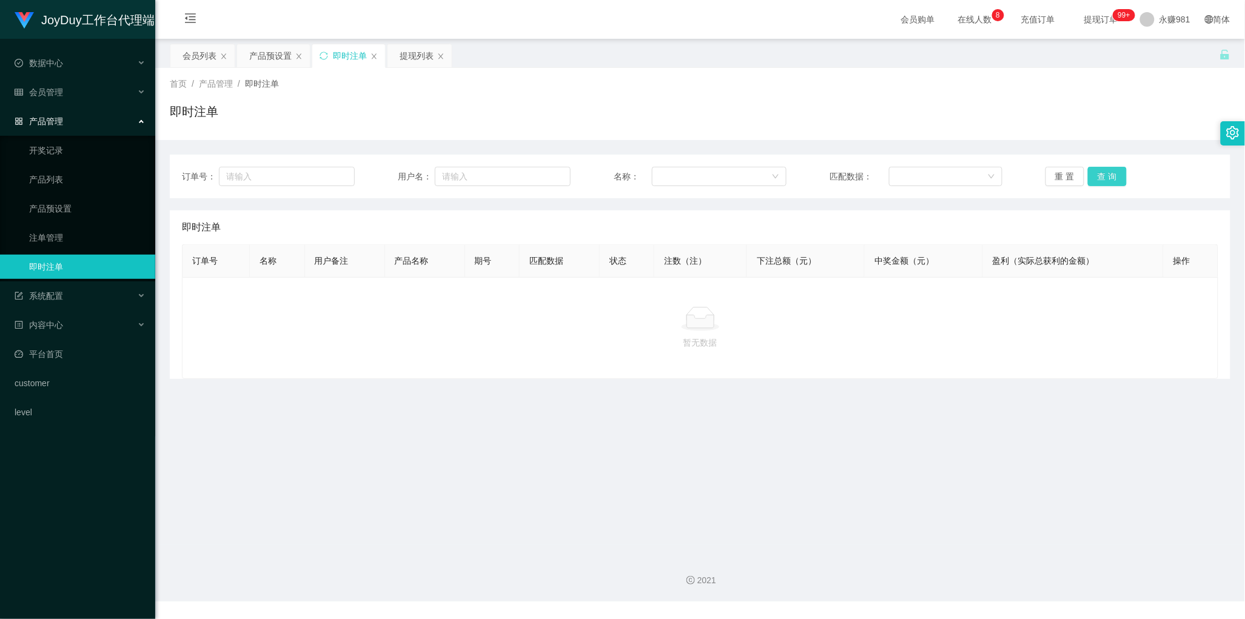
click at [1099, 173] on button "查 询" at bounding box center [1107, 176] width 39 height 19
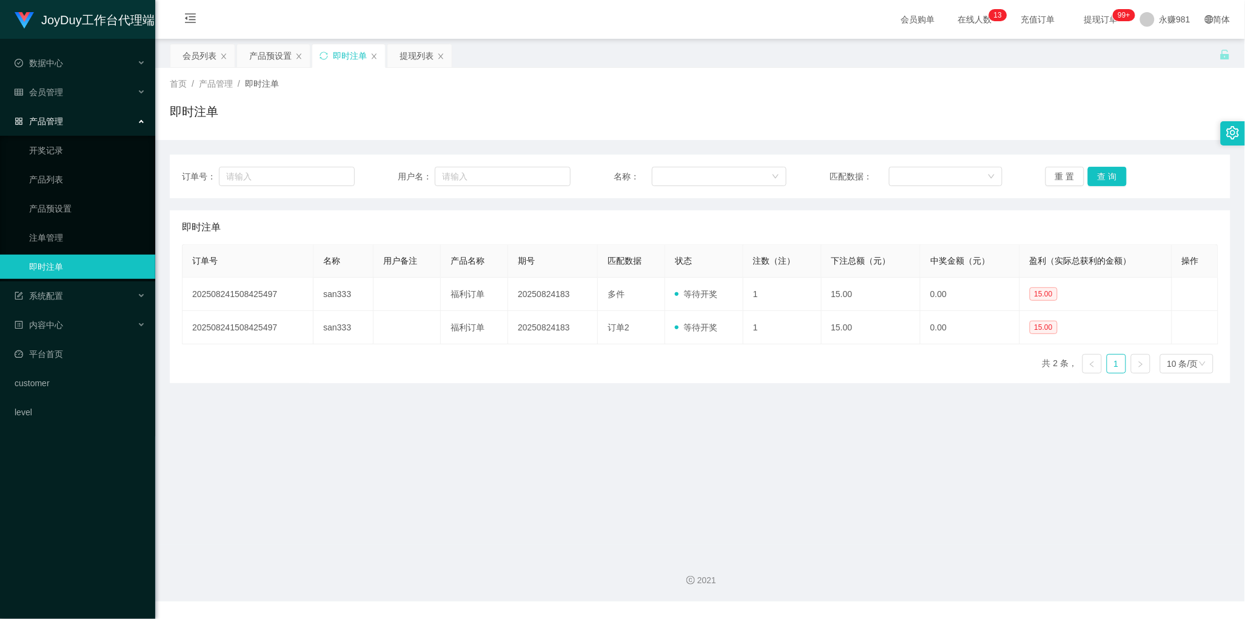
click at [458, 395] on main "关闭左侧 关闭右侧 关闭其它 刷新页面 会员列表 产品预设置 即时注单 提现列表 首页 / 产品管理 / 即时注单 / 即时注单 订单号： 用户名： 名称： …" at bounding box center [700, 292] width 1090 height 506
click at [1110, 173] on button "查 询" at bounding box center [1107, 176] width 39 height 19
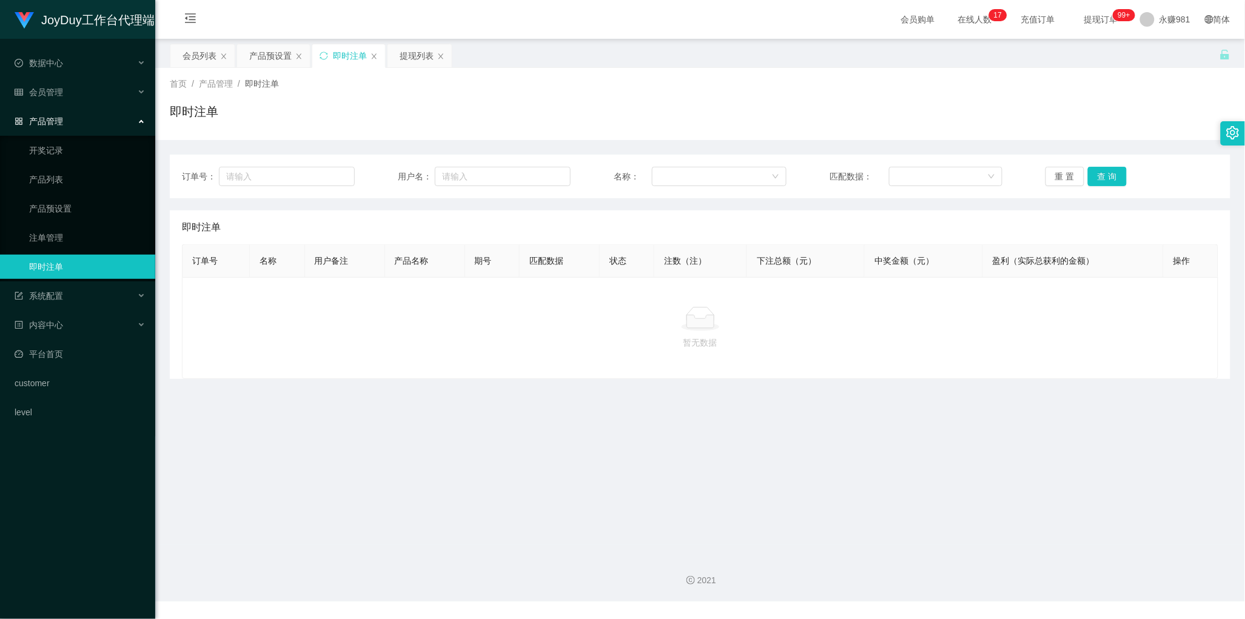
click at [588, 392] on main "关闭左侧 关闭右侧 关闭其它 刷新页面 会员列表 产品预设置 即时注单 提现列表 首页 / 产品管理 / 即时注单 / 即时注单 订单号： 用户名： 名称： …" at bounding box center [700, 292] width 1090 height 506
click at [1111, 166] on div "订单号： 用户名： 名称： 匹配数据： 重 置 查 询" at bounding box center [700, 177] width 1061 height 44
click at [1107, 173] on button "查 询" at bounding box center [1107, 176] width 39 height 19
click at [201, 55] on div "会员列表" at bounding box center [200, 55] width 34 height 23
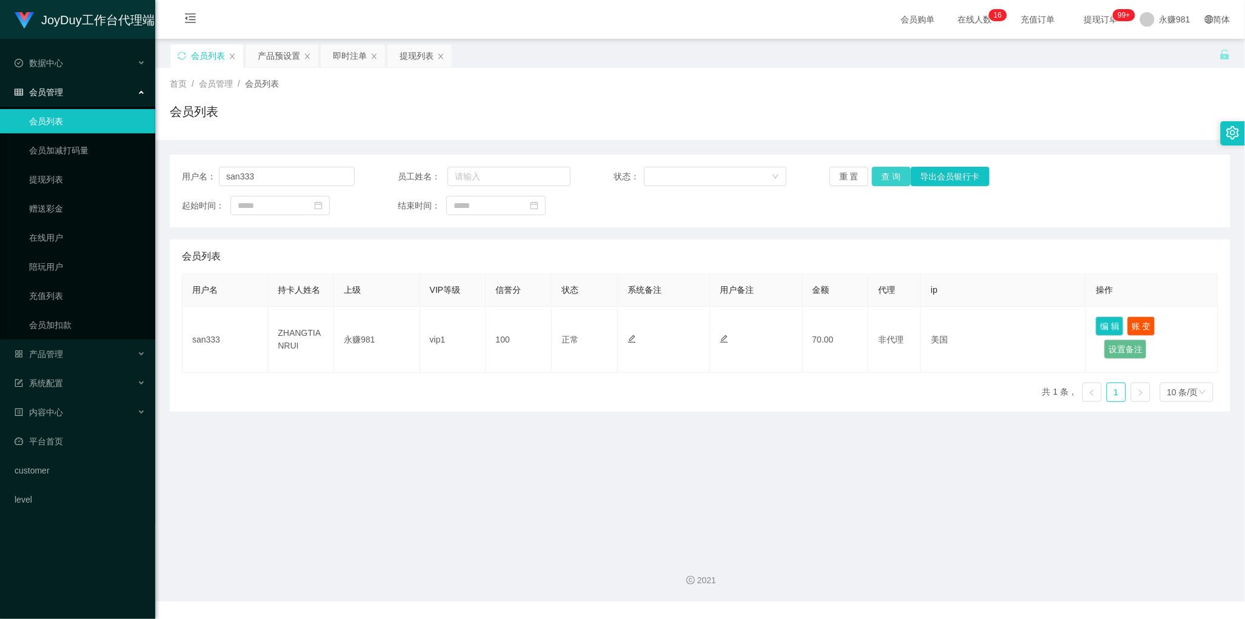
click at [888, 174] on button "查 询" at bounding box center [891, 176] width 39 height 19
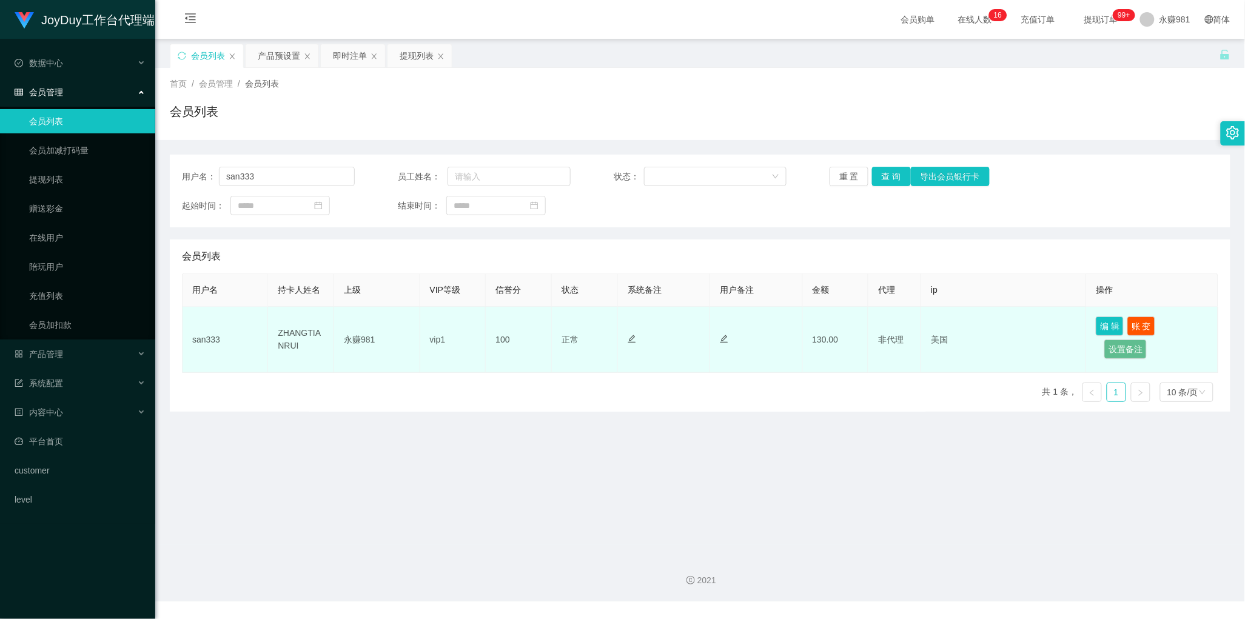
click at [209, 334] on td "san333" at bounding box center [226, 340] width 86 height 66
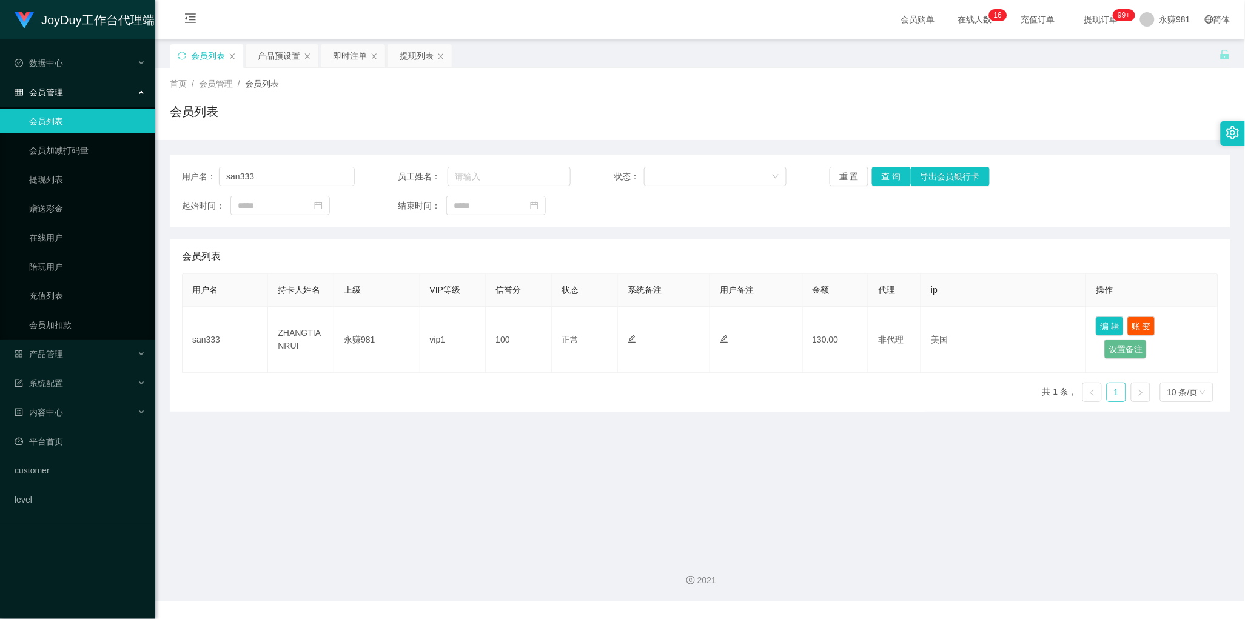
click at [337, 383] on div "用户名 持卡人姓名 上级 VIP等级 信誉分 状态 系统备注 用户备注 金额 代理 ip 操作 san333 ZHANGTIANRUI 永赚981 vip1 …" at bounding box center [700, 343] width 1036 height 138
click at [878, 176] on button "查 询" at bounding box center [891, 176] width 39 height 19
click at [415, 56] on div "提现列表" at bounding box center [417, 55] width 34 height 23
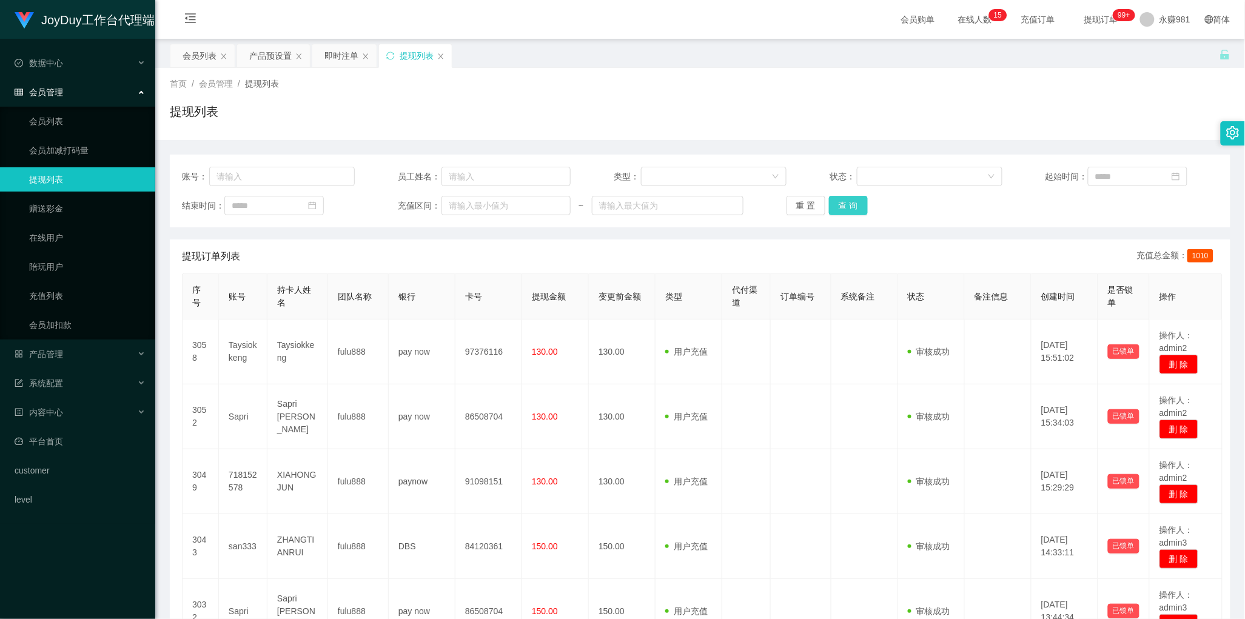
click at [850, 207] on button "查 询" at bounding box center [848, 205] width 39 height 19
click at [640, 255] on div "提现订单列表 充值总金额： 1010" at bounding box center [700, 257] width 1036 height 34
click at [844, 204] on button "查 询" at bounding box center [848, 205] width 39 height 19
click at [859, 204] on button "查 询" at bounding box center [848, 205] width 39 height 19
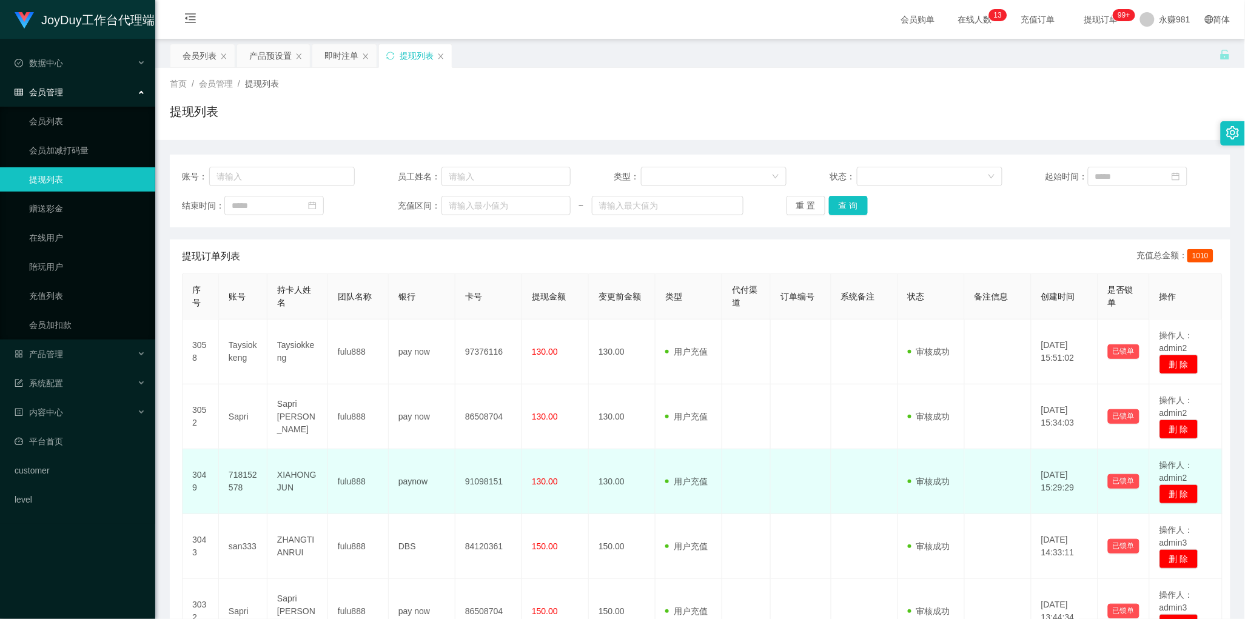
click at [822, 453] on td at bounding box center [801, 481] width 61 height 65
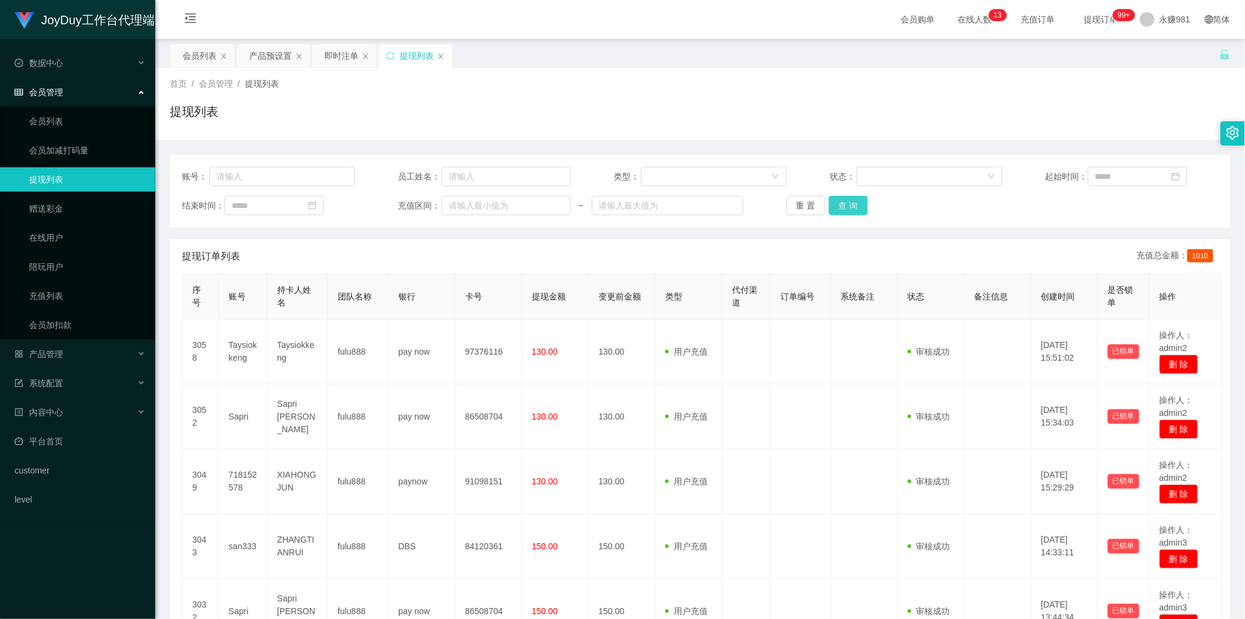
click at [836, 206] on button "查 询" at bounding box center [848, 205] width 39 height 19
click at [844, 206] on button "查 询" at bounding box center [848, 205] width 39 height 19
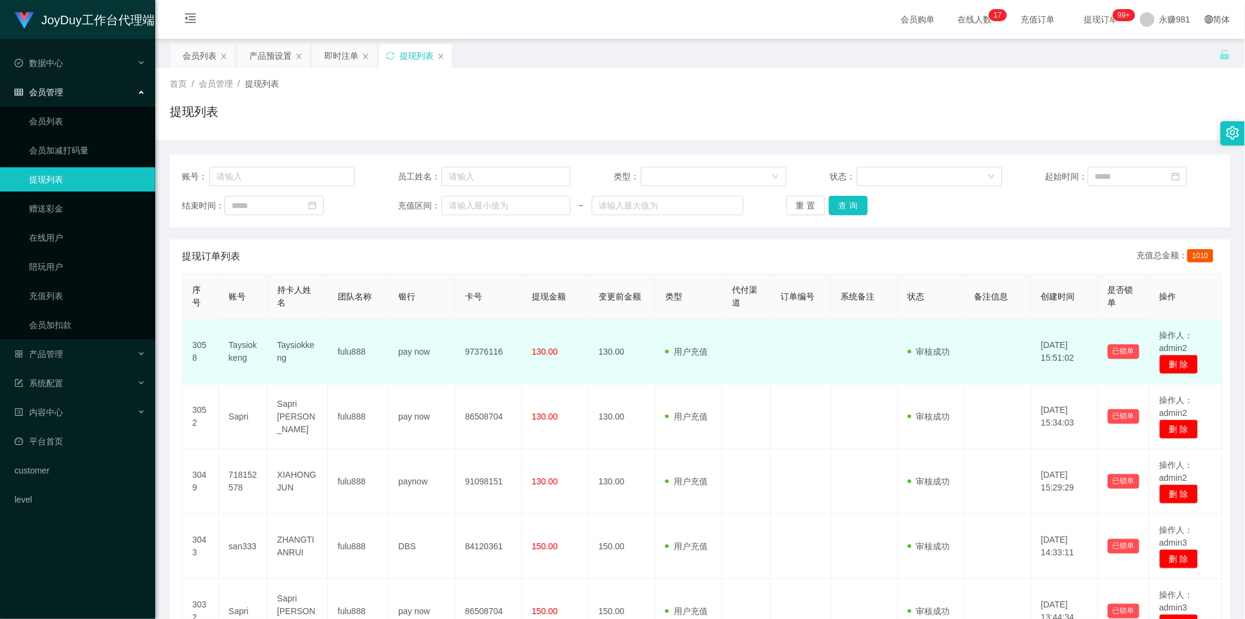
click at [623, 323] on td "130.00" at bounding box center [622, 352] width 67 height 65
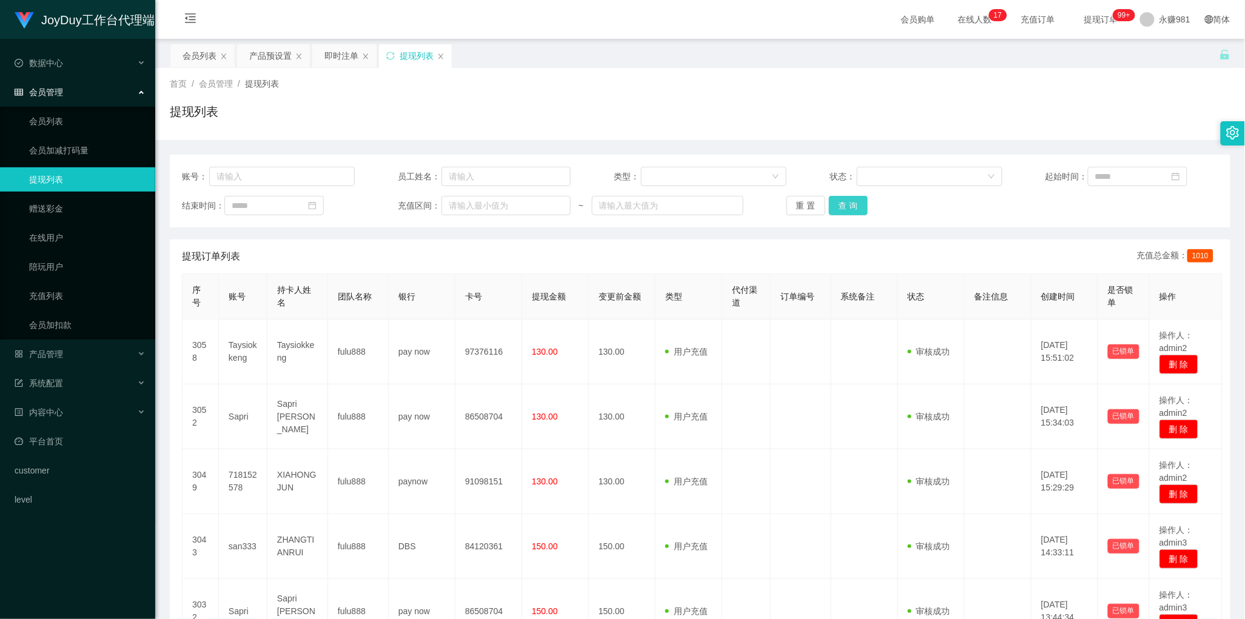
click at [857, 202] on button "查 询" at bounding box center [848, 205] width 39 height 19
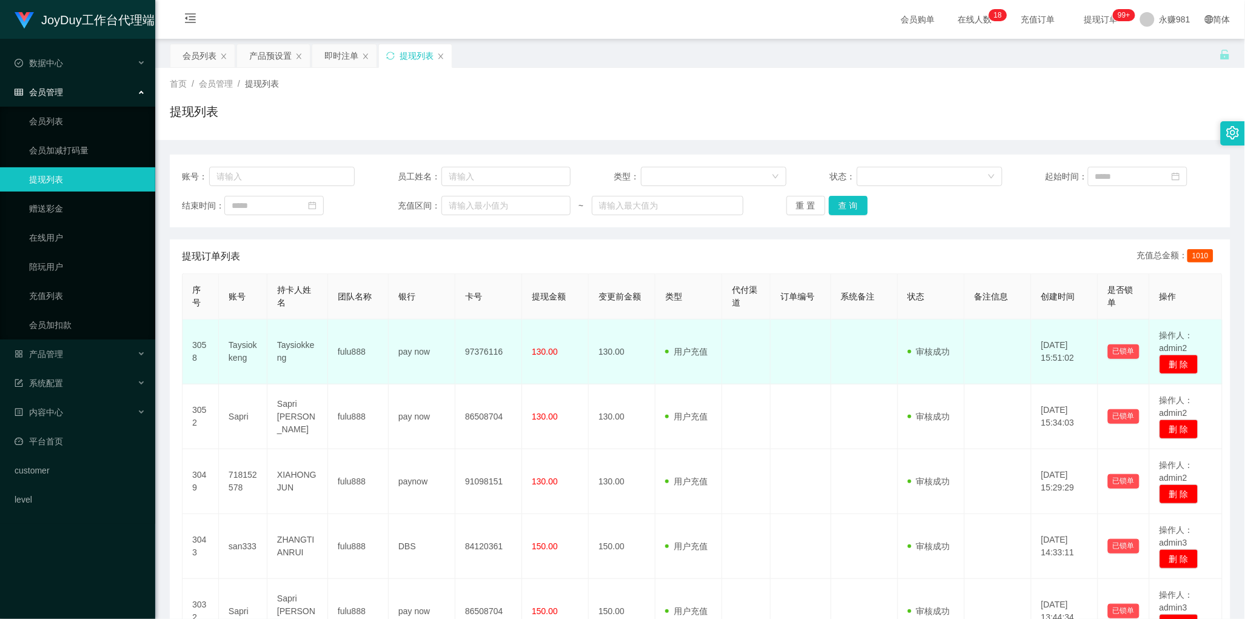
click at [785, 355] on td at bounding box center [801, 352] width 61 height 65
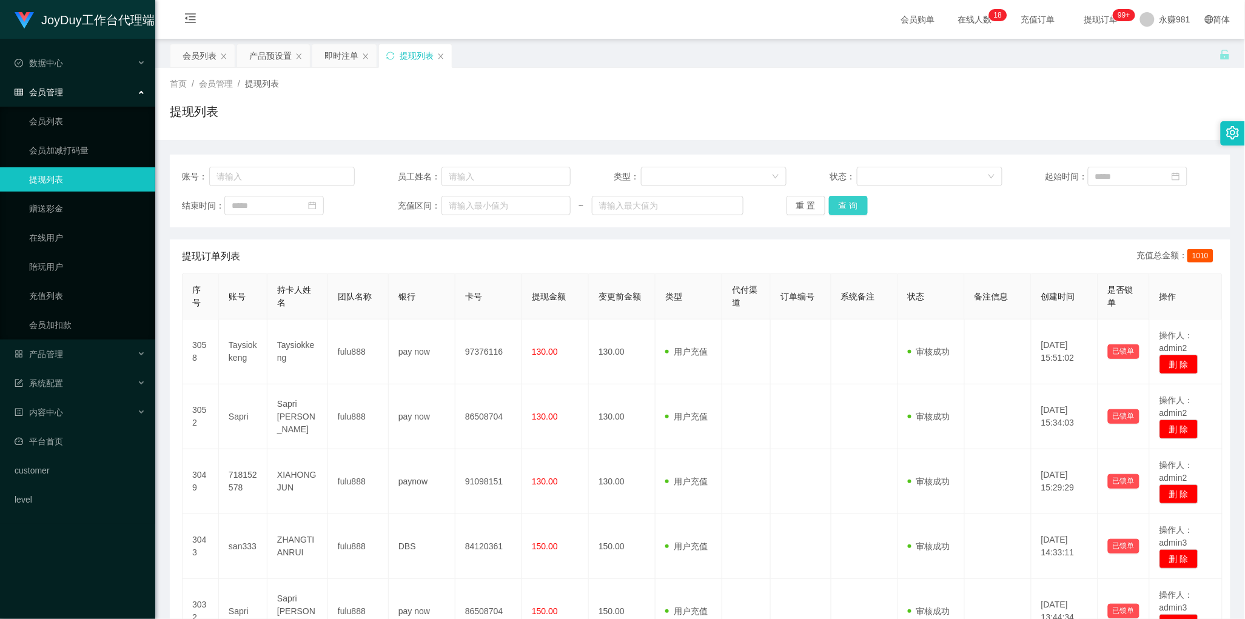
click at [850, 199] on button "查 询" at bounding box center [848, 205] width 39 height 19
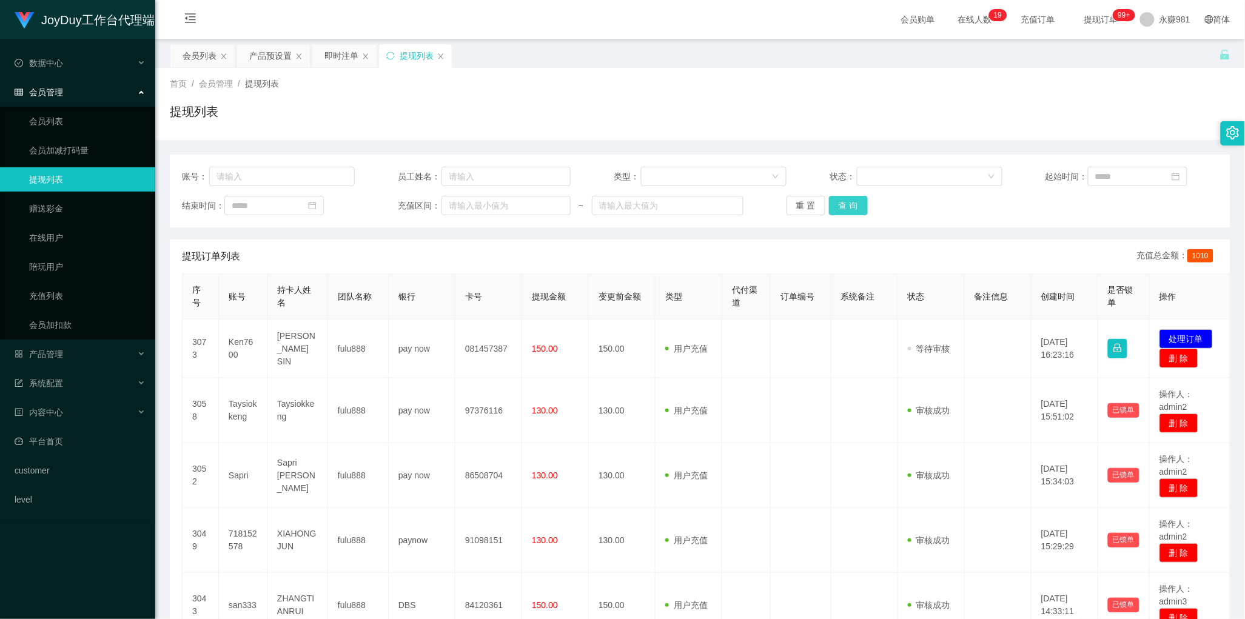
click at [834, 201] on button "查 询" at bounding box center [848, 205] width 39 height 19
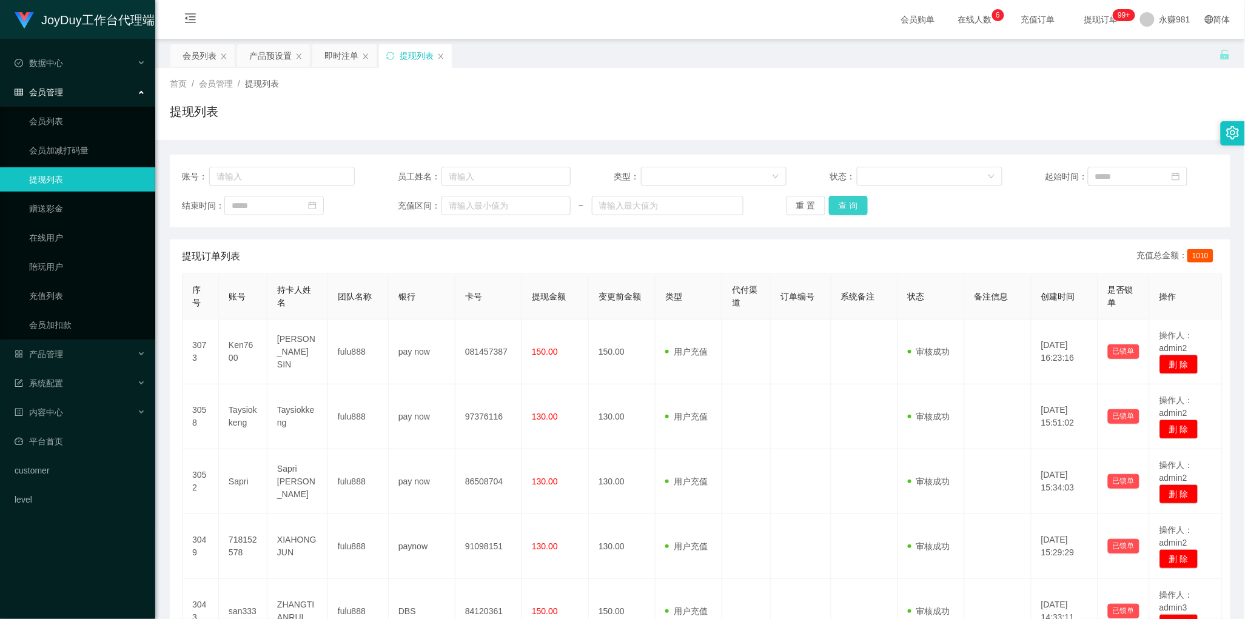
click at [841, 213] on button "查 询" at bounding box center [848, 205] width 39 height 19
click at [197, 55] on div "会员列表" at bounding box center [200, 55] width 34 height 23
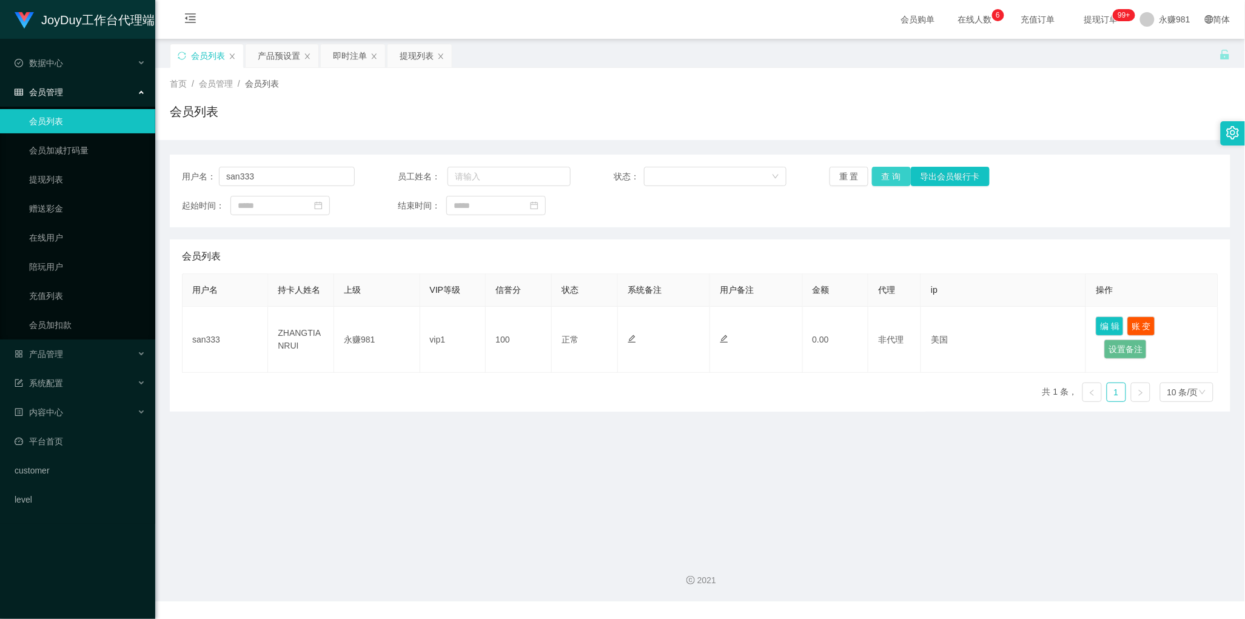
click at [879, 182] on button "查 询" at bounding box center [891, 176] width 39 height 19
click at [262, 180] on input "san333" at bounding box center [287, 176] width 136 height 19
click at [885, 180] on button "查 询" at bounding box center [891, 176] width 39 height 19
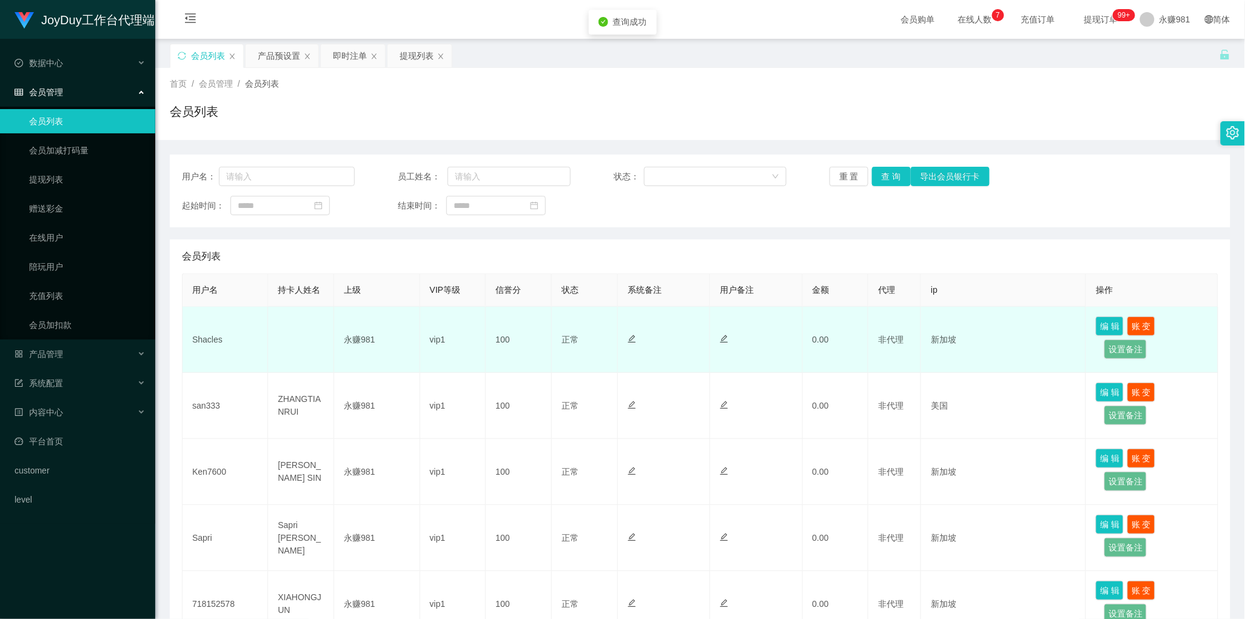
click at [214, 341] on td "Shacles" at bounding box center [226, 340] width 86 height 66
click at [696, 337] on td at bounding box center [664, 340] width 92 height 66
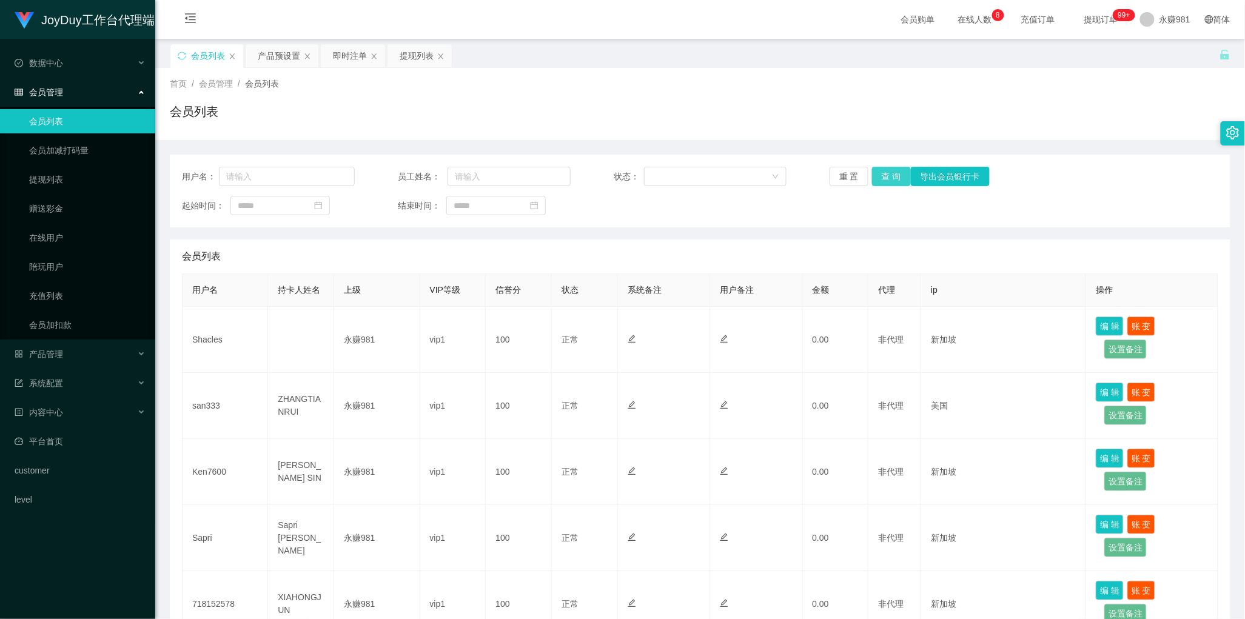
click at [884, 175] on button "查 询" at bounding box center [891, 176] width 39 height 19
click at [334, 55] on div "即时注单" at bounding box center [350, 55] width 34 height 23
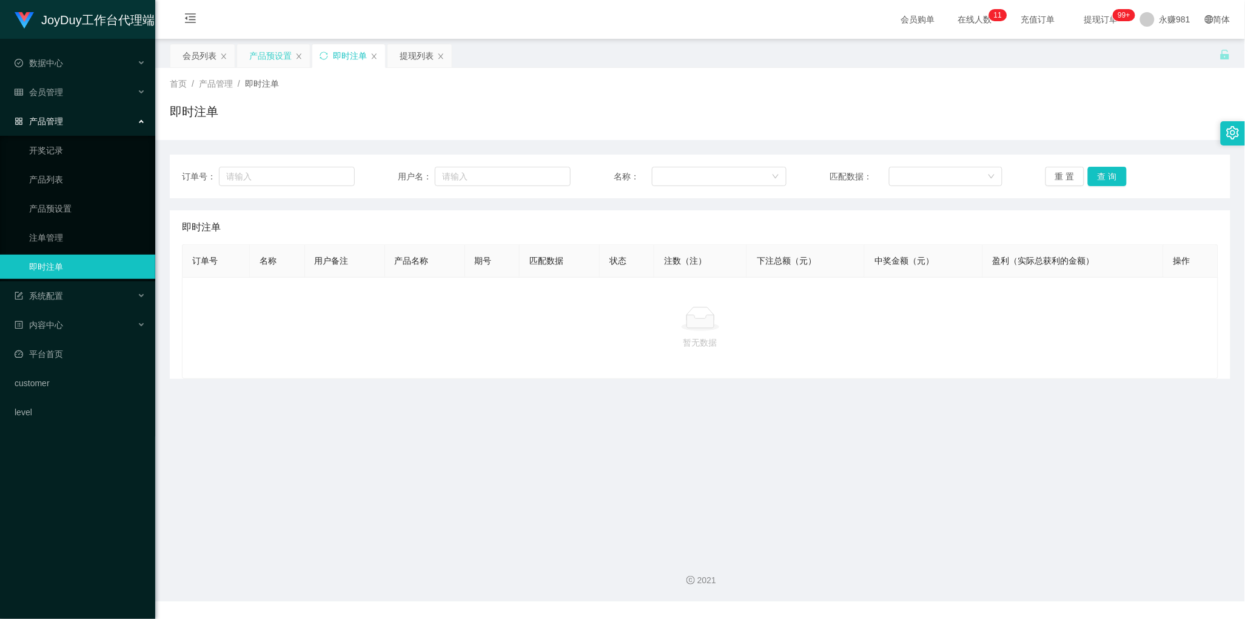
click at [253, 55] on div "产品预设置" at bounding box center [270, 55] width 42 height 23
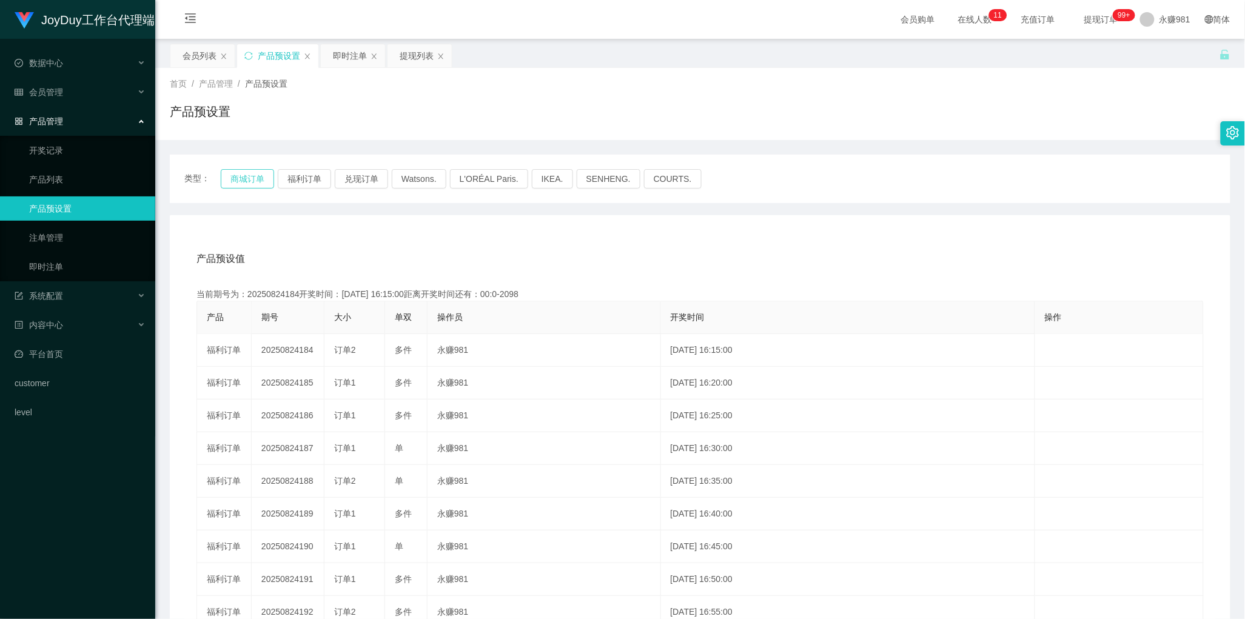
click at [255, 182] on button "商城订单" at bounding box center [247, 178] width 53 height 19
click at [699, 250] on div "产品预设值 添加期号" at bounding box center [699, 259] width 1007 height 34
click at [350, 55] on div "即时注单" at bounding box center [350, 55] width 34 height 23
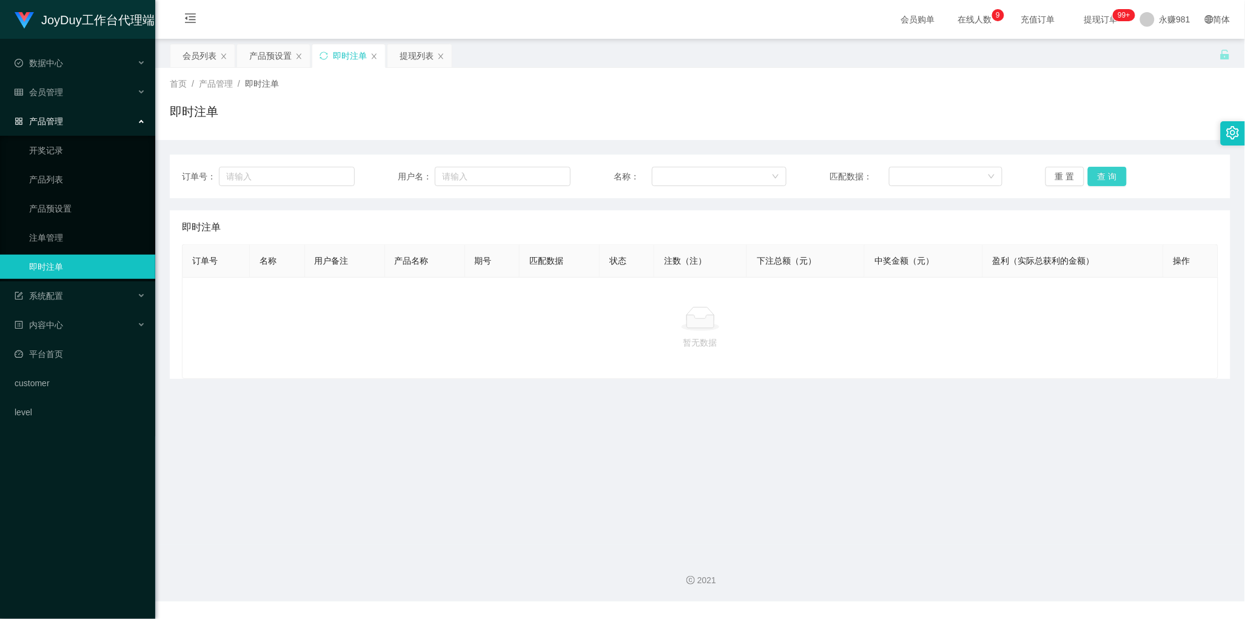
click at [1116, 172] on button "查 询" at bounding box center [1107, 176] width 39 height 19
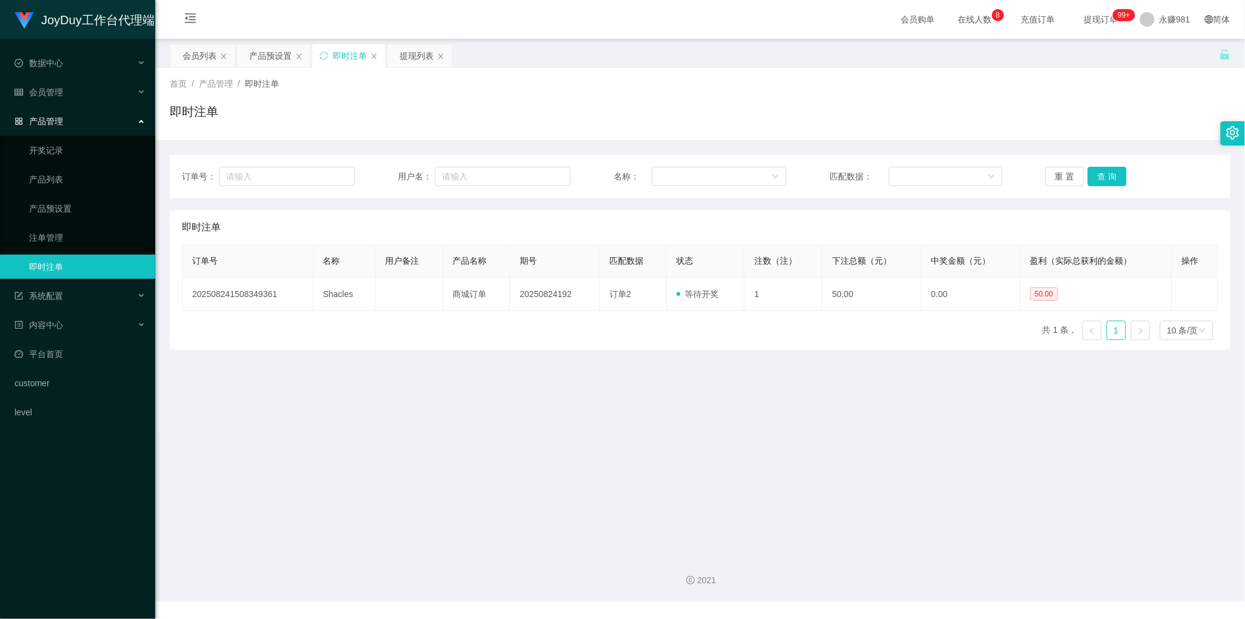
click at [664, 216] on div "即时注单" at bounding box center [700, 227] width 1036 height 34
click at [1108, 173] on button "查 询" at bounding box center [1107, 176] width 39 height 19
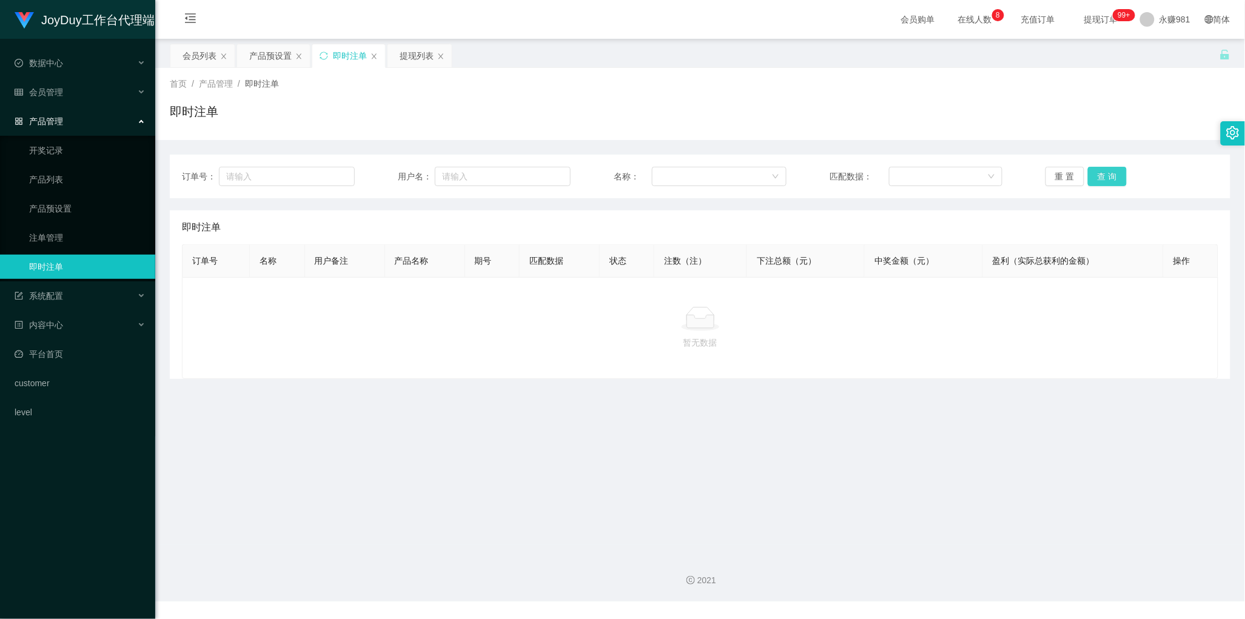
click at [1108, 173] on button "查 询" at bounding box center [1107, 176] width 39 height 19
click at [69, 237] on link "注单管理" at bounding box center [87, 238] width 116 height 24
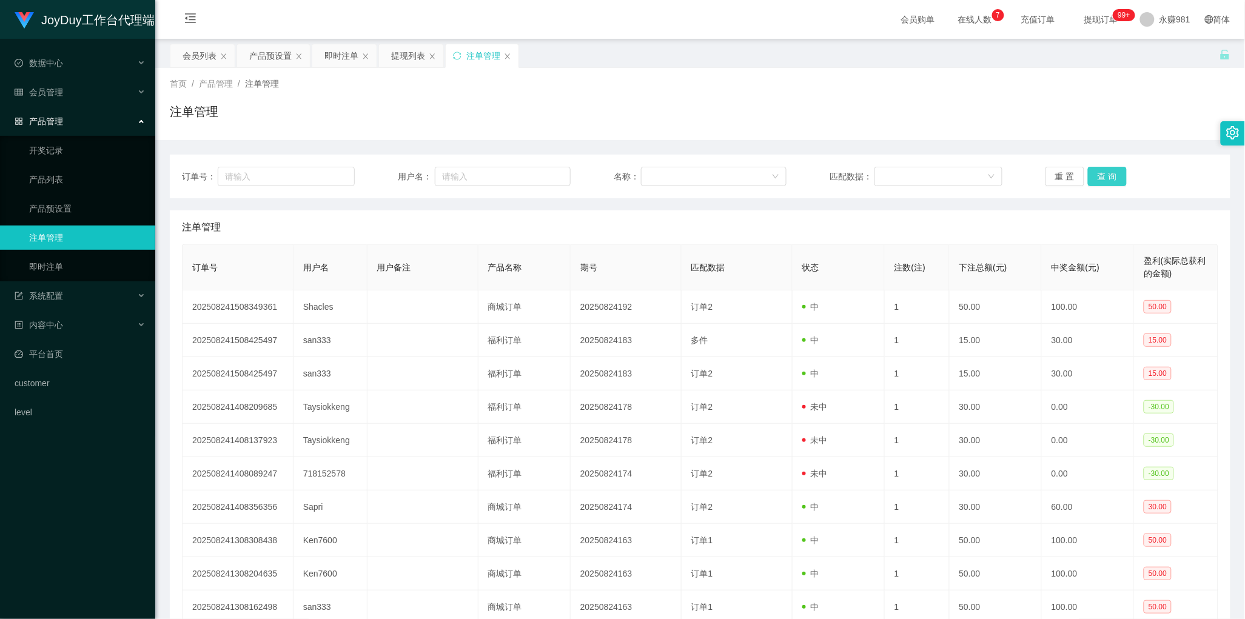
click at [1113, 176] on button "查 询" at bounding box center [1107, 176] width 39 height 19
click at [1095, 173] on button "查 询" at bounding box center [1107, 176] width 39 height 19
click at [635, 241] on div "注单管理" at bounding box center [700, 227] width 1036 height 34
click at [1088, 170] on button "查 询" at bounding box center [1107, 176] width 39 height 19
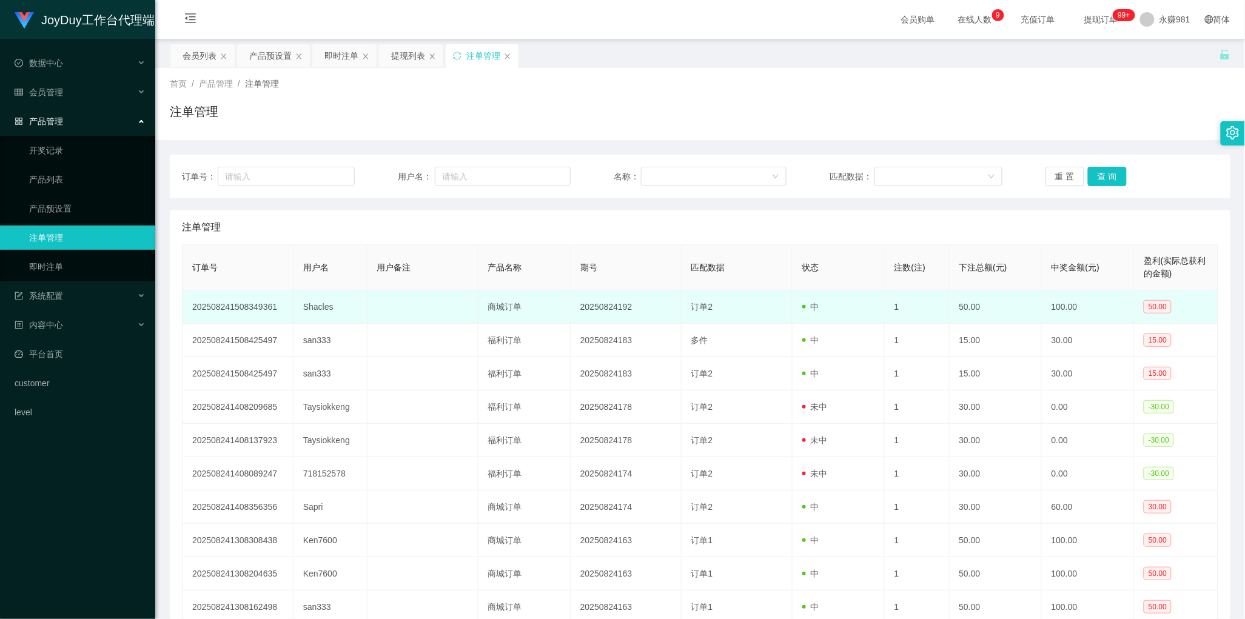
click at [750, 310] on td "订单2" at bounding box center [737, 306] width 111 height 33
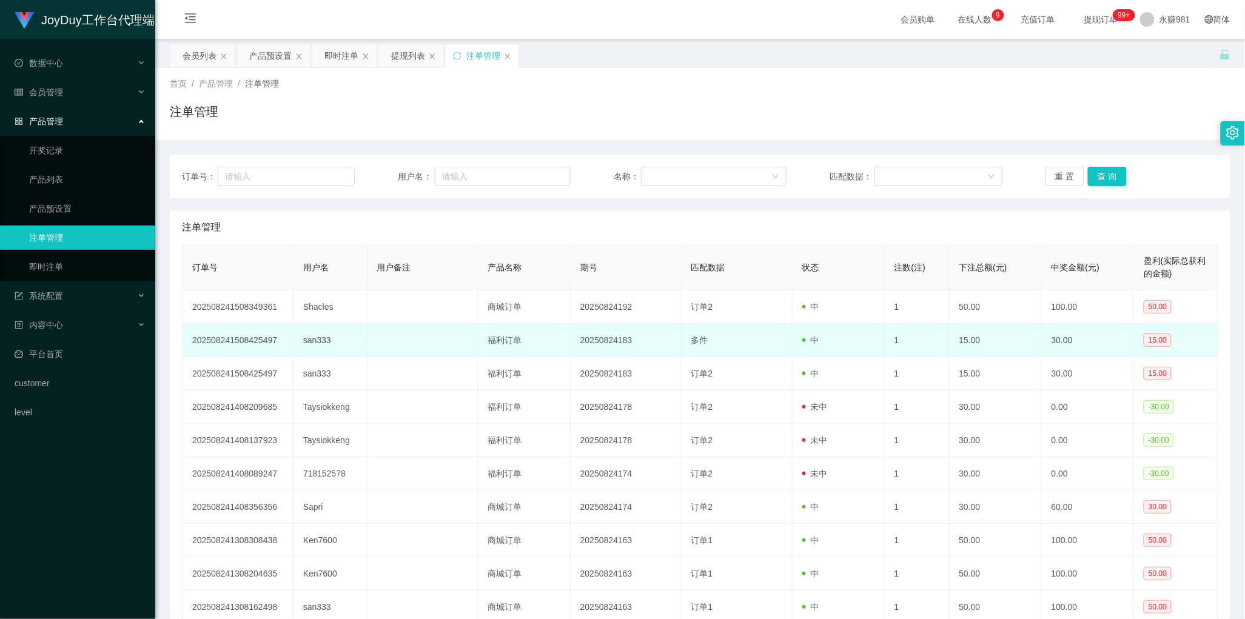
drag, startPoint x: 750, startPoint y: 310, endPoint x: 601, endPoint y: 326, distance: 149.5
click at [601, 326] on td "20250824183" at bounding box center [626, 340] width 111 height 33
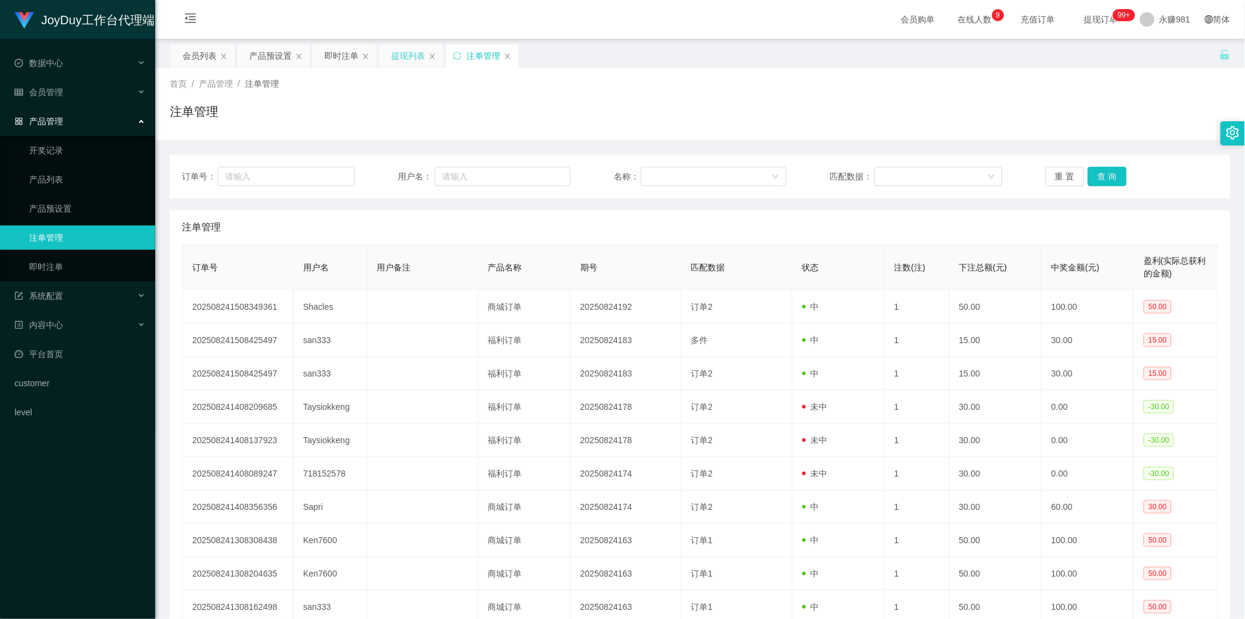
click at [413, 58] on div "提现列表" at bounding box center [408, 55] width 34 height 23
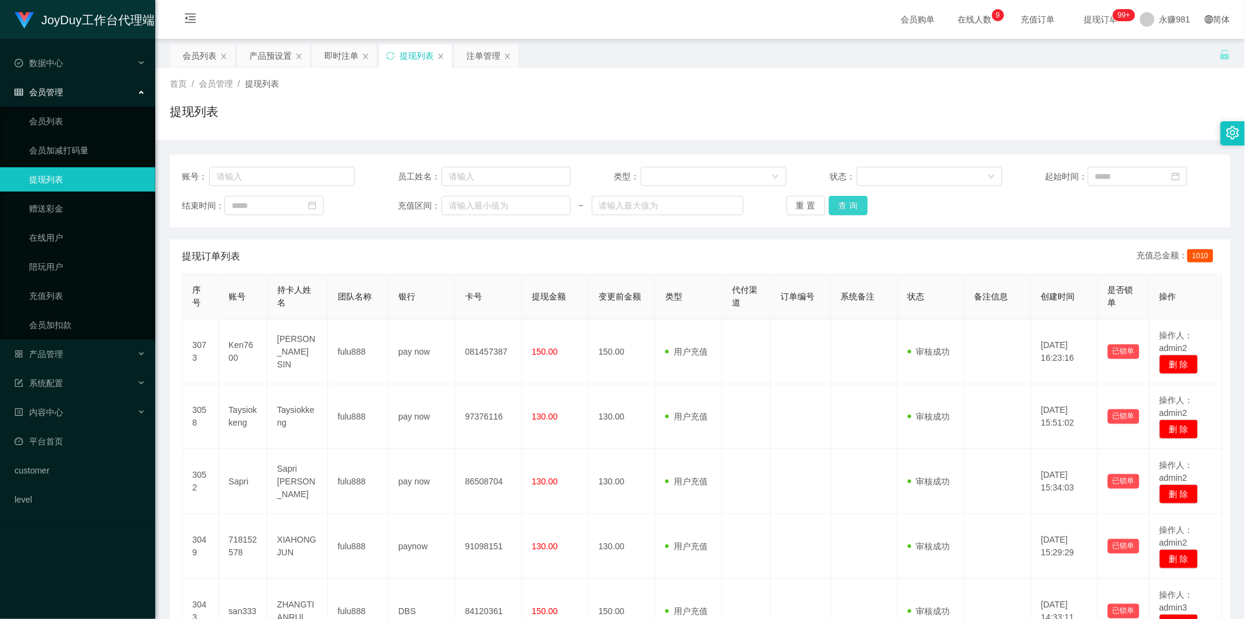
click at [857, 209] on button "查 询" at bounding box center [848, 205] width 39 height 19
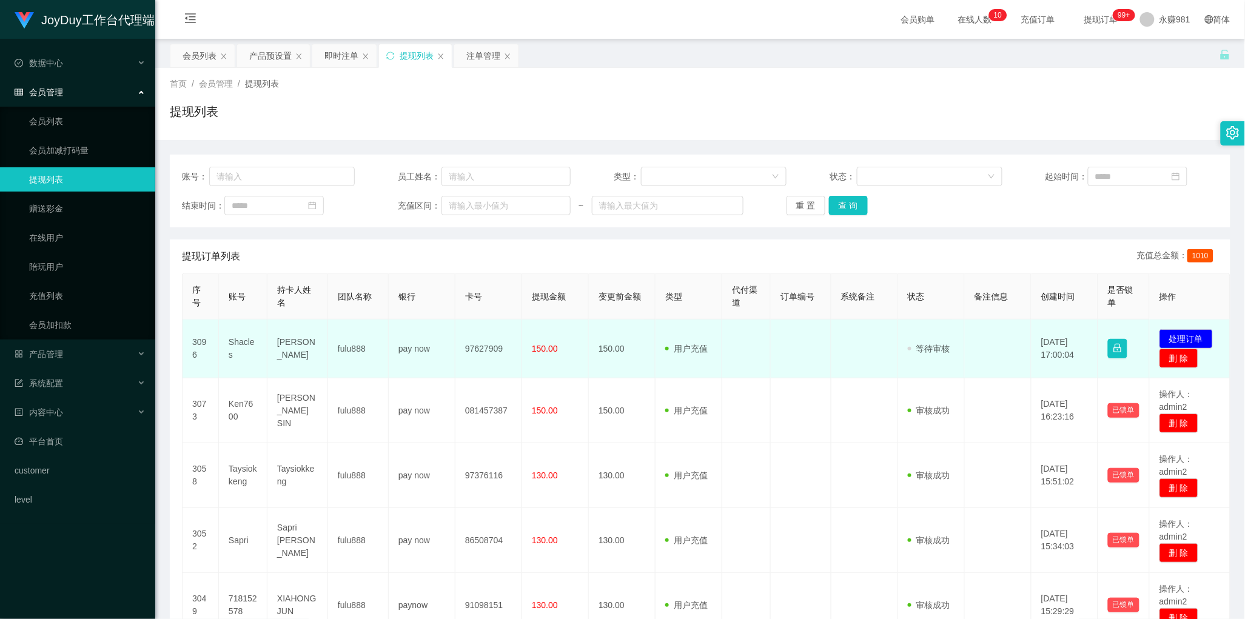
click at [241, 344] on td "Shacles" at bounding box center [243, 349] width 49 height 59
click at [720, 337] on td "用户充值 人工扣款" at bounding box center [689, 349] width 67 height 59
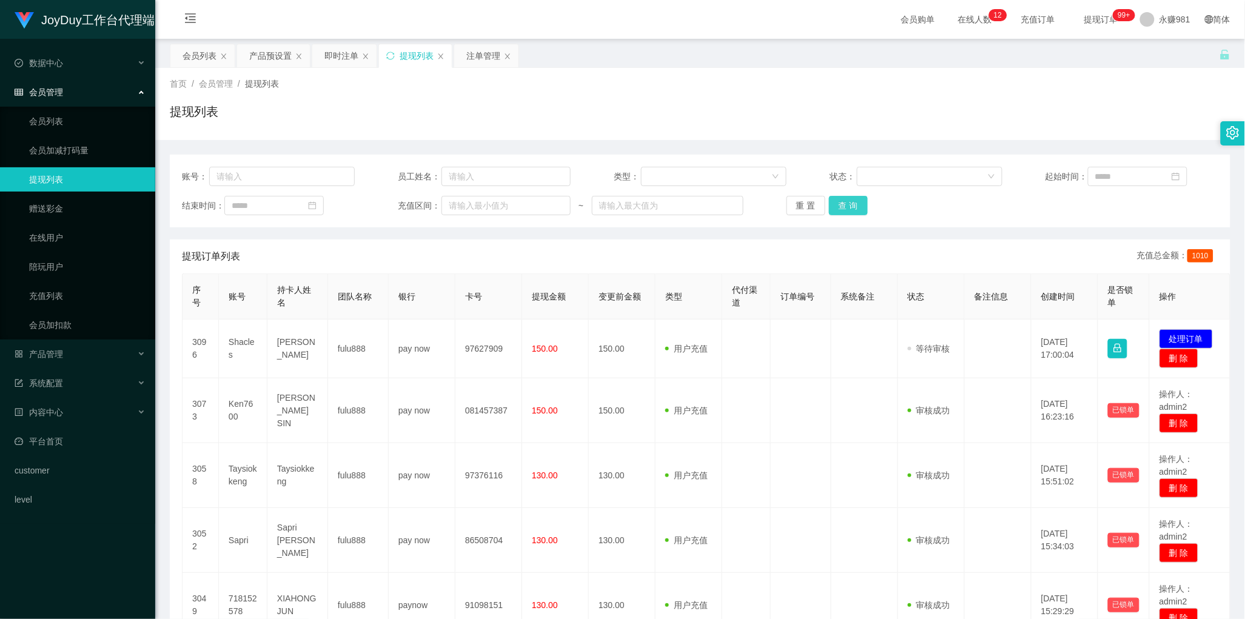
click at [837, 198] on button "查 询" at bounding box center [848, 205] width 39 height 19
